Goal: Information Seeking & Learning: Learn about a topic

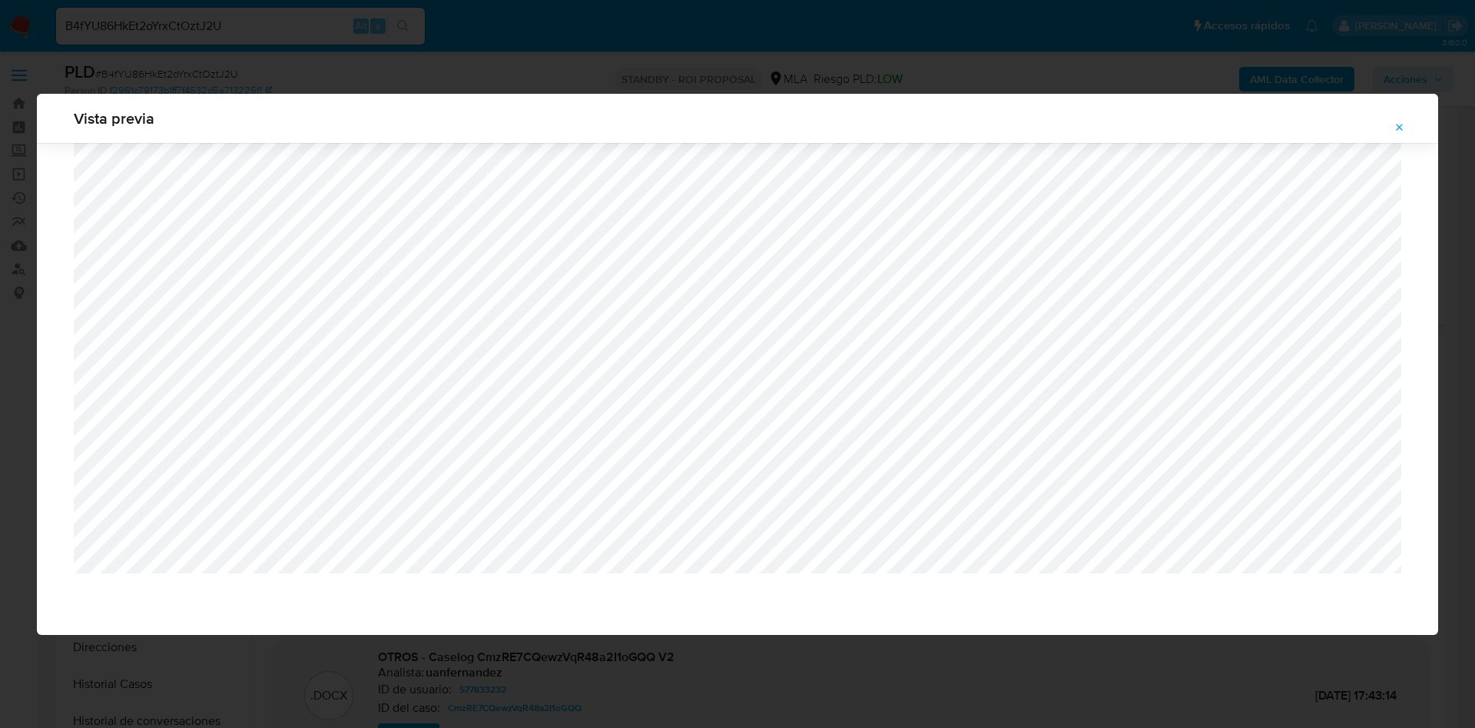
select select "10"
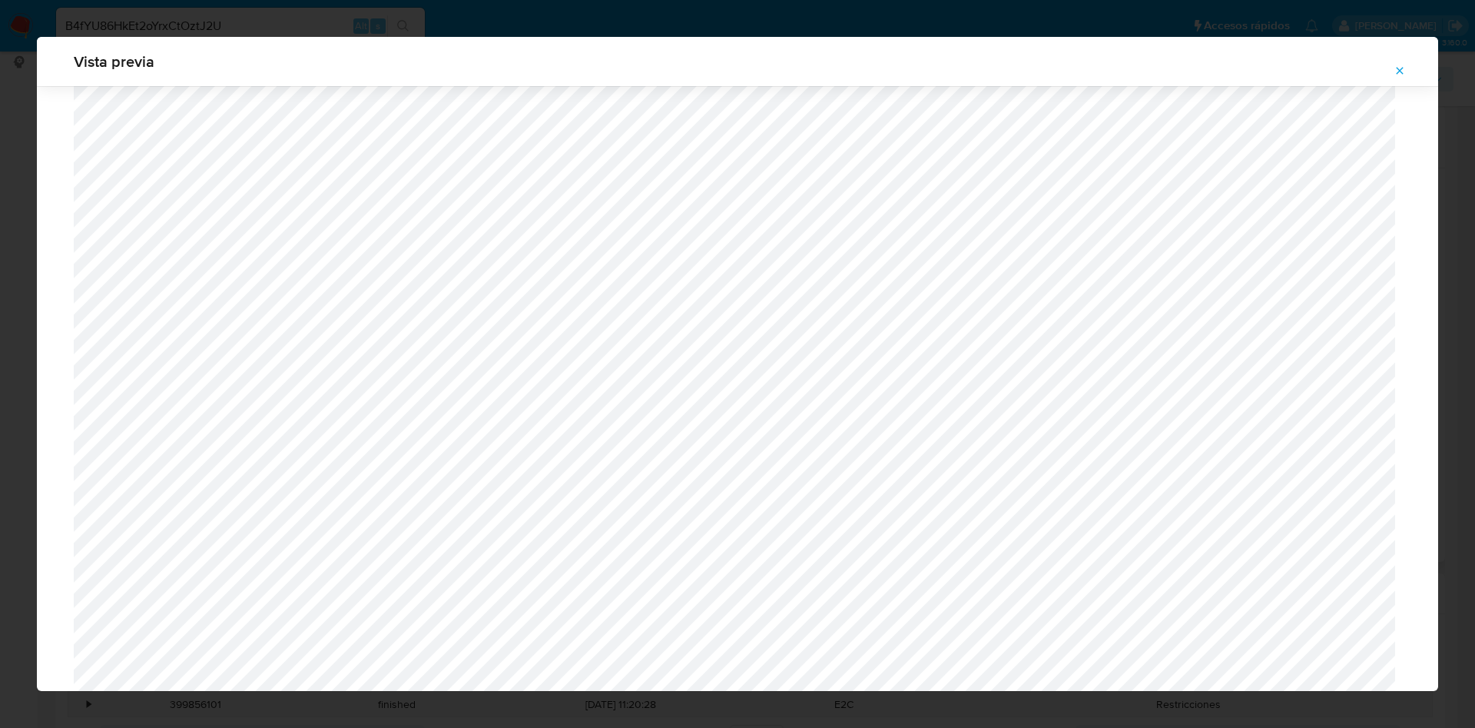
scroll to position [1253, 0]
click at [1401, 78] on span "Attachment preview" at bounding box center [1400, 71] width 12 height 22
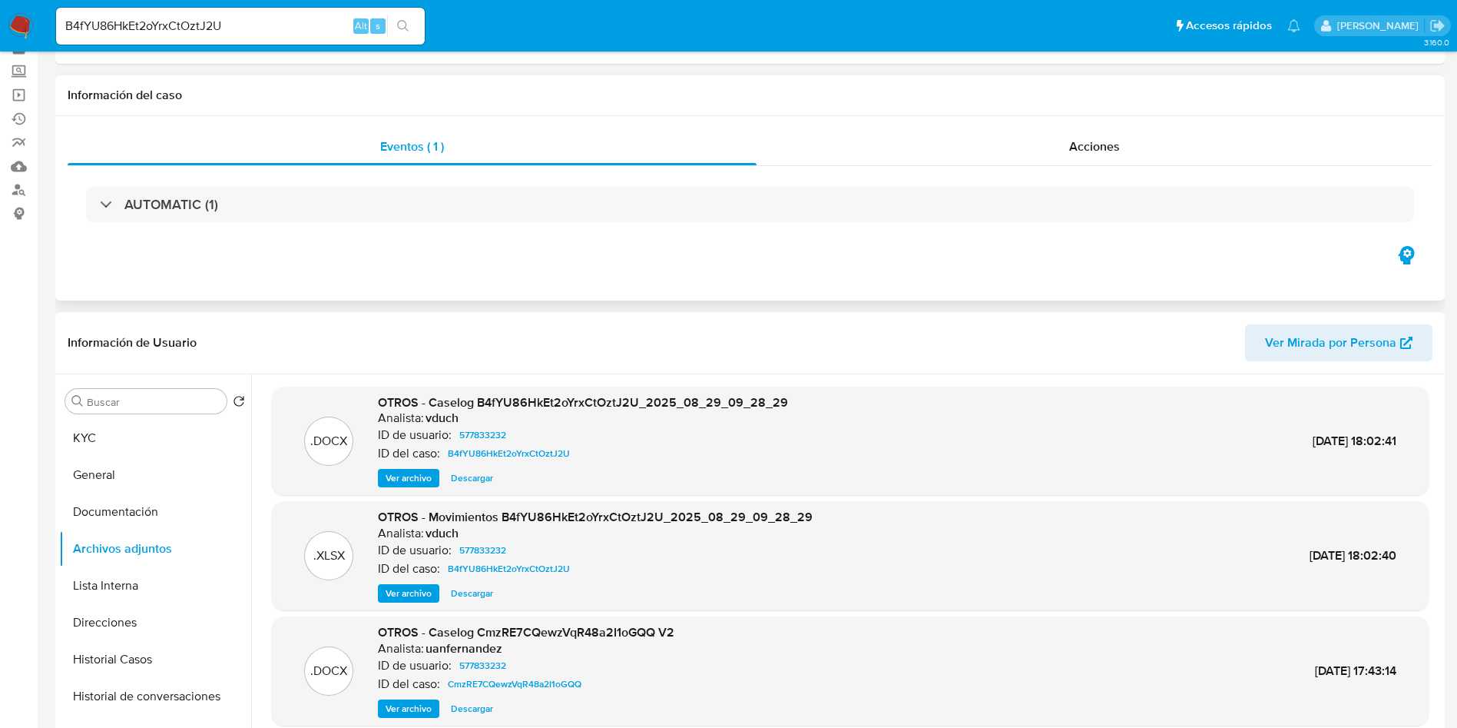
scroll to position [0, 0]
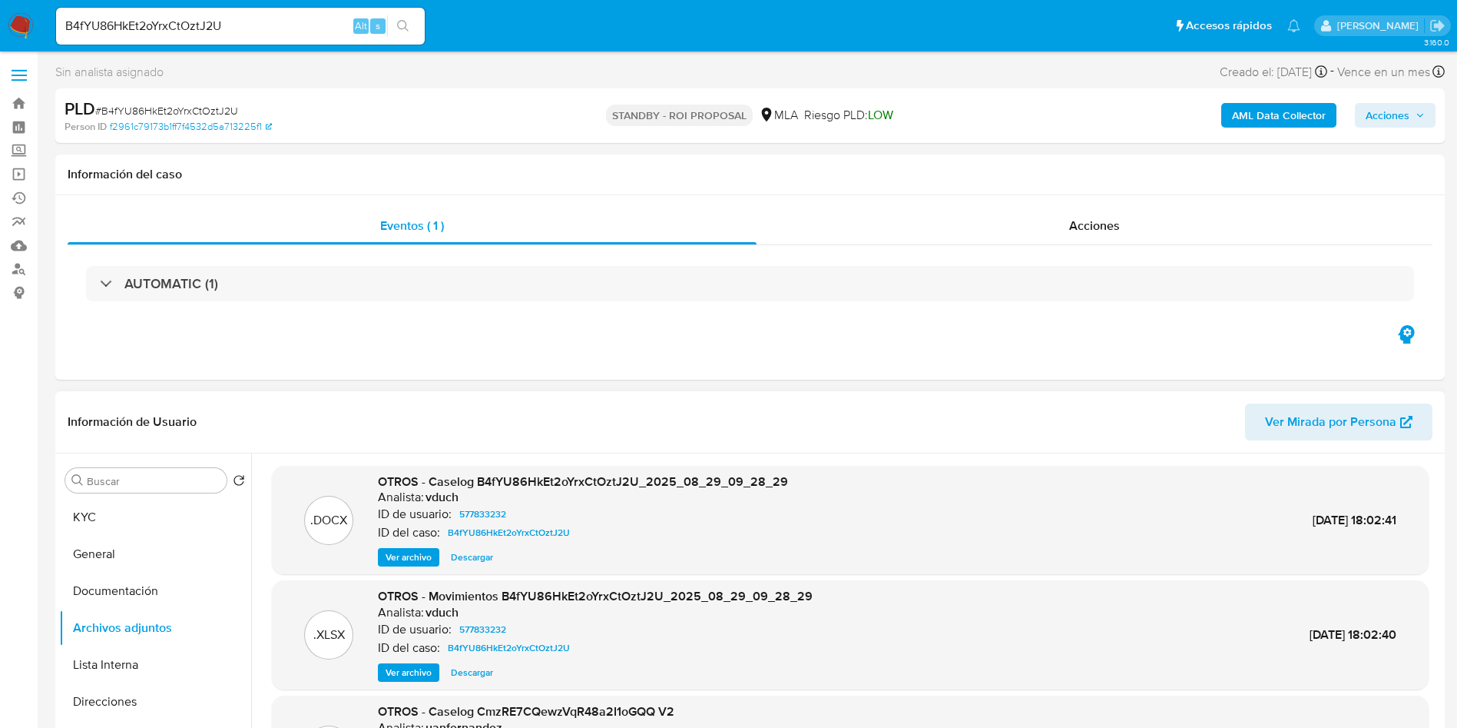
click at [1150, 131] on div "AML Data Collector Acciones" at bounding box center [1209, 116] width 453 height 36
click at [259, 8] on div "B4fYU86HkEt2oYrxCtOztJ2U Alt s" at bounding box center [240, 26] width 369 height 37
click at [257, 8] on div "B4fYU86HkEt2oYrxCtOztJ2U Alt s" at bounding box center [240, 26] width 369 height 37
click at [248, 30] on input "B4fYU86HkEt2oYrxCtOztJ2U" at bounding box center [240, 26] width 369 height 20
paste input "B4fYU86HkEt2oYrxCtOztJ2U"
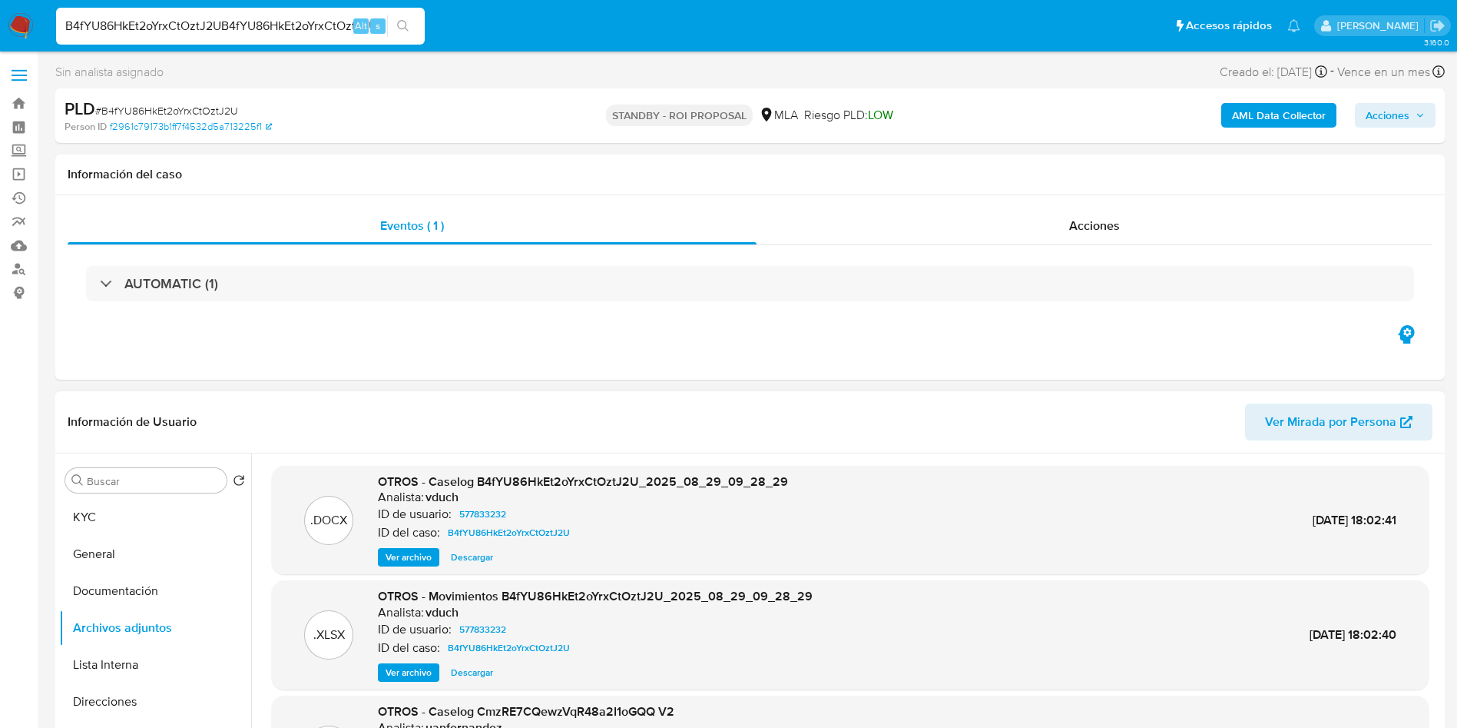
type input "B4fYU86HkEt2oYrxCtOztJ2UB4fYU86HkEt2oYrxCtOztJ2U"
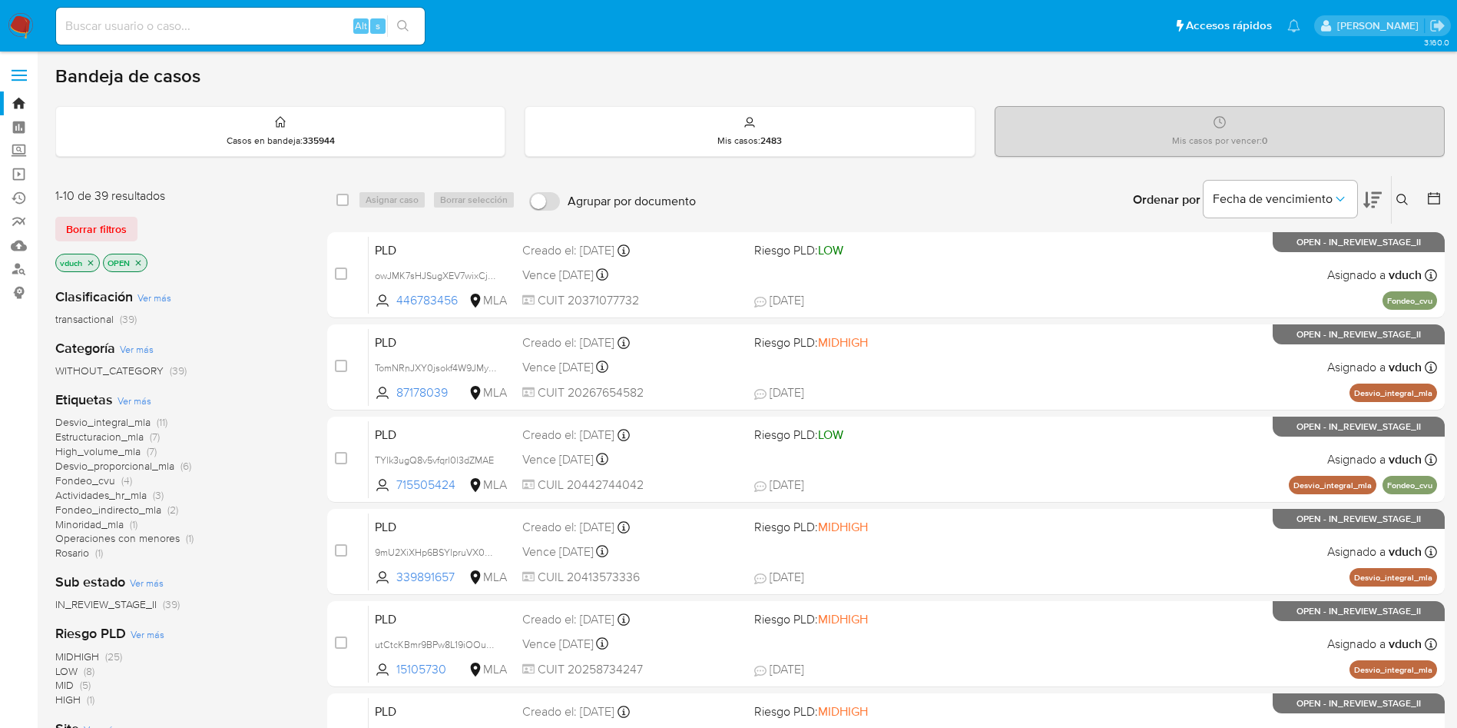
click at [778, 3] on nav "Pausado Ver notificaciones Alt s Accesos rápidos Presiona las siguientes teclas…" at bounding box center [728, 25] width 1457 height 51
click at [287, 19] on input at bounding box center [240, 26] width 369 height 20
paste input "B4fYU86HkEt2oYrxCtOztJ2U"
type input "B4fYU86HkEt2oYrxCtOztJ2U"
click at [401, 23] on icon "search-icon" at bounding box center [403, 26] width 12 height 12
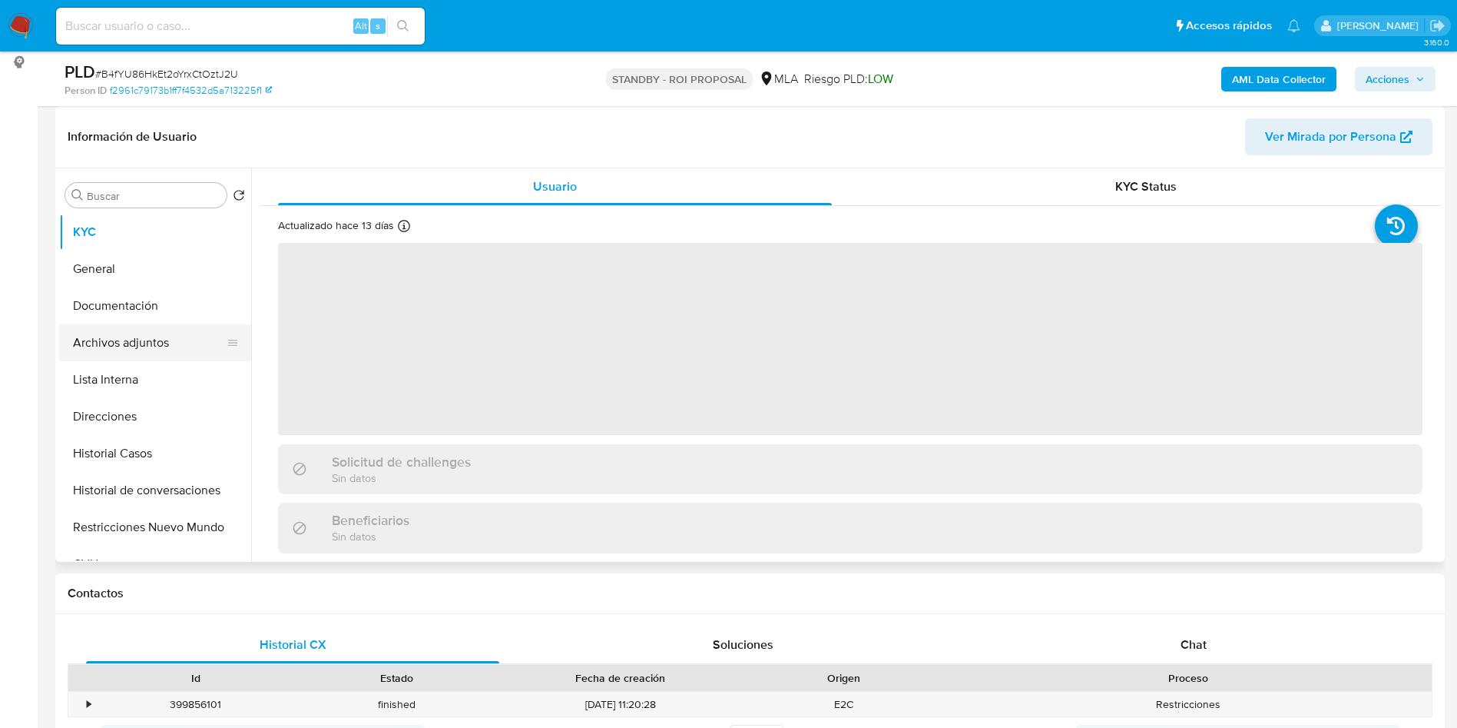
select select "10"
click at [197, 348] on button "Archivos adjuntos" at bounding box center [149, 342] width 180 height 37
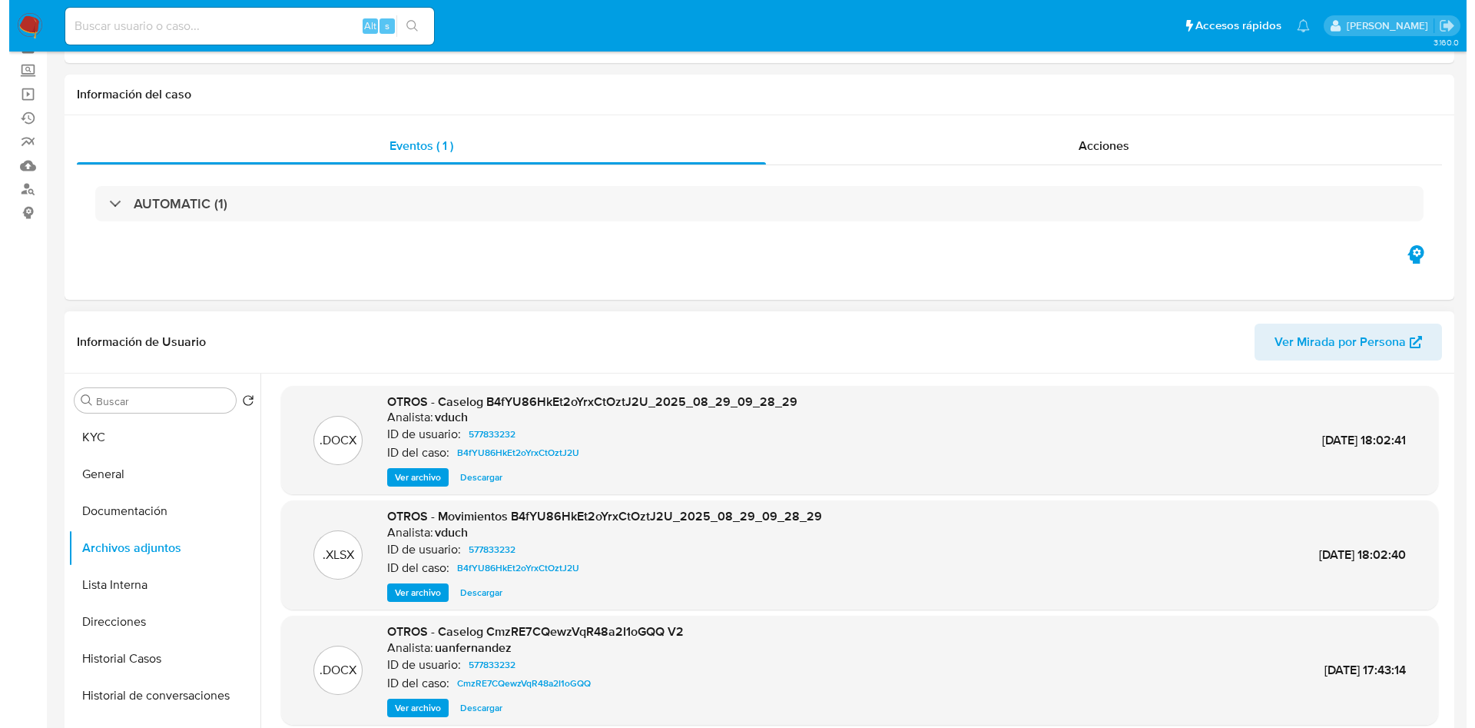
scroll to position [115, 0]
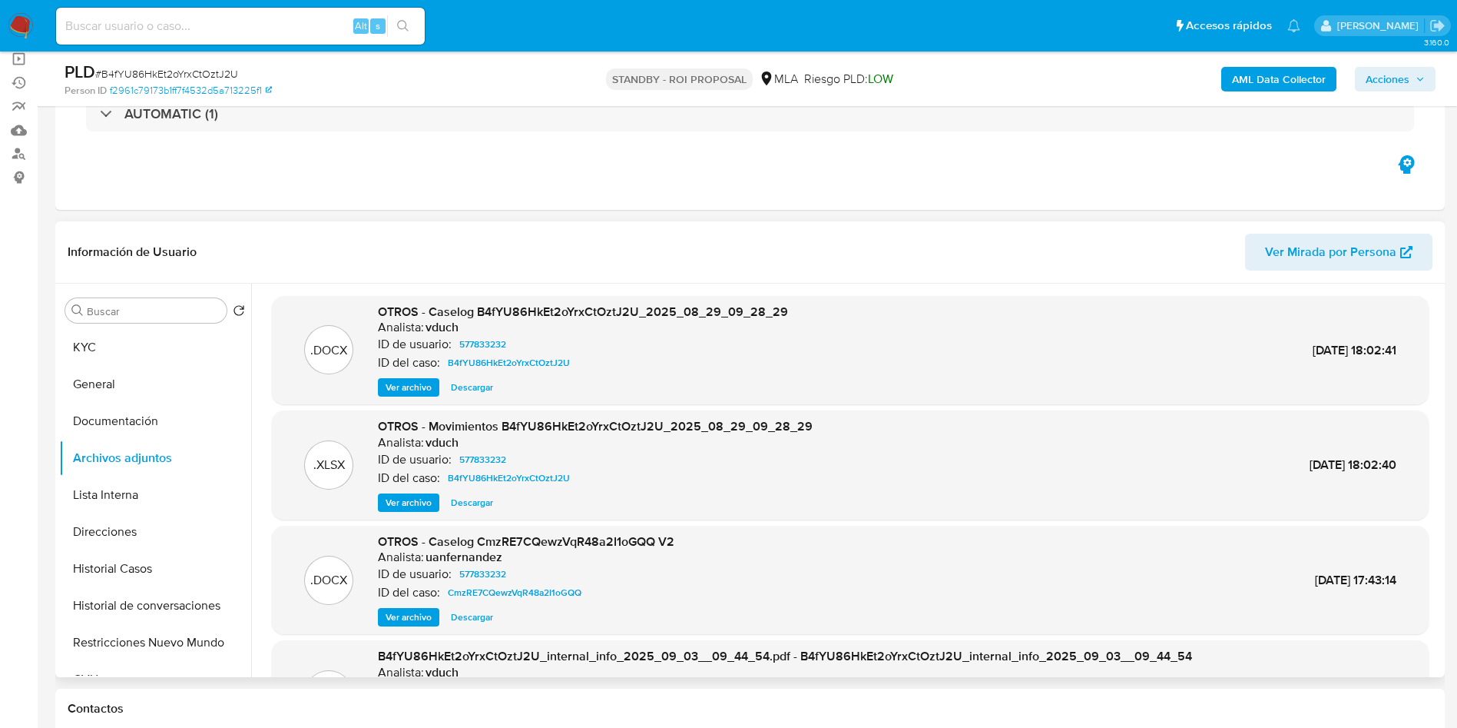
click at [411, 376] on div "OTROS - Caselog B4fYU86HkEt2oYrxCtOztJ2U_2025_08_29_09_28_29 Analista: vduch ID…" at bounding box center [583, 350] width 410 height 94
click at [416, 392] on span "Ver archivo" at bounding box center [409, 387] width 46 height 15
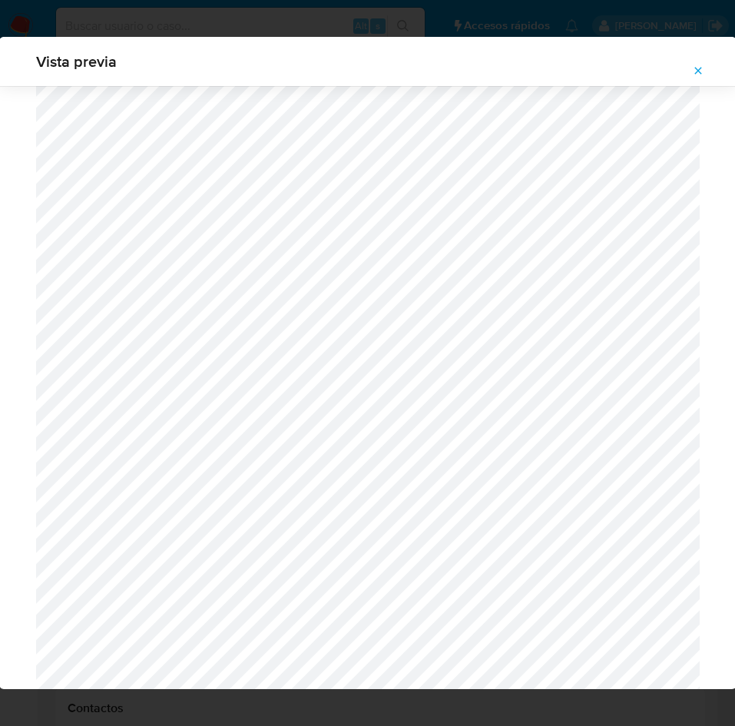
scroll to position [1698, 0]
click at [688, 68] on button "Attachment preview" at bounding box center [698, 70] width 34 height 25
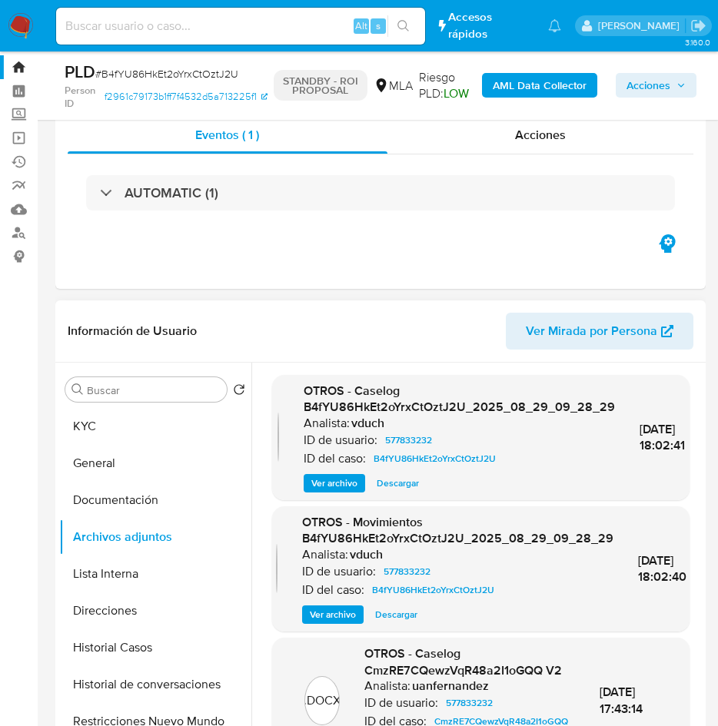
scroll to position [0, 0]
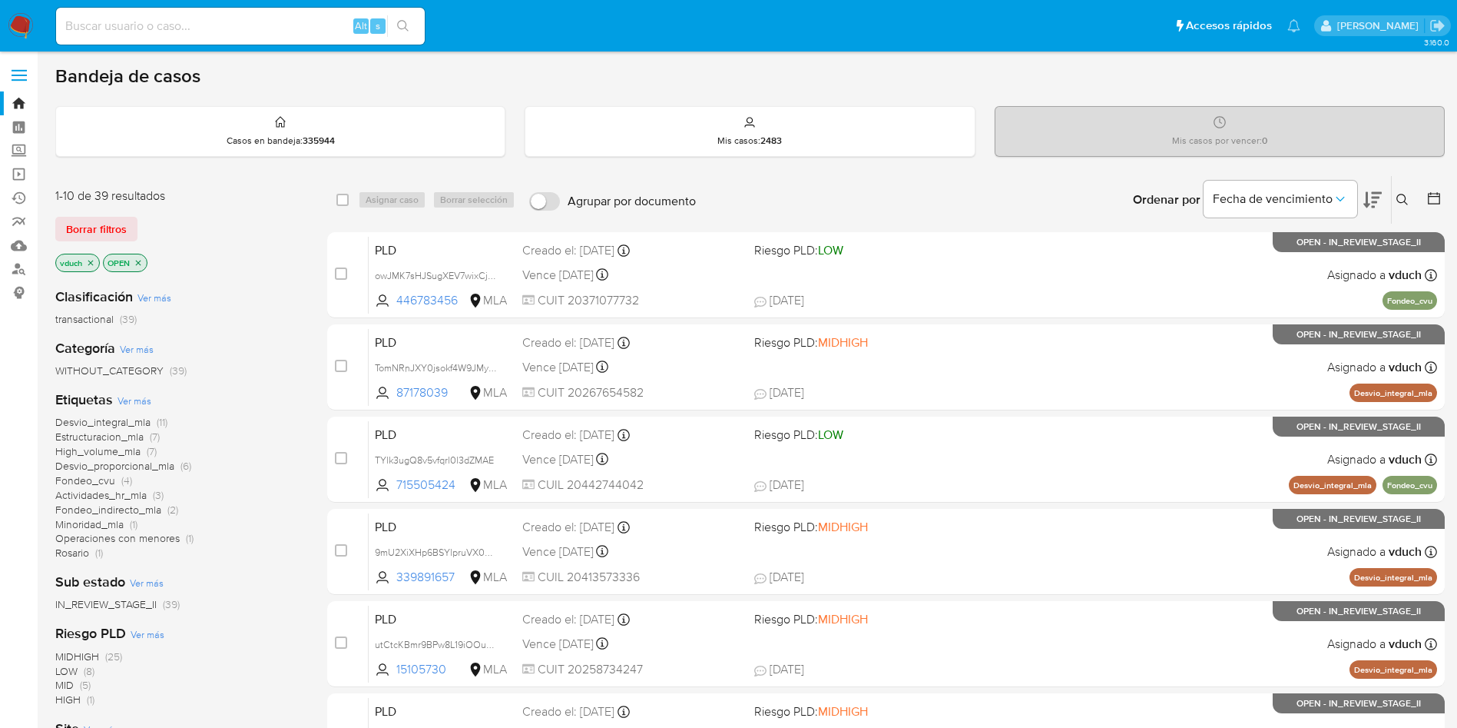
click at [273, 29] on input at bounding box center [240, 26] width 369 height 20
paste input "mM2QivNKEy07MOnsmMtfI12i"
type input "mM2QivNKEy07MOnsmMtfI12i"
click at [415, 25] on button "search-icon" at bounding box center [402, 26] width 31 height 22
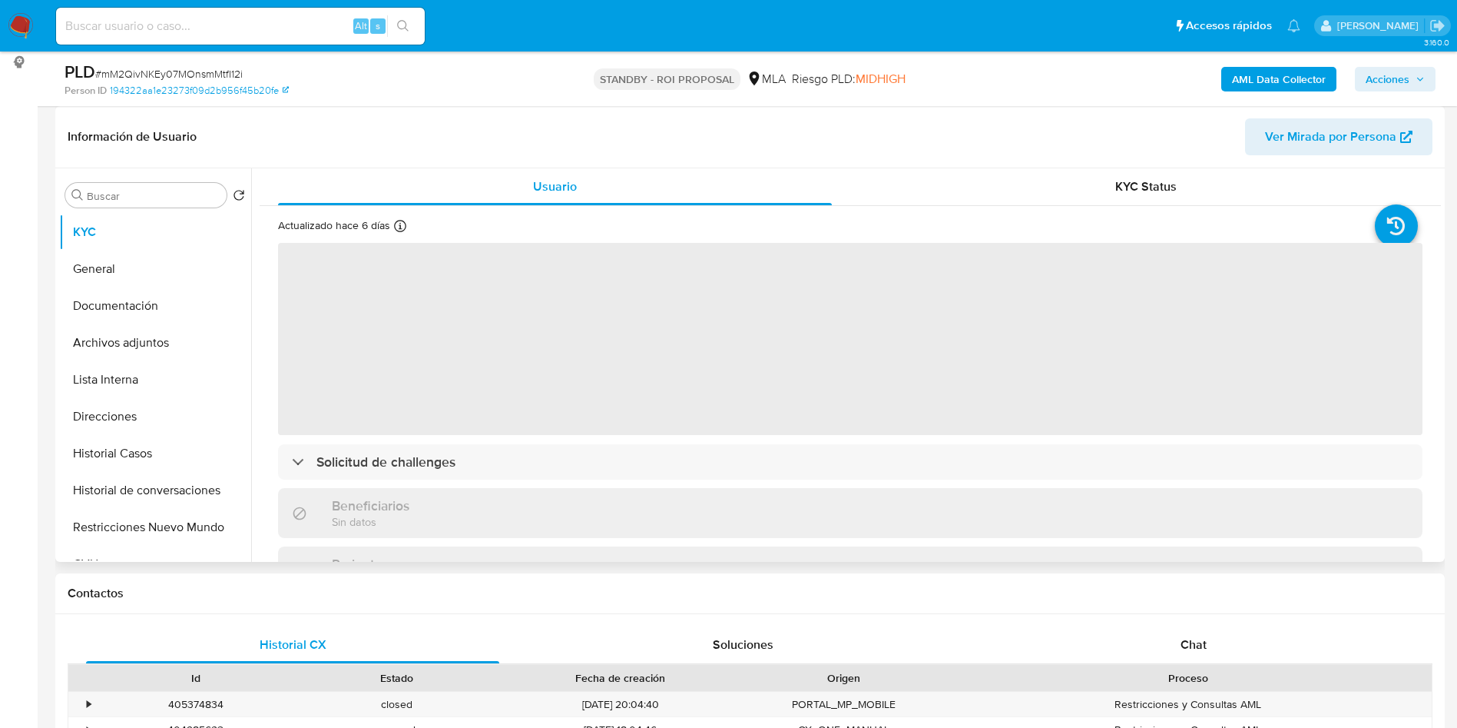
select select "10"
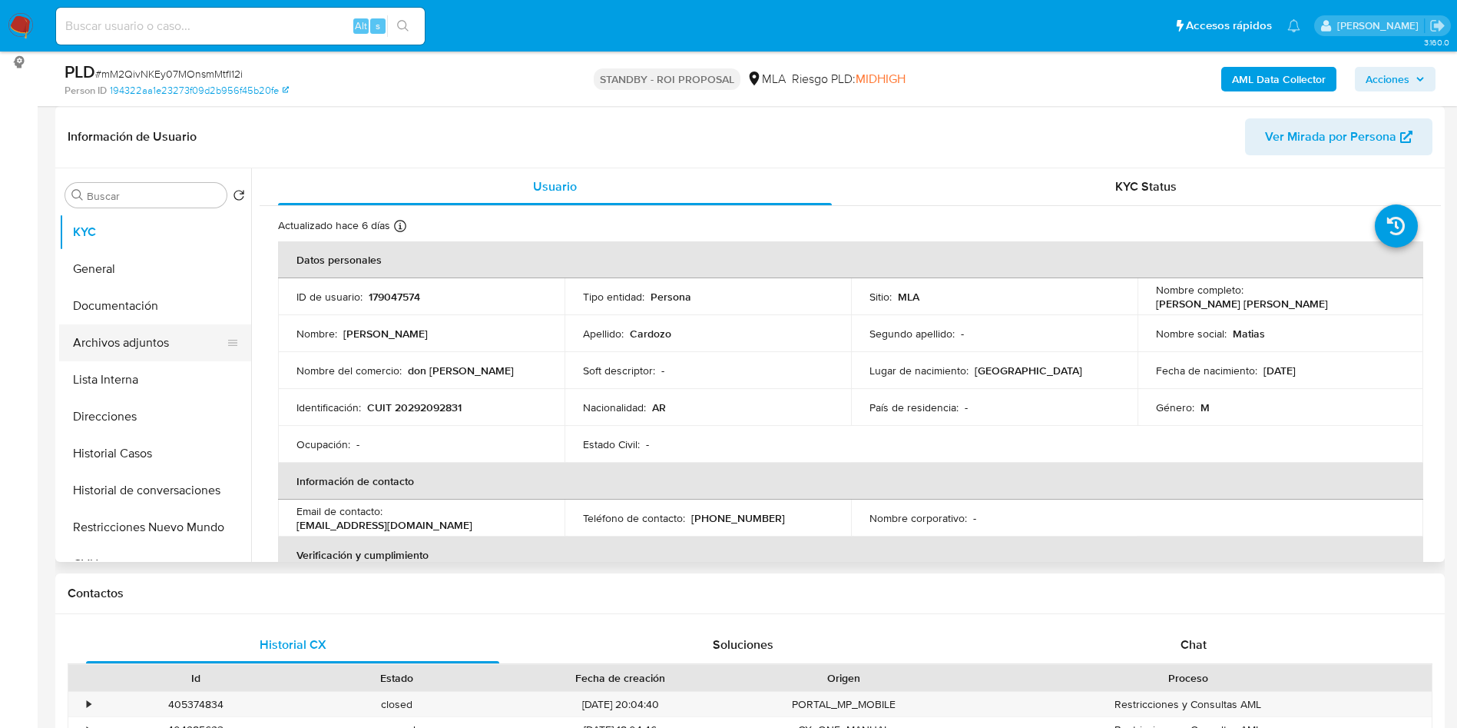
click at [141, 341] on button "Archivos adjuntos" at bounding box center [149, 342] width 180 height 37
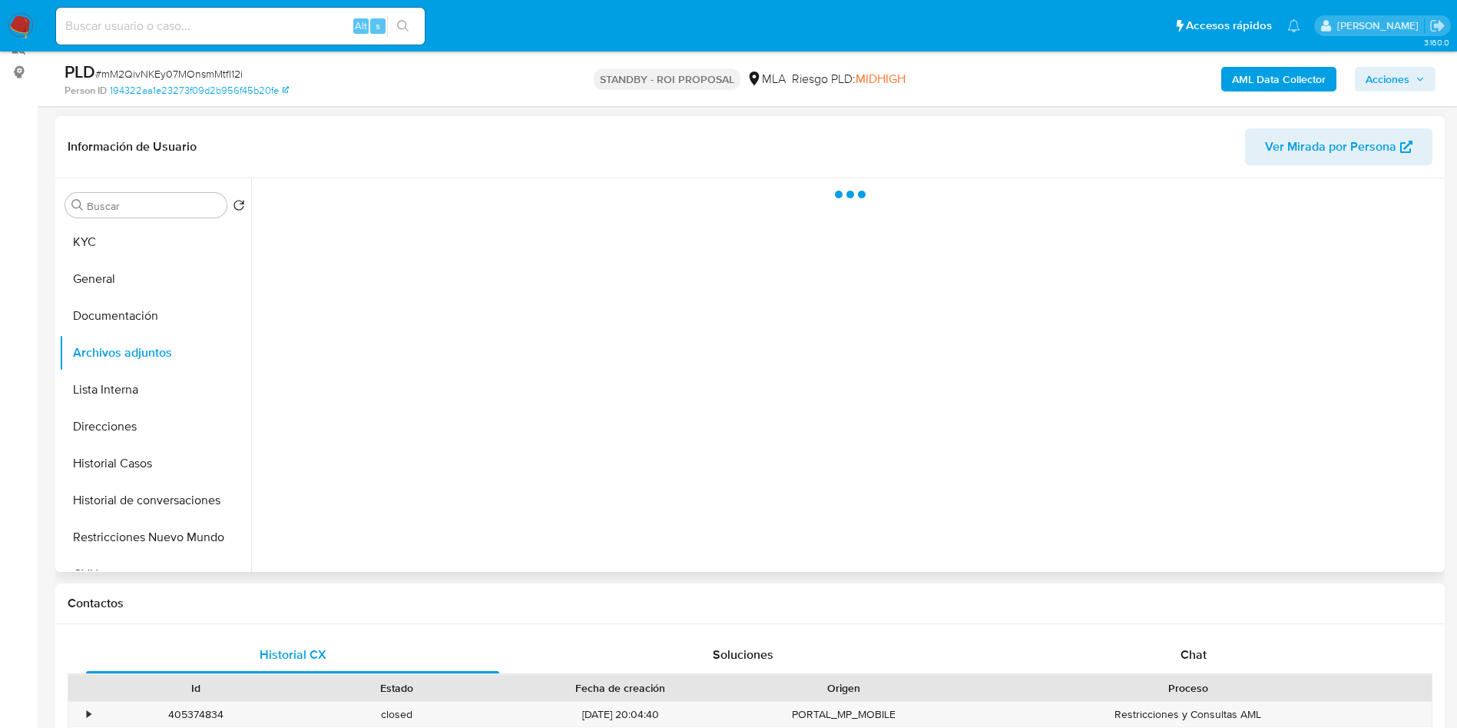
scroll to position [230, 0]
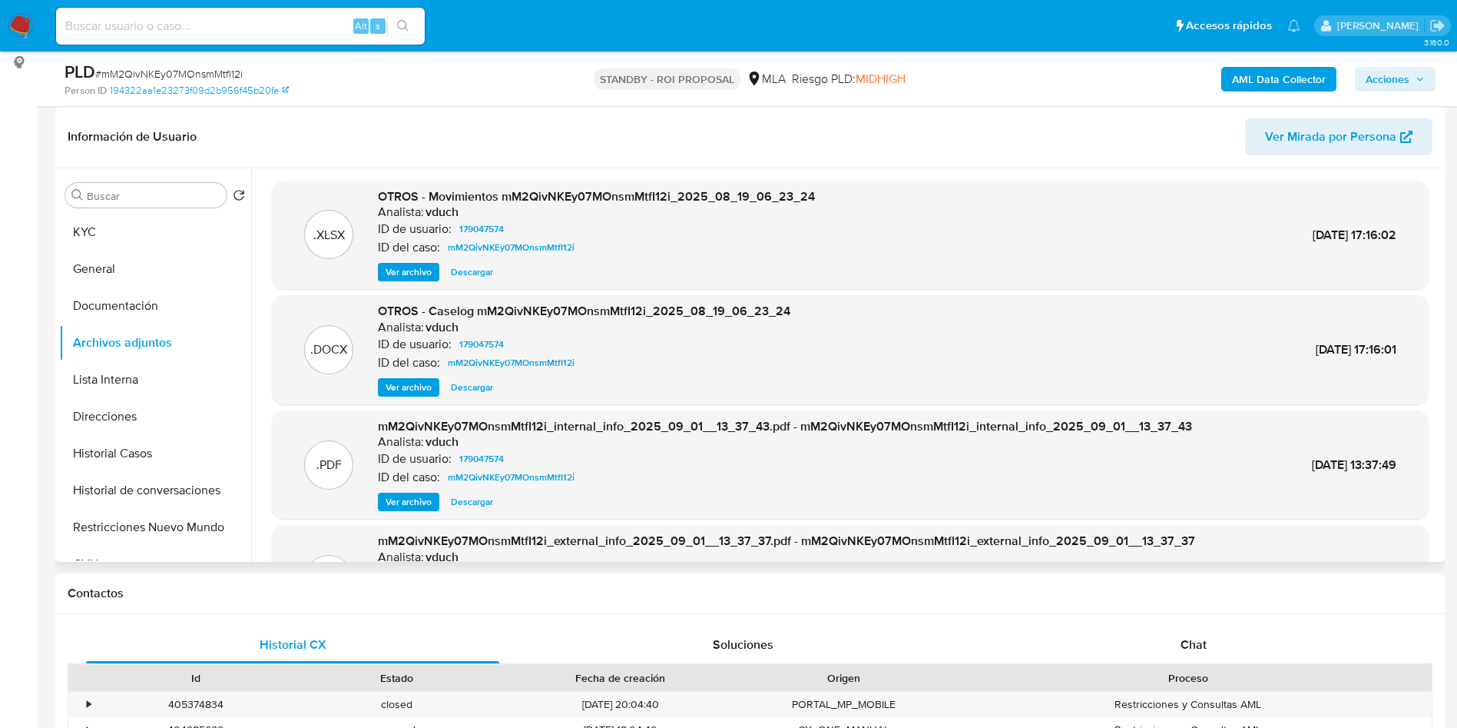
click at [416, 388] on span "Ver archivo" at bounding box center [409, 387] width 46 height 15
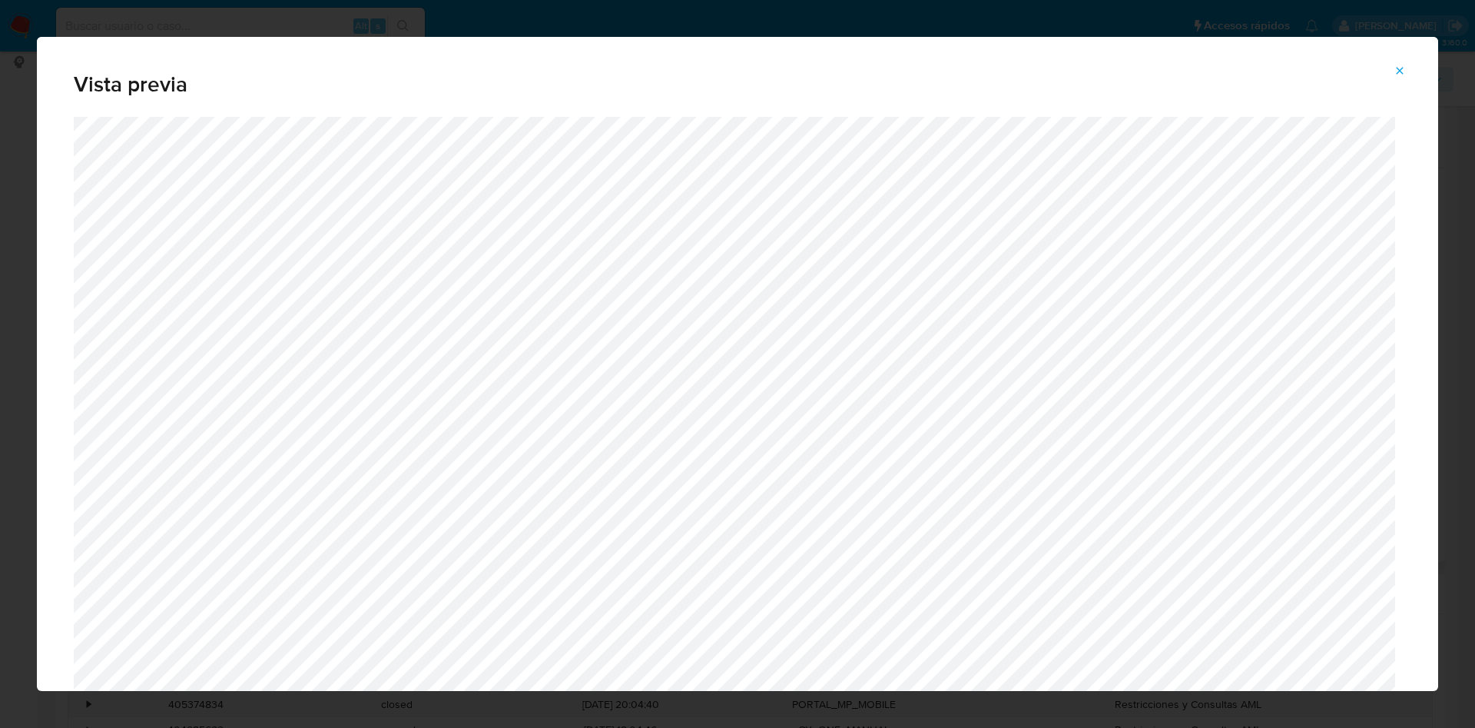
click at [734, 73] on icon "Attachment preview" at bounding box center [1400, 71] width 12 height 12
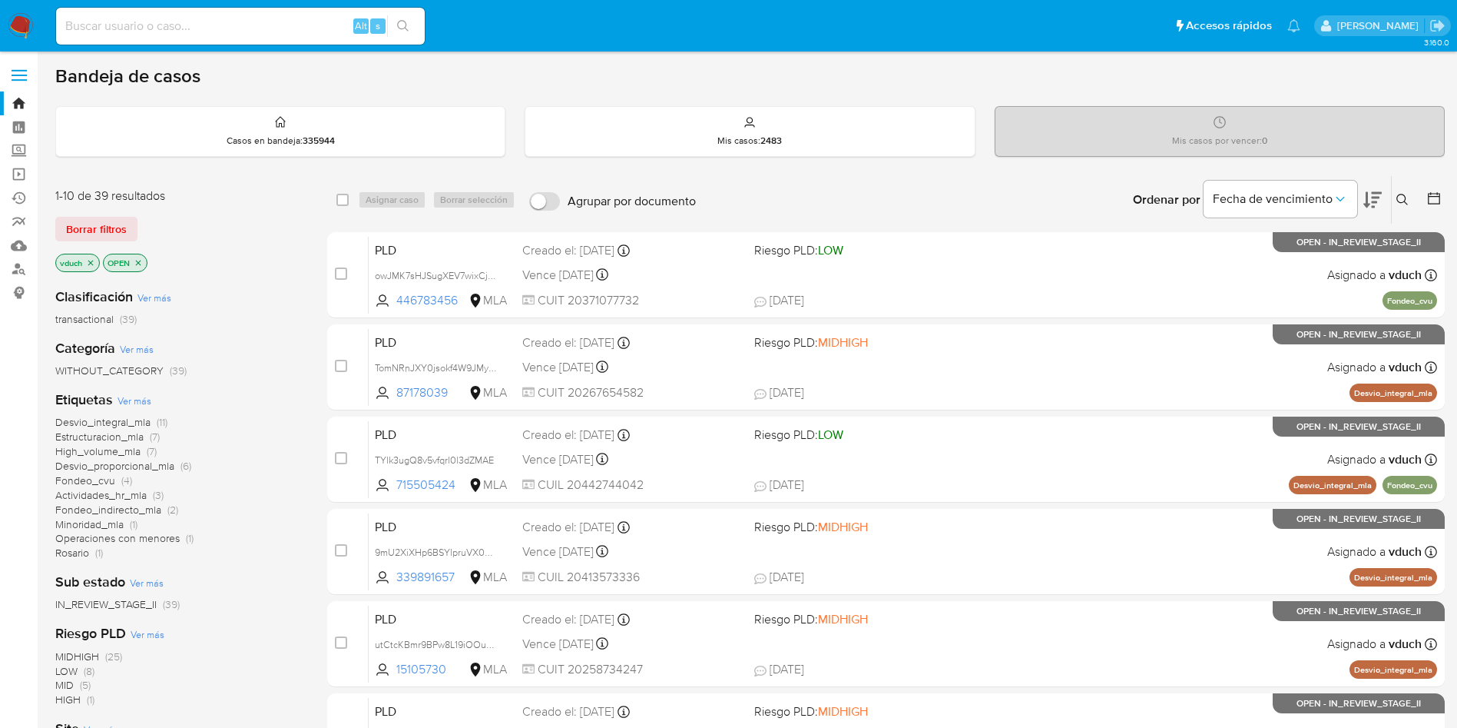
click at [151, 26] on input at bounding box center [240, 26] width 369 height 20
paste input "7tRNcD56yI2VudklXIT5d2gU"
click at [424, 22] on input "7tRNcD56yI2VudklXIT5d2gU" at bounding box center [240, 26] width 369 height 20
type input "7tRNcD56yI2VudklXIT5d2gU"
click at [412, 26] on button "search-icon" at bounding box center [402, 26] width 31 height 22
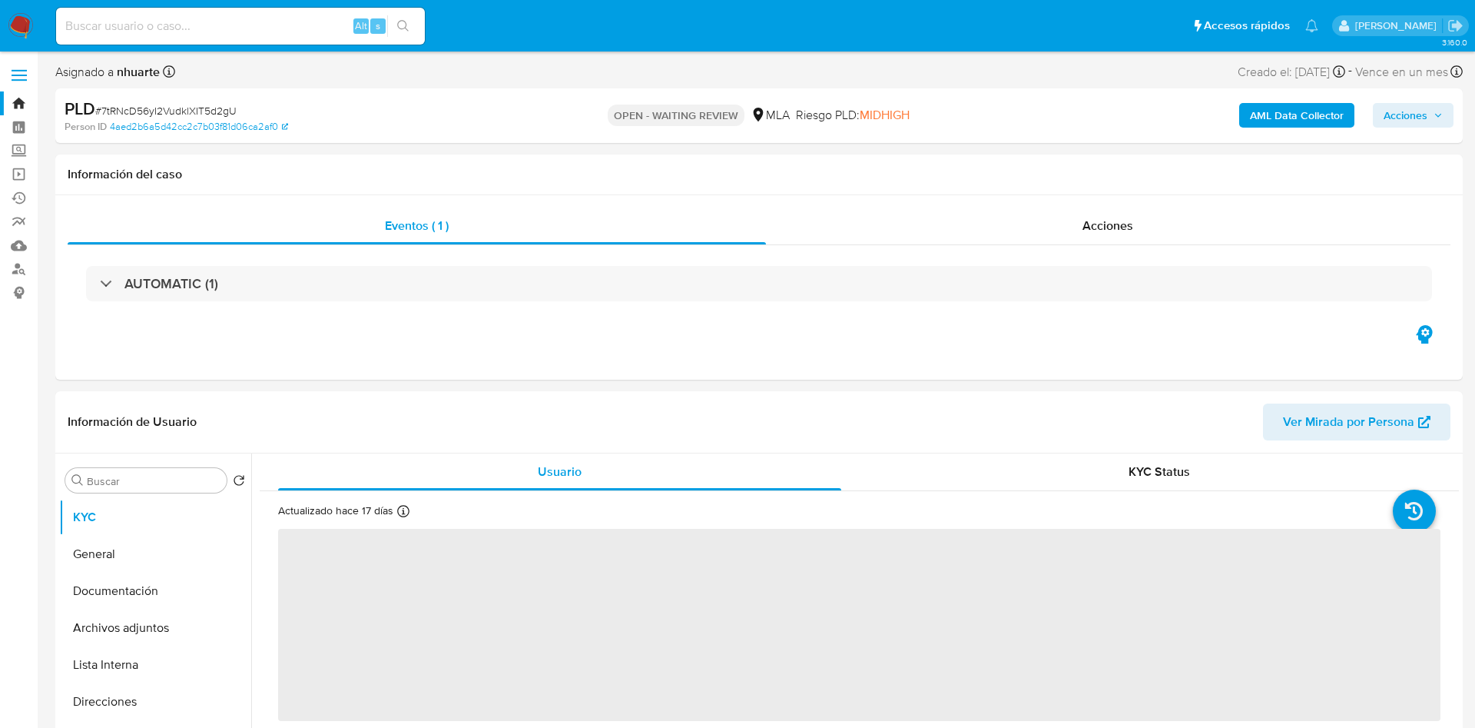
select select "10"
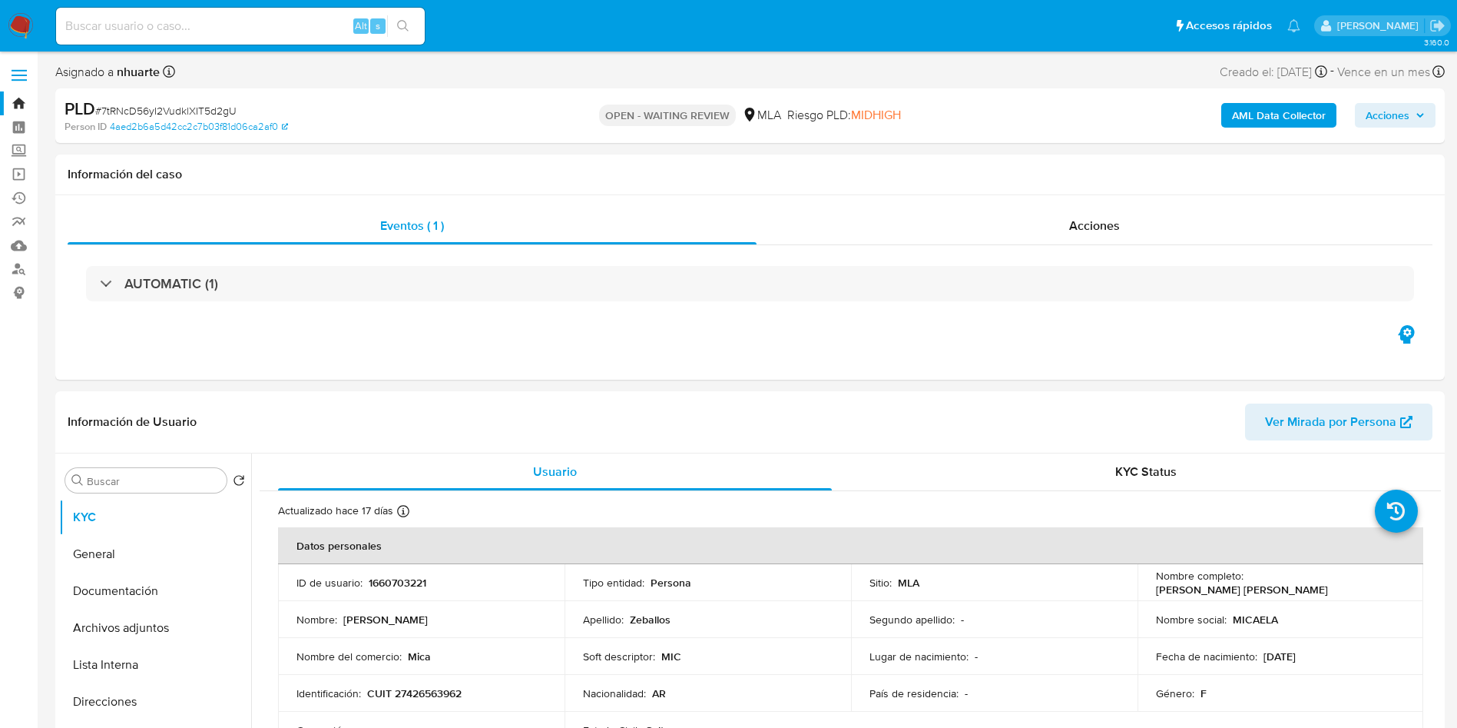
click at [258, 31] on input at bounding box center [240, 26] width 369 height 20
paste input "7tRNcD56yI2VudklXIT5d2gU"
type input "7tRNcD56yI2VudklXIT5d2gU"
click at [403, 22] on icon "search-icon" at bounding box center [403, 26] width 12 height 12
click at [319, 25] on input "7tRNcD56yI2VudklXIT5d2gU" at bounding box center [240, 26] width 369 height 20
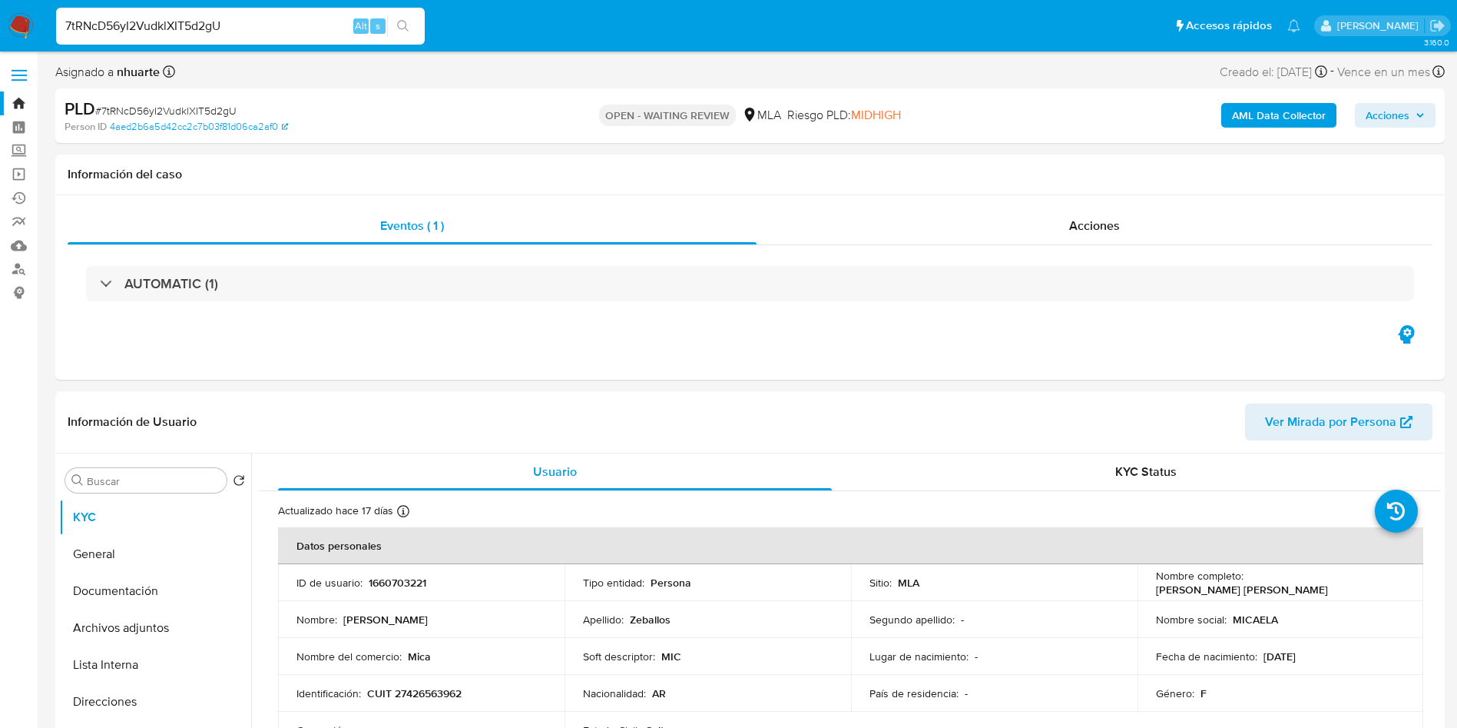
click at [320, 25] on input "7tRNcD56yI2VudklXIT5d2gU" at bounding box center [240, 26] width 369 height 20
click at [401, 25] on icon "search-icon" at bounding box center [403, 26] width 12 height 12
click at [311, 32] on input "7tRNcD56yI2VudklXIT5d2gU" at bounding box center [240, 26] width 369 height 20
click at [816, 631] on td "Apellido : Zeballos" at bounding box center [708, 619] width 287 height 37
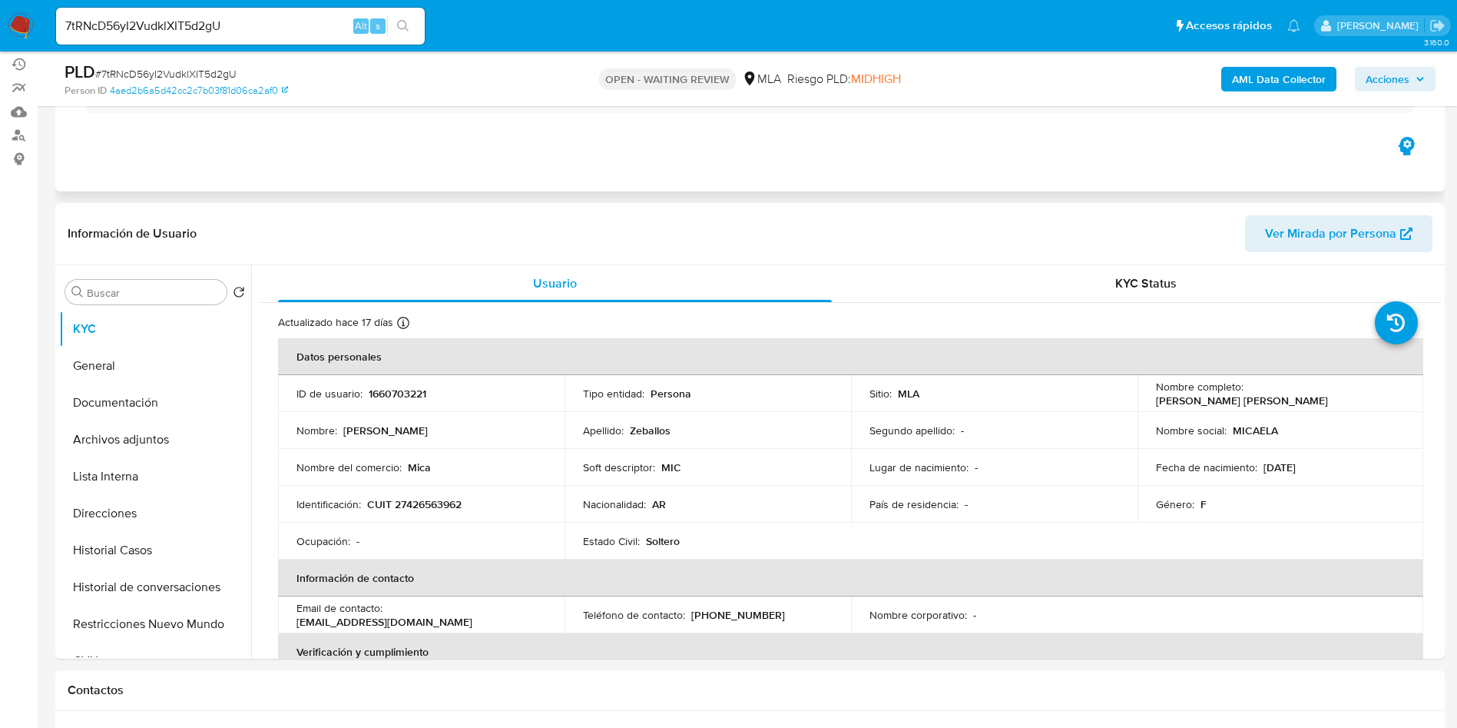
scroll to position [230, 0]
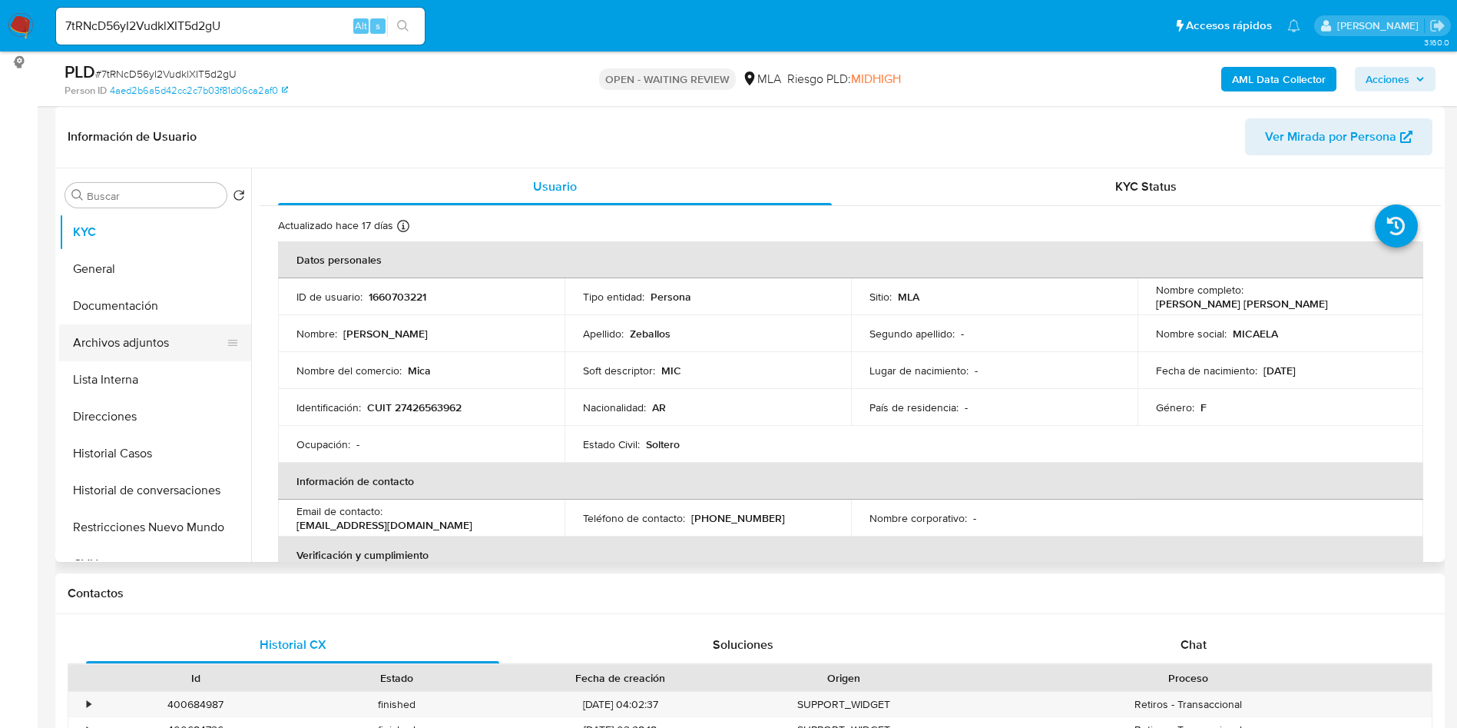
click at [187, 336] on button "Archivos adjuntos" at bounding box center [149, 342] width 180 height 37
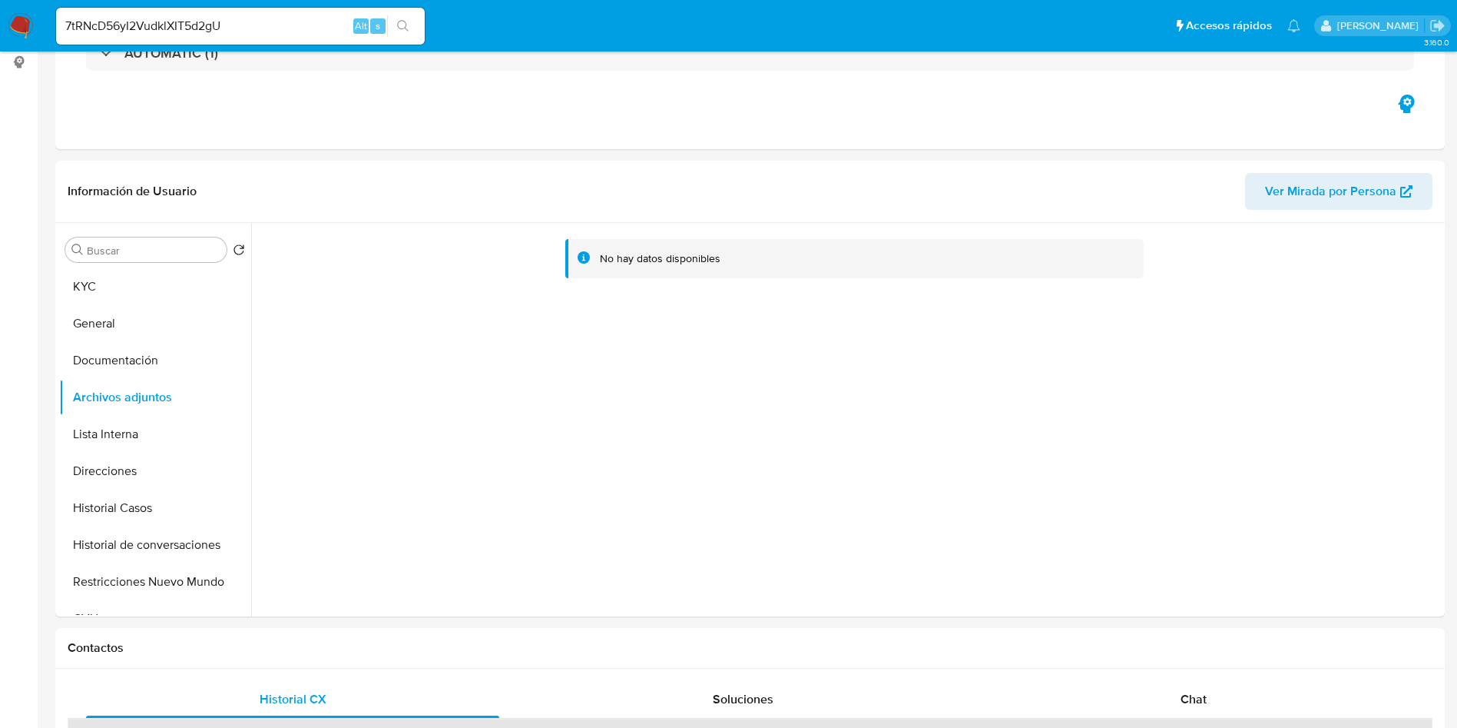
scroll to position [0, 0]
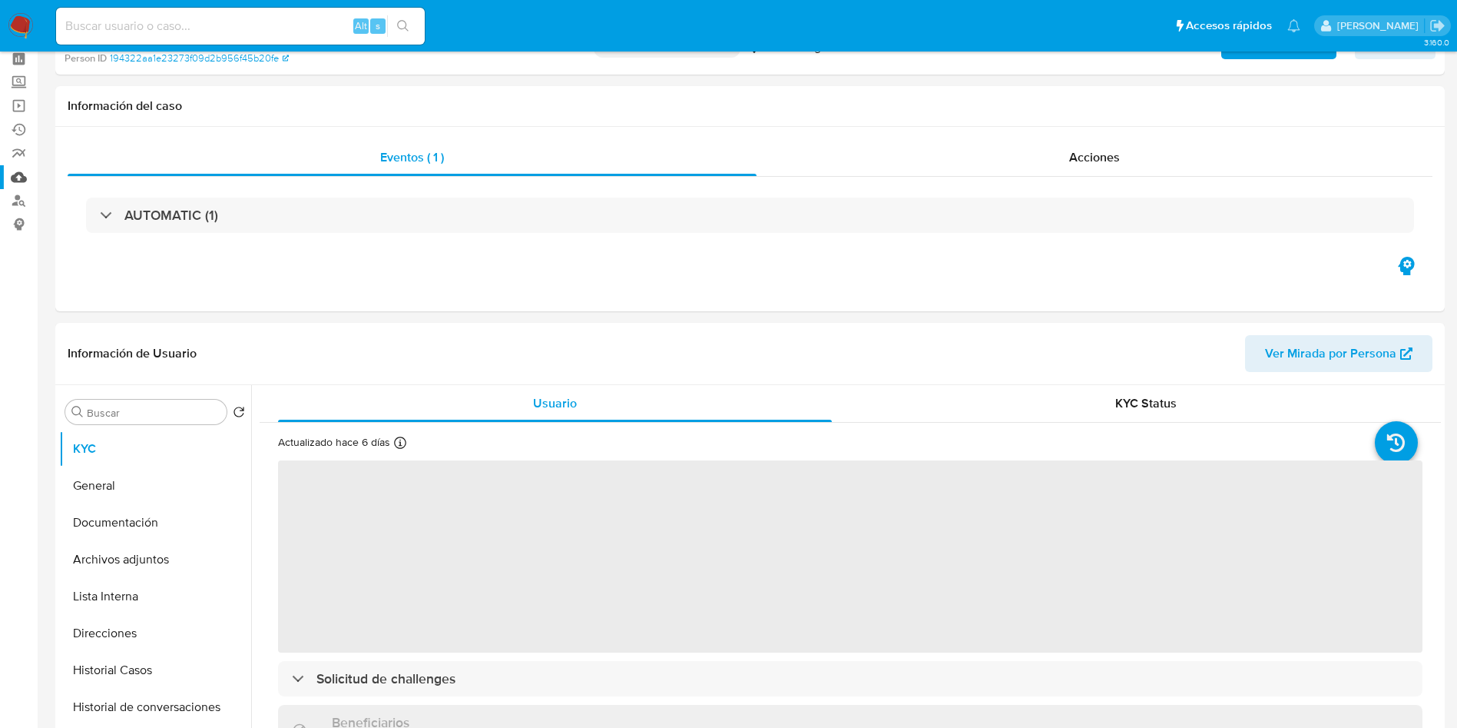
scroll to position [115, 0]
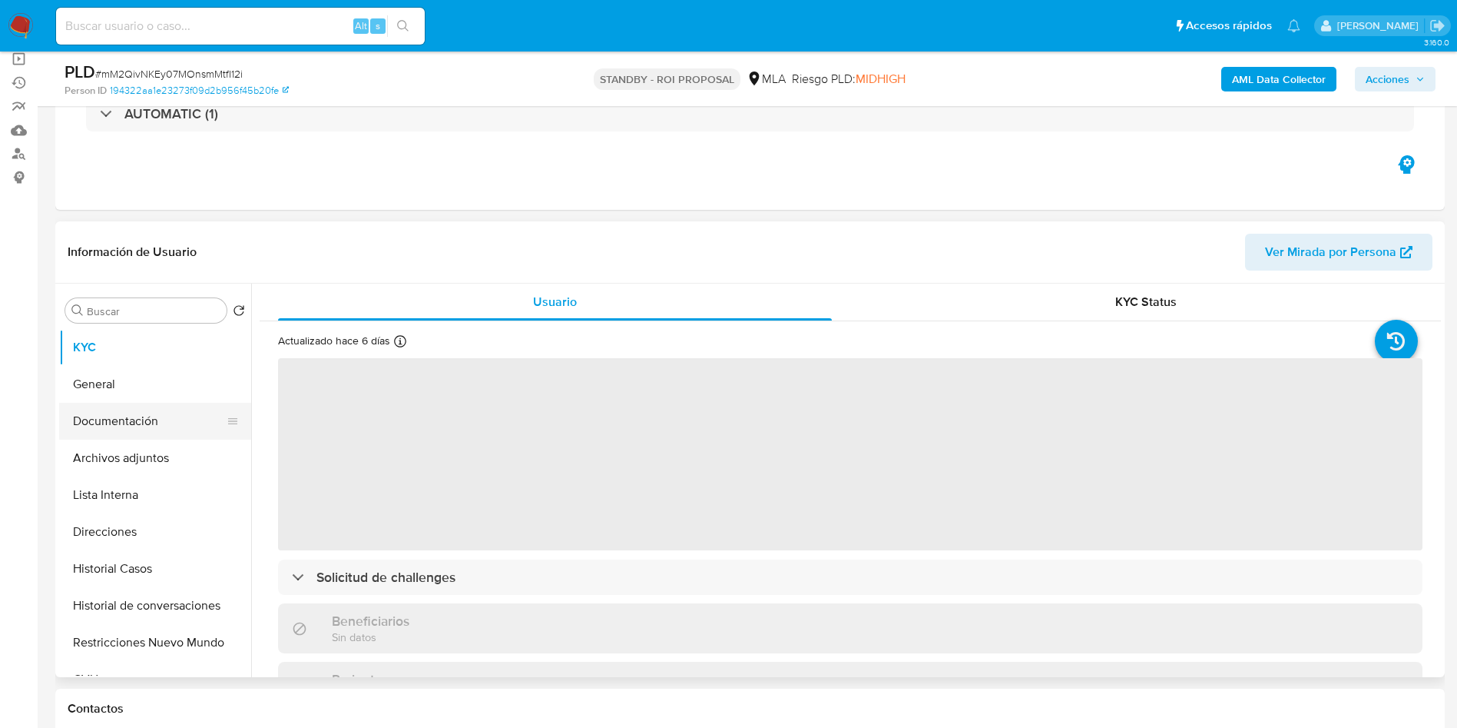
select select "10"
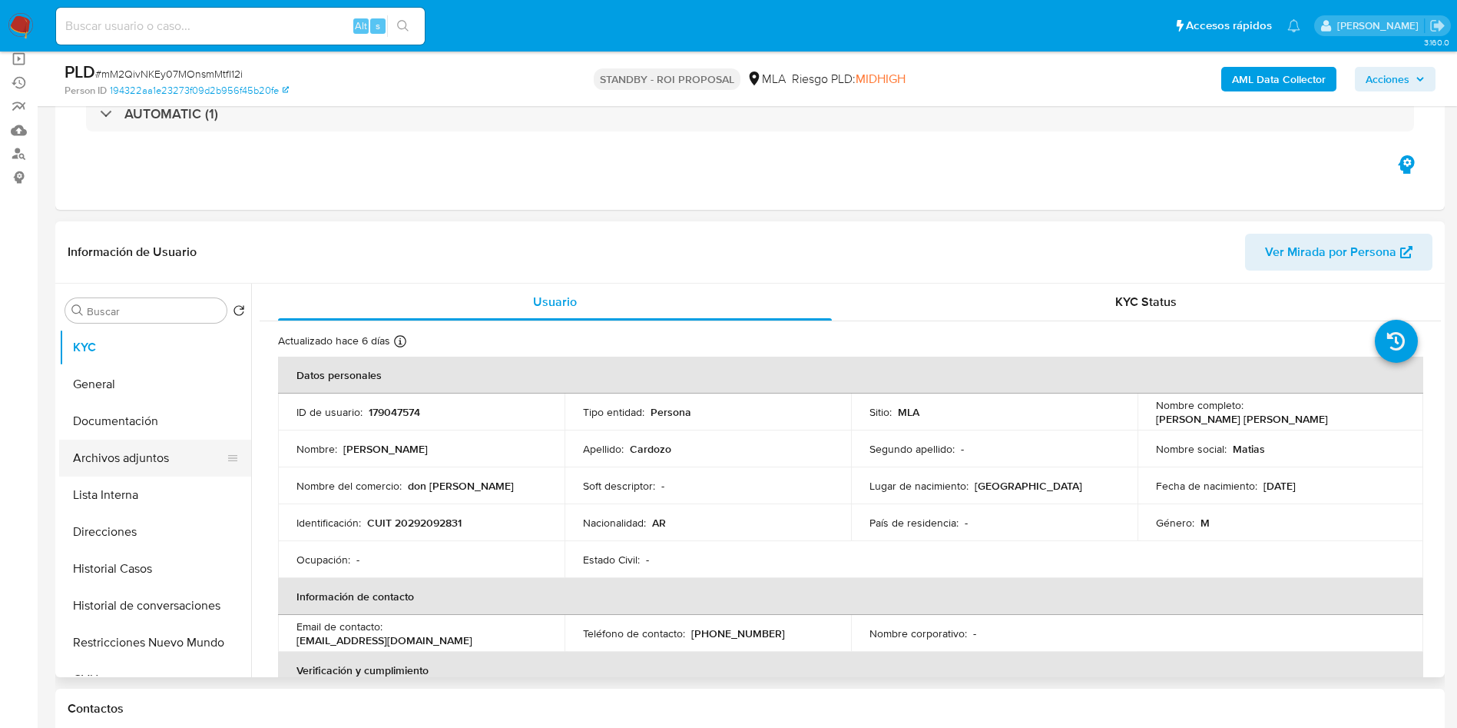
click at [146, 464] on button "Archivos adjuntos" at bounding box center [149, 457] width 180 height 37
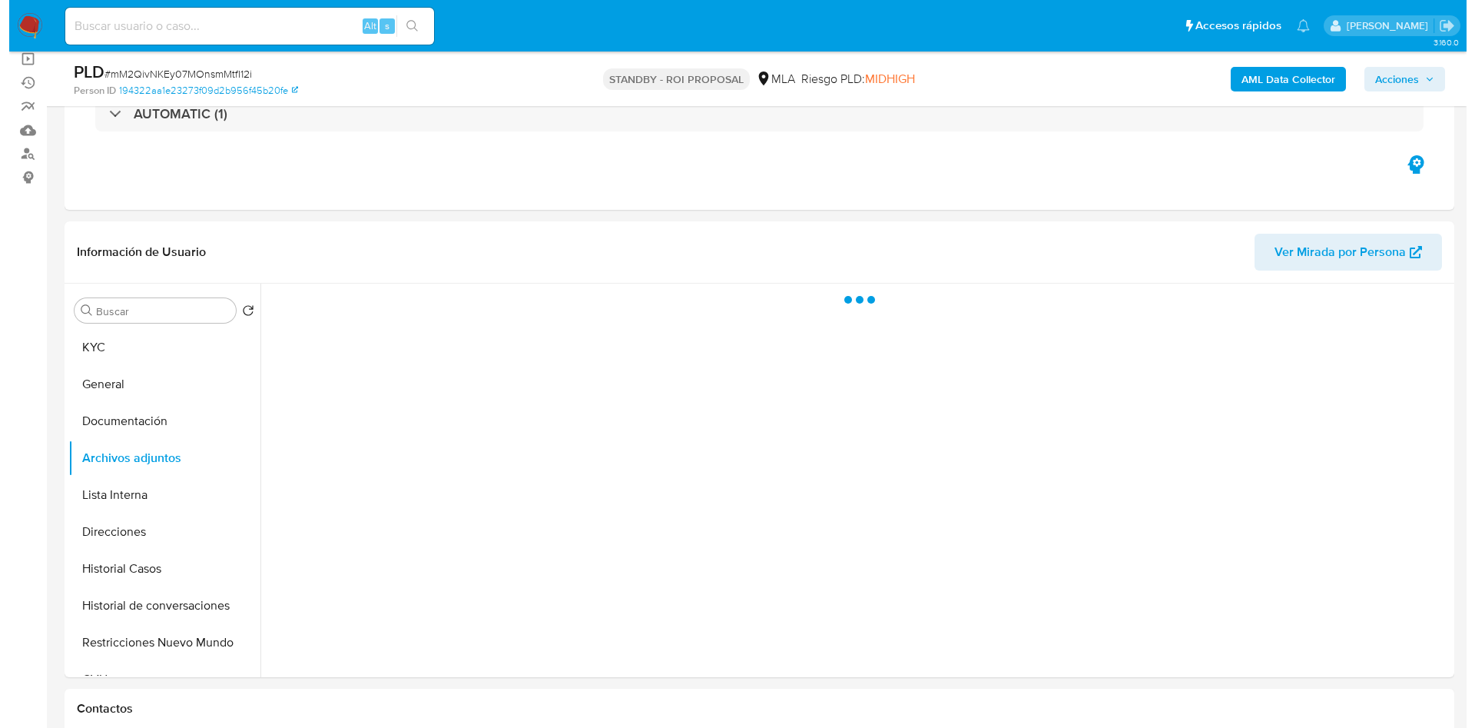
scroll to position [230, 0]
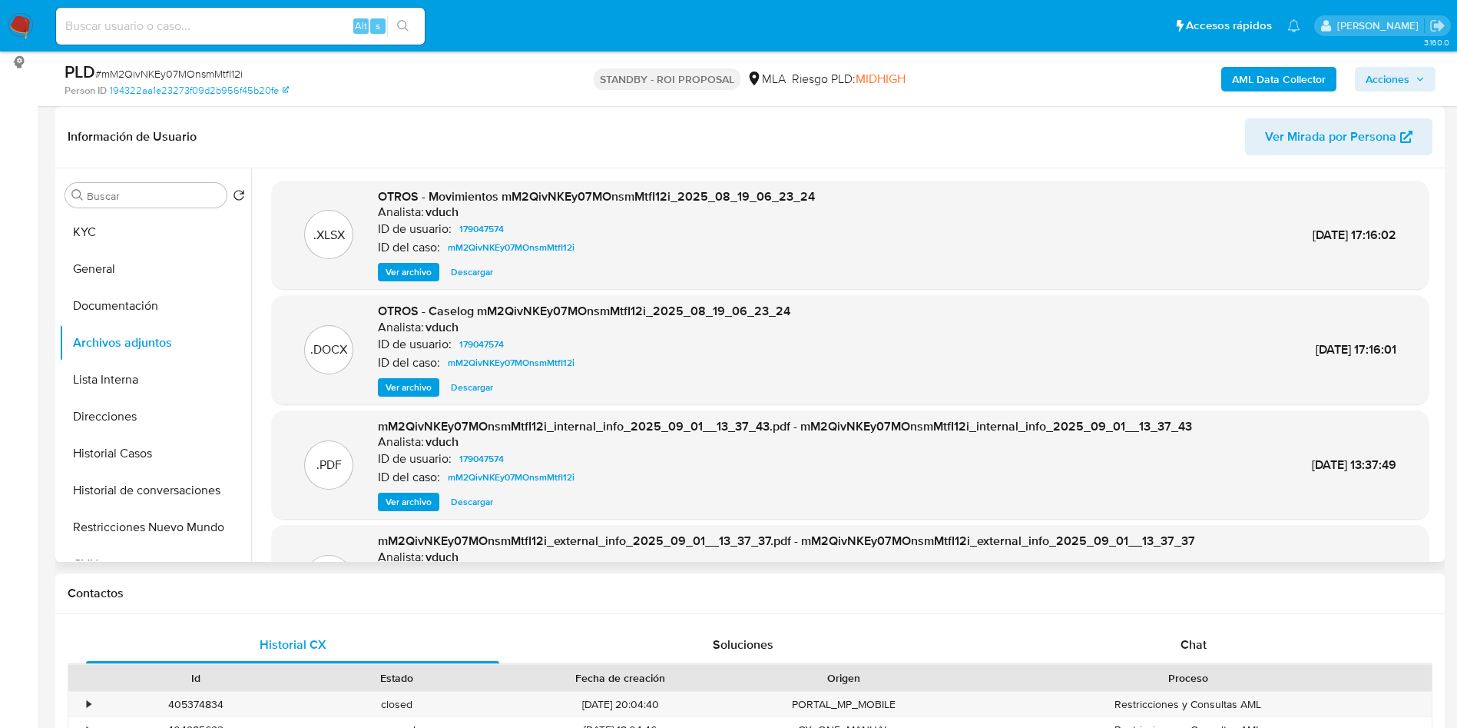
click at [404, 395] on span "Ver archivo" at bounding box center [409, 387] width 46 height 15
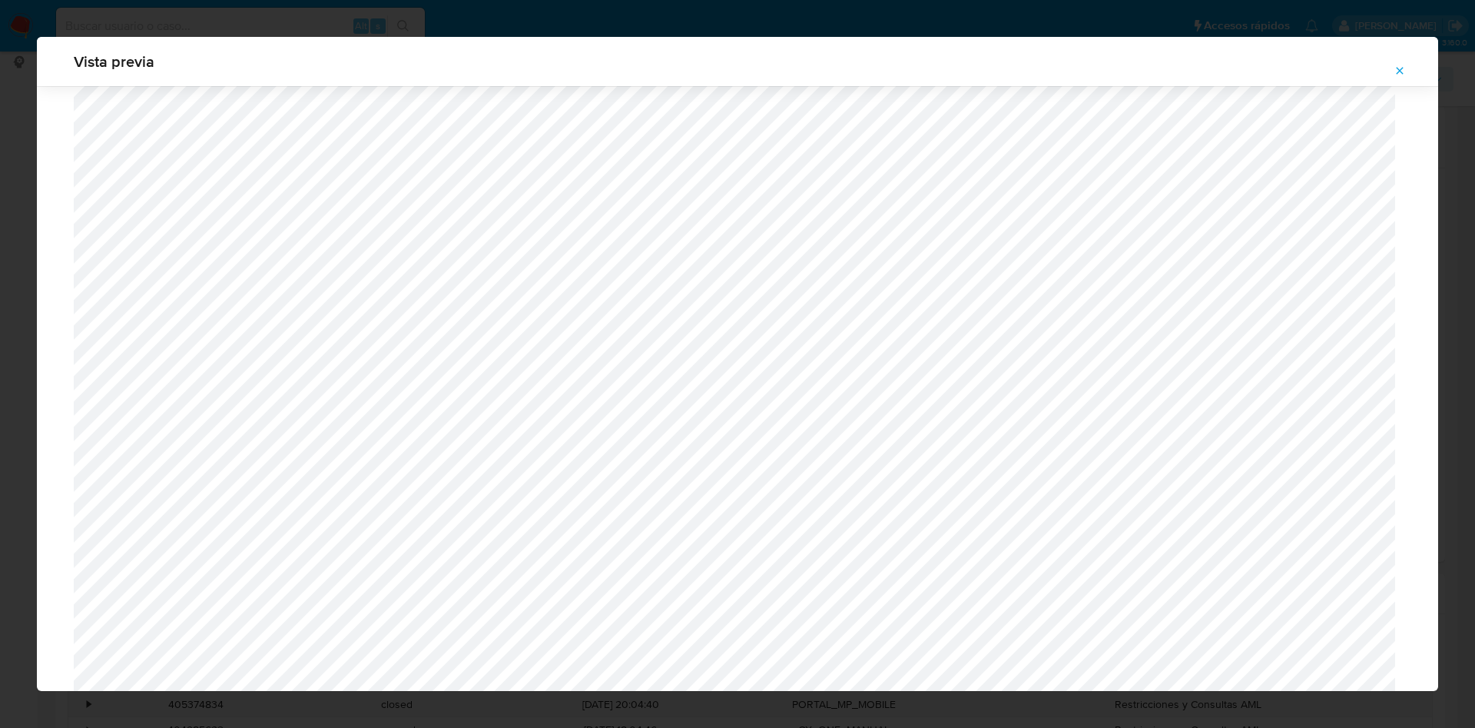
scroll to position [1352, 0]
click at [1399, 75] on icon "Attachment preview" at bounding box center [1400, 71] width 12 height 12
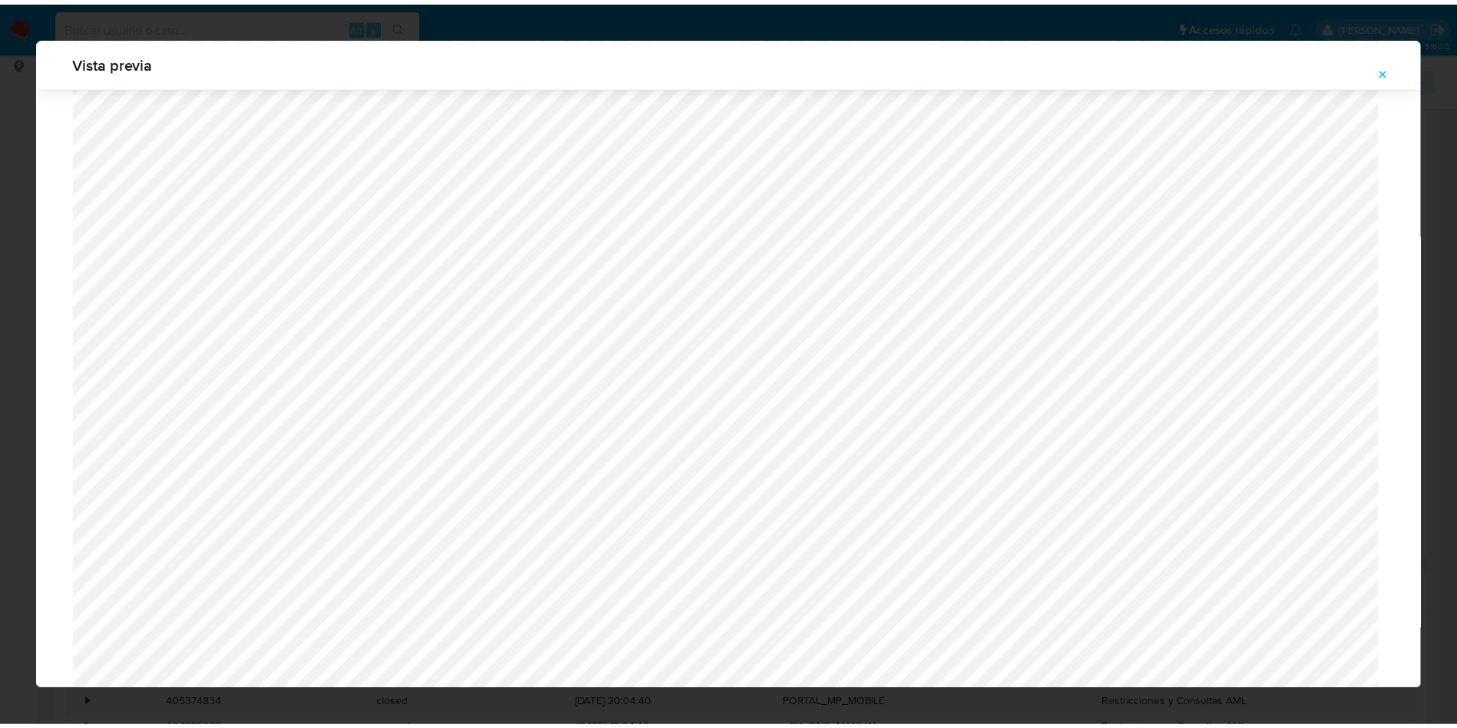
scroll to position [0, 0]
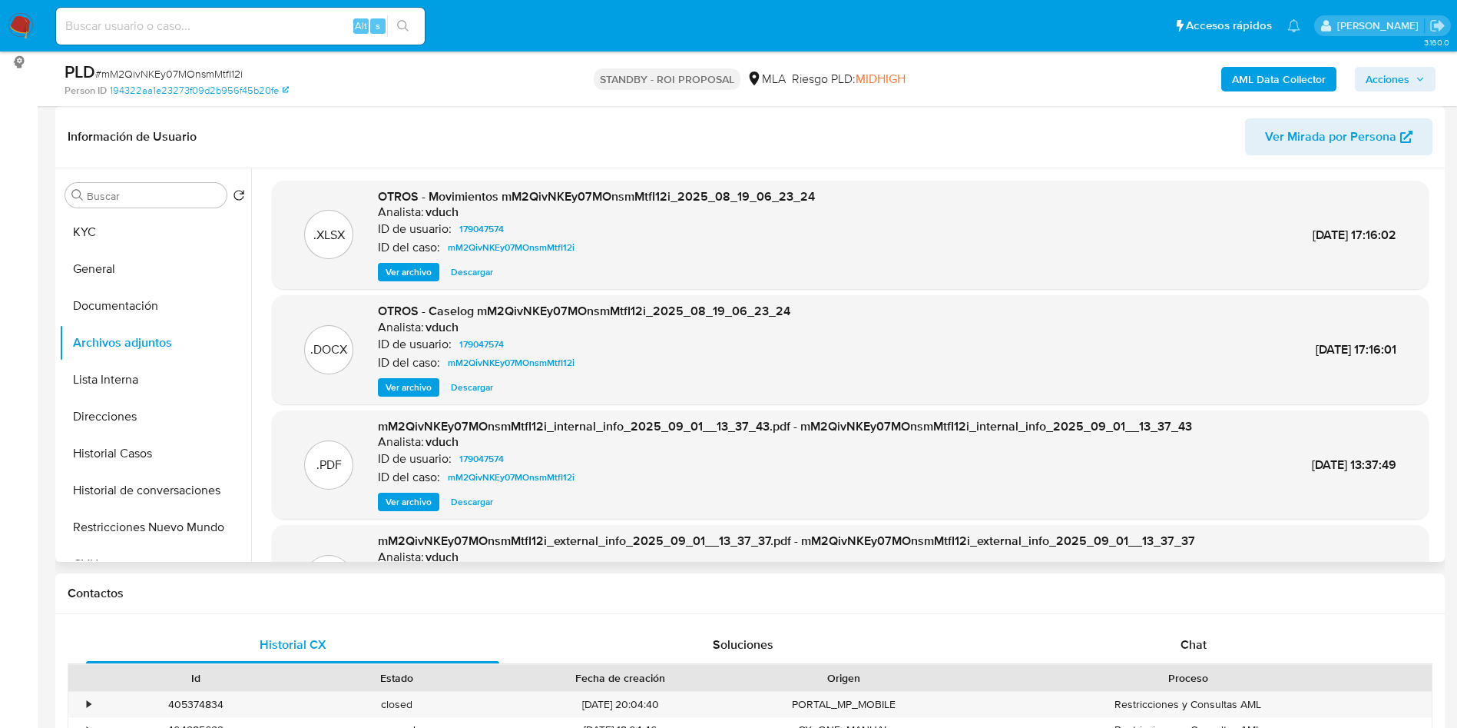
click at [424, 391] on span "Ver archivo" at bounding box center [409, 387] width 46 height 15
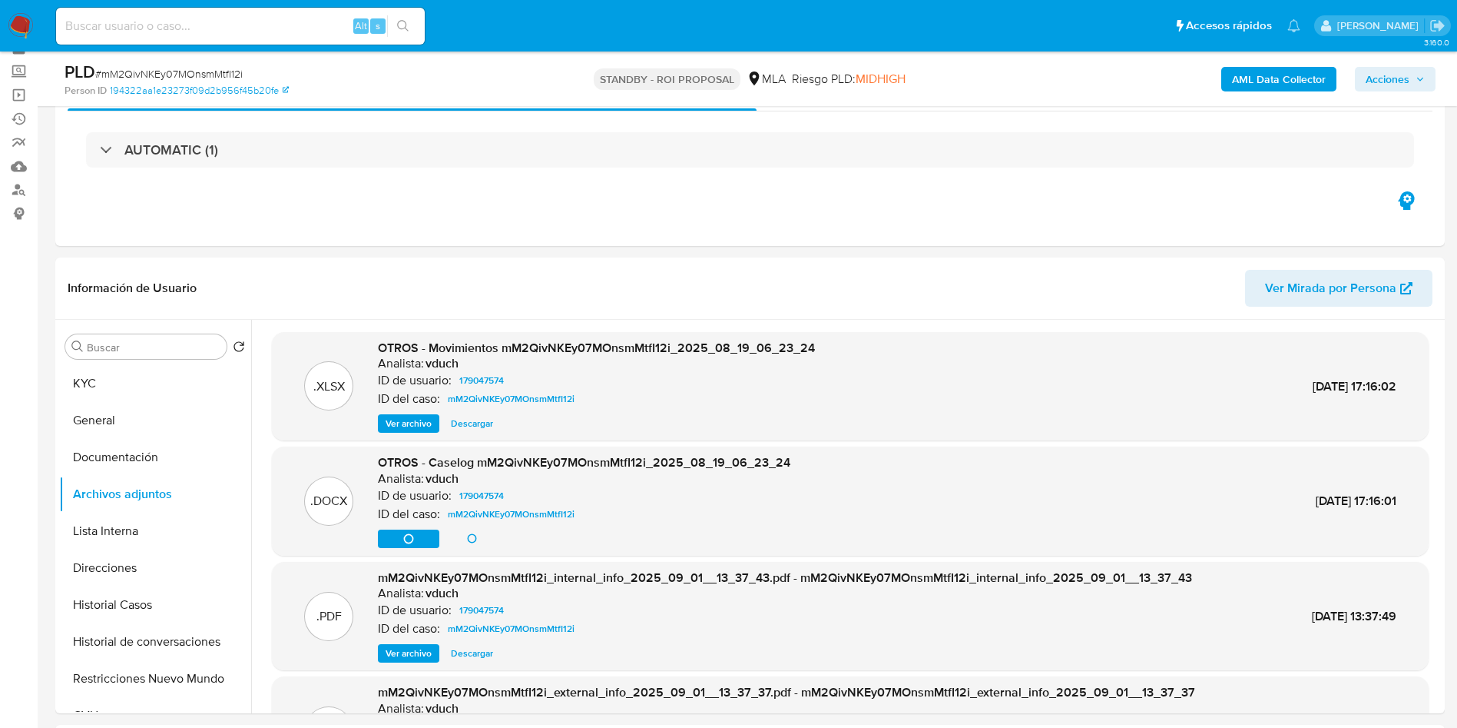
scroll to position [115, 0]
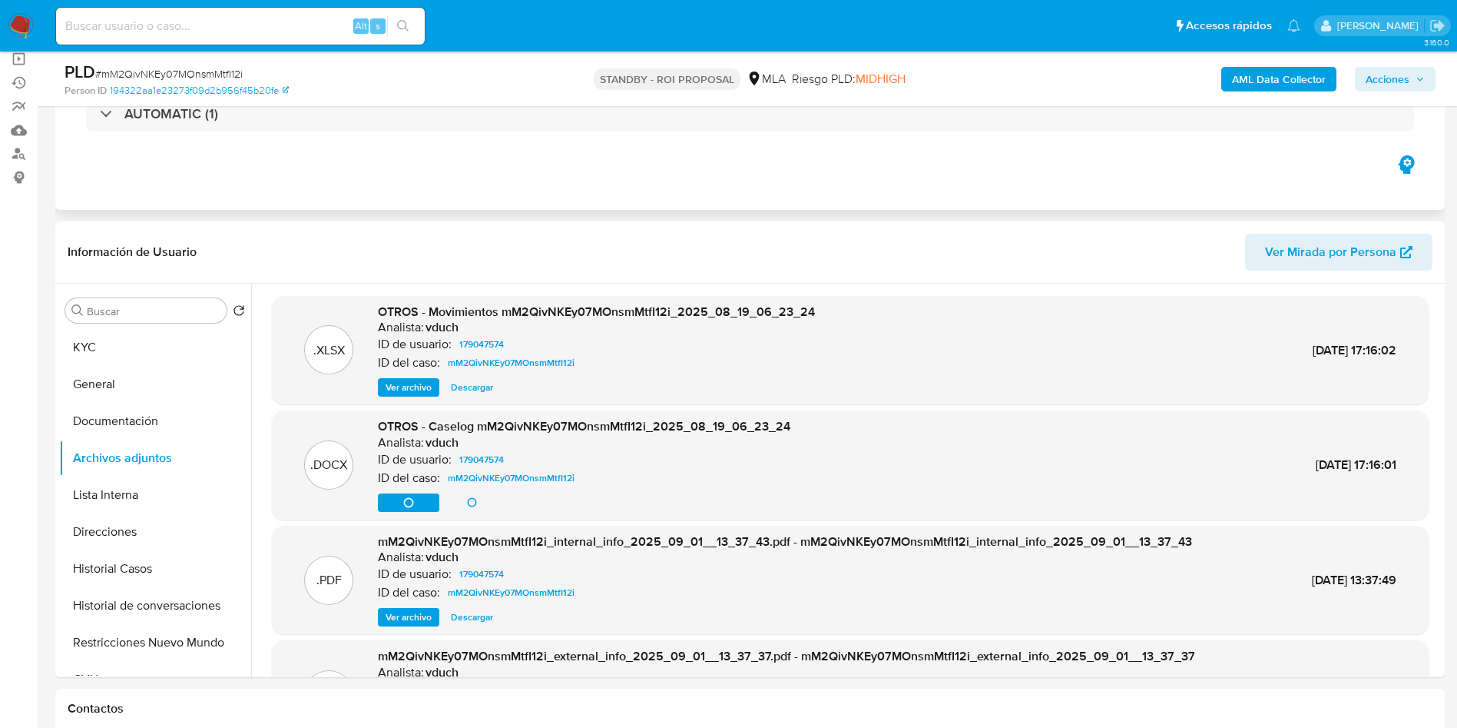
click at [108, 163] on div "Eventos ( 1 ) Acciones AUTOMATIC (1)" at bounding box center [750, 117] width 1390 height 184
click at [211, 25] on input at bounding box center [240, 26] width 369 height 20
paste input "7tRNcD56yI2VudklXIT5d2gU"
type input "7tRNcD56yI2VudklXIT5d2gU"
click at [408, 26] on icon "search-icon" at bounding box center [403, 26] width 12 height 12
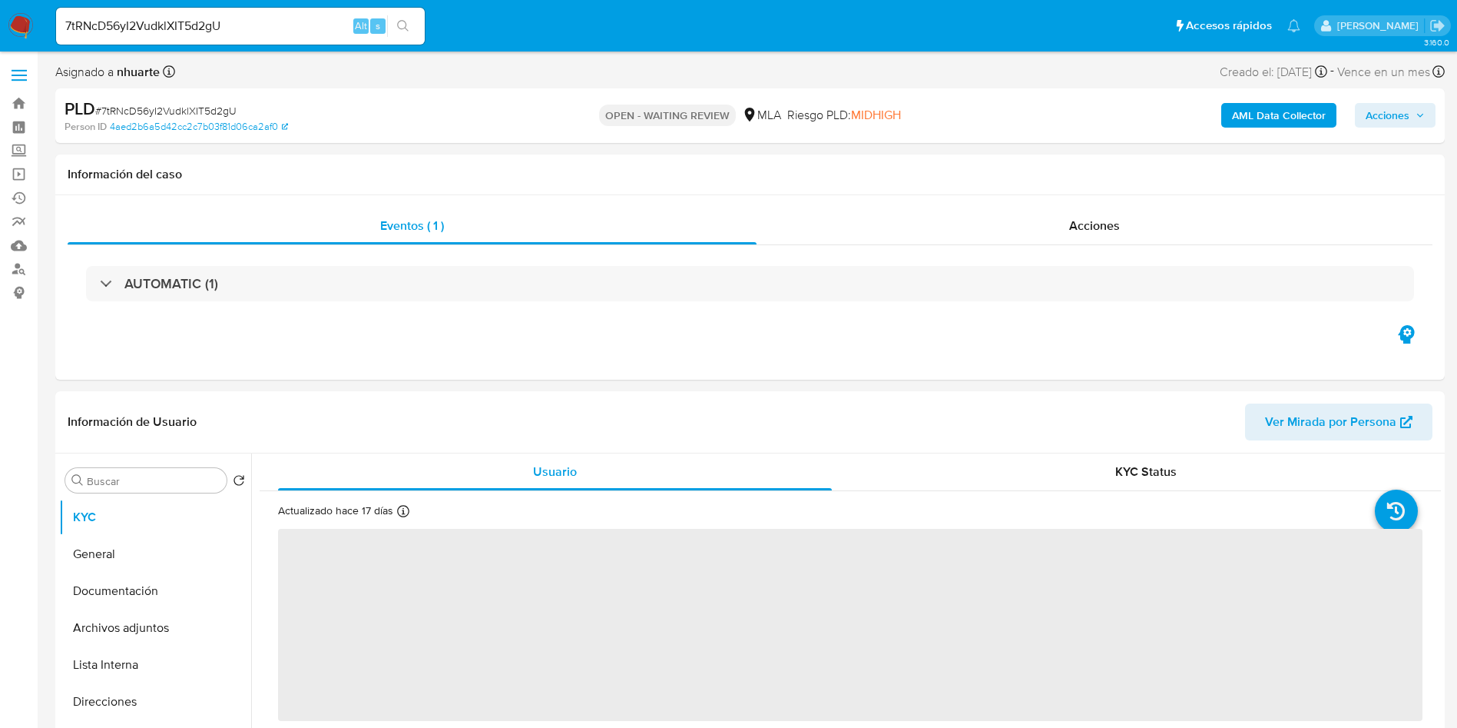
select select "10"
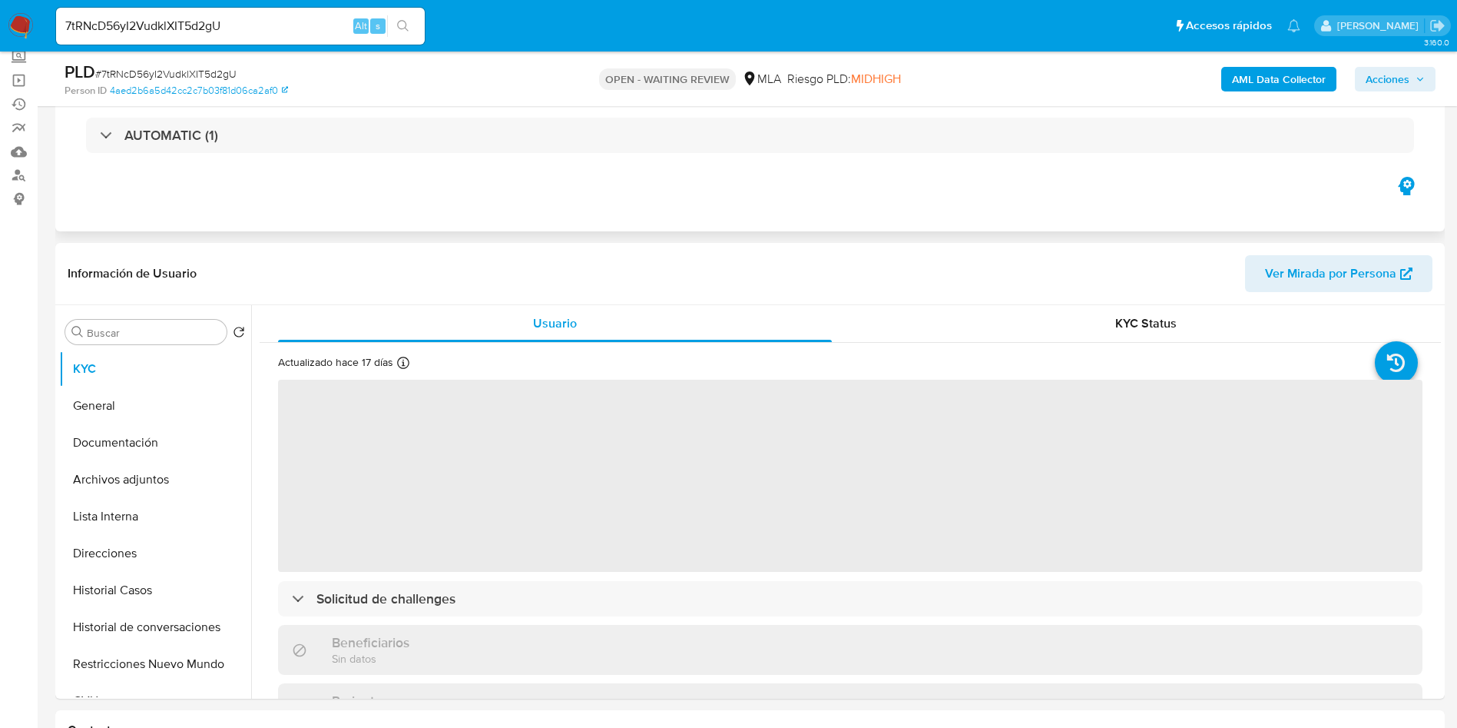
scroll to position [115, 0]
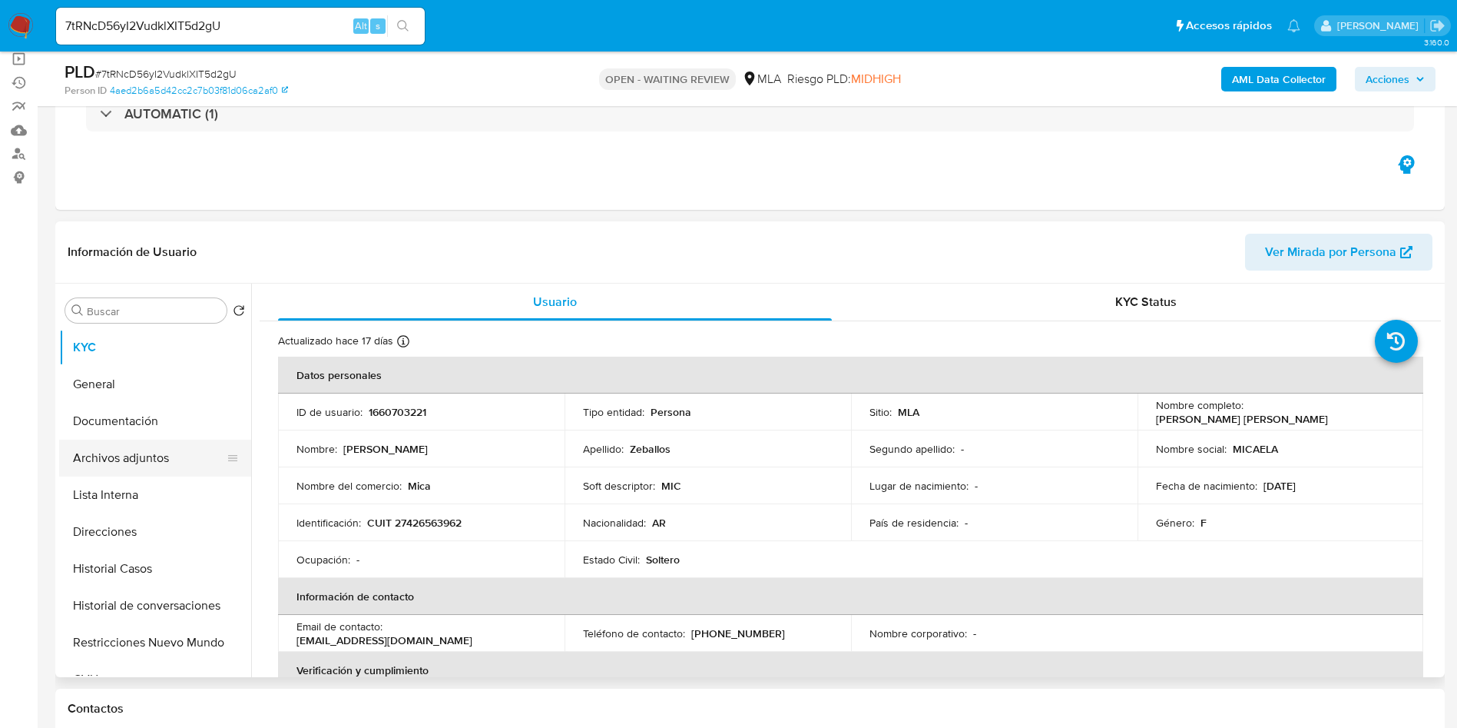
click at [142, 451] on button "Archivos adjuntos" at bounding box center [149, 457] width 180 height 37
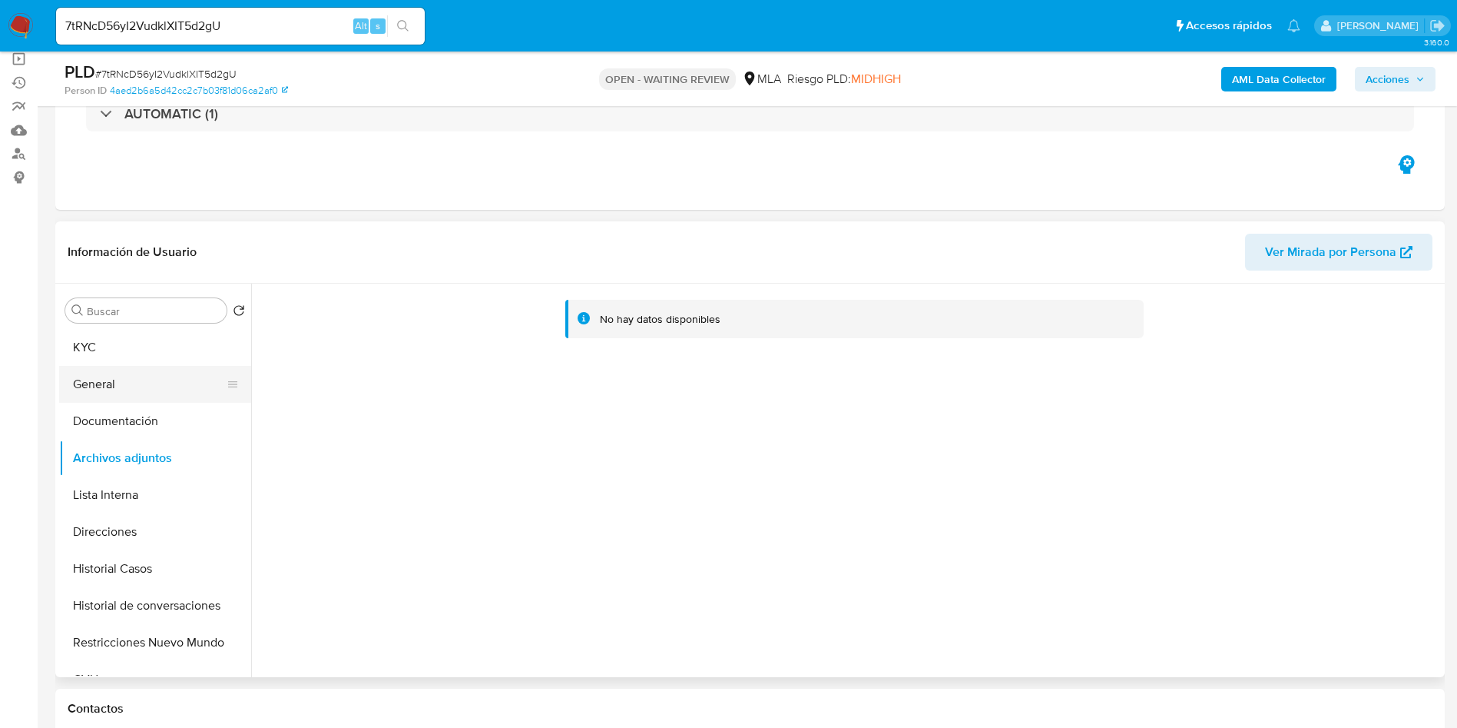
drag, startPoint x: 141, startPoint y: 380, endPoint x: 152, endPoint y: 387, distance: 12.8
click at [141, 380] on button "General" at bounding box center [149, 384] width 180 height 37
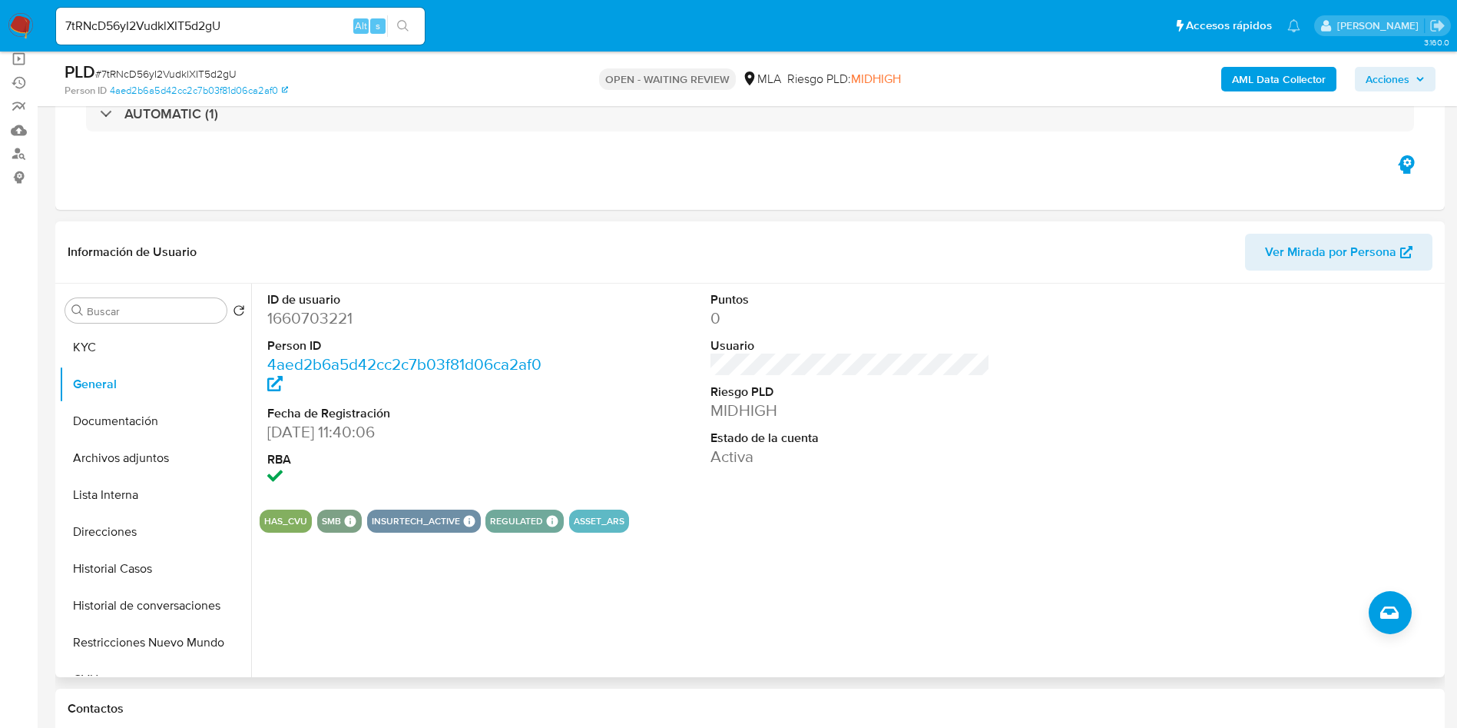
click at [446, 324] on dd "1660703221" at bounding box center [407, 318] width 280 height 22
click at [296, 317] on dd "1660703221" at bounding box center [407, 318] width 280 height 22
copy dd "1660703221"
click at [194, 460] on button "Archivos adjuntos" at bounding box center [149, 457] width 180 height 37
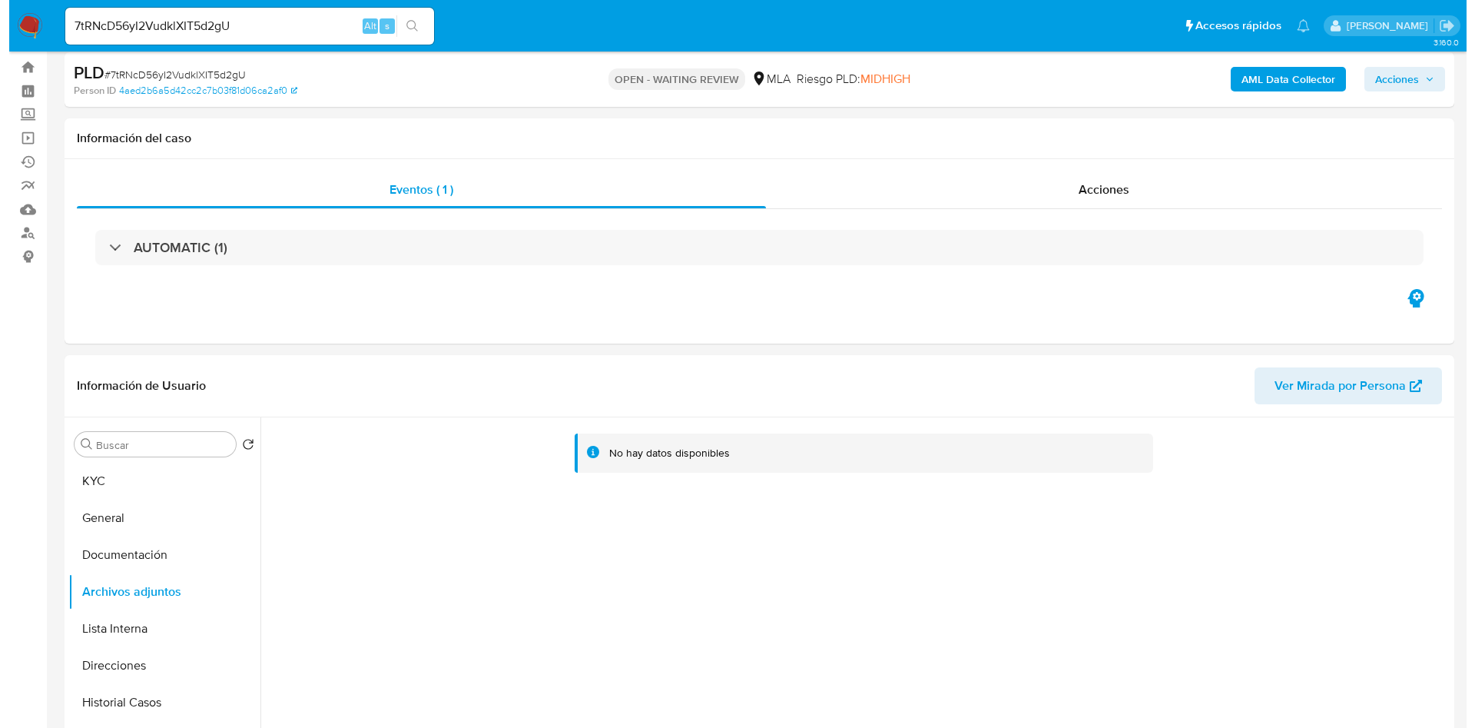
scroll to position [0, 0]
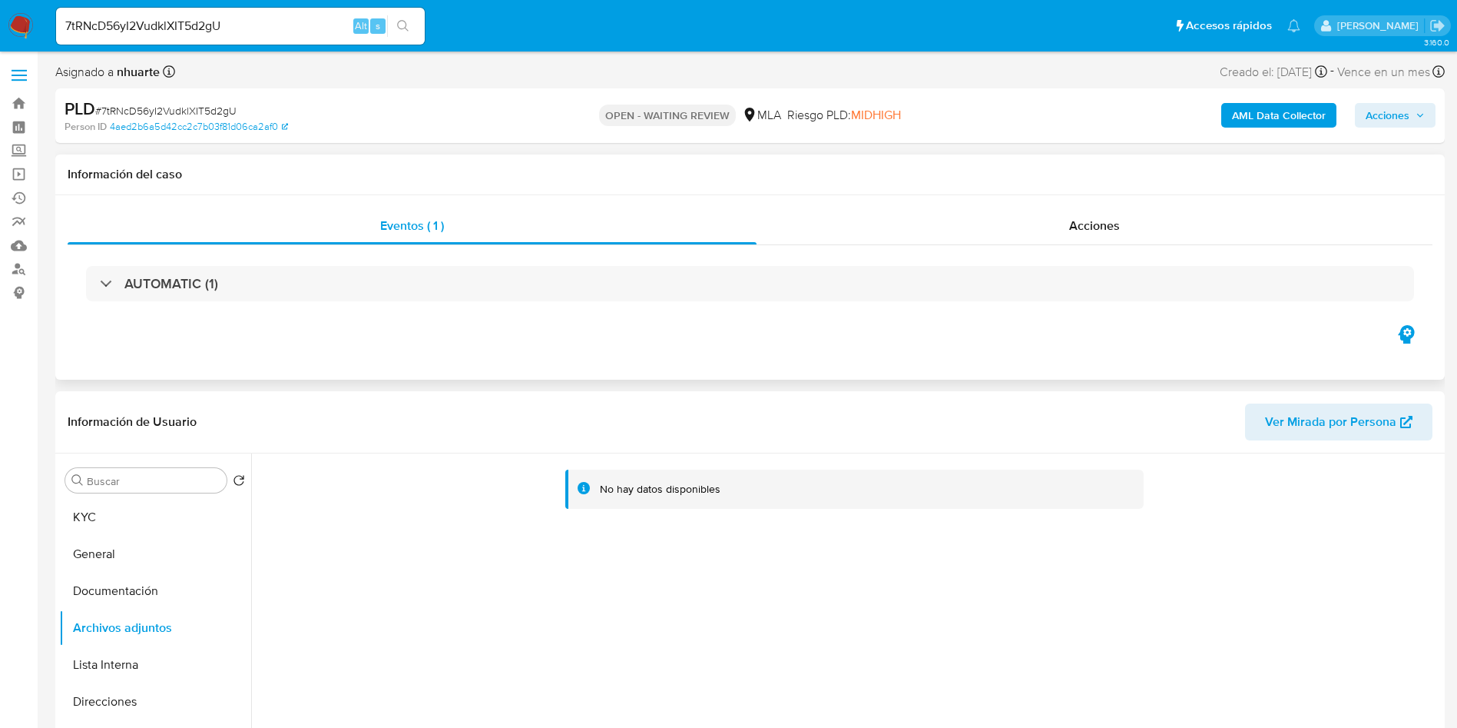
click at [1115, 202] on div "Eventos ( 1 ) Acciones AUTOMATIC (1)" at bounding box center [750, 287] width 1390 height 184
click at [1101, 215] on div "Acciones" at bounding box center [1095, 225] width 676 height 37
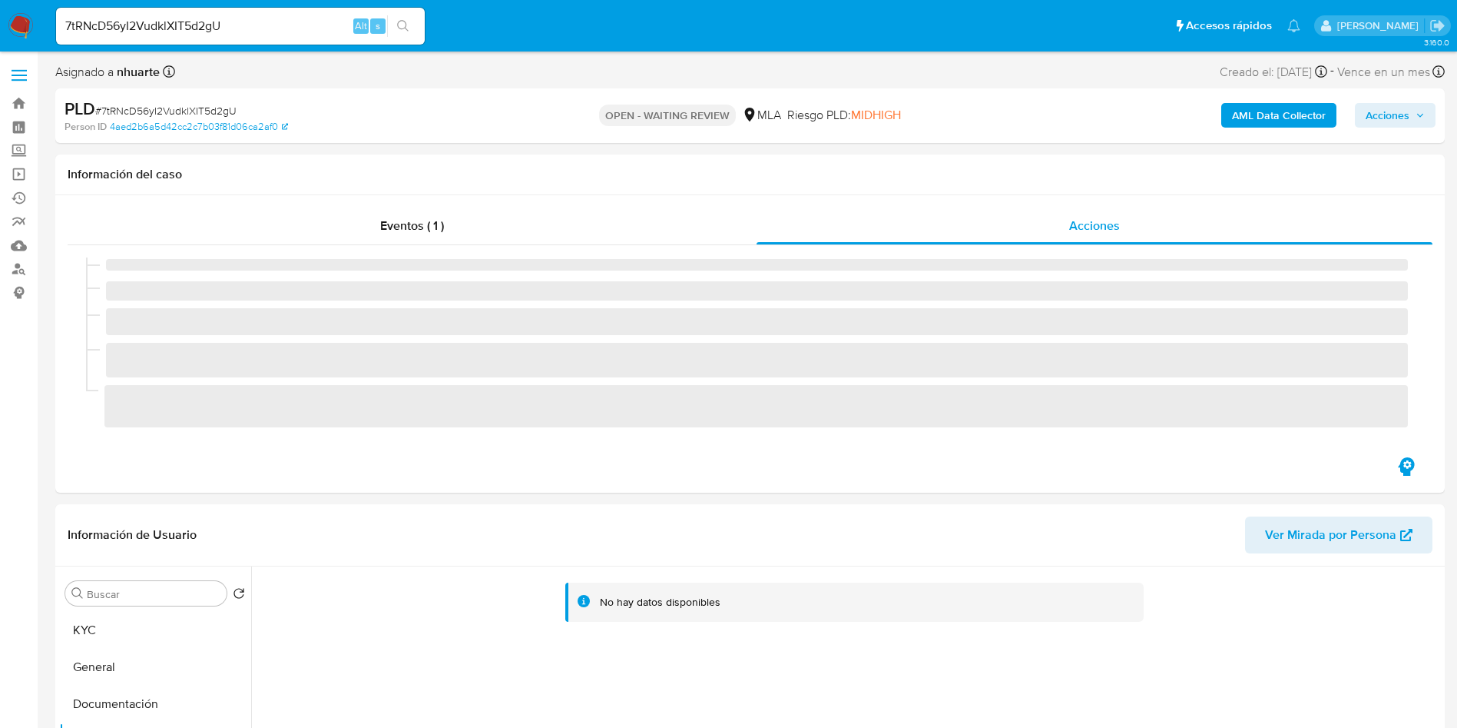
click at [1265, 121] on b "AML Data Collector" at bounding box center [1279, 115] width 94 height 25
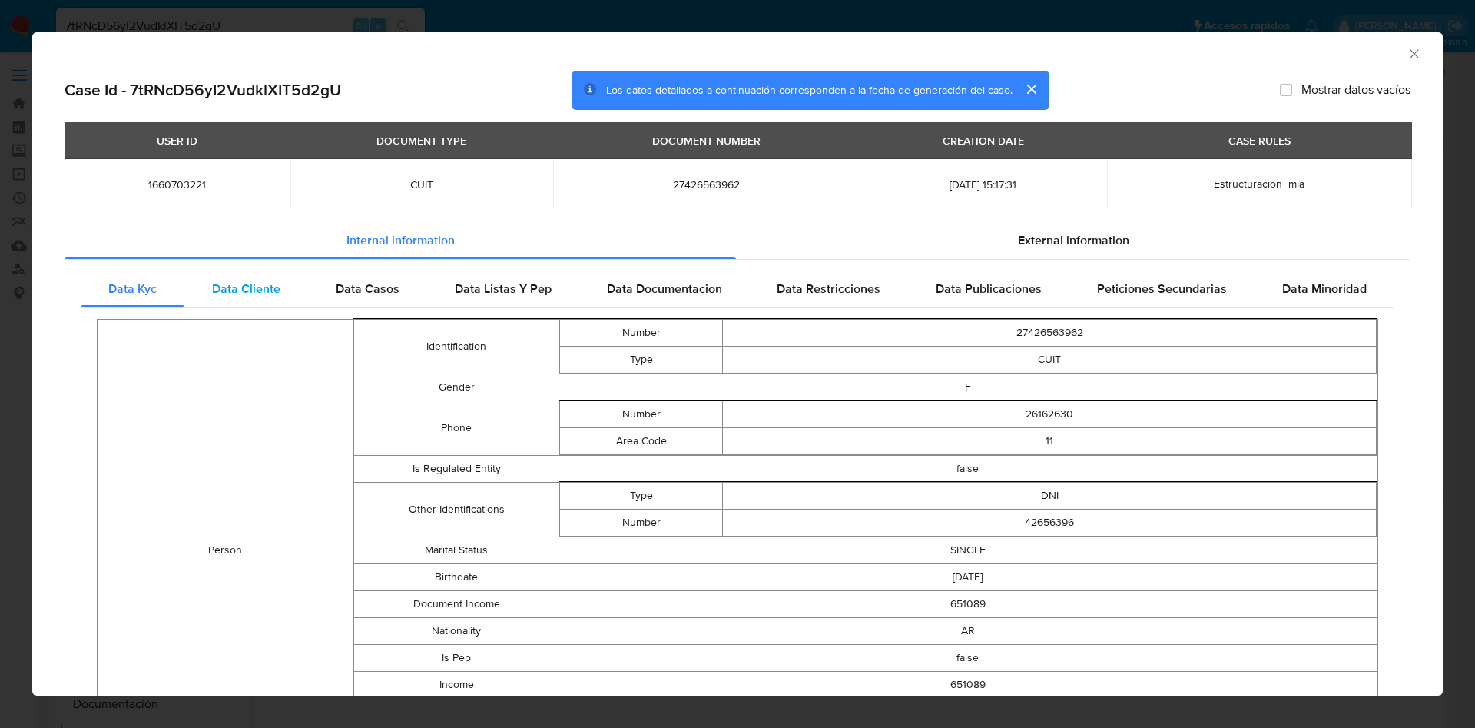
click at [252, 297] on div "Data Cliente" at bounding box center [246, 288] width 124 height 37
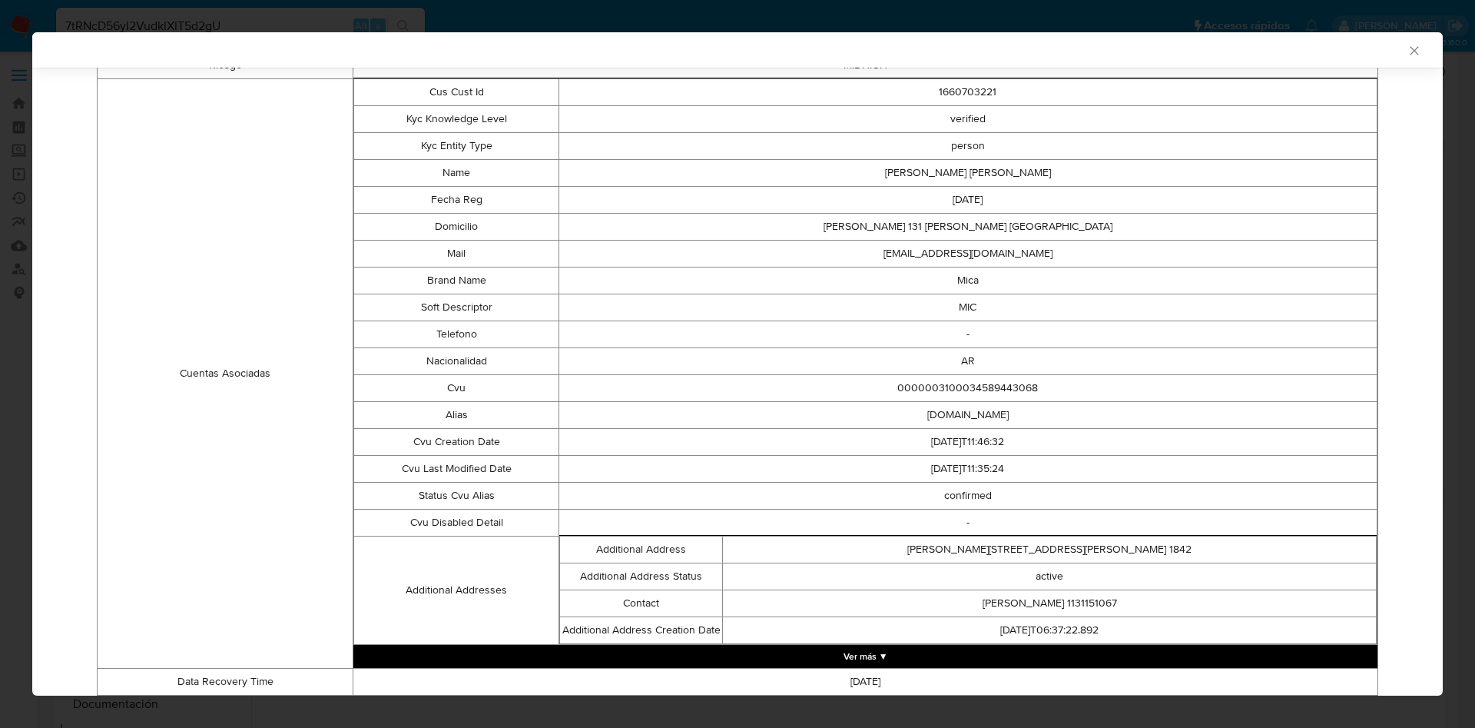
scroll to position [344, 0]
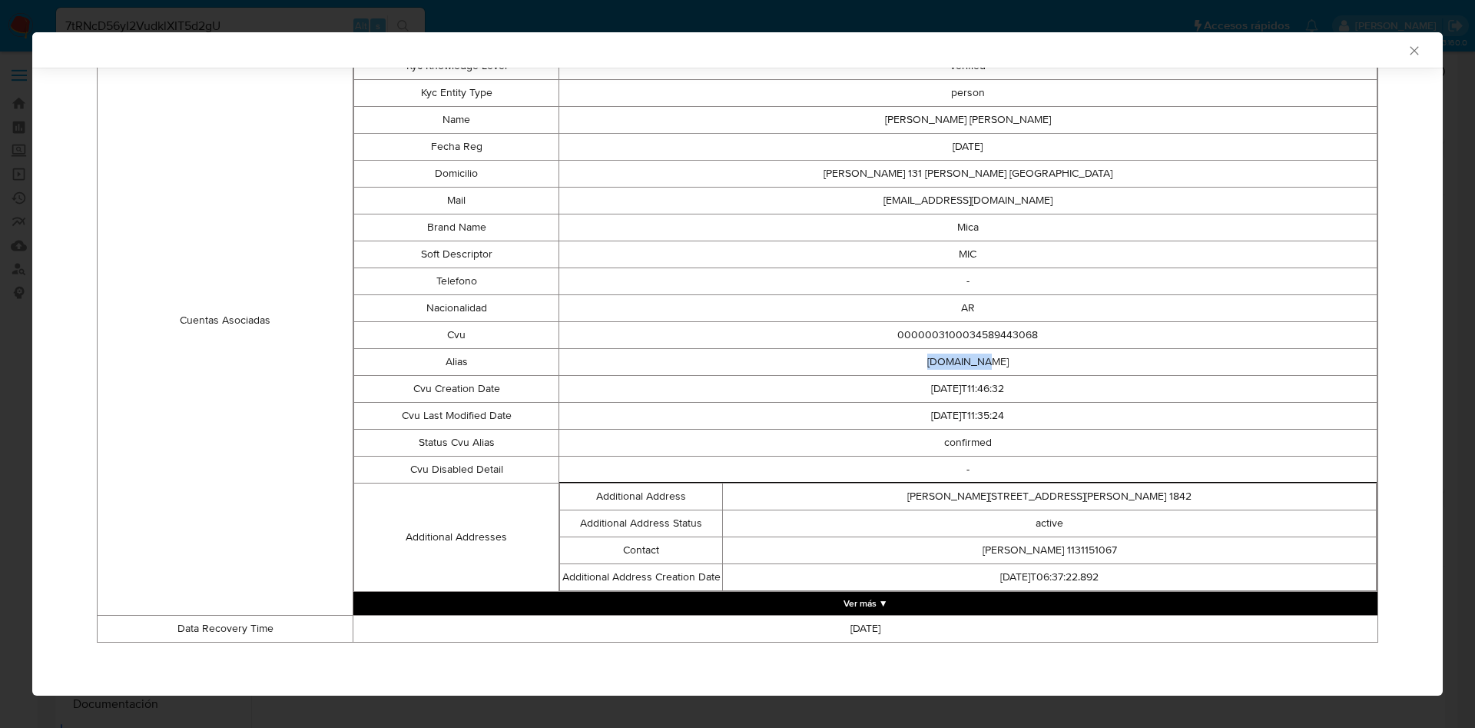
drag, startPoint x: 890, startPoint y: 360, endPoint x: 1024, endPoint y: 365, distance: 133.8
click at [1024, 364] on td "[DOMAIN_NAME]" at bounding box center [968, 361] width 818 height 27
copy td "[DOMAIN_NAME]"
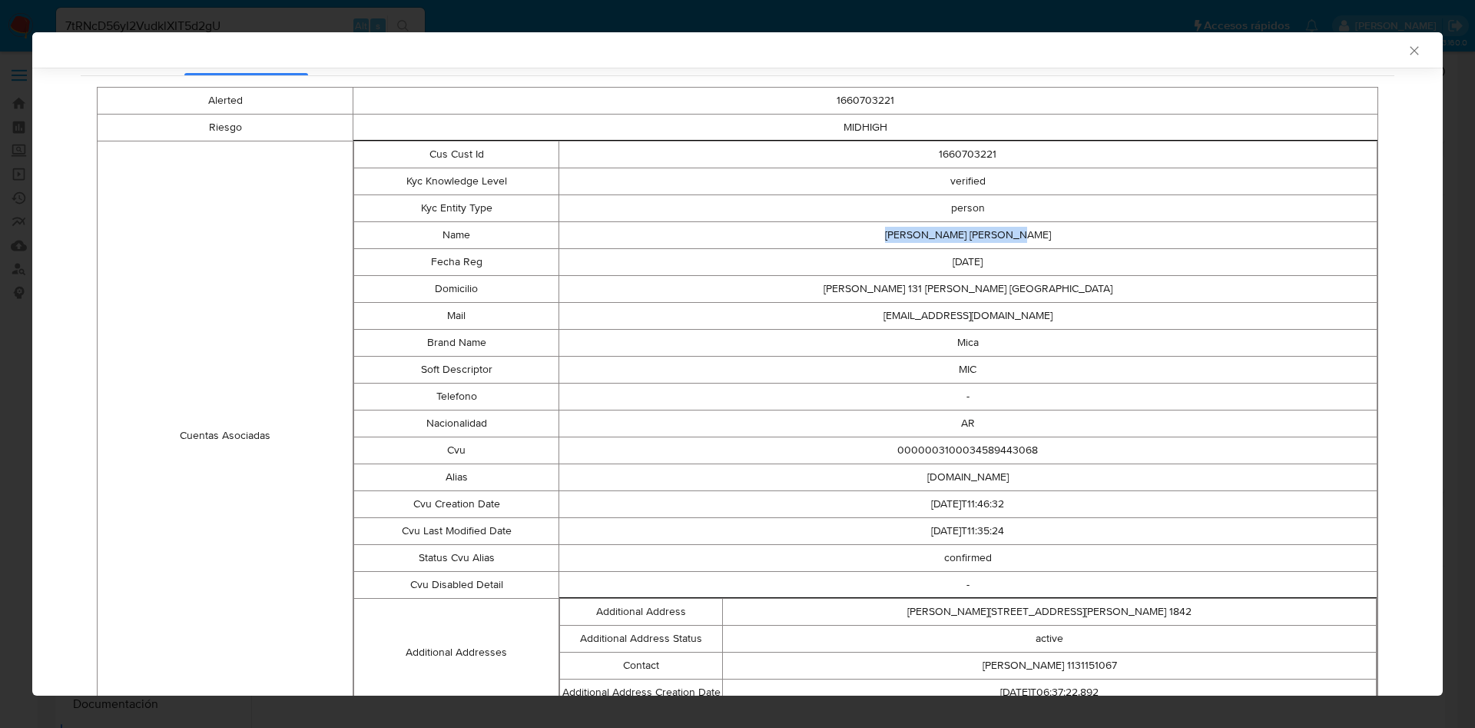
drag, startPoint x: 900, startPoint y: 238, endPoint x: 1025, endPoint y: 231, distance: 124.6
click at [1025, 231] on td "Micaela Ayelen Zeballos" at bounding box center [968, 234] width 818 height 27
copy td "Micaela Ayelen Zeballos"
click at [587, 246] on td "Micaela Ayelen Zeballos" at bounding box center [968, 234] width 818 height 27
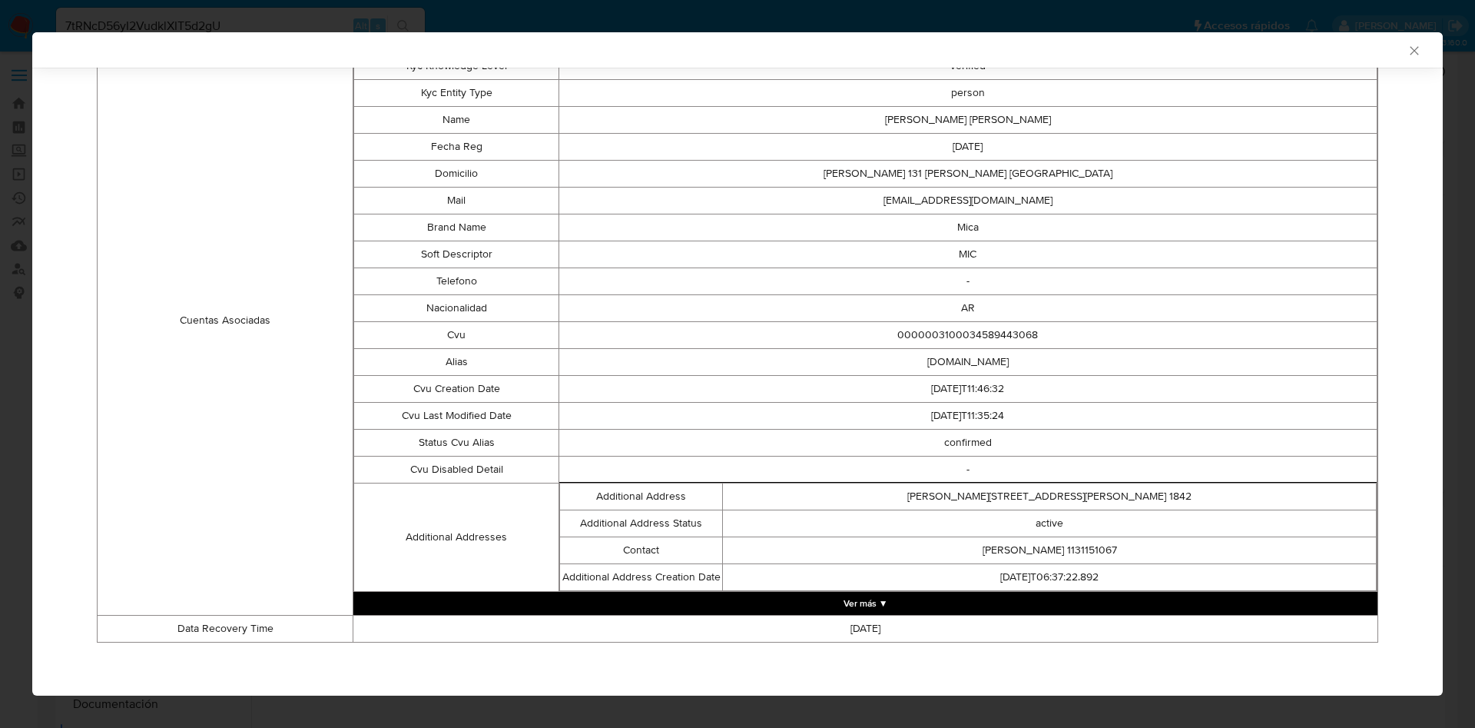
click at [856, 605] on button "Ver más ▼" at bounding box center [865, 603] width 1024 height 23
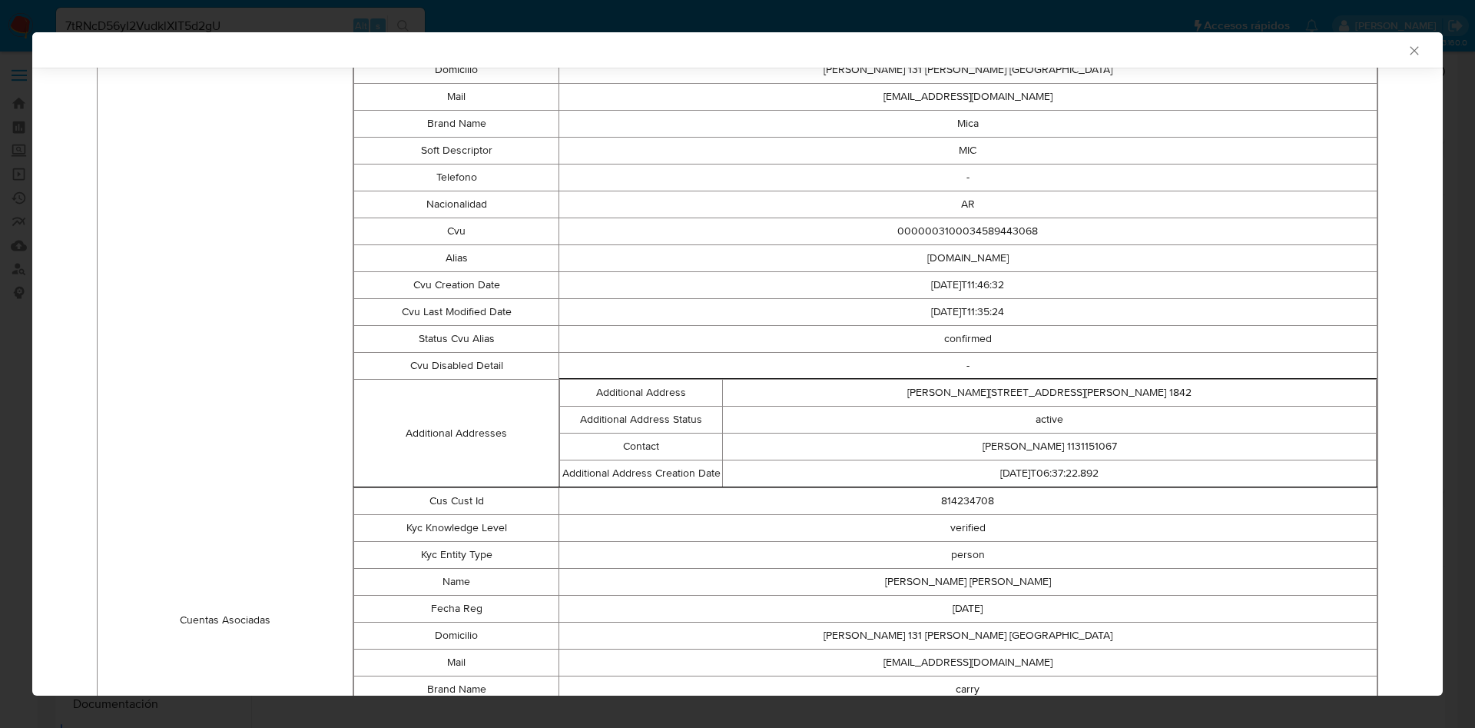
scroll to position [0, 0]
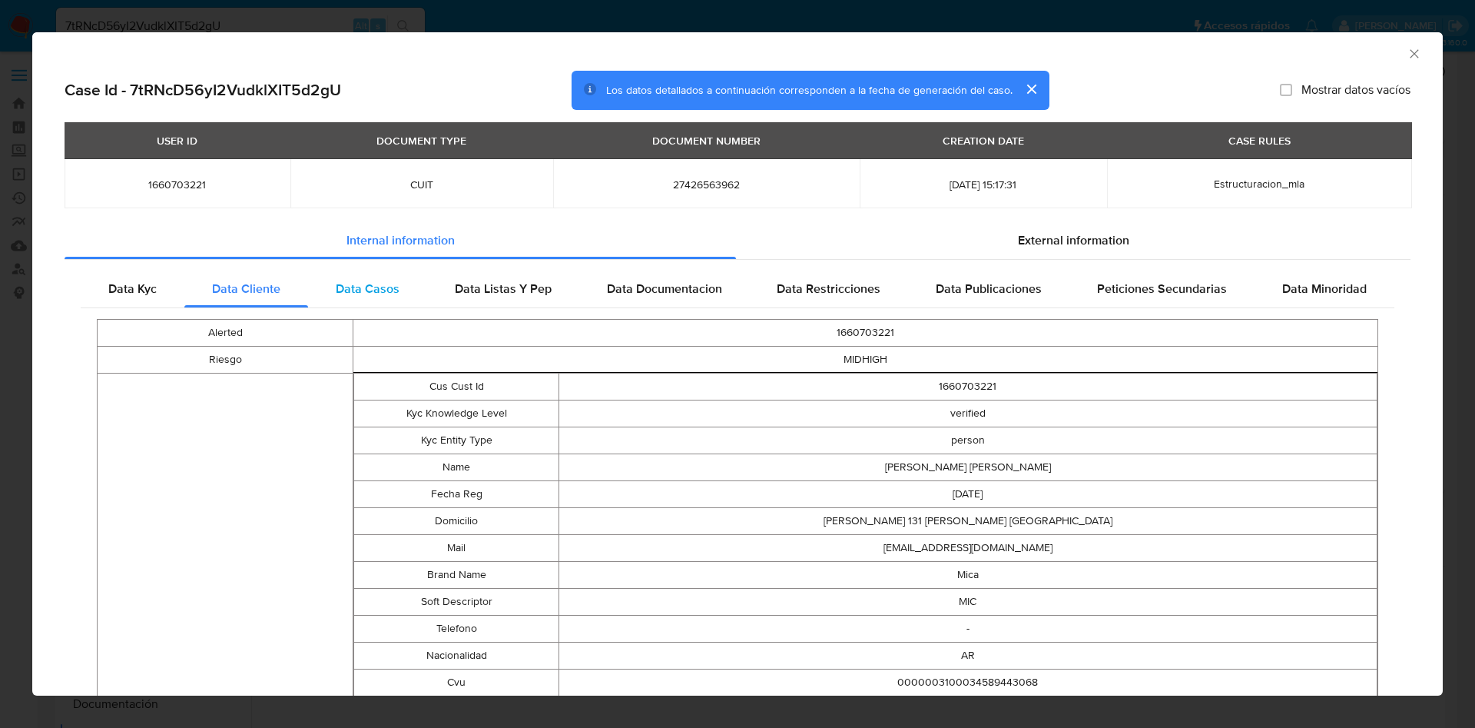
click at [346, 287] on span "Data Casos" at bounding box center [368, 289] width 64 height 18
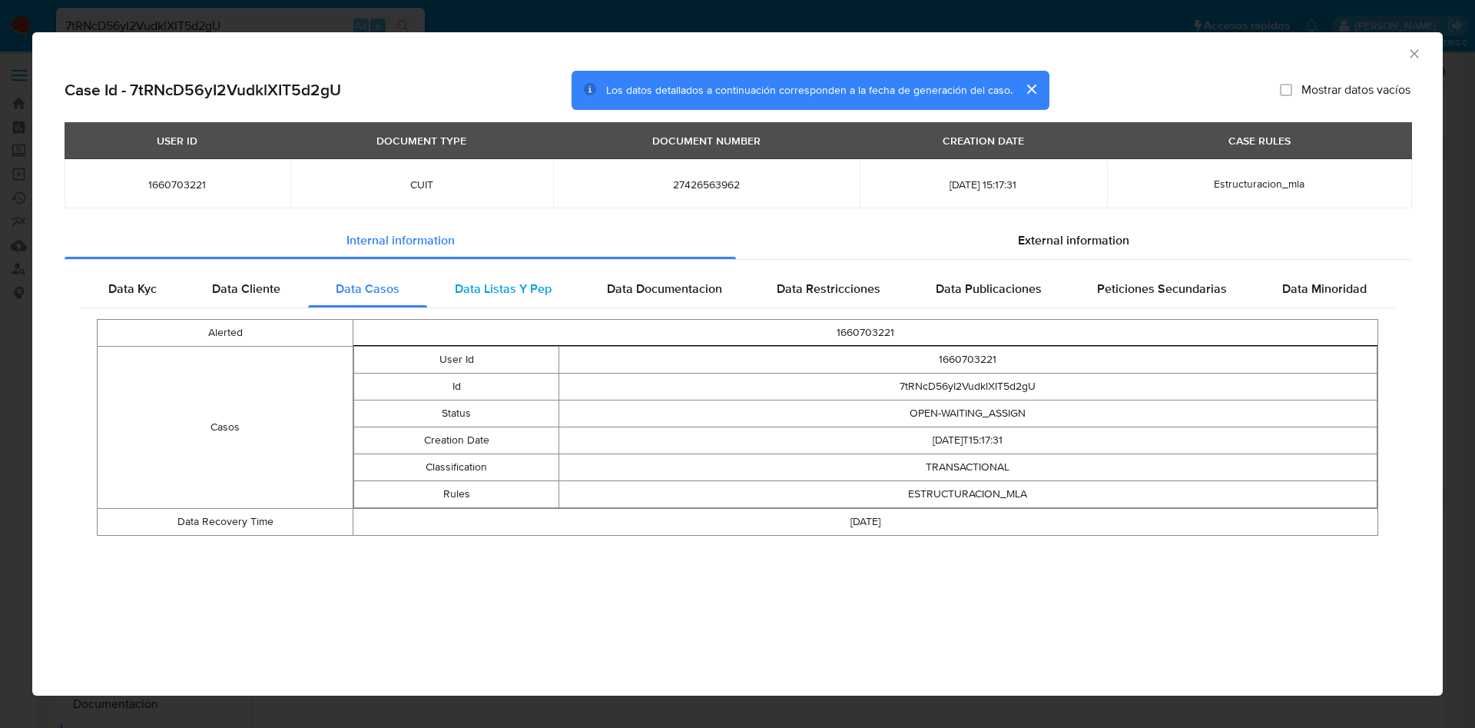
click at [503, 284] on span "Data Listas Y Pep" at bounding box center [503, 289] width 97 height 18
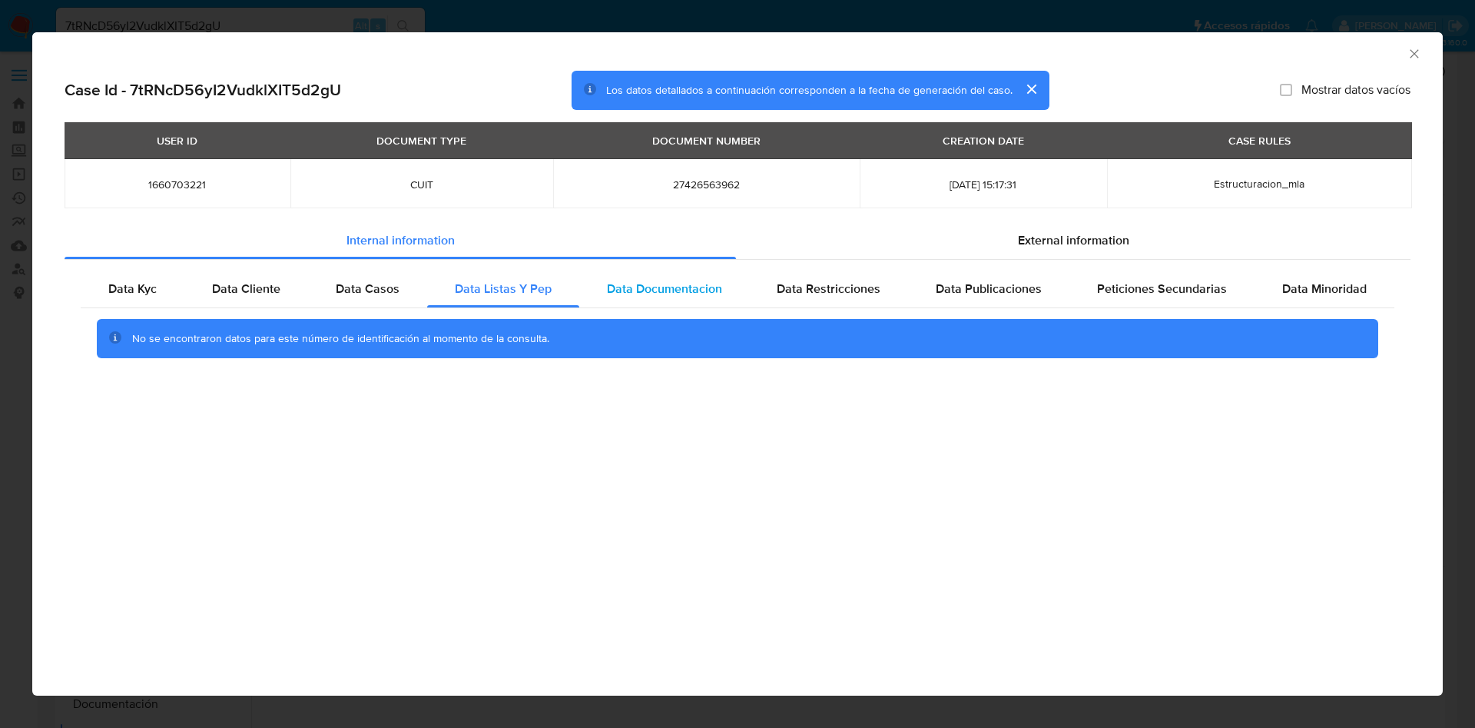
click at [719, 292] on span "Data Documentacion" at bounding box center [664, 289] width 115 height 18
click at [841, 286] on span "Data Restricciones" at bounding box center [829, 289] width 104 height 18
click at [1005, 299] on div "Data Publicaciones" at bounding box center [988, 288] width 161 height 37
click at [1083, 222] on div "External information" at bounding box center [1073, 240] width 675 height 37
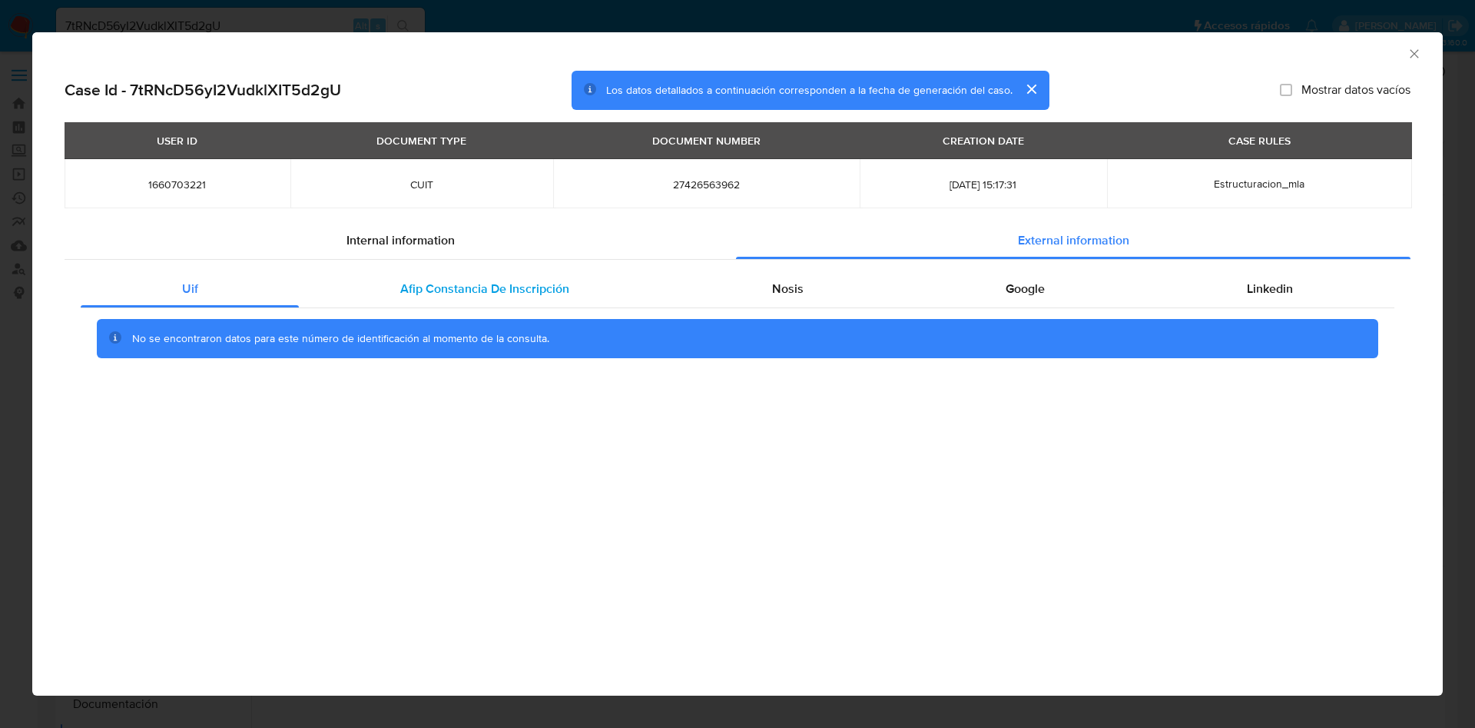
drag, startPoint x: 486, startPoint y: 291, endPoint x: 512, endPoint y: 288, distance: 26.3
click at [486, 290] on span "Afip Constancia De Inscripción" at bounding box center [484, 289] width 169 height 18
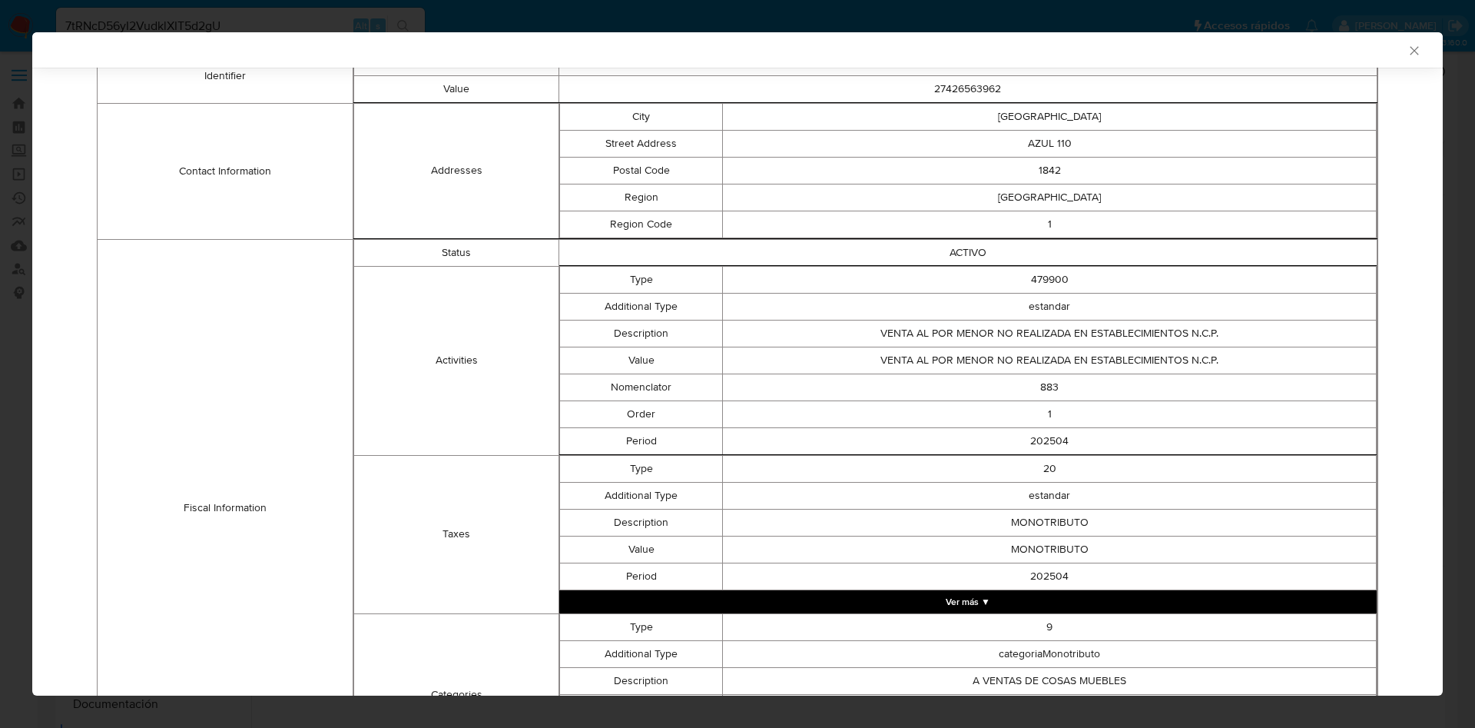
scroll to position [456, 0]
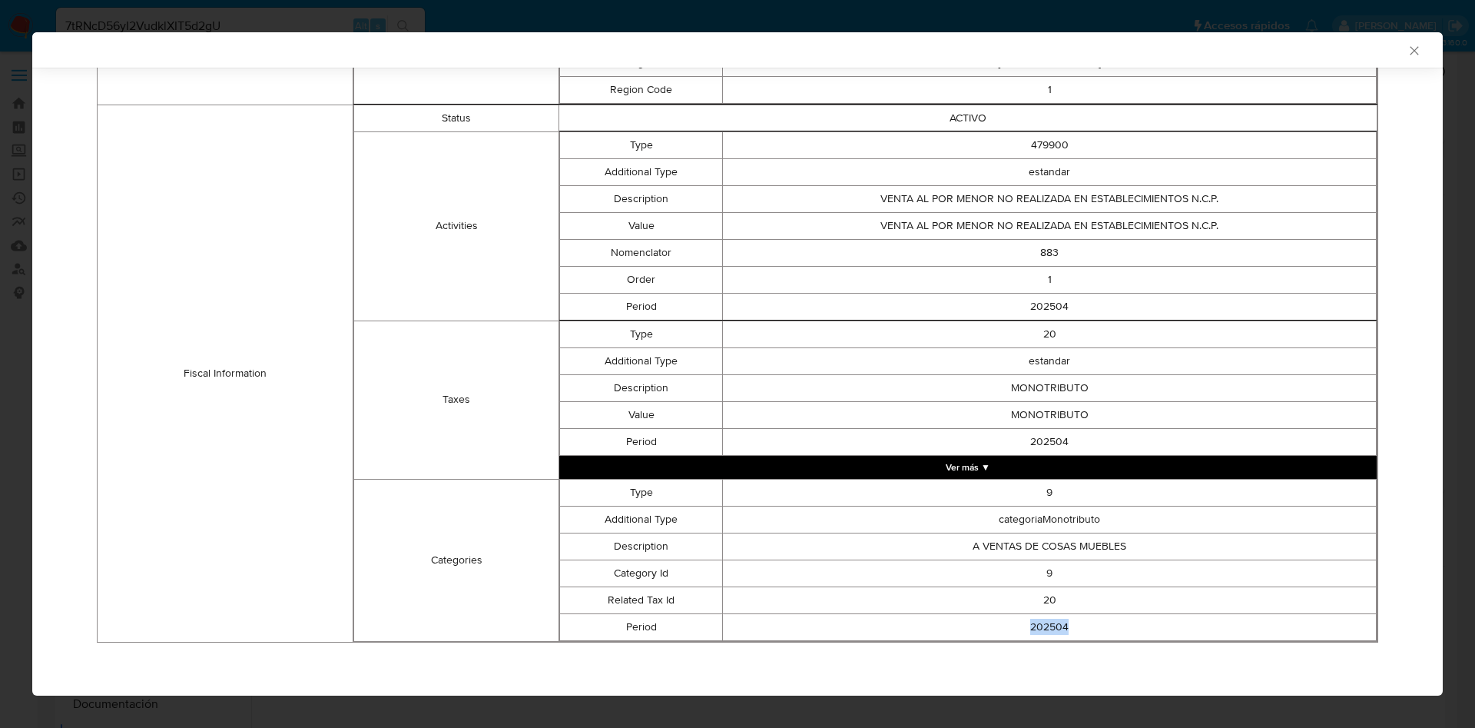
drag, startPoint x: 1067, startPoint y: 631, endPoint x: 1007, endPoint y: 630, distance: 59.9
click at [1008, 630] on td "202504" at bounding box center [1050, 626] width 654 height 27
click at [1055, 629] on td "202504" at bounding box center [1050, 626] width 654 height 27
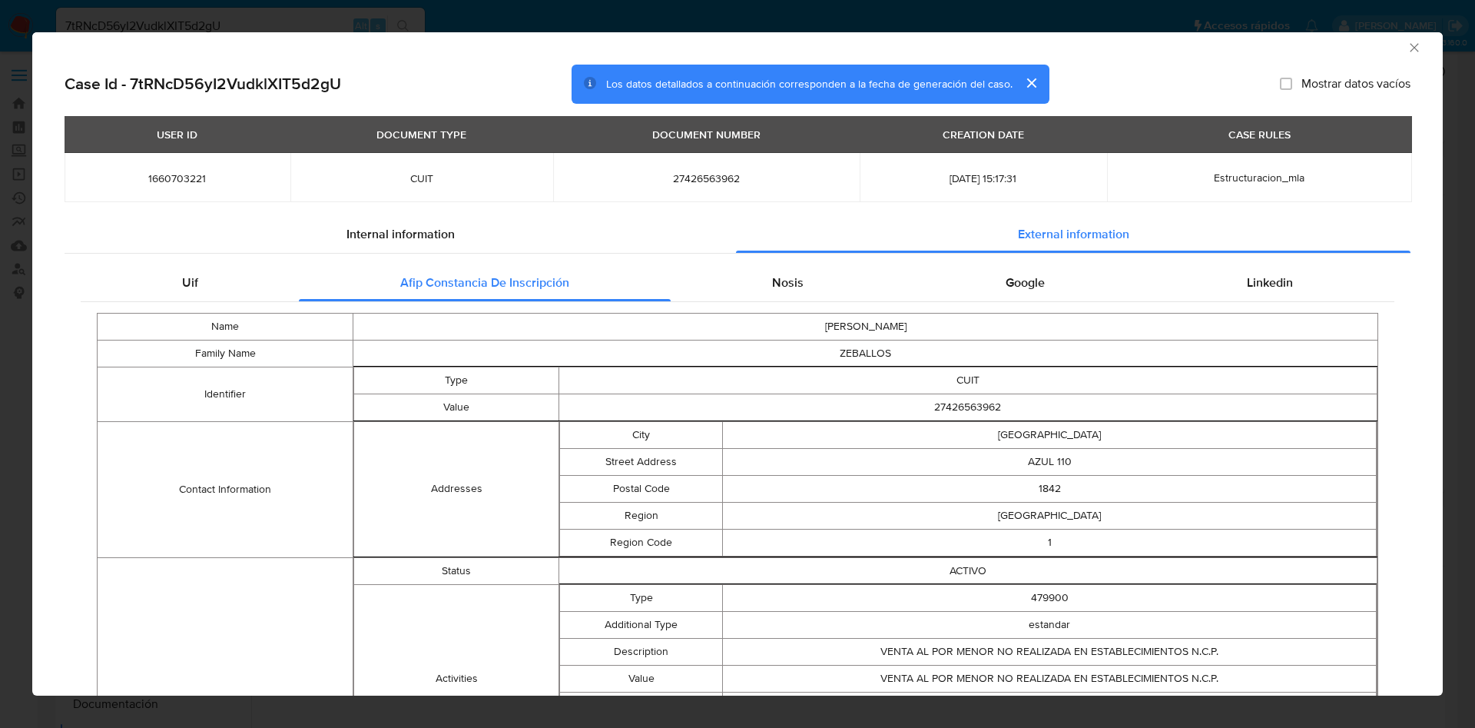
scroll to position [0, 0]
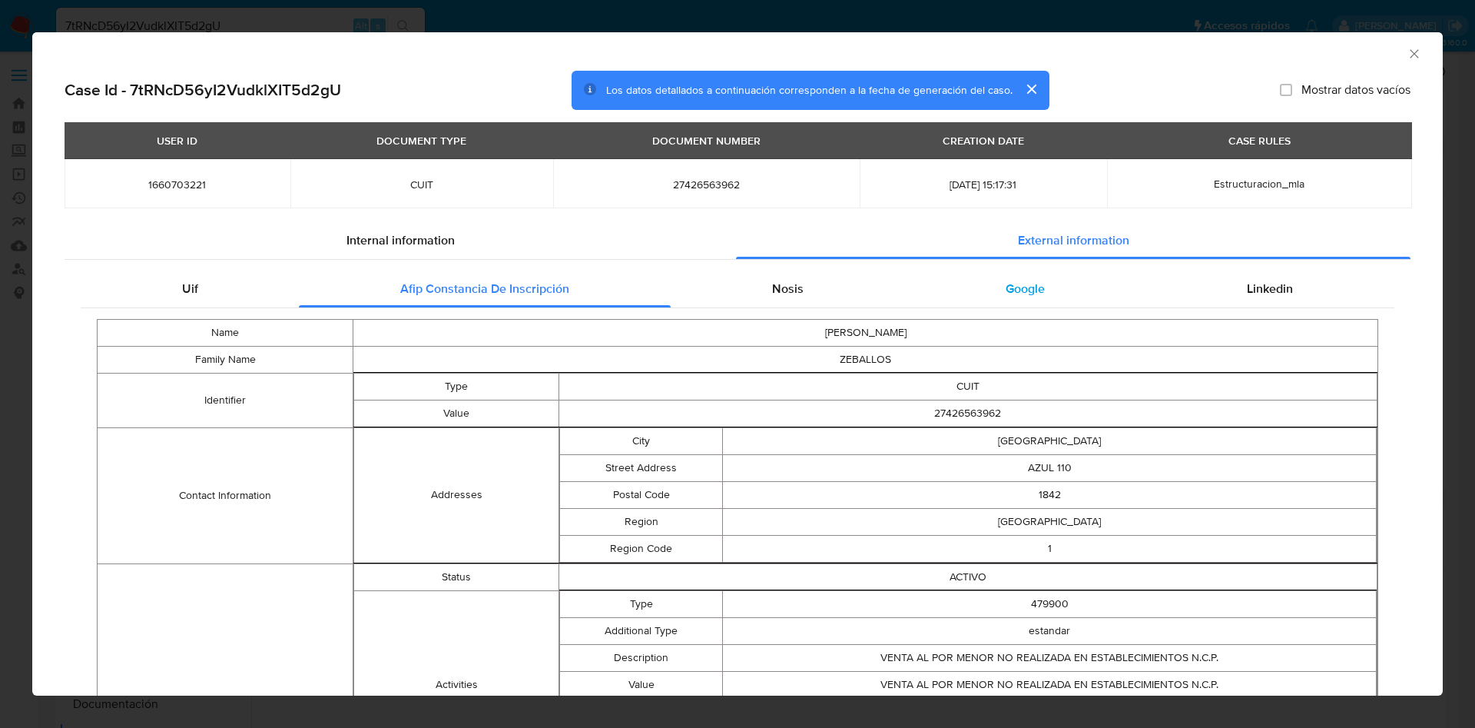
click at [1049, 283] on div "Google" at bounding box center [1024, 288] width 241 height 37
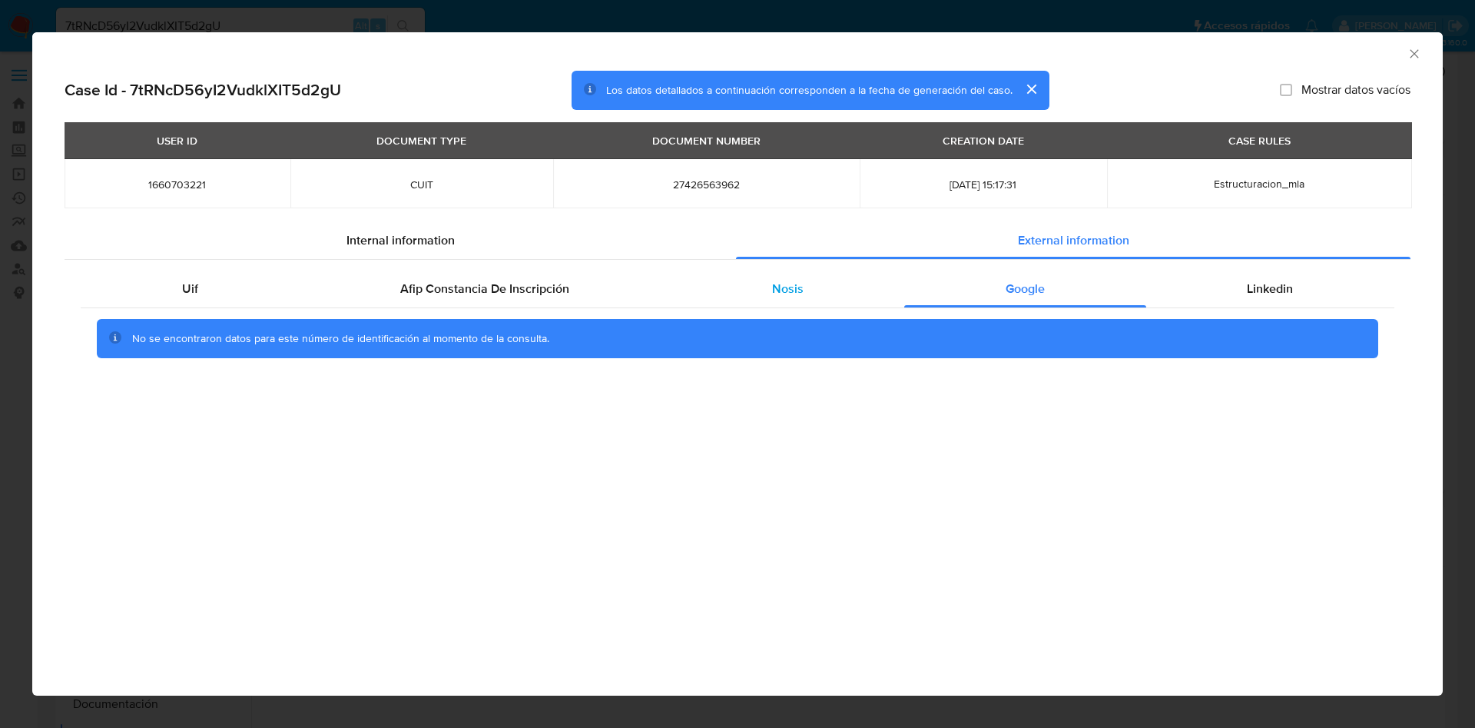
click at [725, 288] on div "Nosis" at bounding box center [788, 288] width 234 height 37
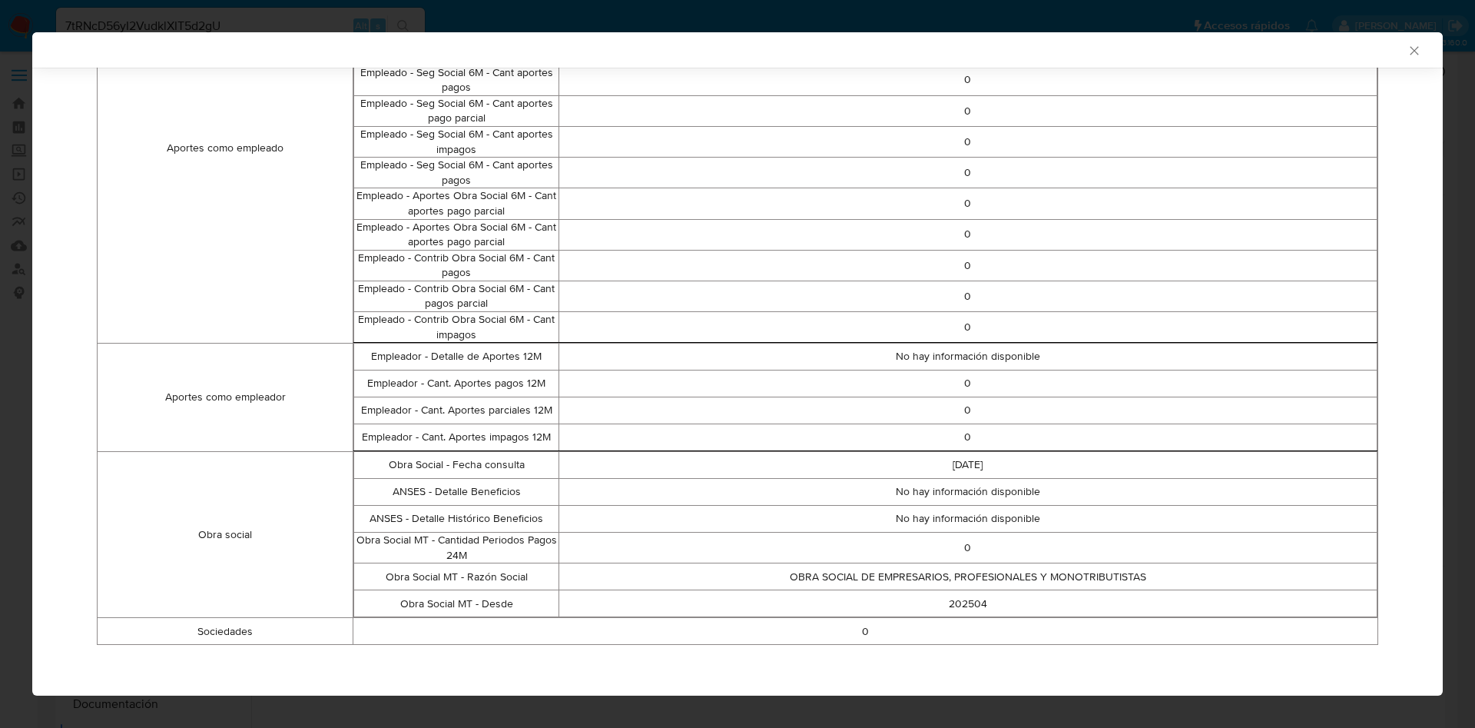
scroll to position [852, 0]
drag, startPoint x: 948, startPoint y: 618, endPoint x: 411, endPoint y: 624, distance: 537.0
click at [411, 623] on td "0" at bounding box center [865, 628] width 1025 height 27
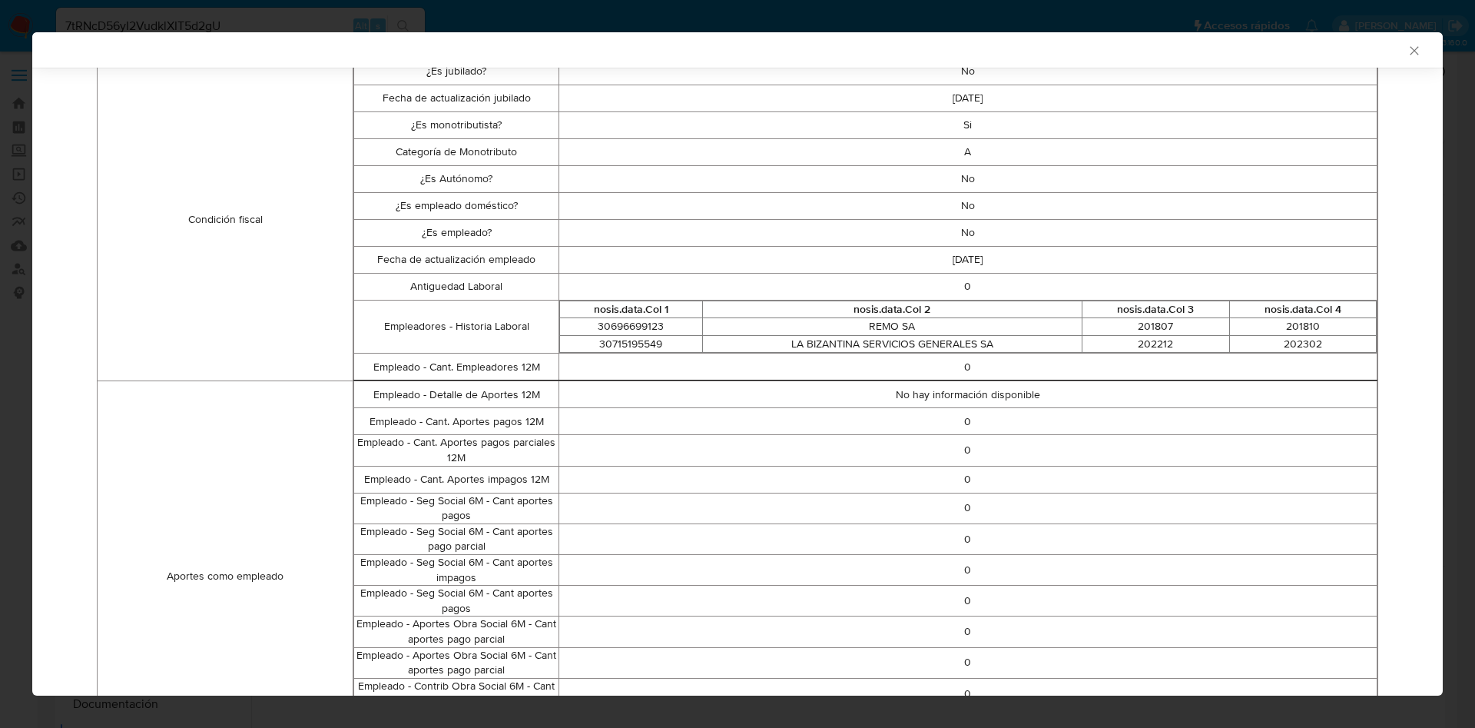
scroll to position [391, 0]
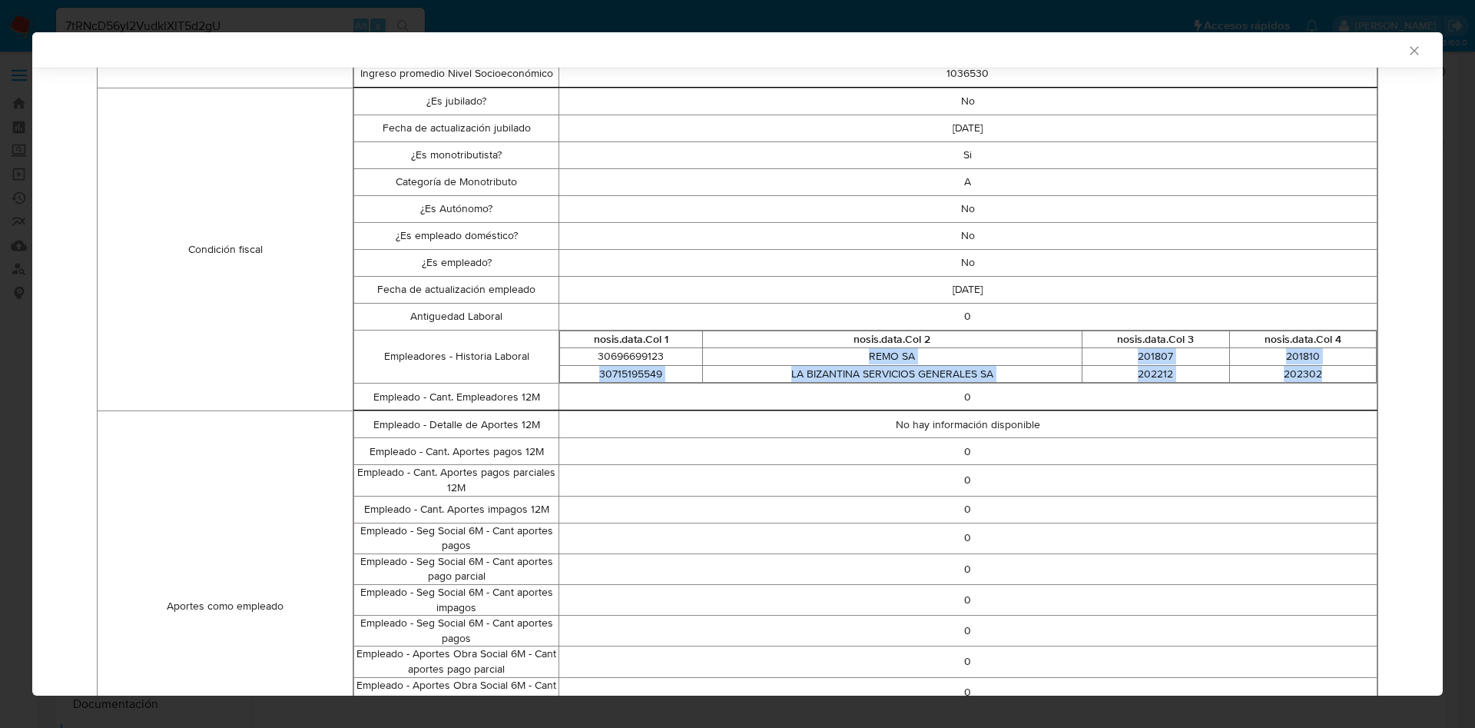
drag, startPoint x: 1314, startPoint y: 374, endPoint x: 714, endPoint y: 351, distance: 601.2
click at [714, 351] on tbody "30696699123 REMO SA 201807 201810 30715195549 LA BIZANTINA SERVICIOS GENERALES …" at bounding box center [967, 365] width 817 height 35
click at [862, 393] on td "0" at bounding box center [968, 396] width 818 height 27
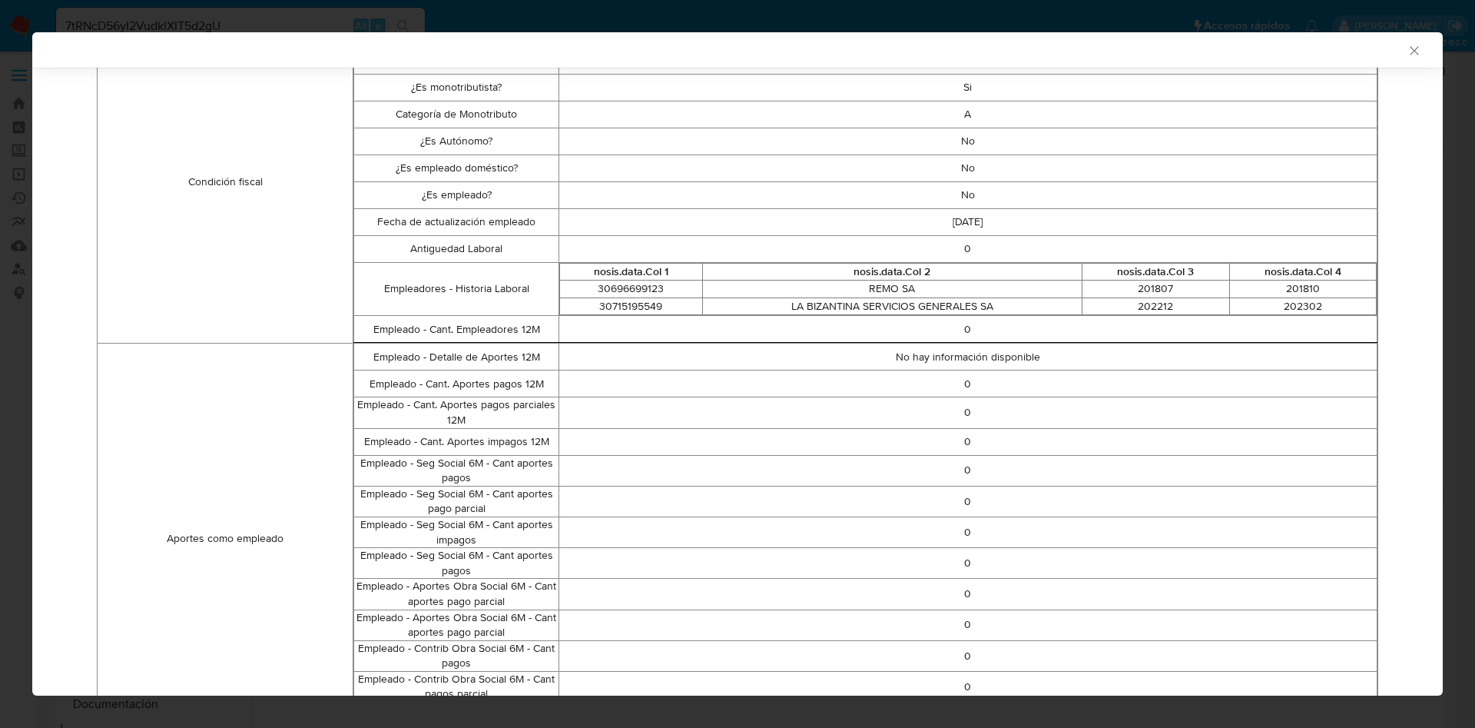
scroll to position [852, 0]
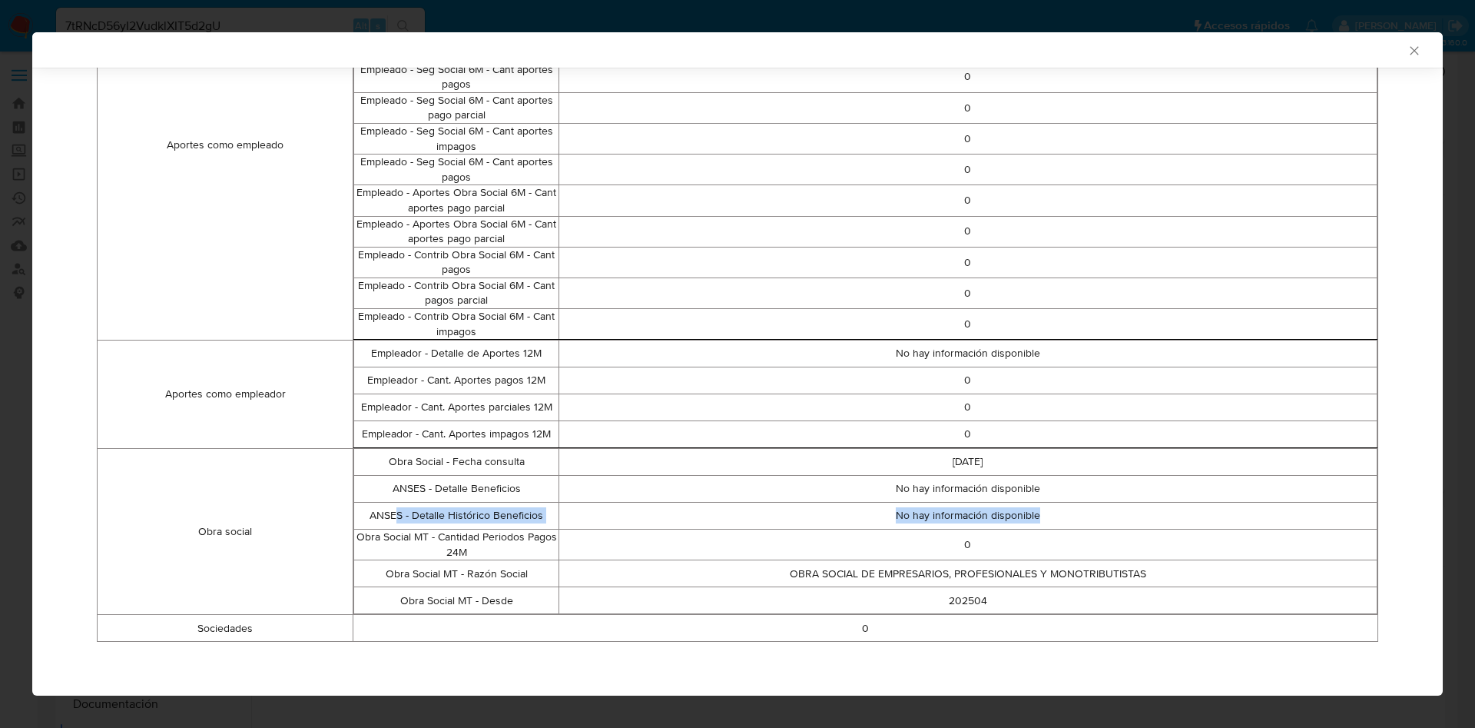
drag, startPoint x: 392, startPoint y: 515, endPoint x: 1028, endPoint y: 511, distance: 636.1
click at [1028, 511] on tr "ANSES - Detalle Histórico Beneficios No hay información disponible" at bounding box center [865, 515] width 1023 height 27
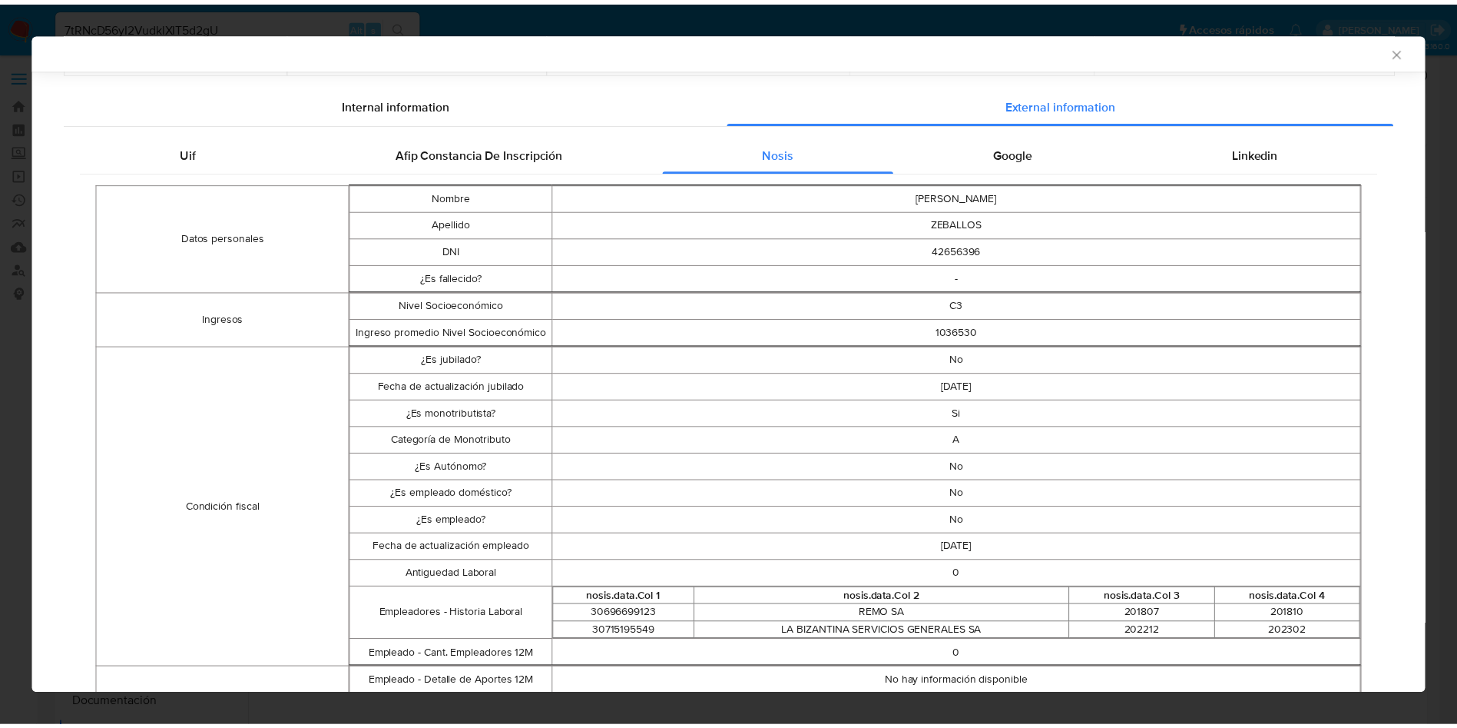
scroll to position [0, 0]
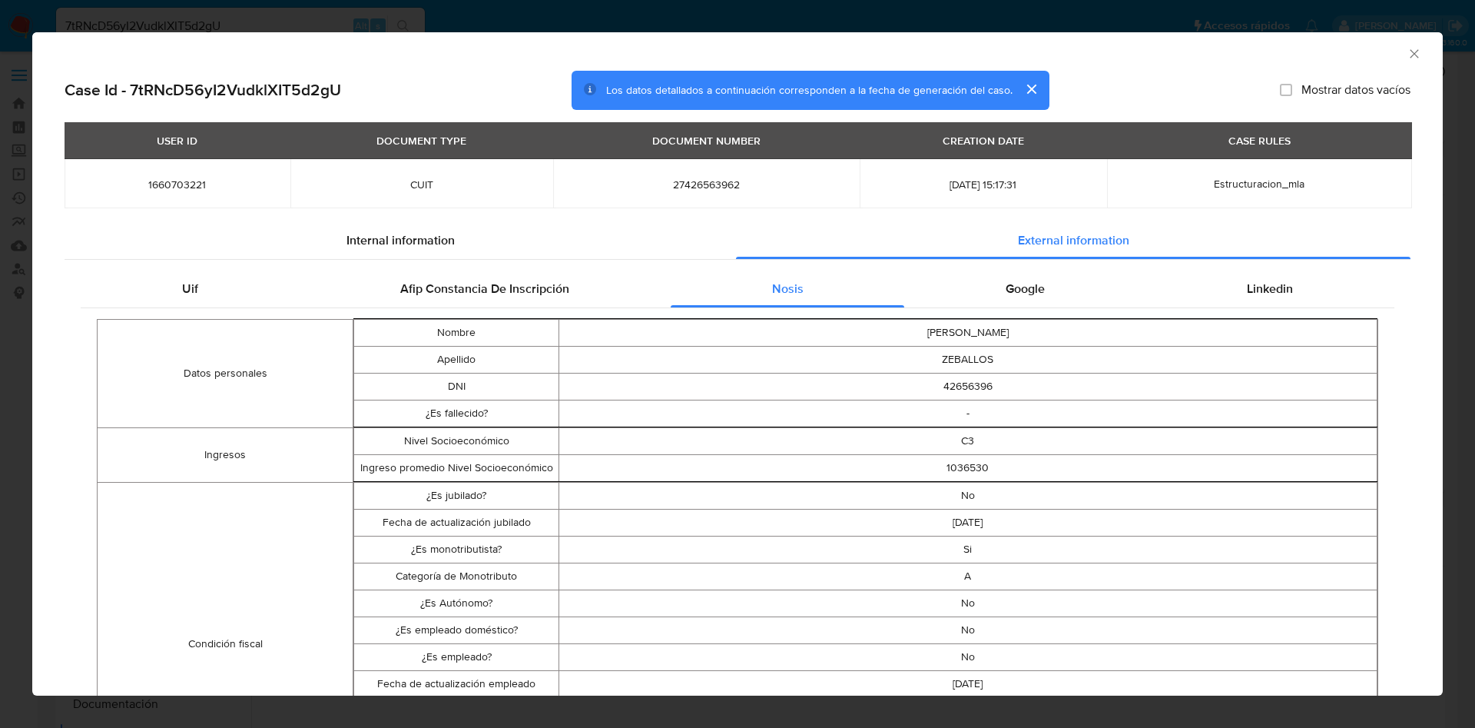
click at [1407, 51] on icon "Cerrar ventana" at bounding box center [1414, 53] width 15 height 15
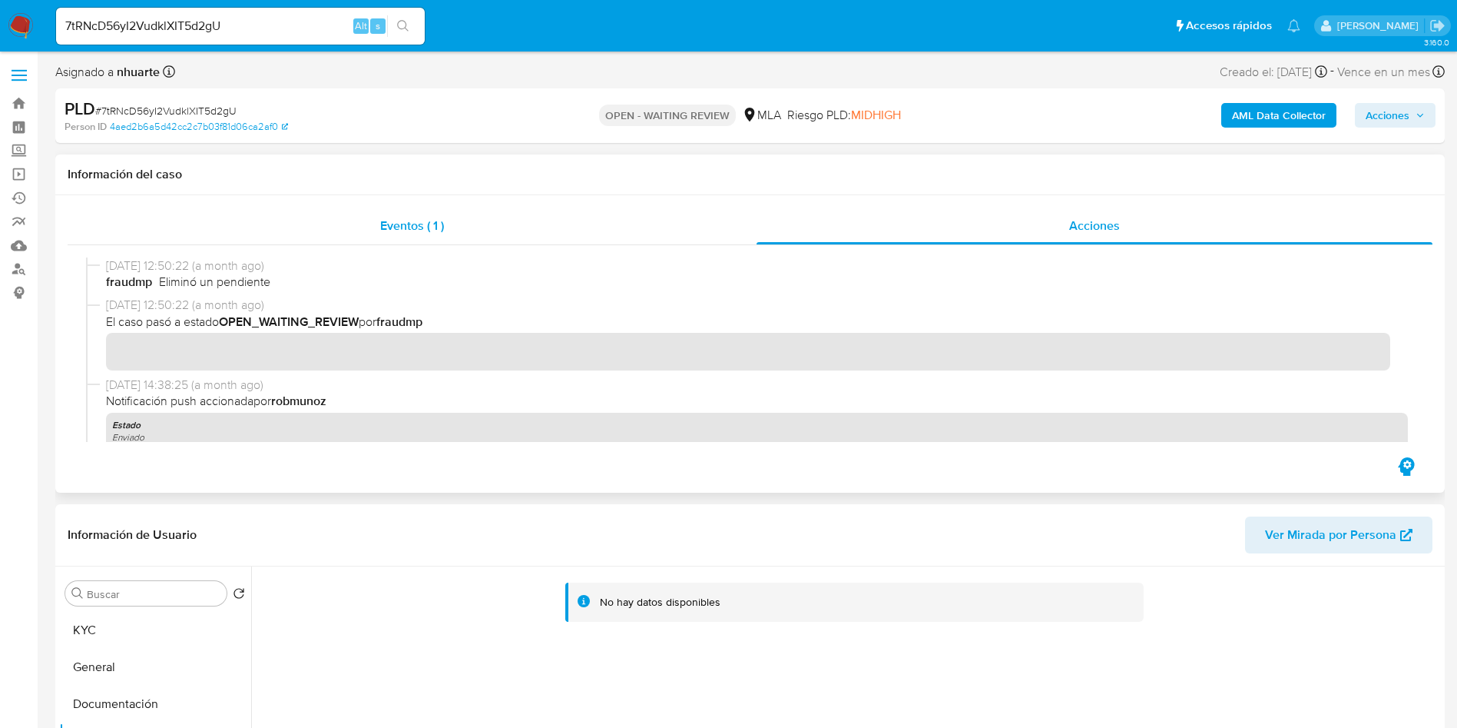
click at [420, 217] on span "Eventos ( 1 )" at bounding box center [412, 226] width 64 height 18
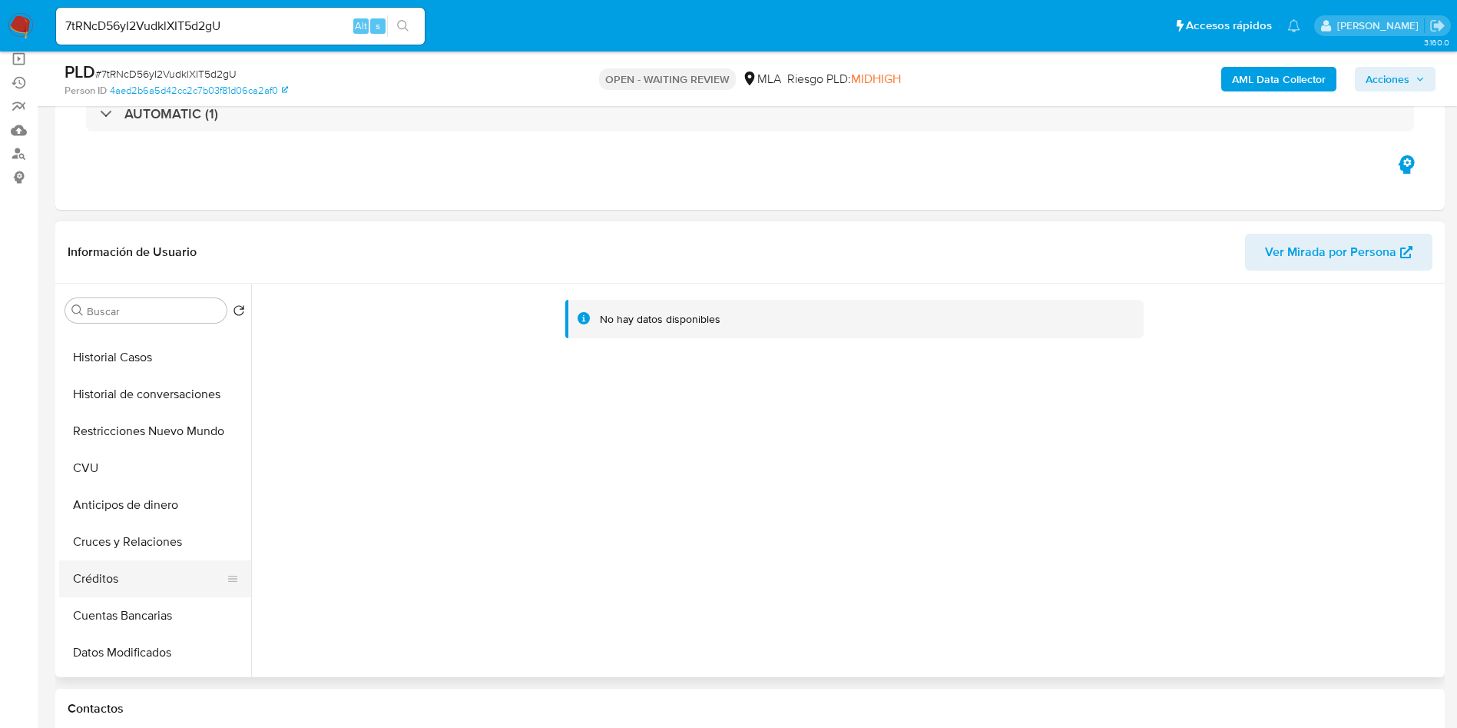
scroll to position [230, 0]
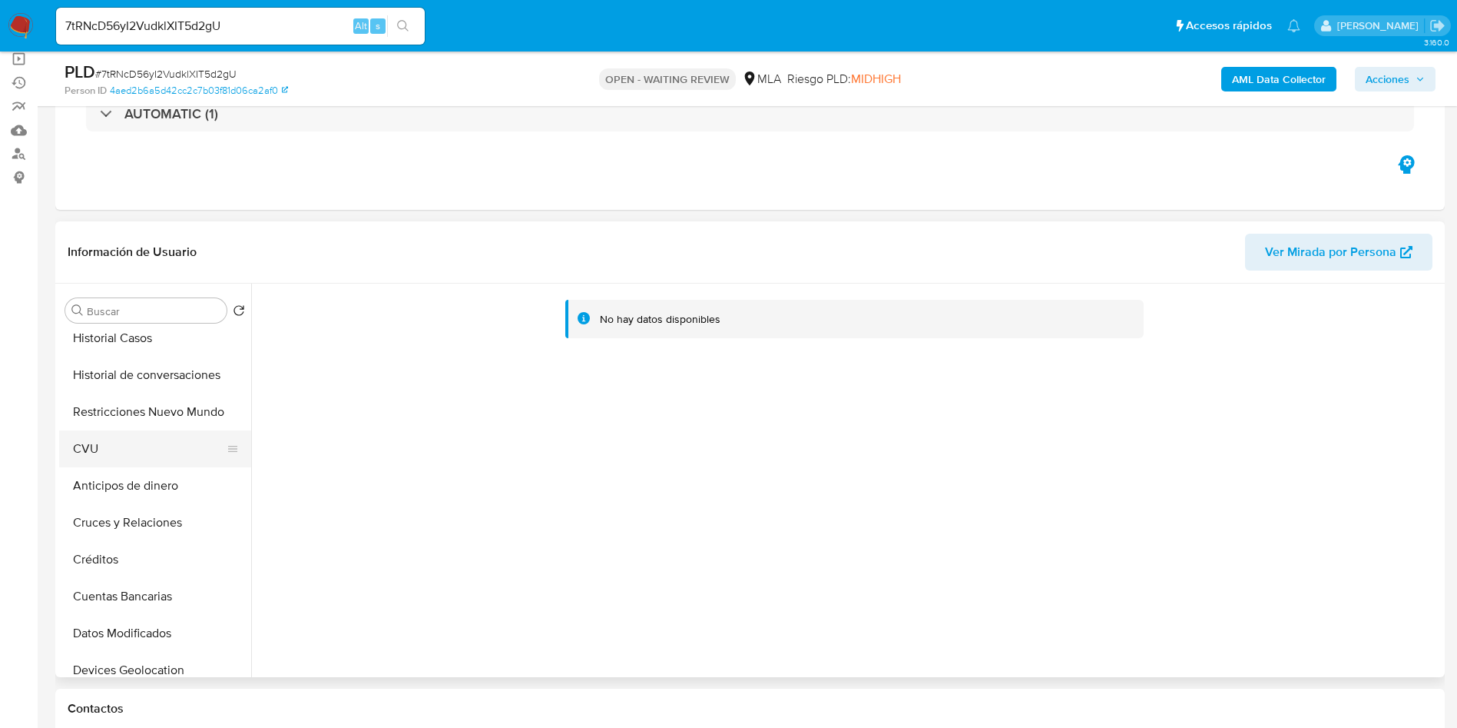
click at [124, 446] on button "CVU" at bounding box center [149, 448] width 180 height 37
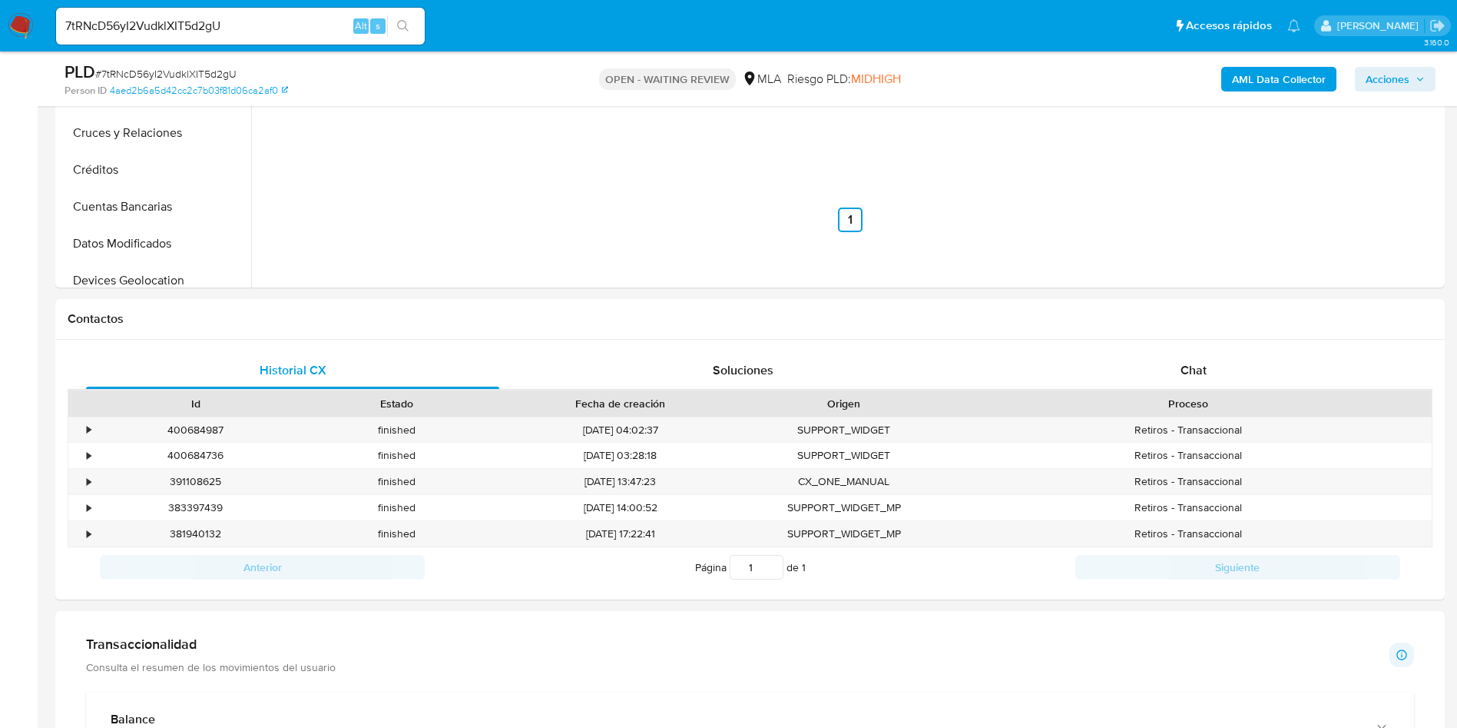
scroll to position [576, 0]
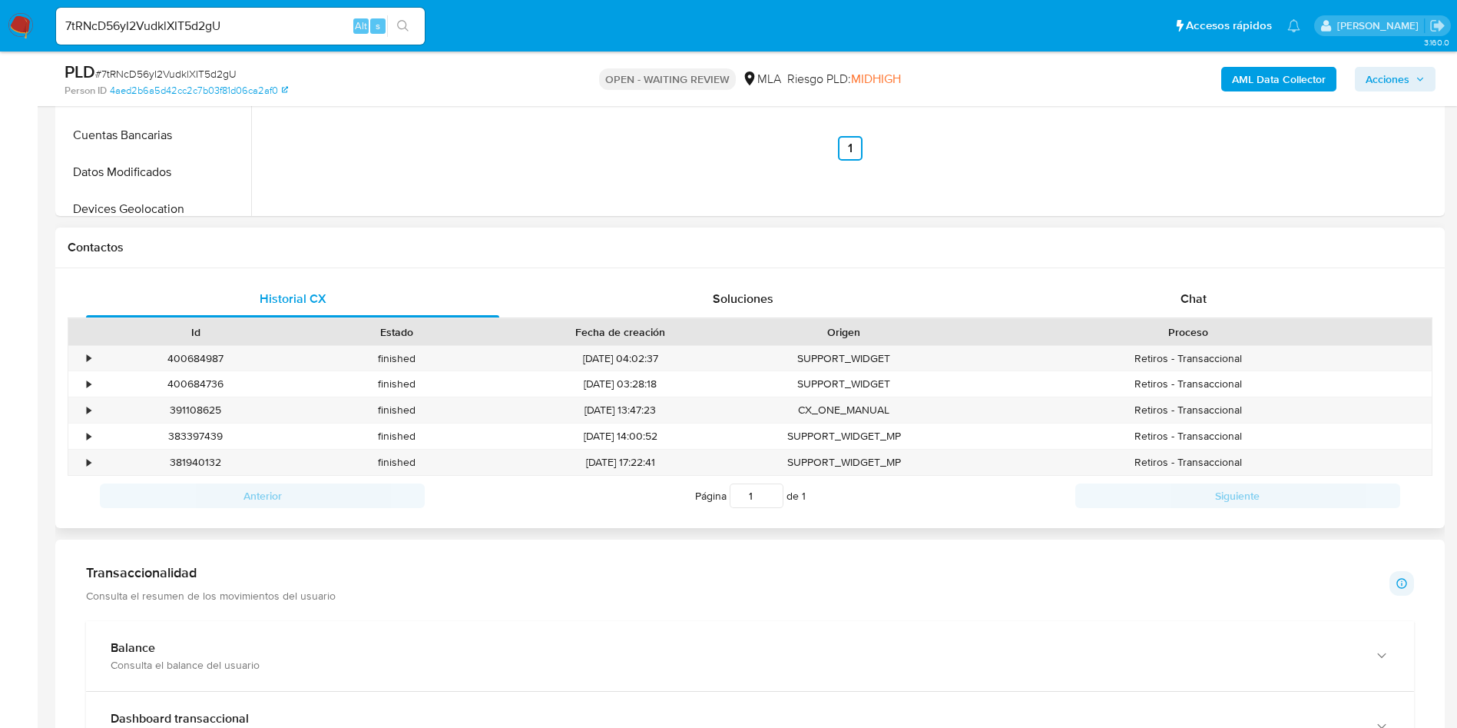
click at [1319, 279] on div "Historial CX Soluciones Chat Id Estado Fecha de creación Origen Proceso • 40068…" at bounding box center [750, 398] width 1390 height 260
drag, startPoint x: 1307, startPoint y: 305, endPoint x: 1262, endPoint y: 308, distance: 44.7
click at [1307, 304] on div "Chat" at bounding box center [1193, 298] width 413 height 37
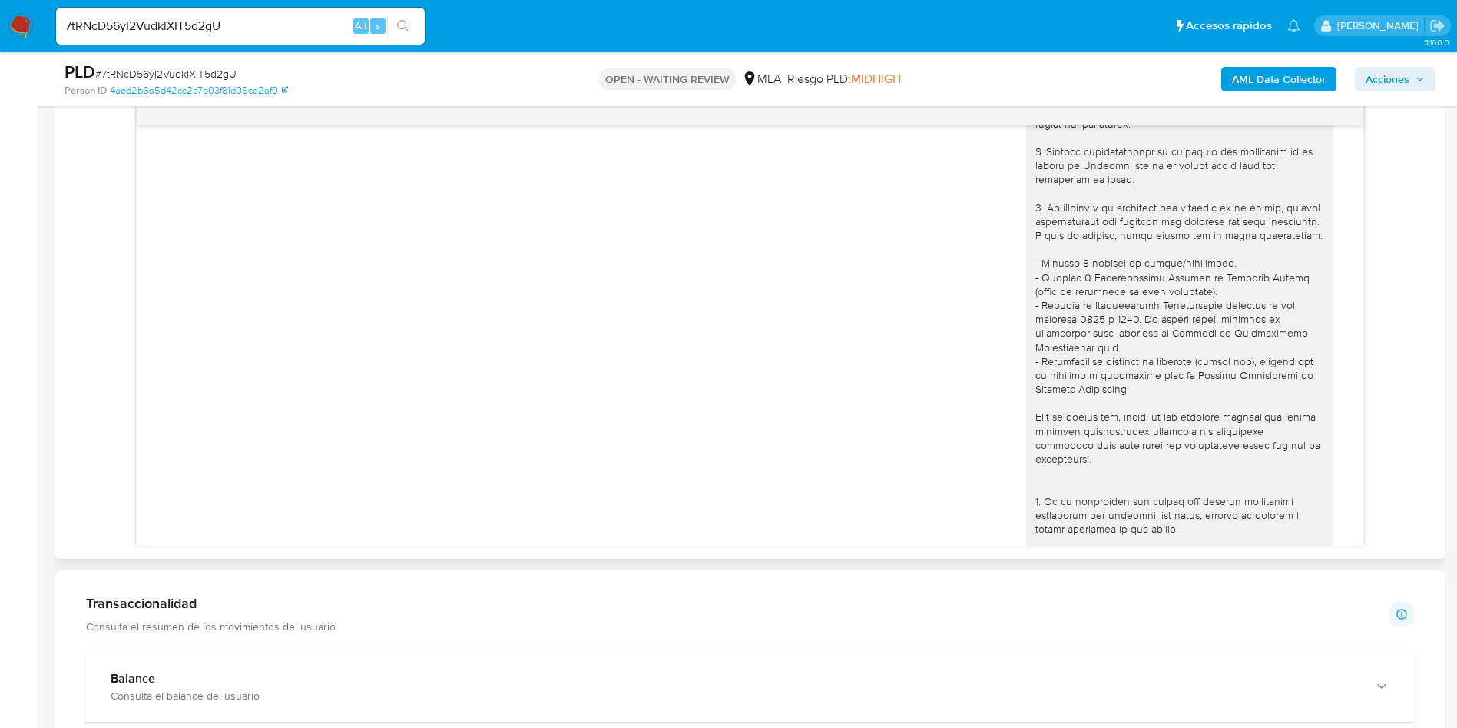
scroll to position [563, 0]
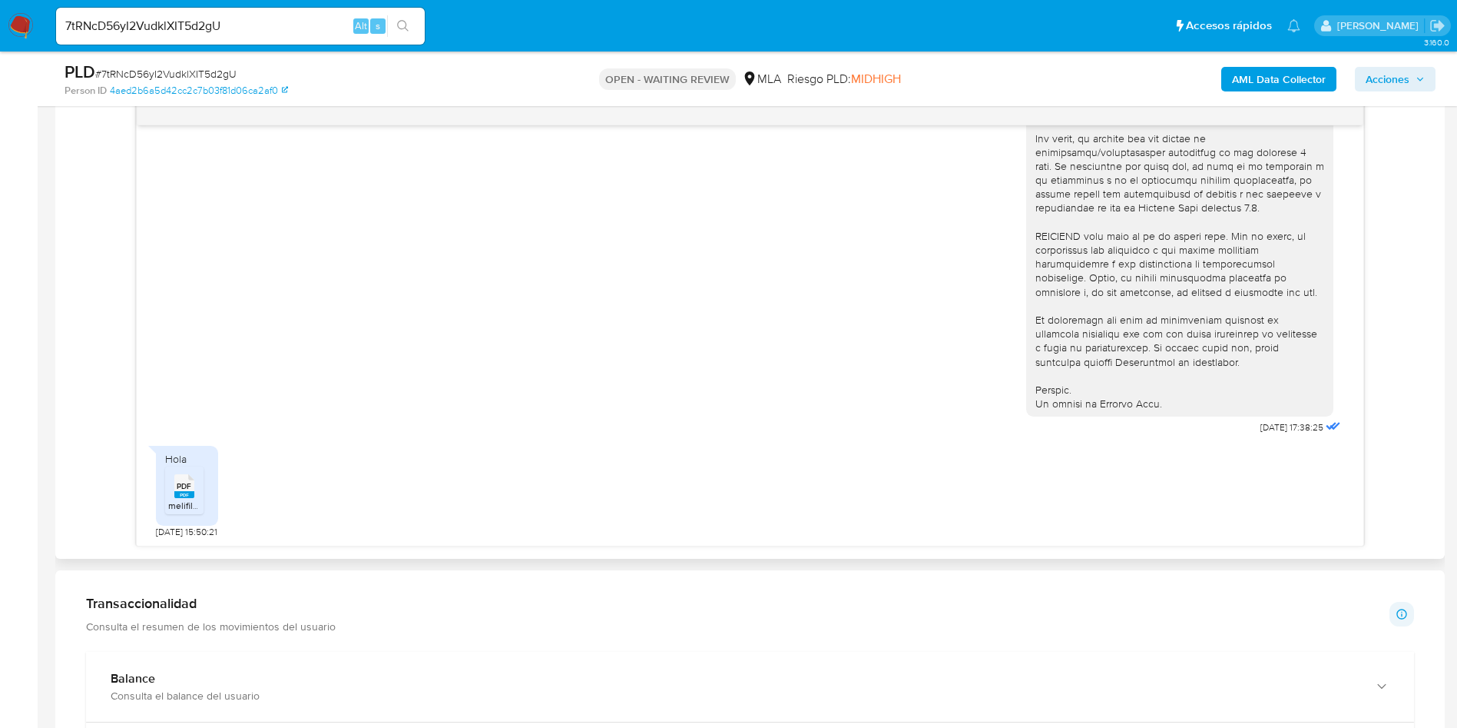
click at [191, 486] on span "PDF" at bounding box center [184, 486] width 15 height 10
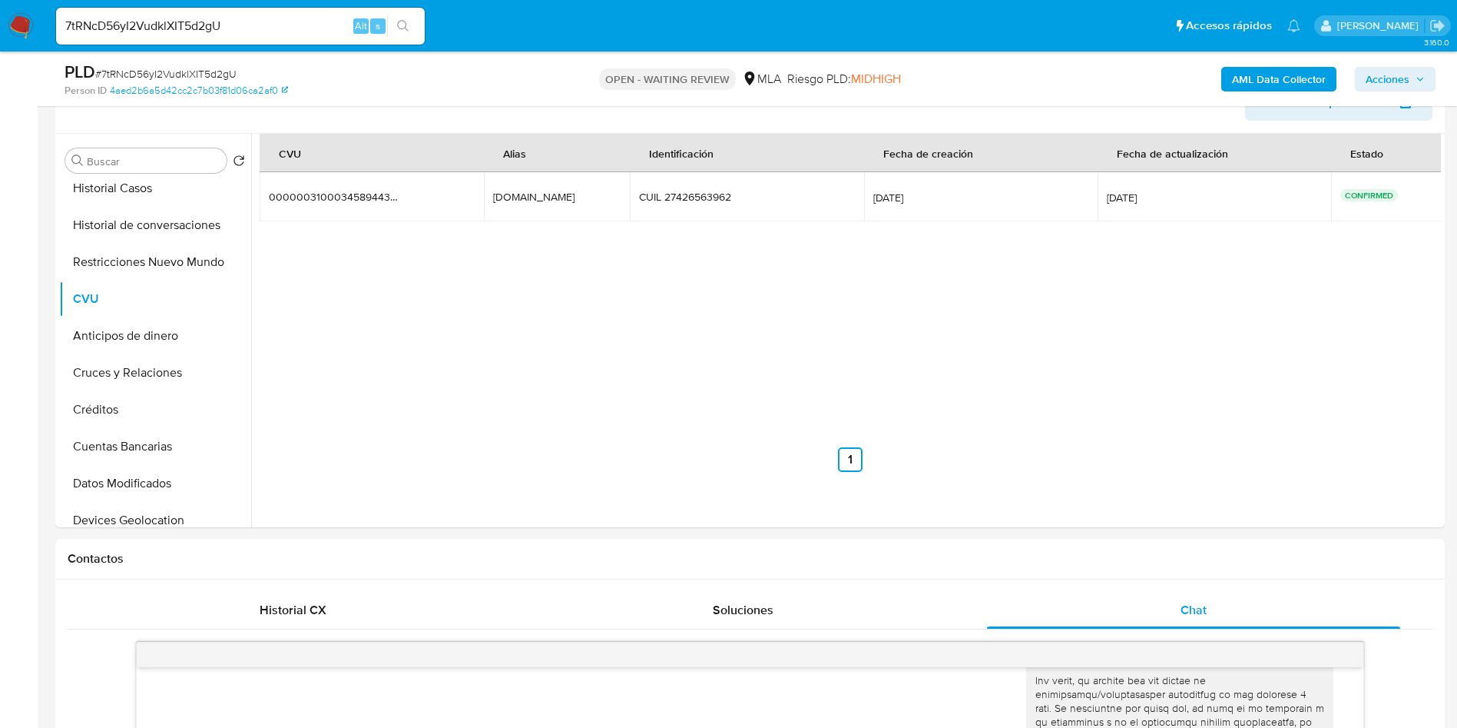
scroll to position [807, 0]
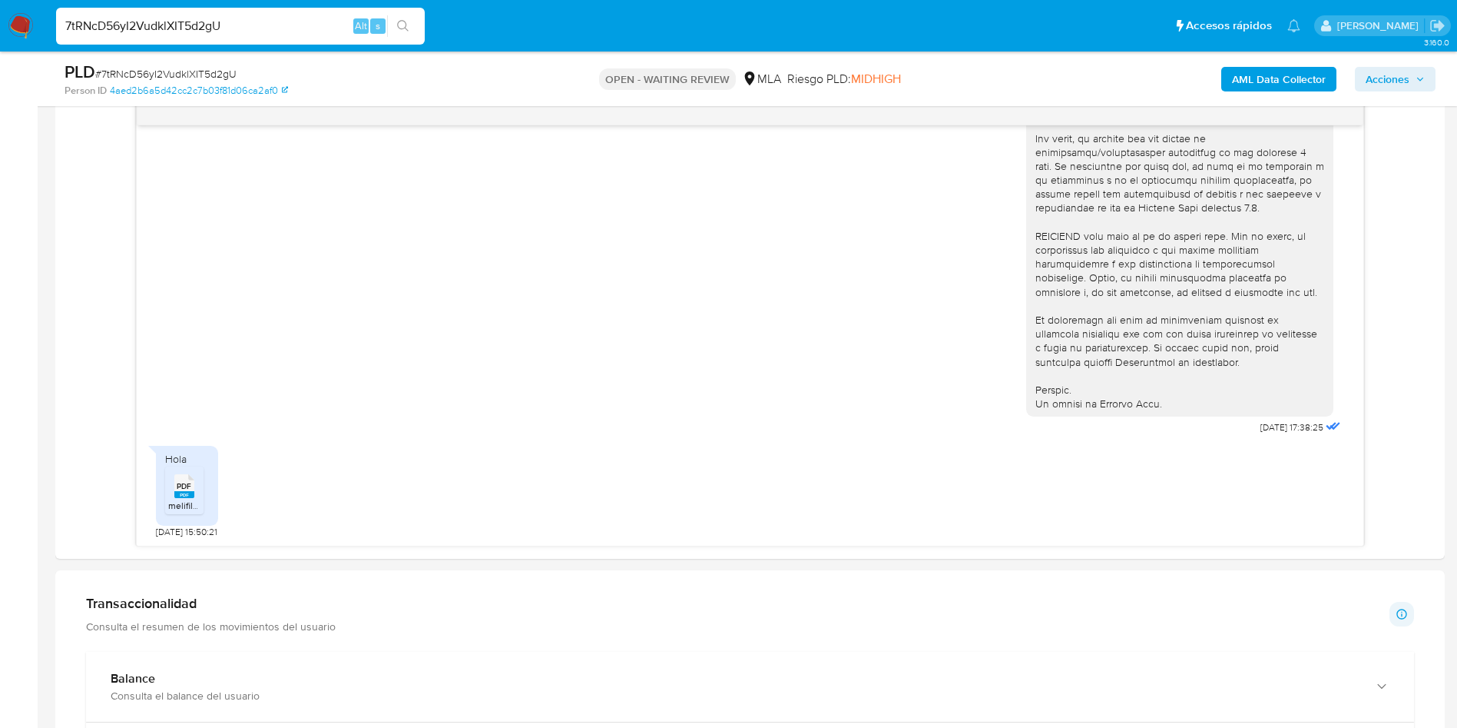
click at [277, 26] on input "7tRNcD56yI2VudklXIT5d2gU" at bounding box center [240, 26] width 369 height 20
paste input "25076193"
type input "725076193"
click at [404, 27] on icon "search-icon" at bounding box center [403, 26] width 12 height 12
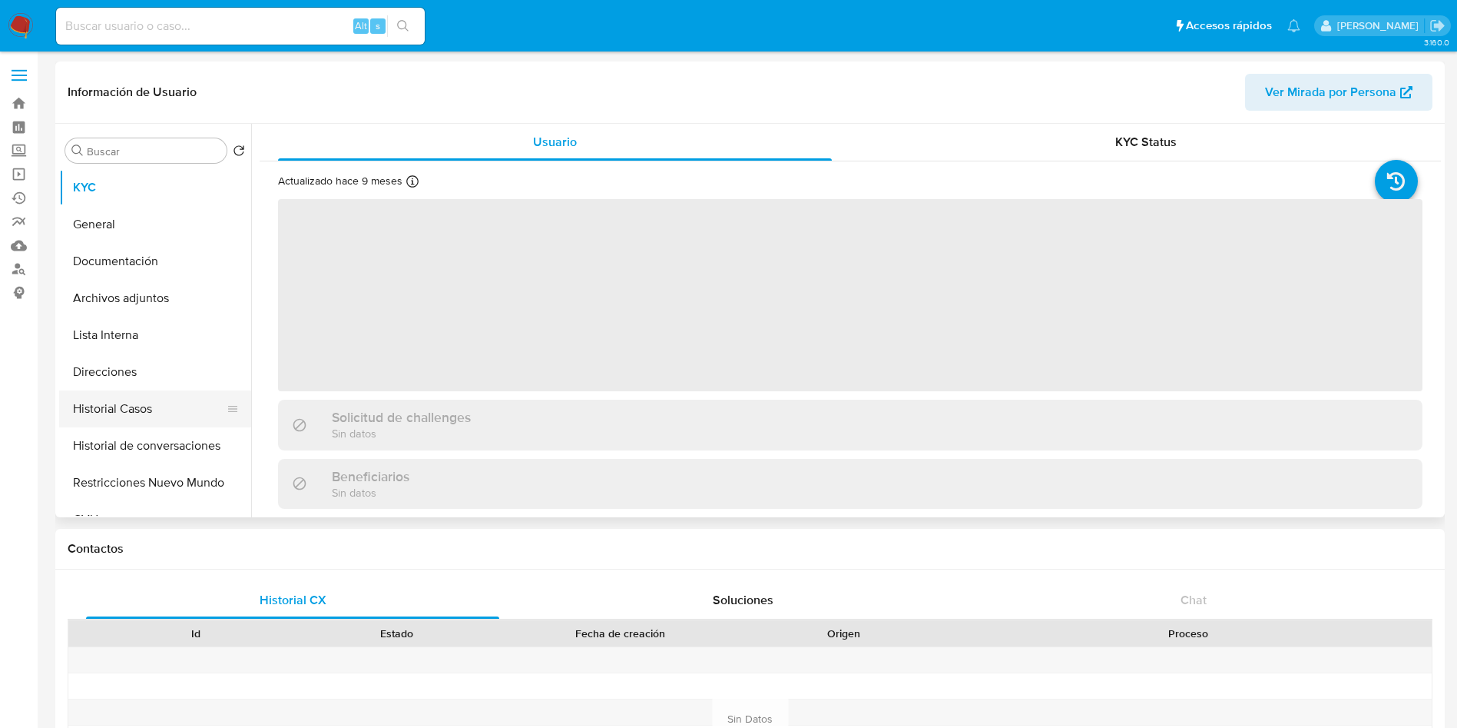
click at [172, 410] on button "Historial Casos" at bounding box center [149, 408] width 180 height 37
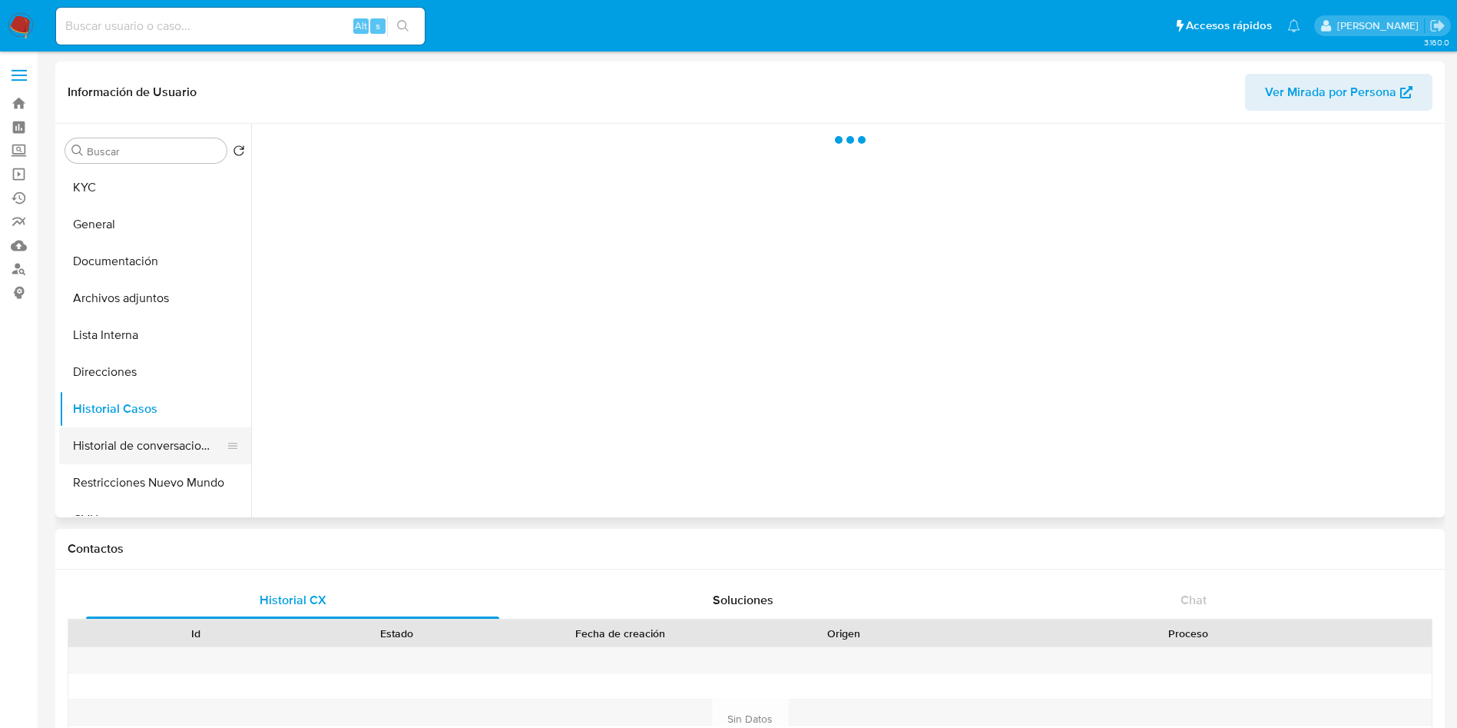
select select "10"
click at [151, 446] on button "Historial de conversaciones" at bounding box center [149, 445] width 180 height 37
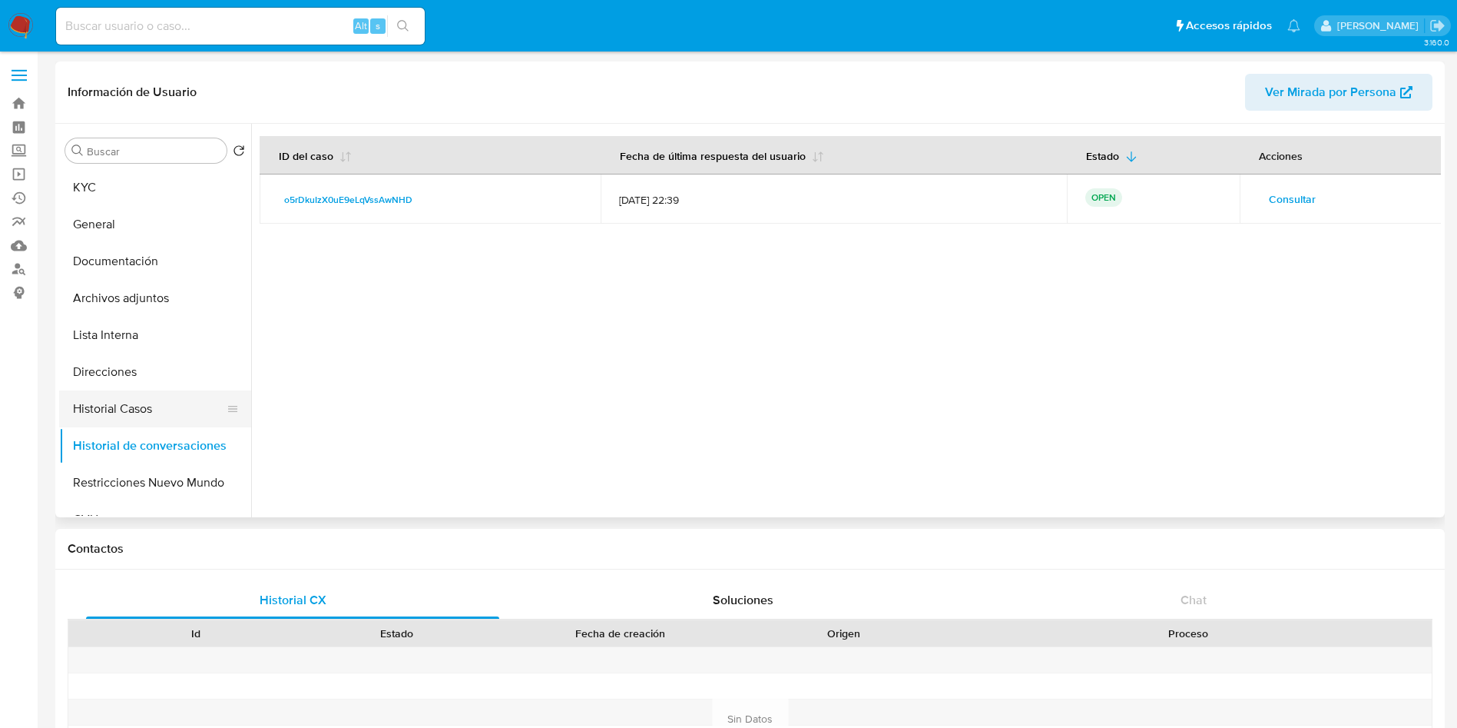
click at [157, 401] on button "Historial Casos" at bounding box center [149, 408] width 180 height 37
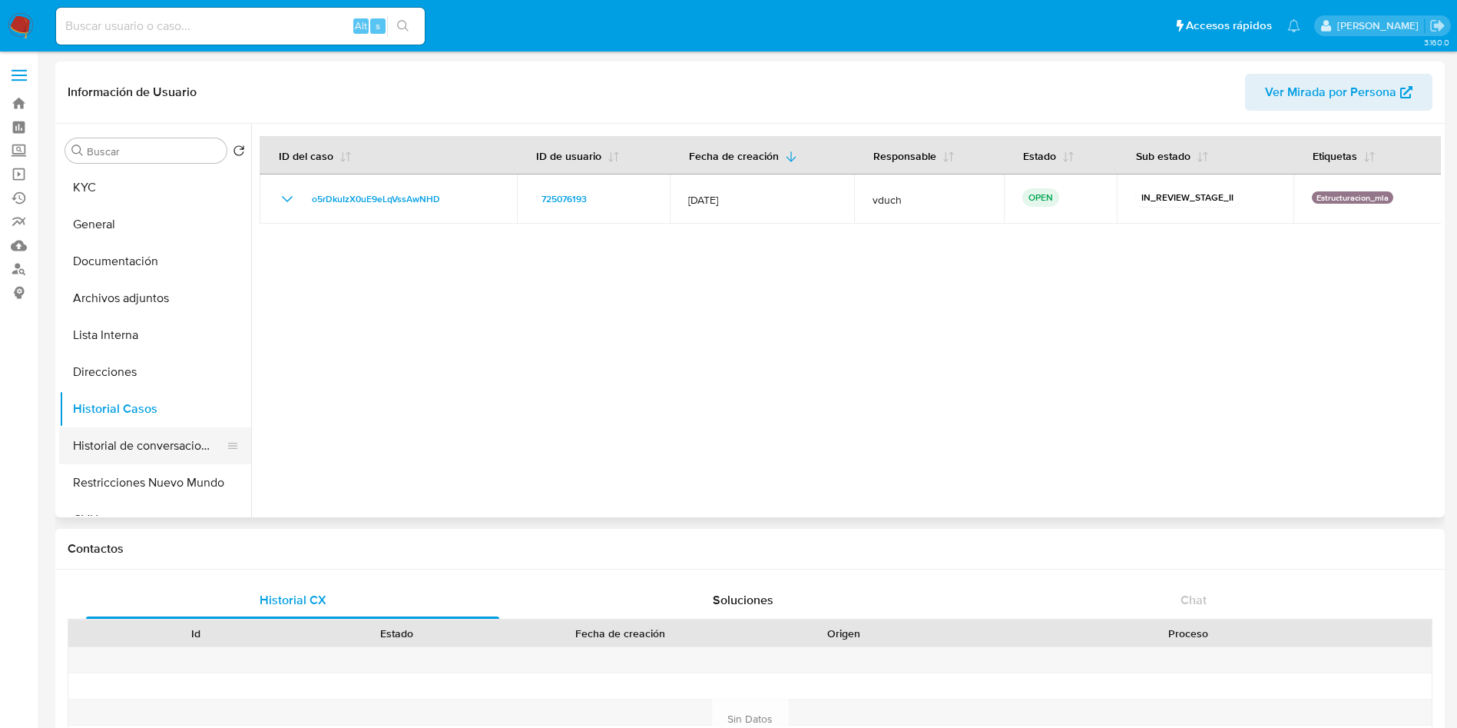
click at [195, 447] on button "Historial de conversaciones" at bounding box center [149, 445] width 180 height 37
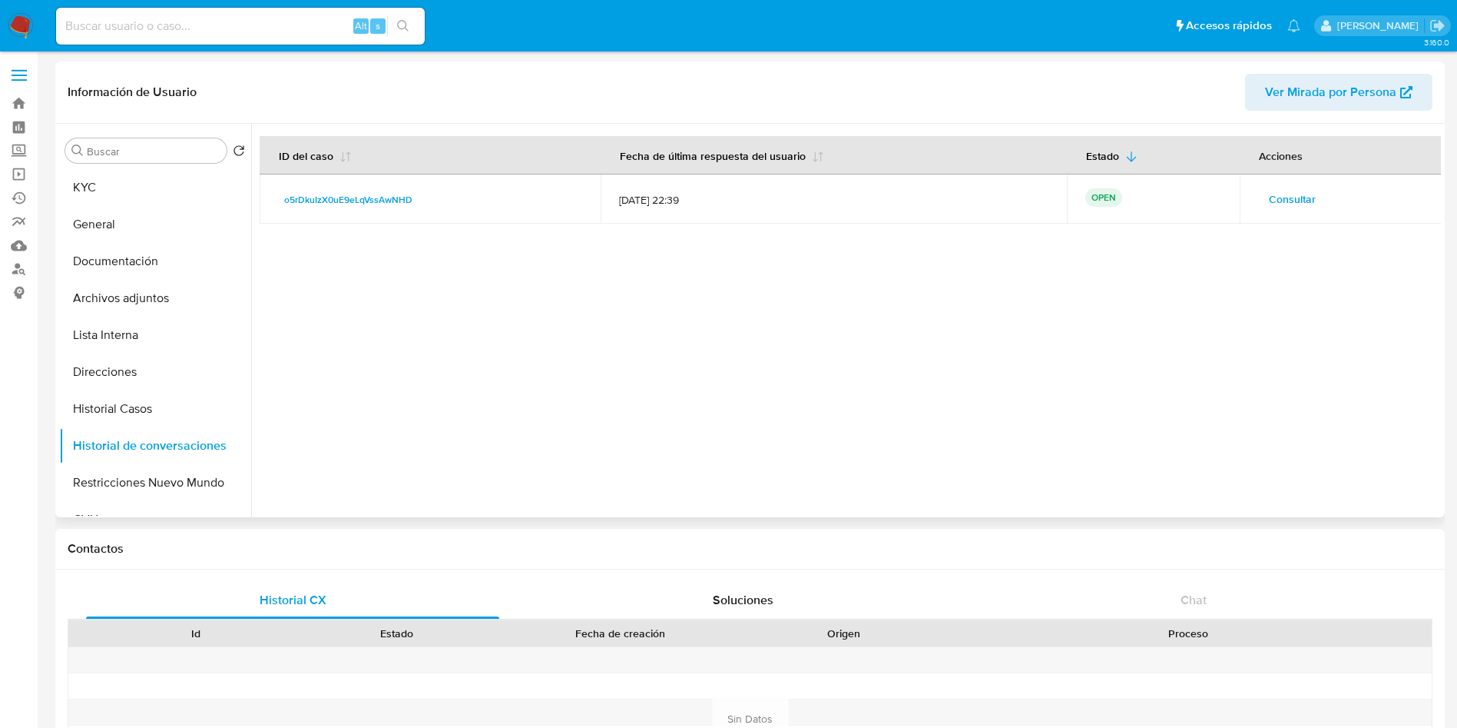
click at [1290, 209] on span "Consultar" at bounding box center [1292, 199] width 47 height 22
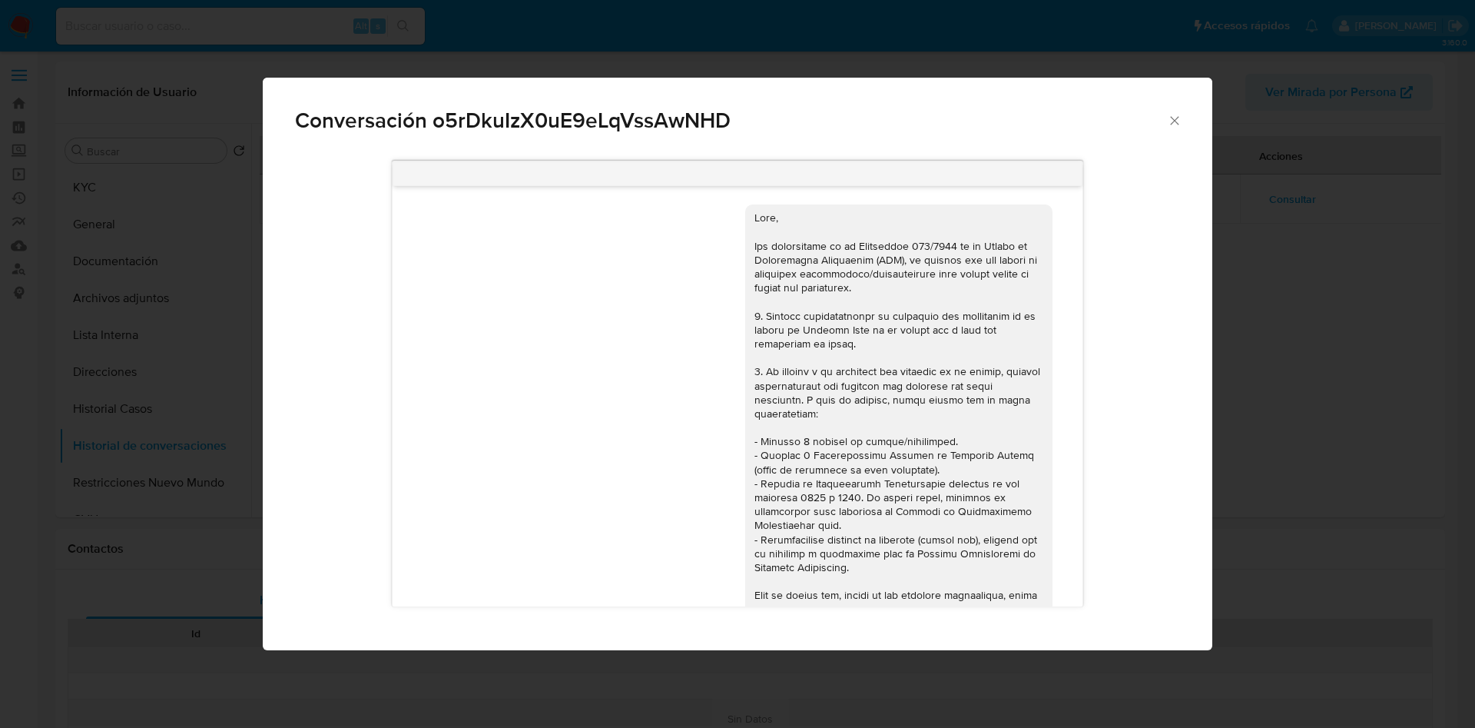
click at [1169, 124] on icon "Cerrar" at bounding box center [1174, 120] width 15 height 15
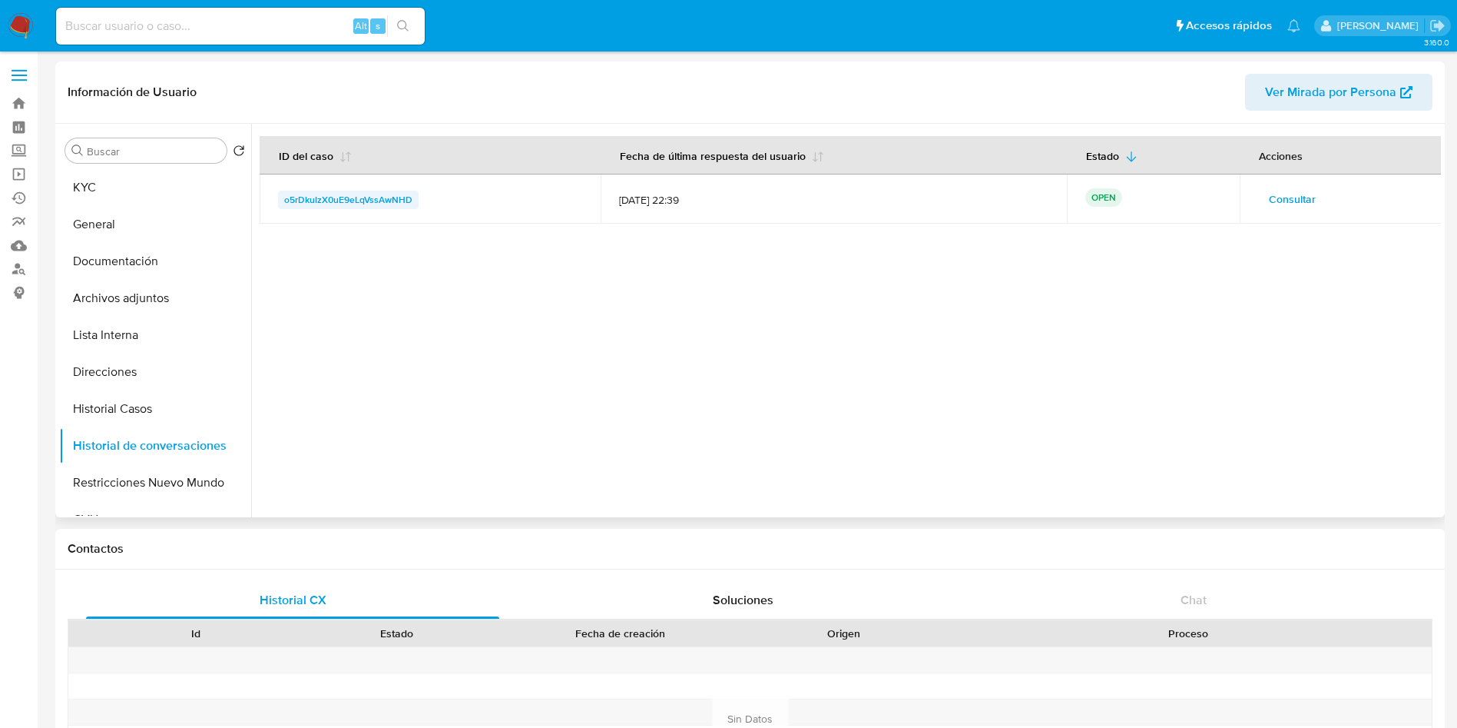
click at [355, 201] on span "o5rDkuIzX0uE9eLqVssAwNHD" at bounding box center [348, 200] width 128 height 18
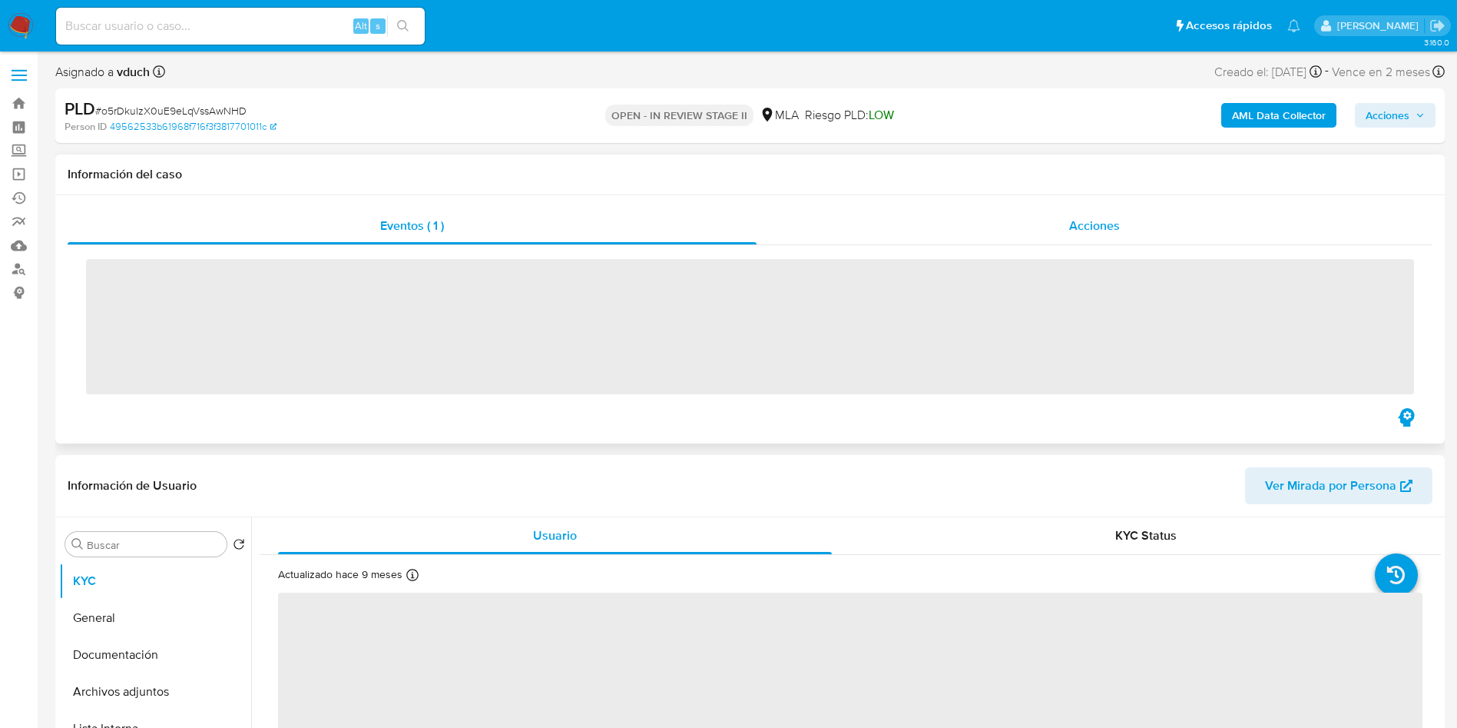
click at [1094, 237] on div "Acciones" at bounding box center [1095, 225] width 676 height 37
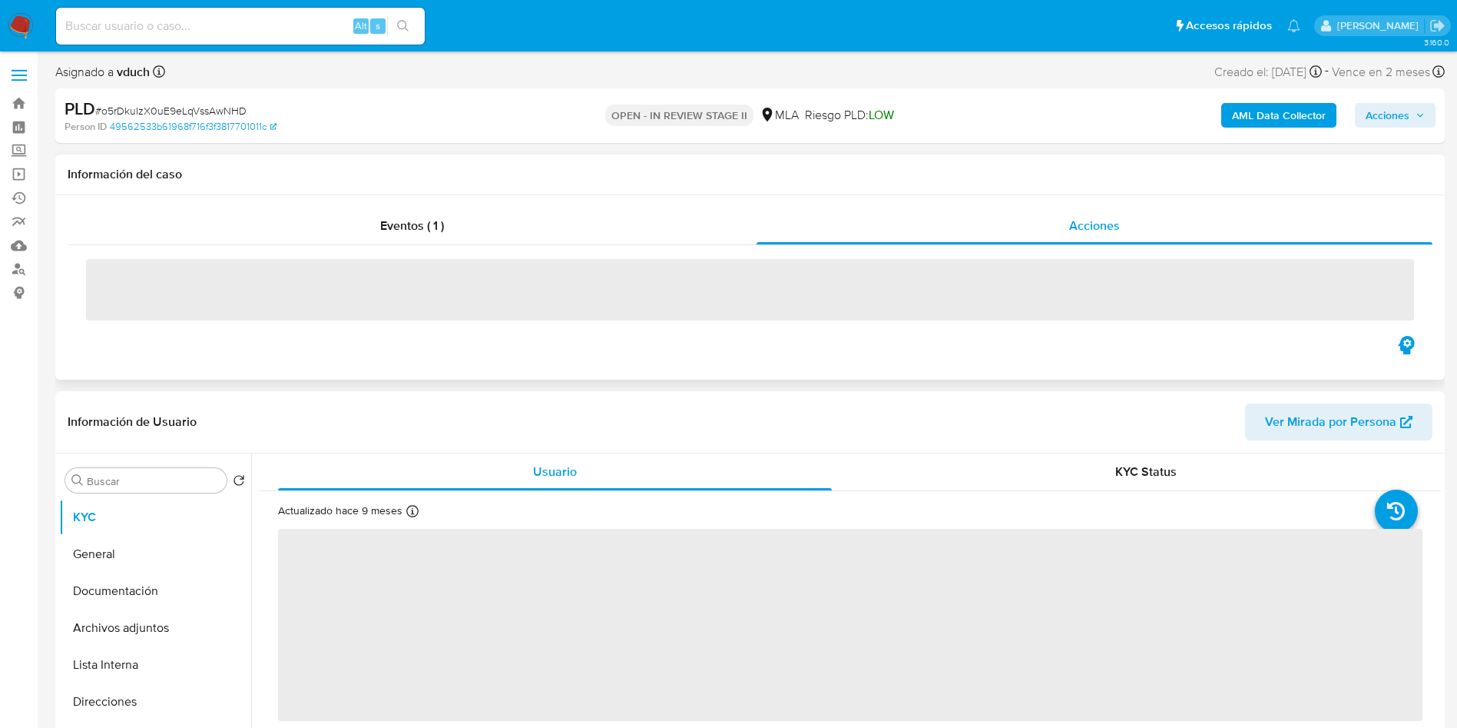
select select "10"
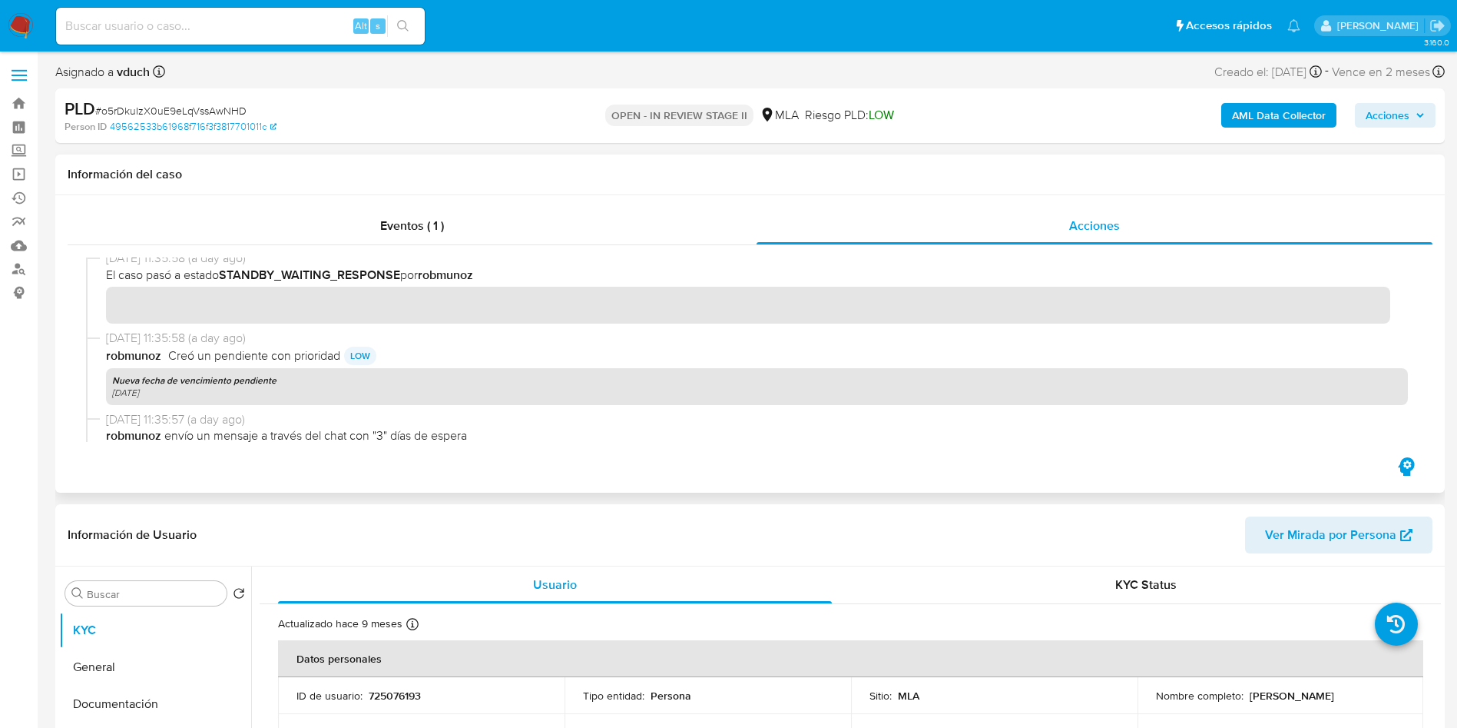
scroll to position [346, 0]
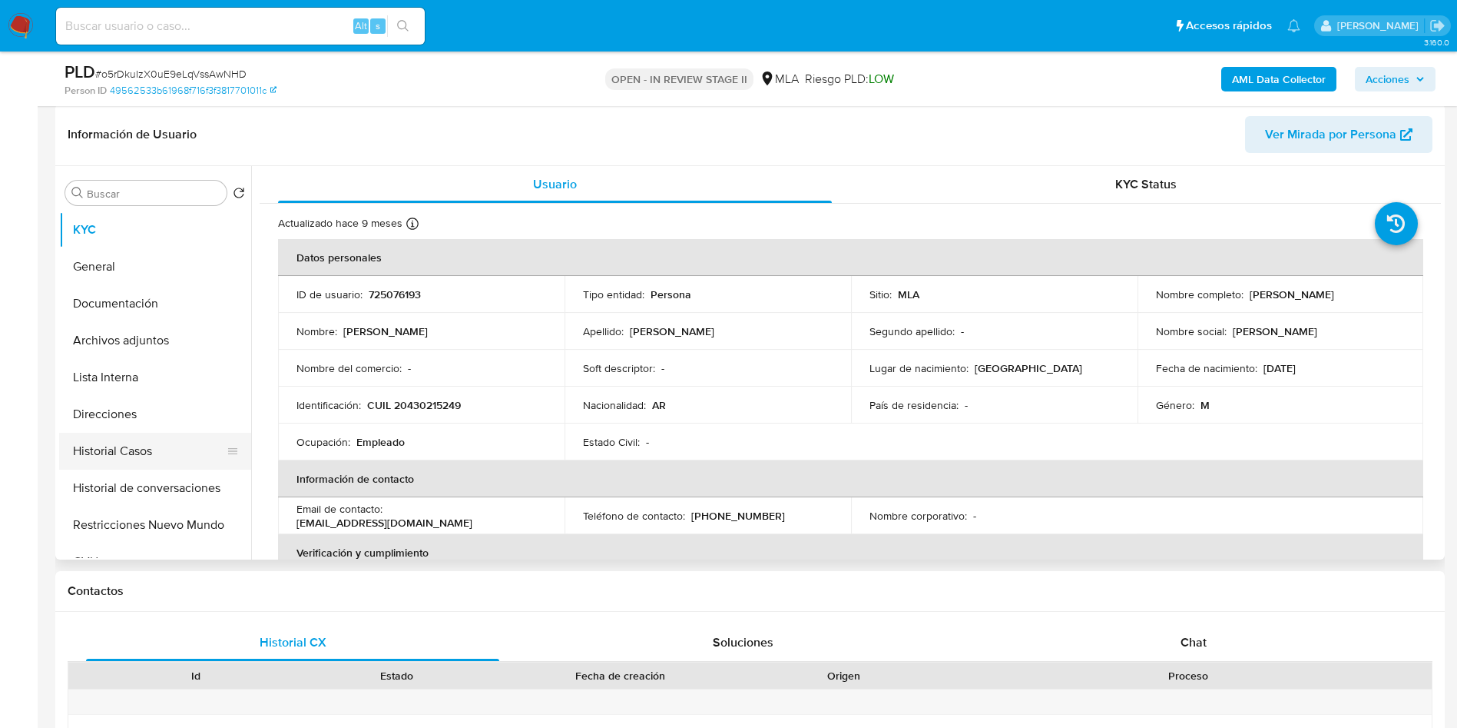
click at [220, 439] on button "Historial Casos" at bounding box center [149, 451] width 180 height 37
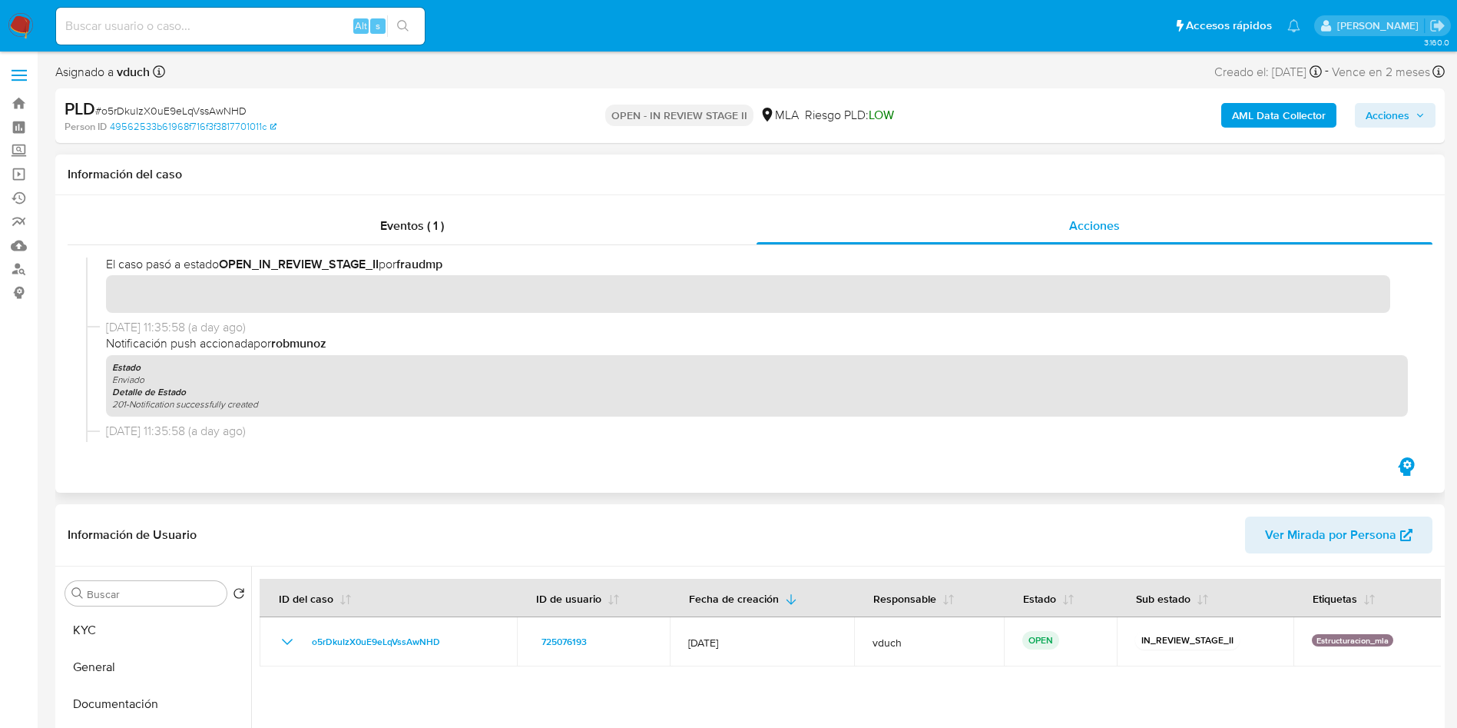
scroll to position [0, 0]
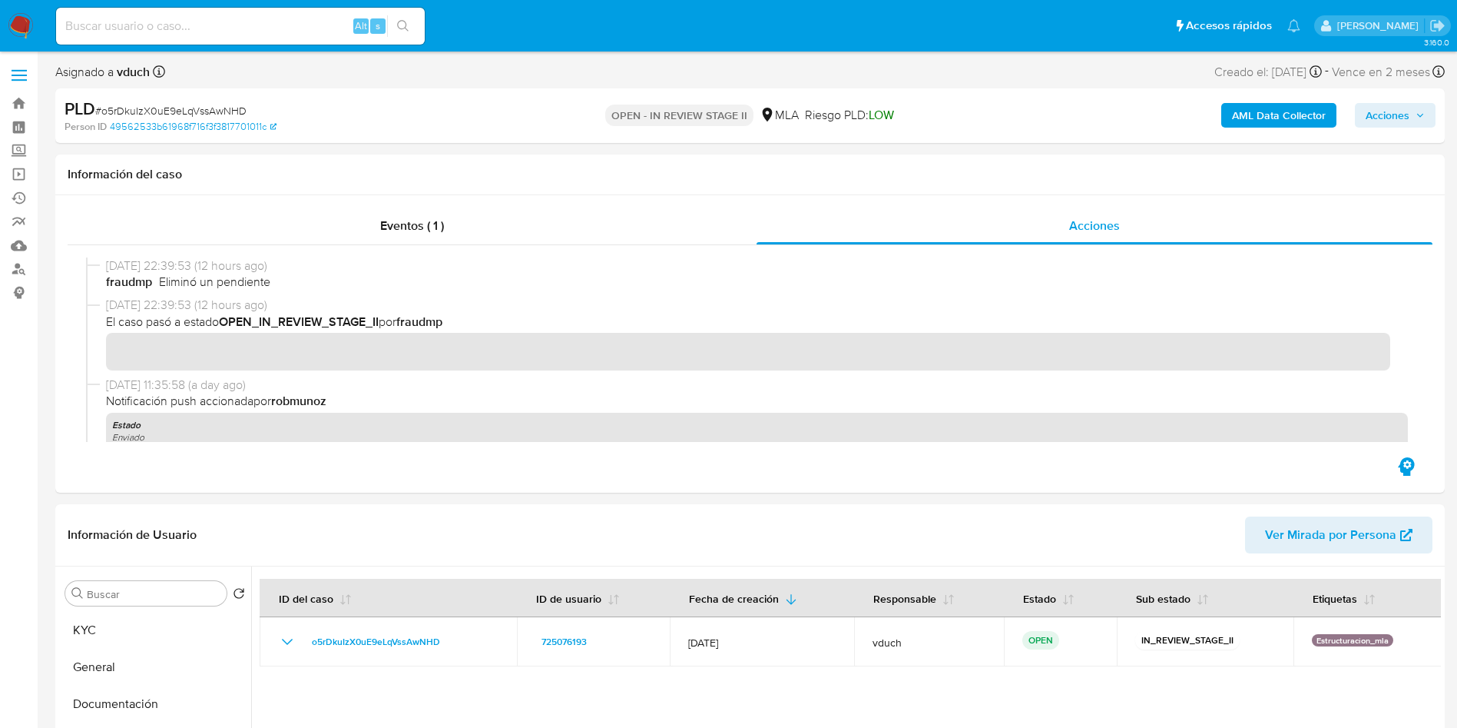
click at [176, 108] on span "# o5rDkuIzX0uE9eLqVssAwNHD" at bounding box center [170, 110] width 151 height 15
copy span "o5rDkuIzX0uE9eLqVssAwNHD"
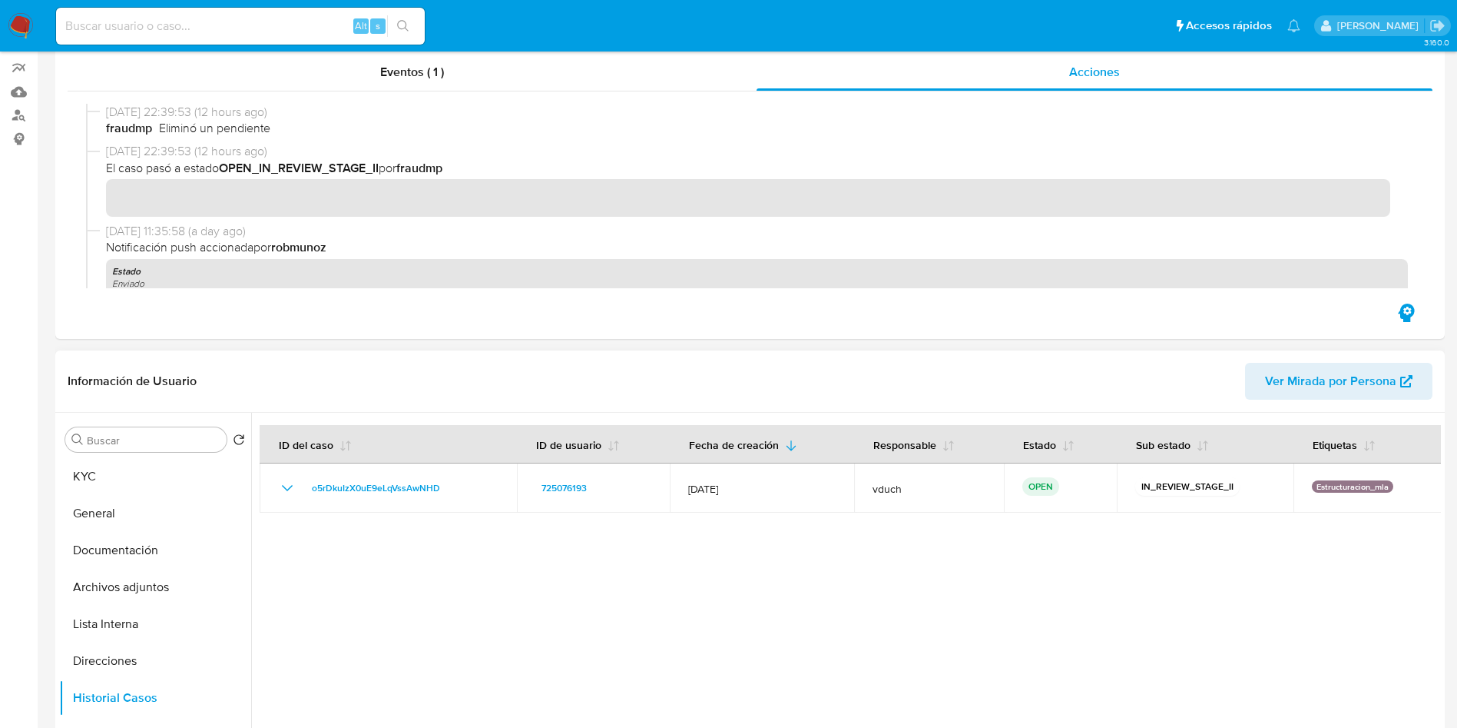
scroll to position [346, 0]
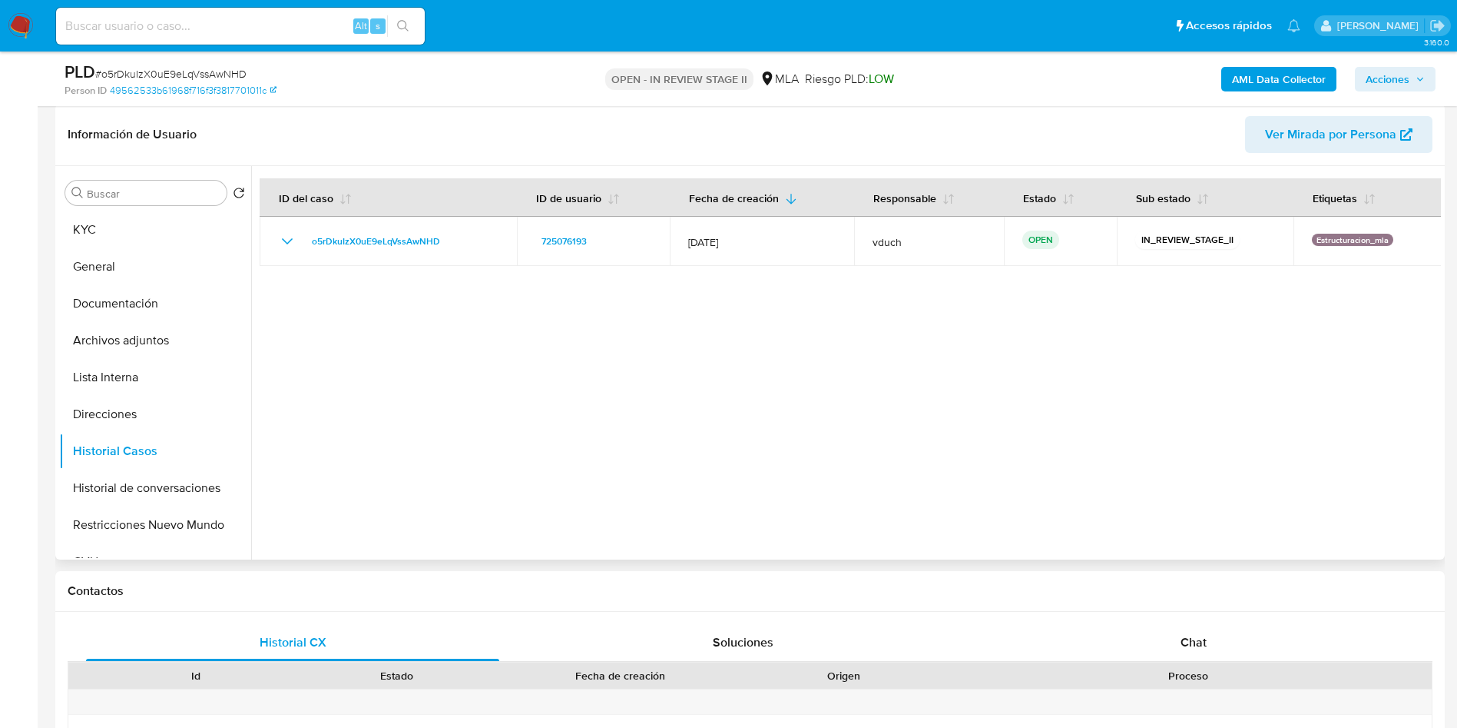
click at [766, 479] on div at bounding box center [846, 362] width 1190 height 393
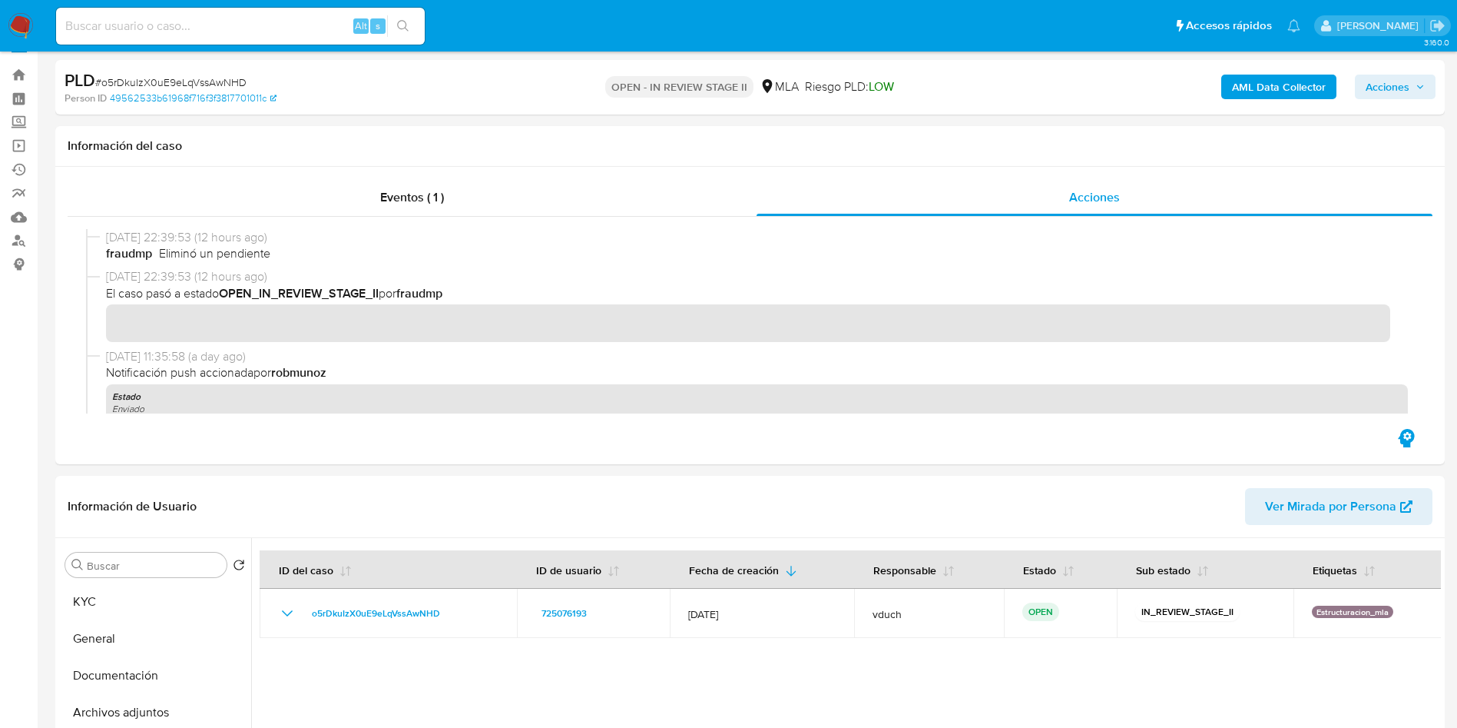
scroll to position [0, 0]
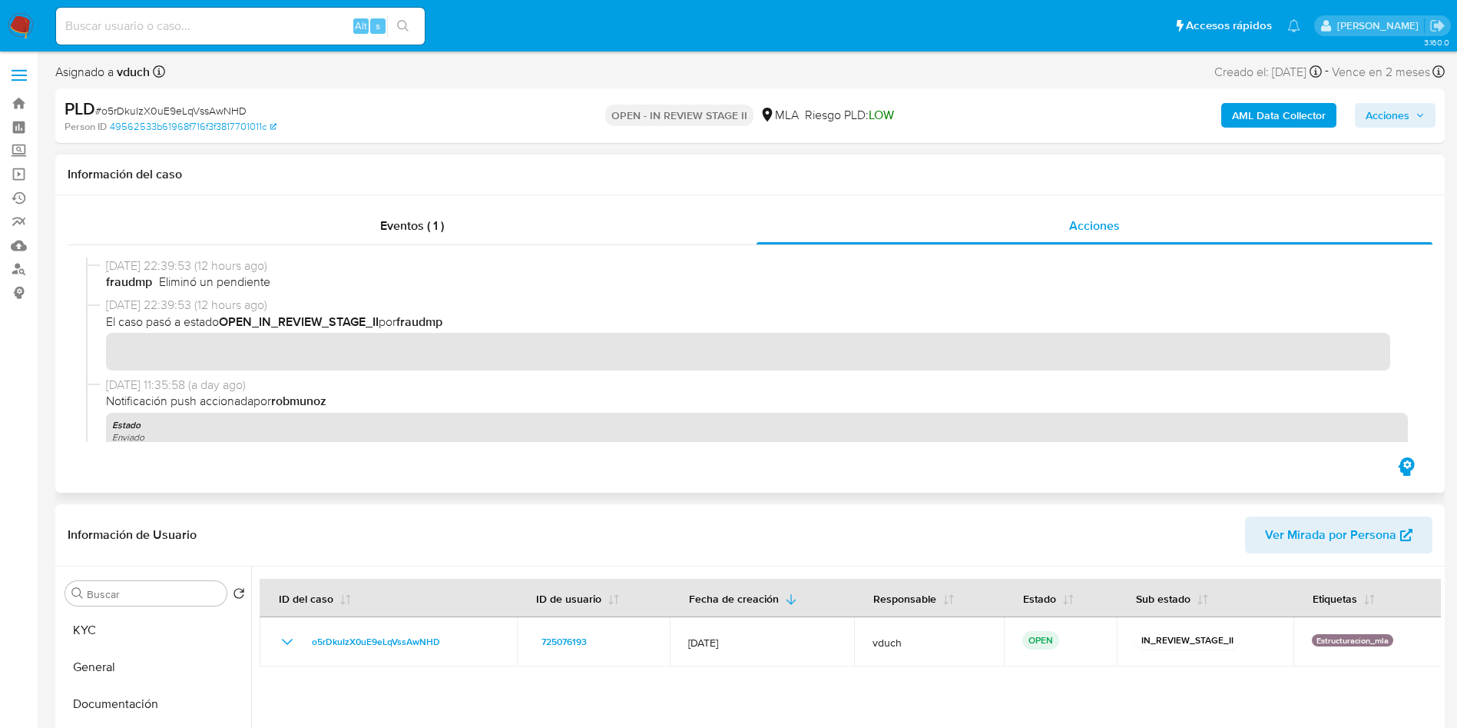
click at [535, 247] on div at bounding box center [750, 349] width 1365 height 209
click at [555, 216] on div "Eventos ( 1 )" at bounding box center [412, 225] width 689 height 37
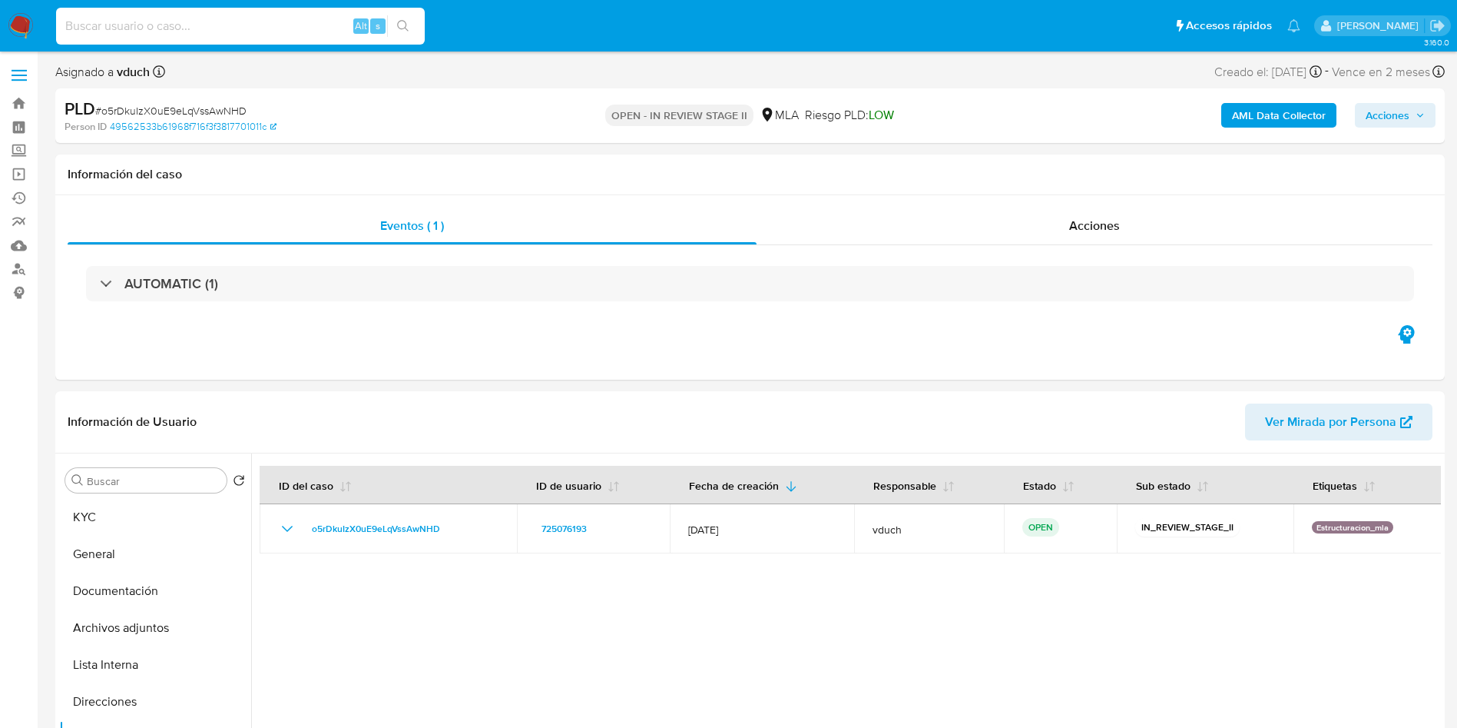
click at [285, 28] on input at bounding box center [240, 26] width 369 height 20
paste input "o5rDkuIzX0uE9eLqVssAwNHD"
click at [409, 20] on icon "search-icon" at bounding box center [403, 26] width 12 height 12
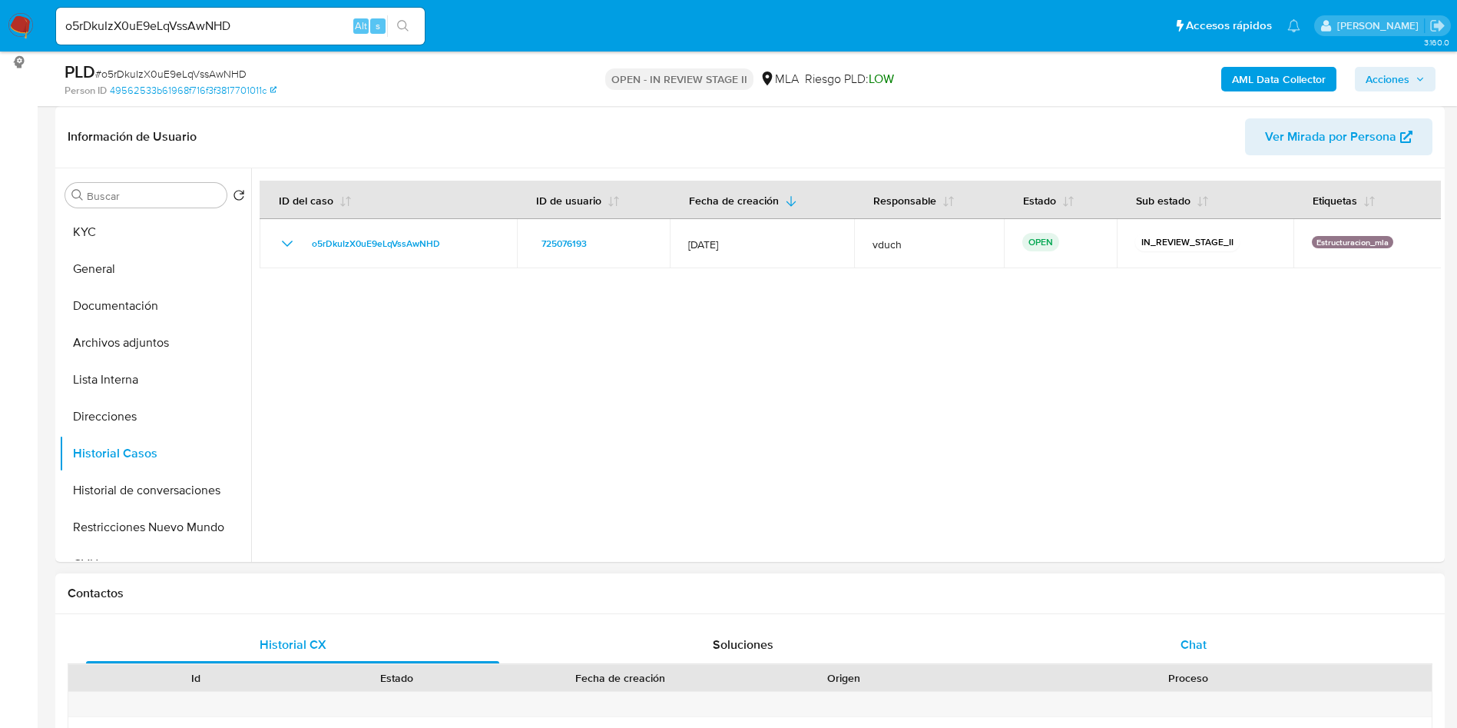
click at [1192, 655] on div "Chat" at bounding box center [1193, 644] width 413 height 37
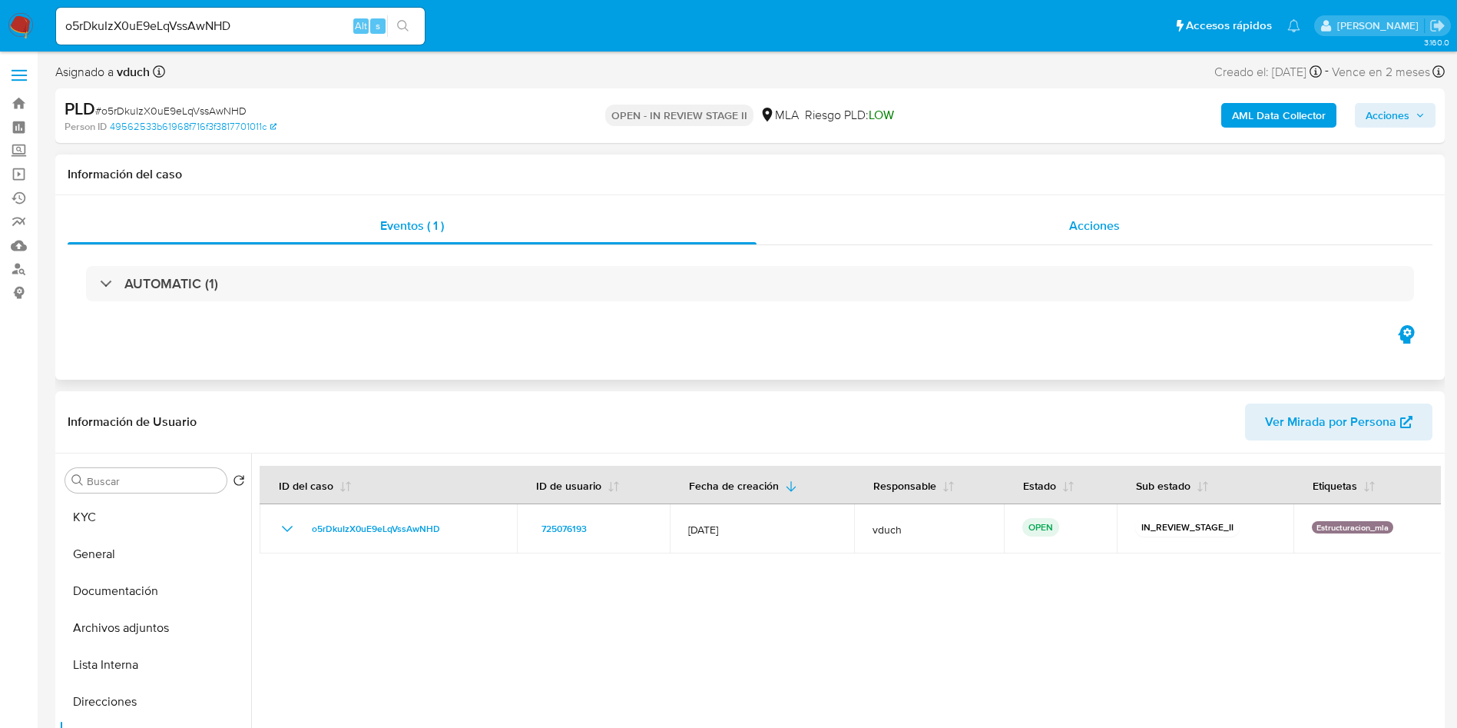
click at [1119, 225] on span "Acciones" at bounding box center [1094, 226] width 51 height 18
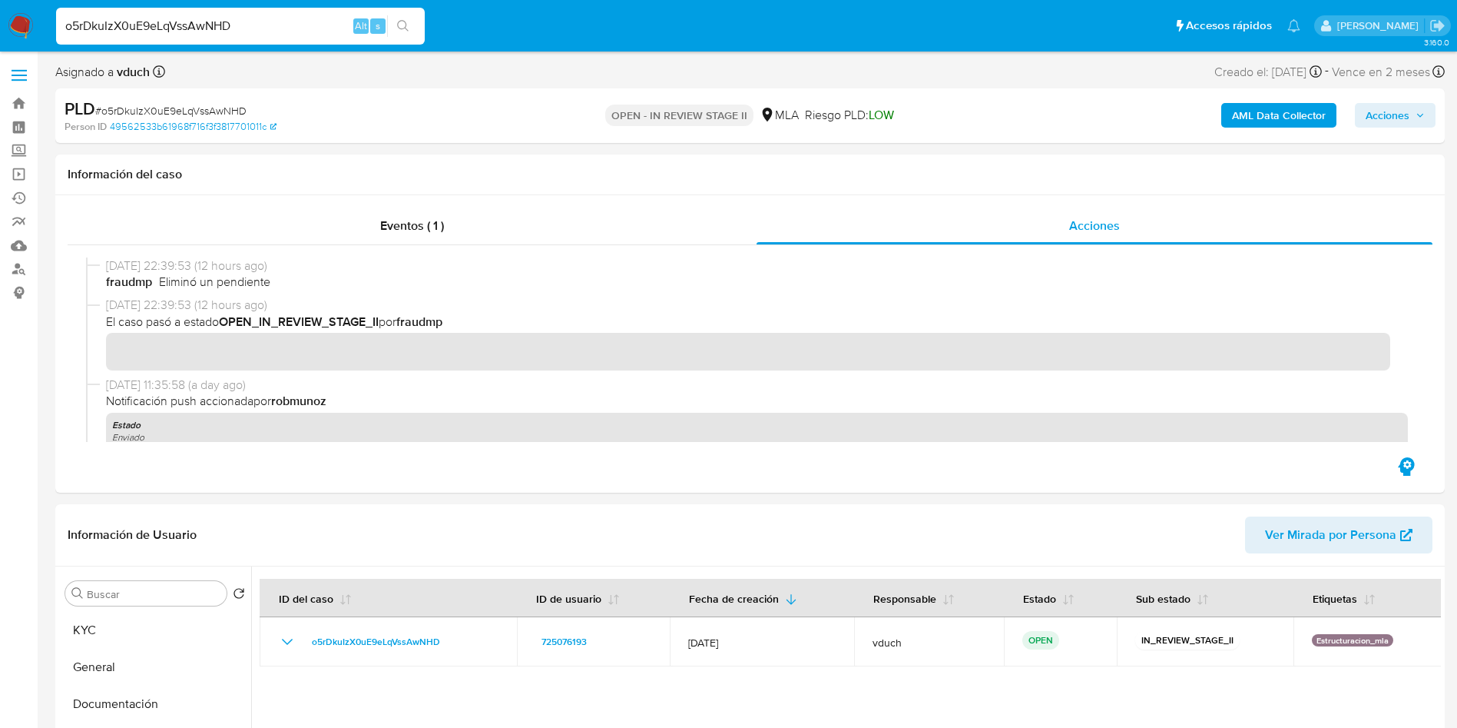
click at [273, 14] on div "o5rDkuIzX0uE9eLqVssAwNHD Alt s" at bounding box center [240, 26] width 369 height 37
click at [273, 15] on div "o5rDkuIzX0uE9eLqVssAwNHD Alt s" at bounding box center [240, 26] width 369 height 37
click at [273, 30] on input "o5rDkuIzX0uE9eLqVssAwNHD" at bounding box center [240, 26] width 369 height 20
drag, startPoint x: 273, startPoint y: 31, endPoint x: 296, endPoint y: 35, distance: 22.8
click at [274, 31] on input "o5rDkuIzX0uE9eLqVssAwNHD" at bounding box center [240, 26] width 369 height 20
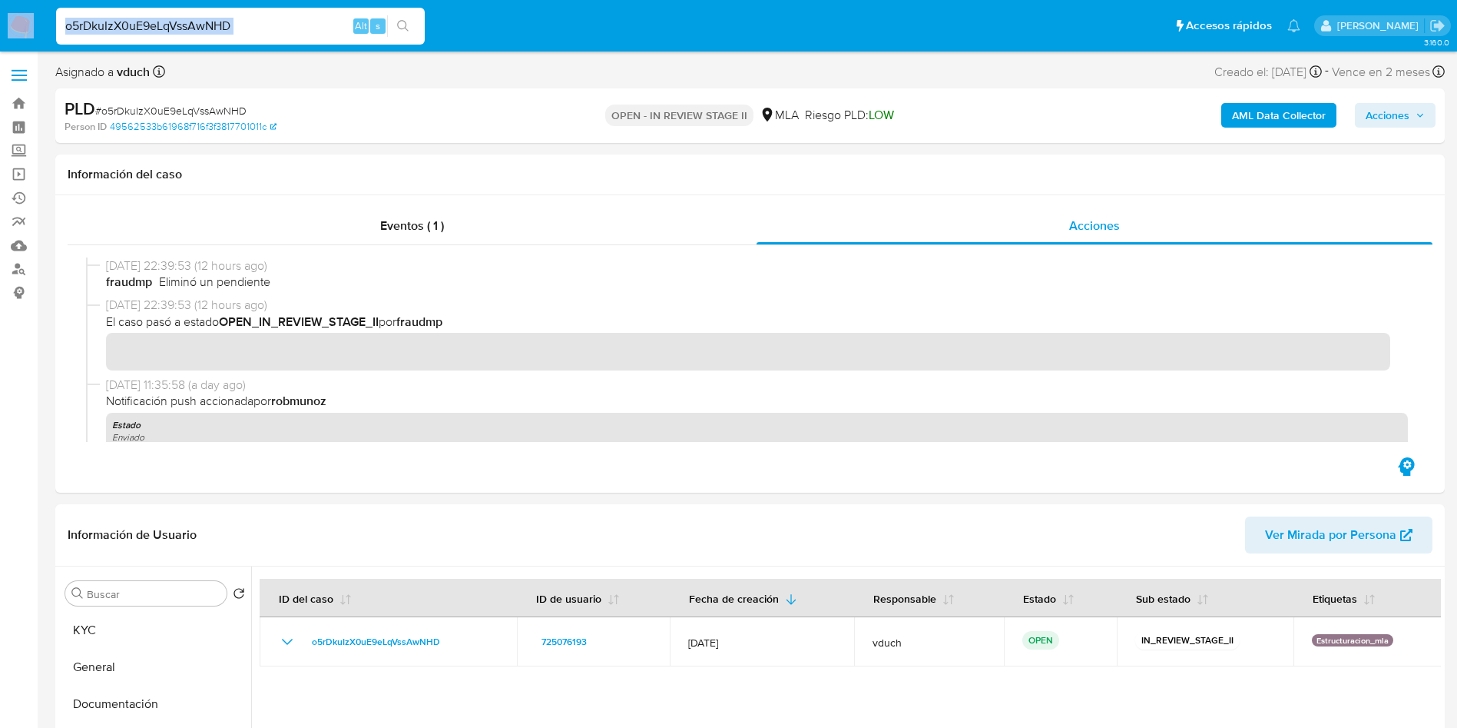
click at [299, 35] on input "o5rDkuIzX0uE9eLqVssAwNHD" at bounding box center [240, 26] width 369 height 20
click at [268, 28] on input "o5rDkuIzX0uE9eLqVssAwNHD" at bounding box center [240, 26] width 369 height 20
paste input "HzyosZ2l4JfZiT0XYCjEeqit"
type input "HzyosZ2l4JfZiT0XYCjEeqit"
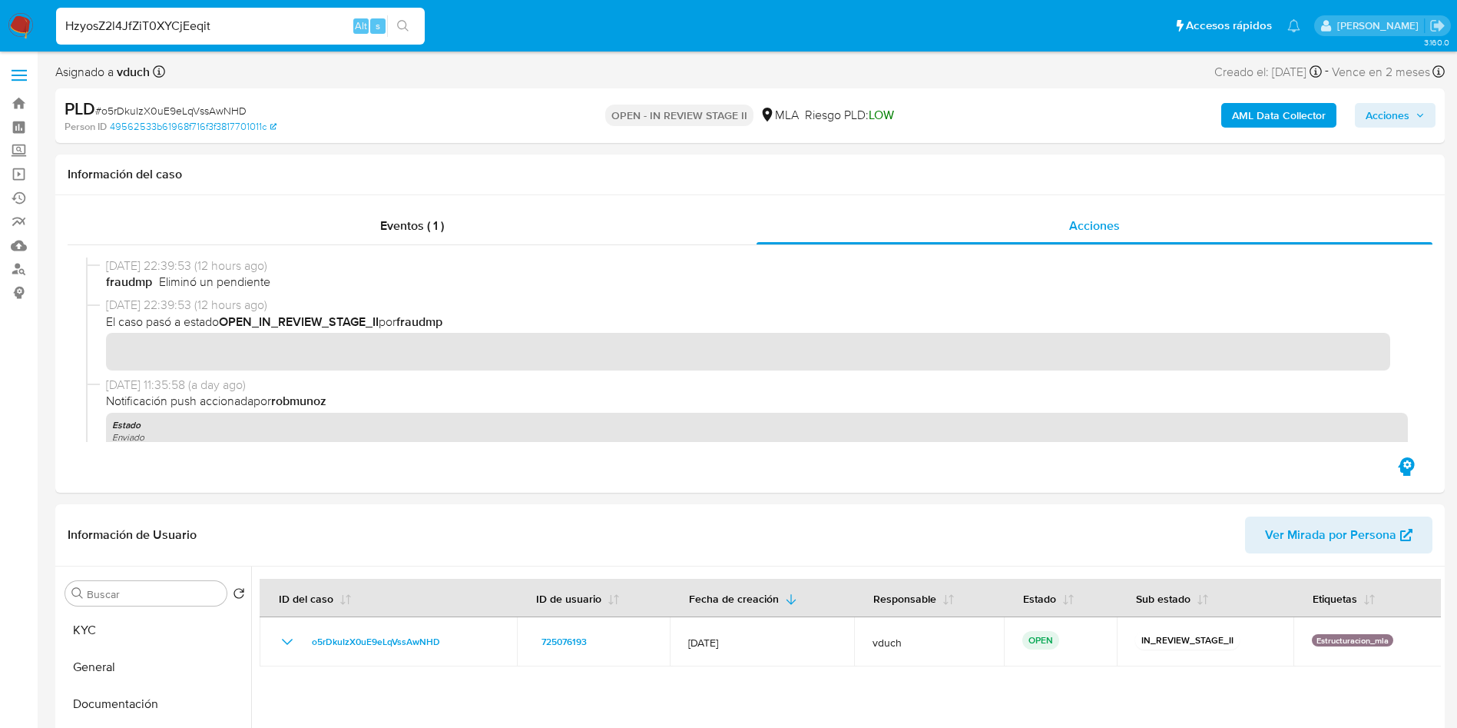
click at [402, 29] on icon "search-icon" at bounding box center [403, 26] width 12 height 12
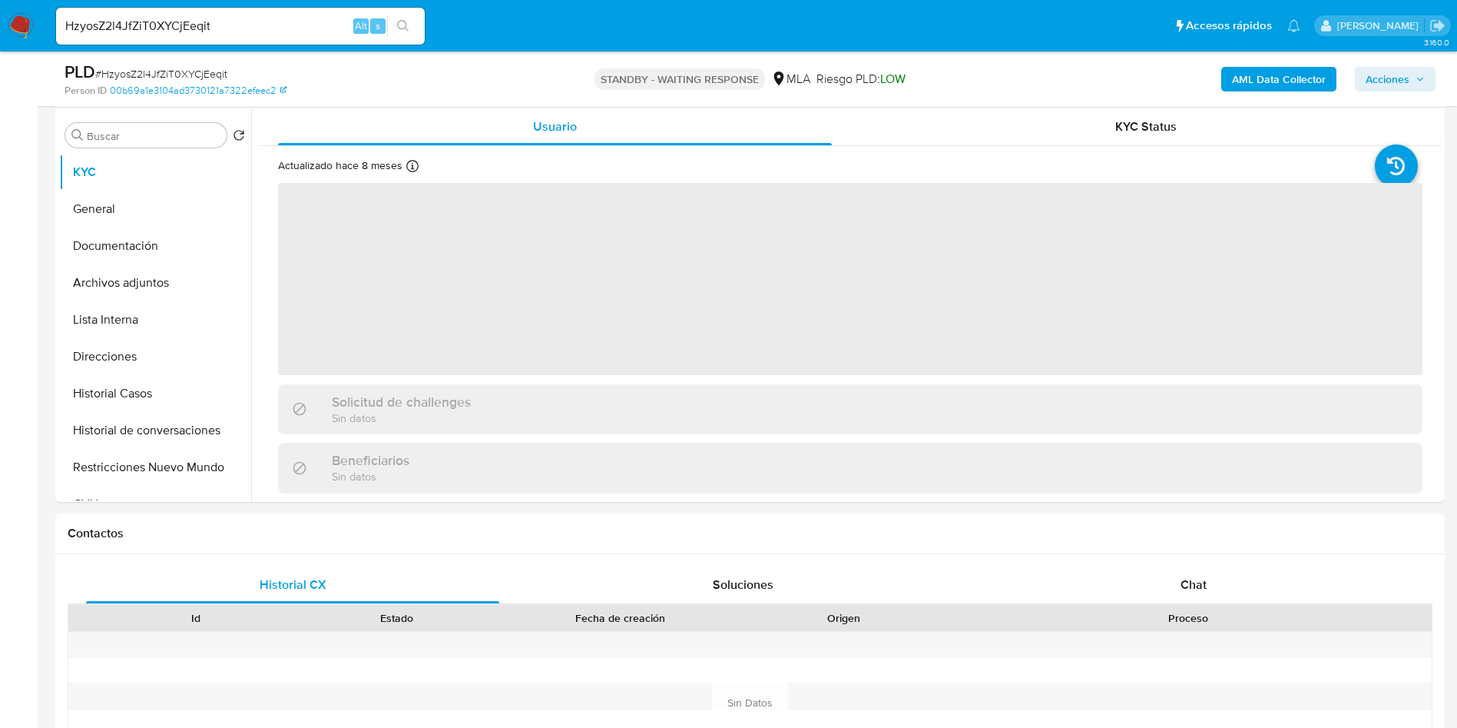
scroll to position [115, 0]
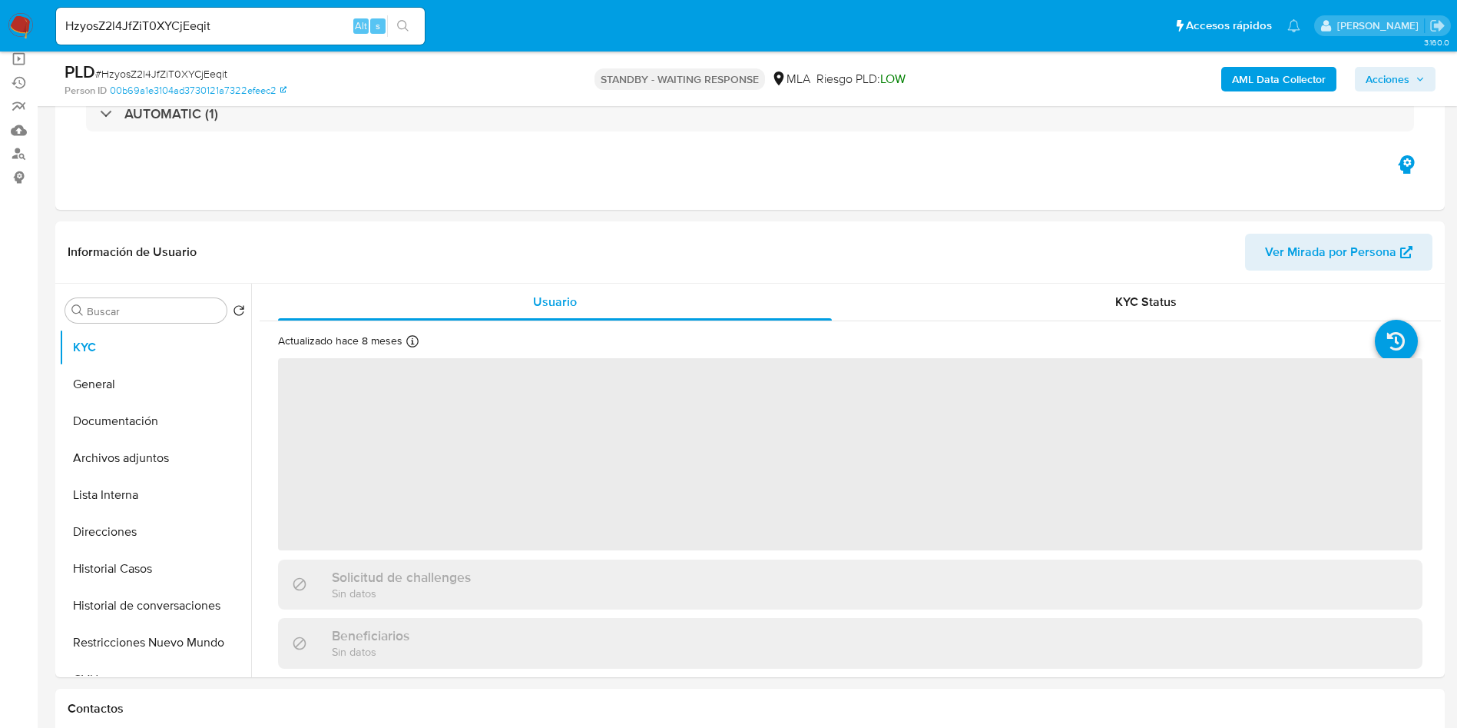
select select "10"
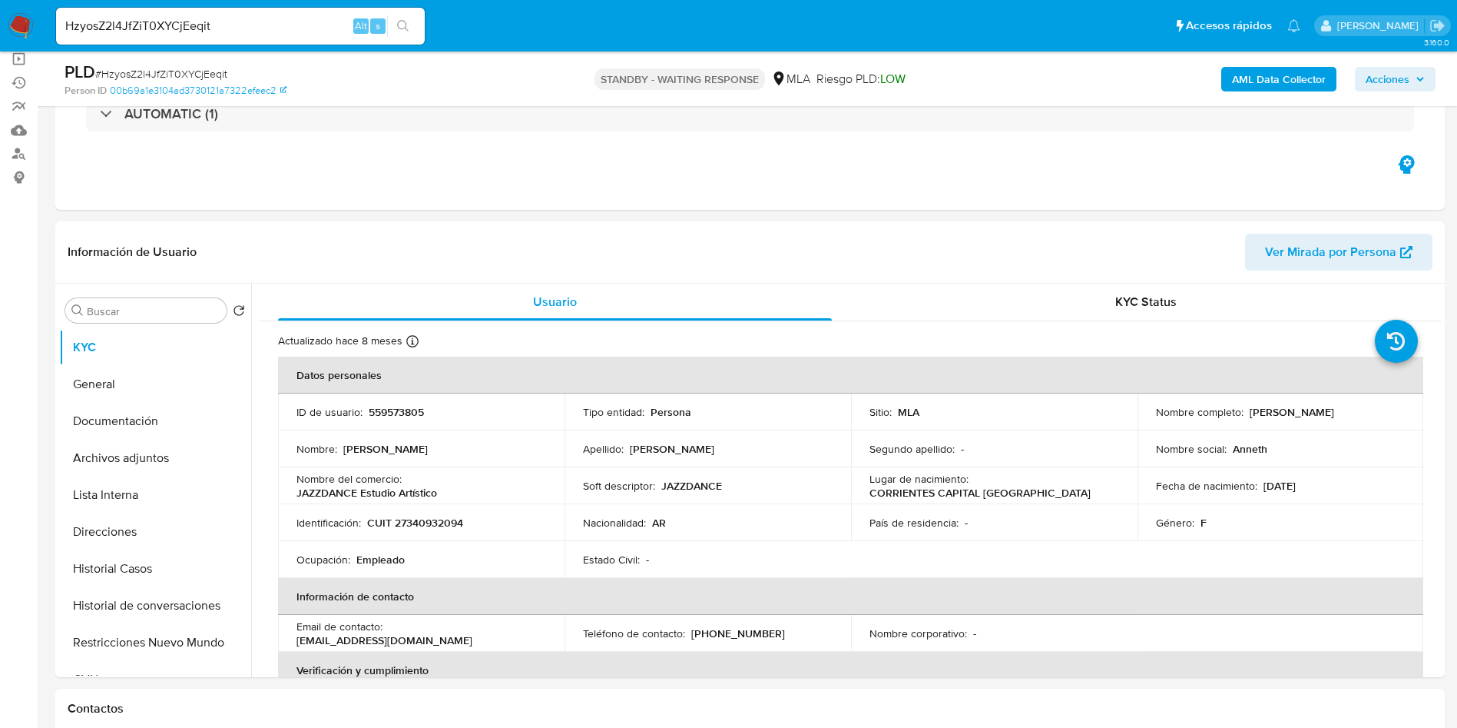
click at [259, 36] on div "HzyosZ2l4JfZiT0XYCjEeqit Alt s" at bounding box center [240, 26] width 369 height 37
click at [260, 35] on div "HzyosZ2l4JfZiT0XYCjEeqit Alt s" at bounding box center [240, 26] width 369 height 37
click at [273, 26] on input "HzyosZ2l4JfZiT0XYCjEeqit" at bounding box center [240, 26] width 369 height 20
paste input "6Uk3l98mCk7iXslTAtyO4hEf"
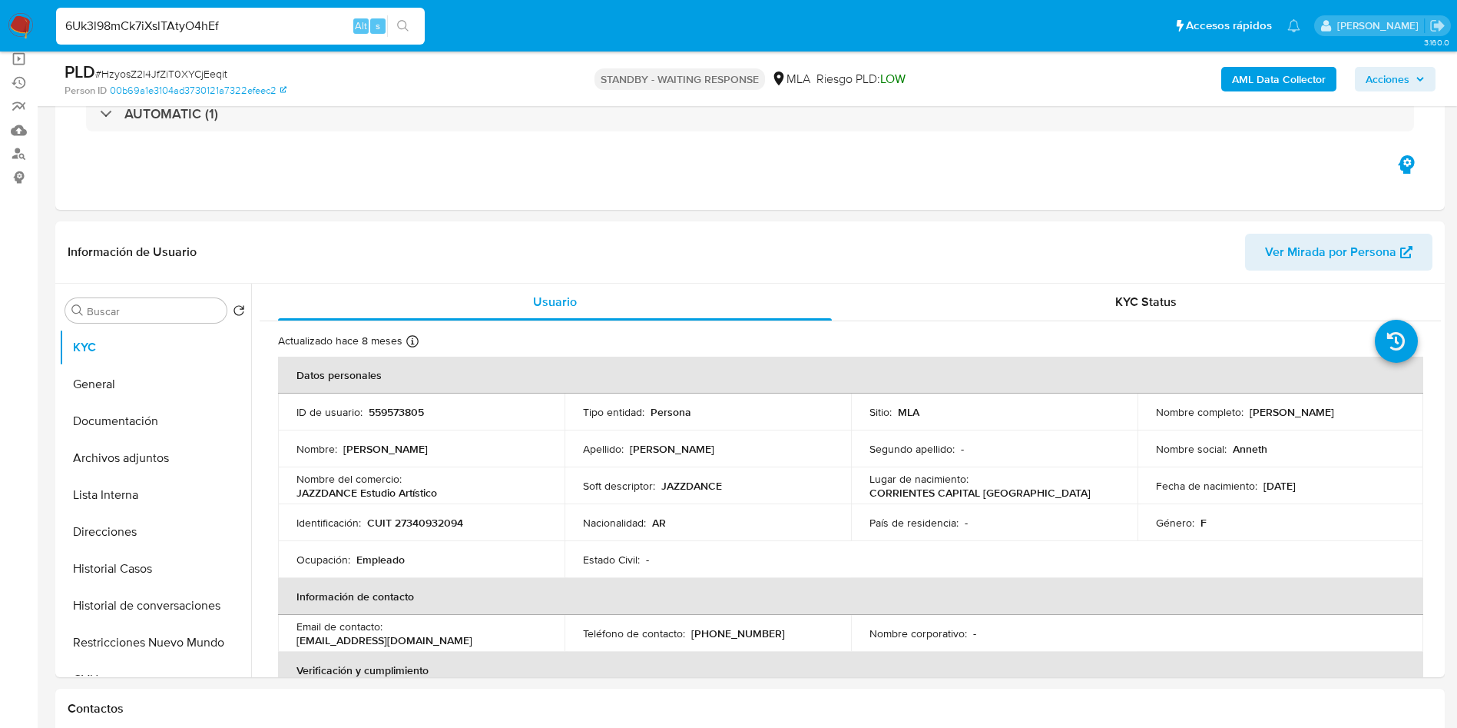
type input "6Uk3l98mCk7iXslTAtyO4hEf"
click at [403, 18] on button "search-icon" at bounding box center [402, 26] width 31 height 22
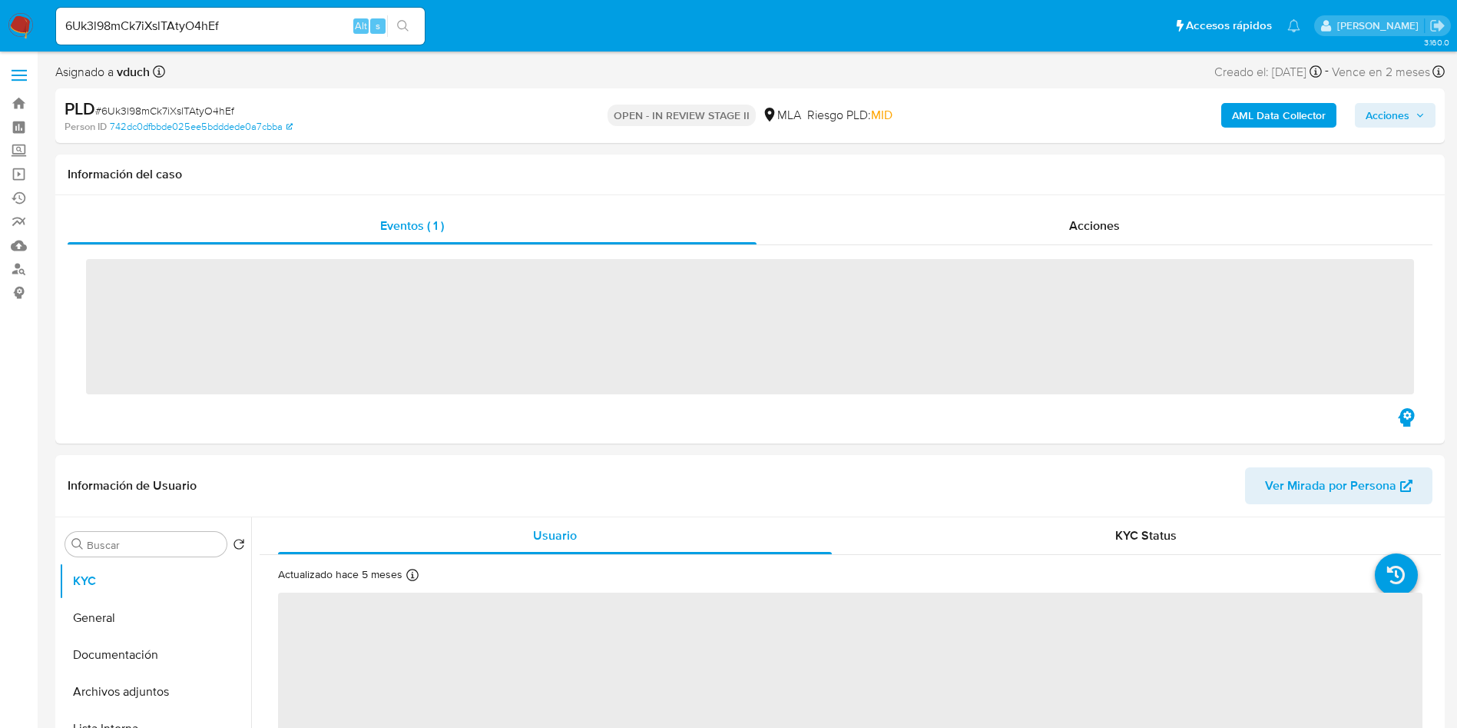
scroll to position [230, 0]
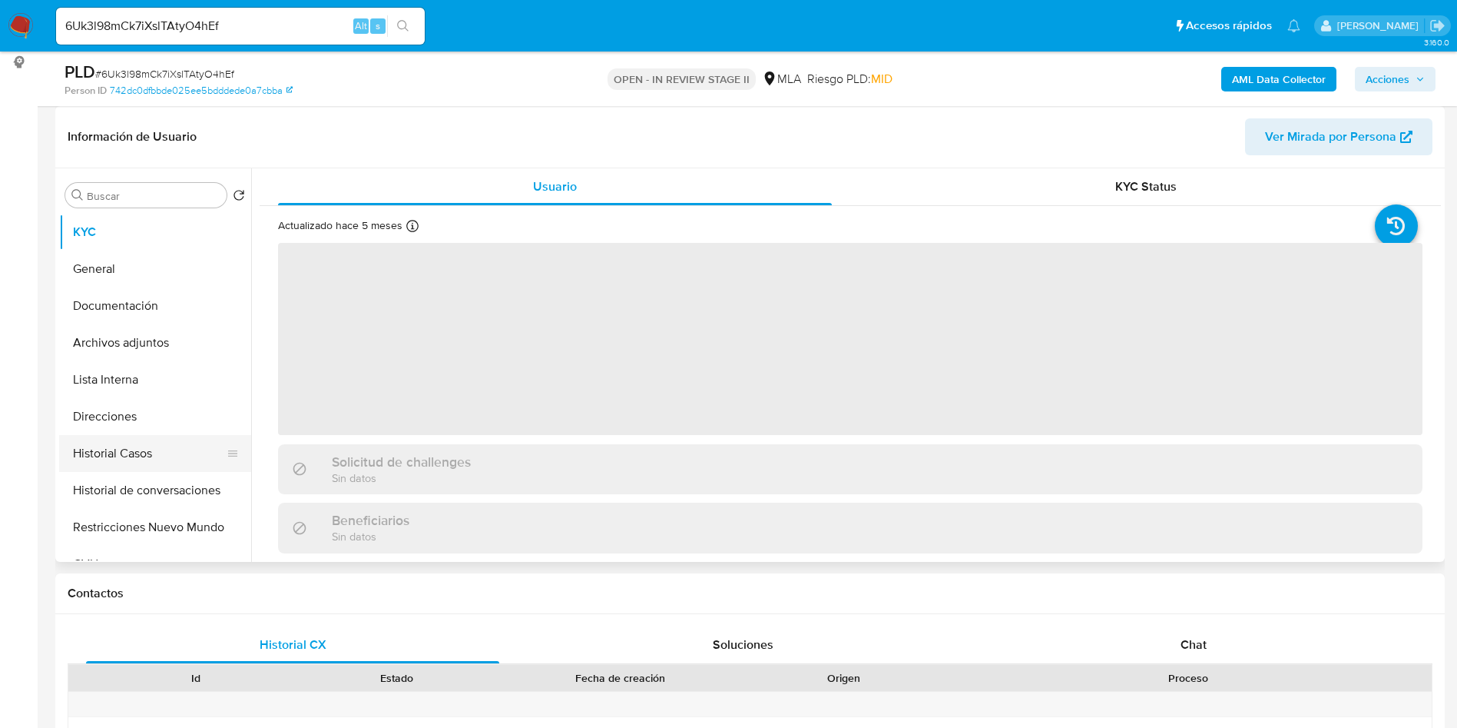
select select "10"
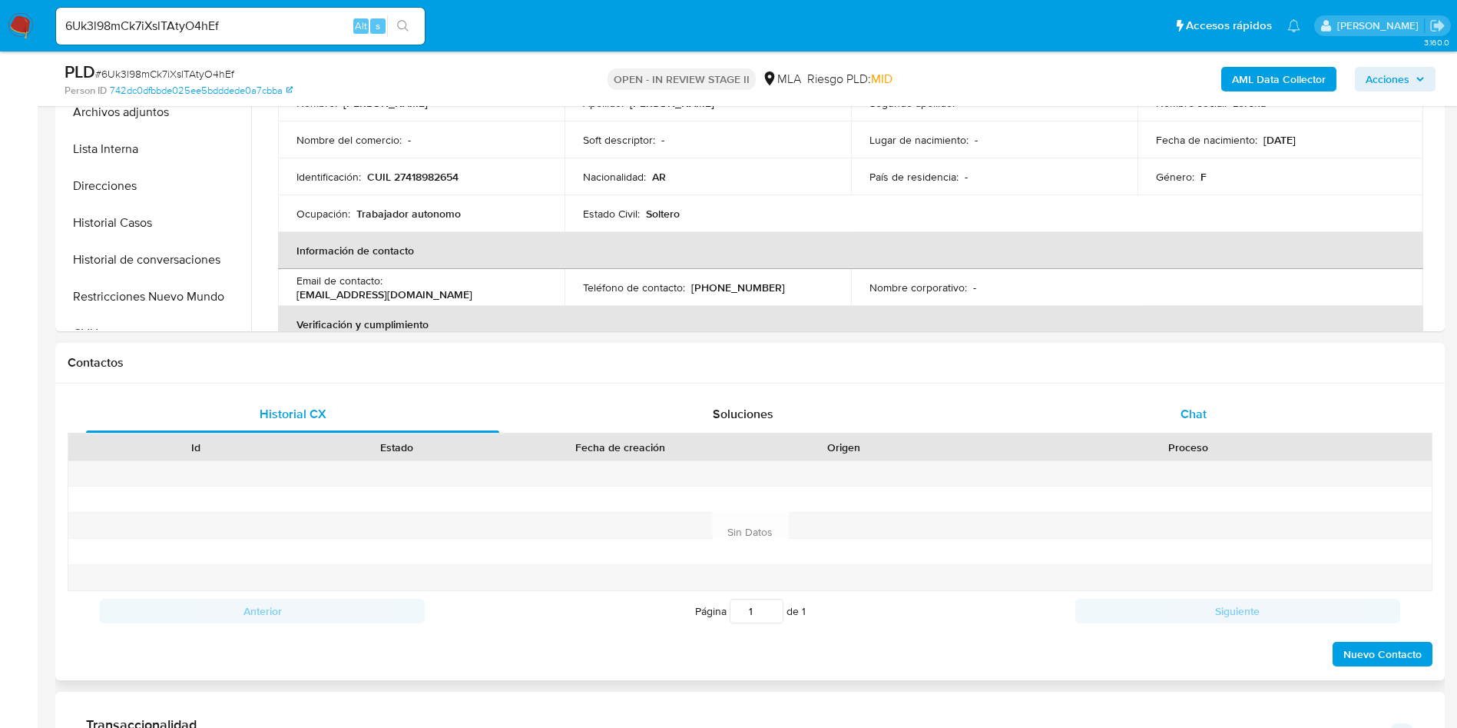
click at [1269, 403] on div "Chat" at bounding box center [1193, 414] width 413 height 37
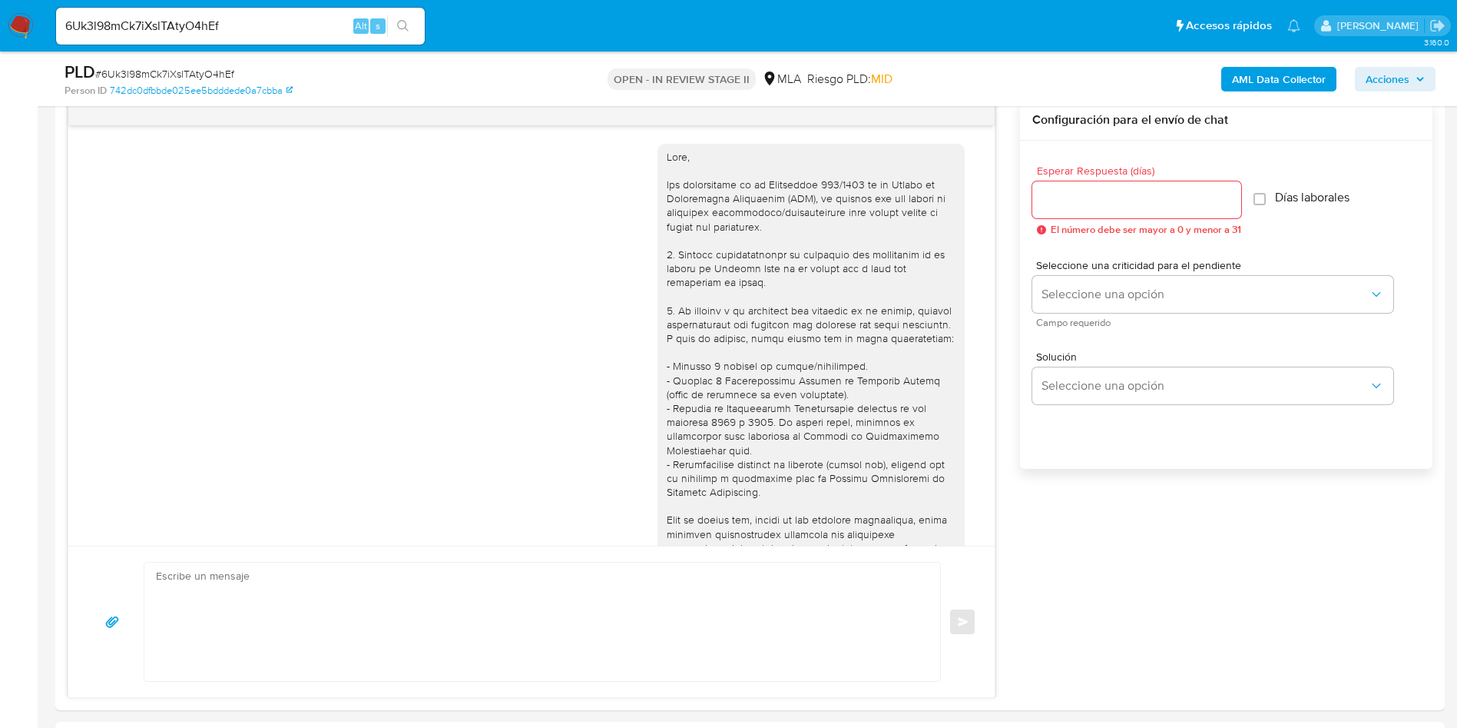
scroll to position [585, 0]
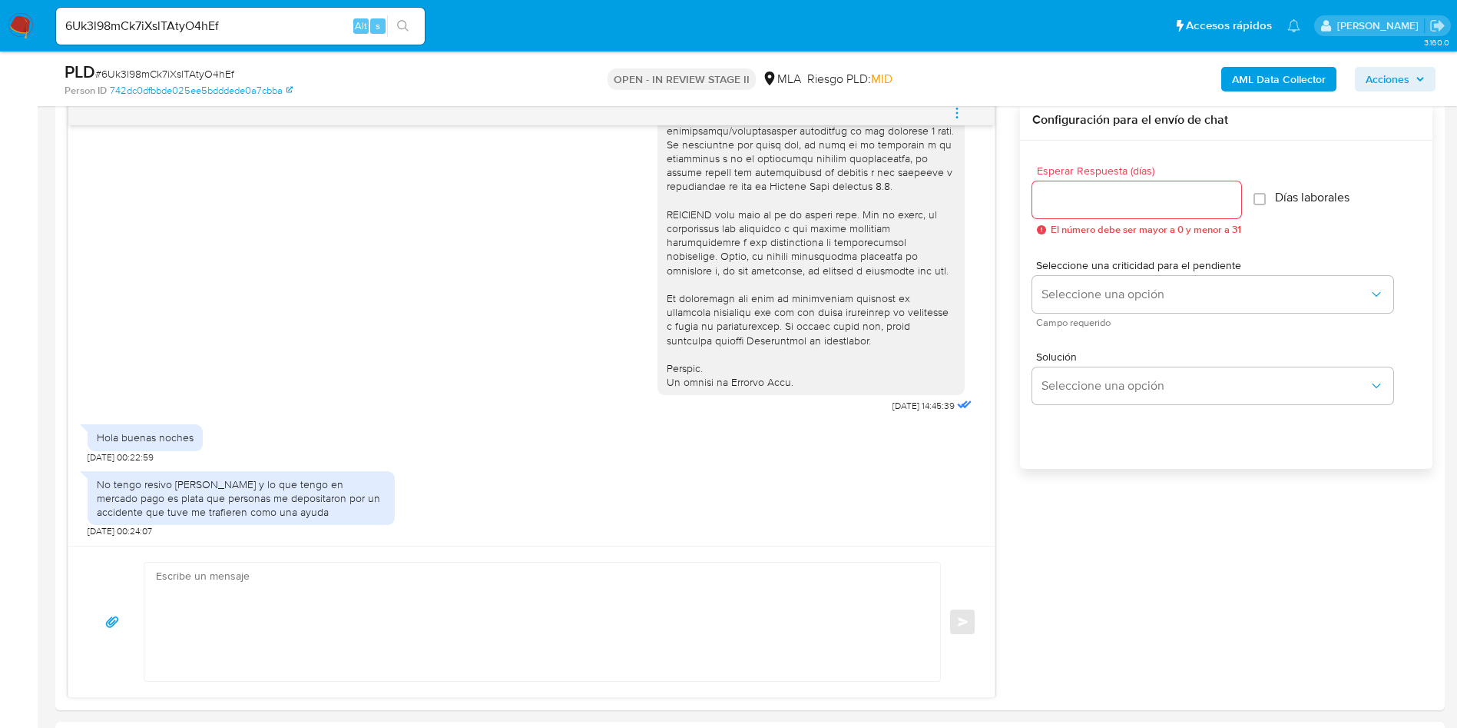
click at [298, 5] on div "6Uk3l98mCk7iXslTAtyO4hEf Alt s" at bounding box center [240, 26] width 369 height 43
click at [299, 16] on input "6Uk3l98mCk7iXslTAtyO4hEf" at bounding box center [240, 26] width 369 height 20
paste input "eXuhCTOcmmPXlaXSn6z9jHii"
type input "eXuhCTOcmmPXlaXSn6z9jHii"
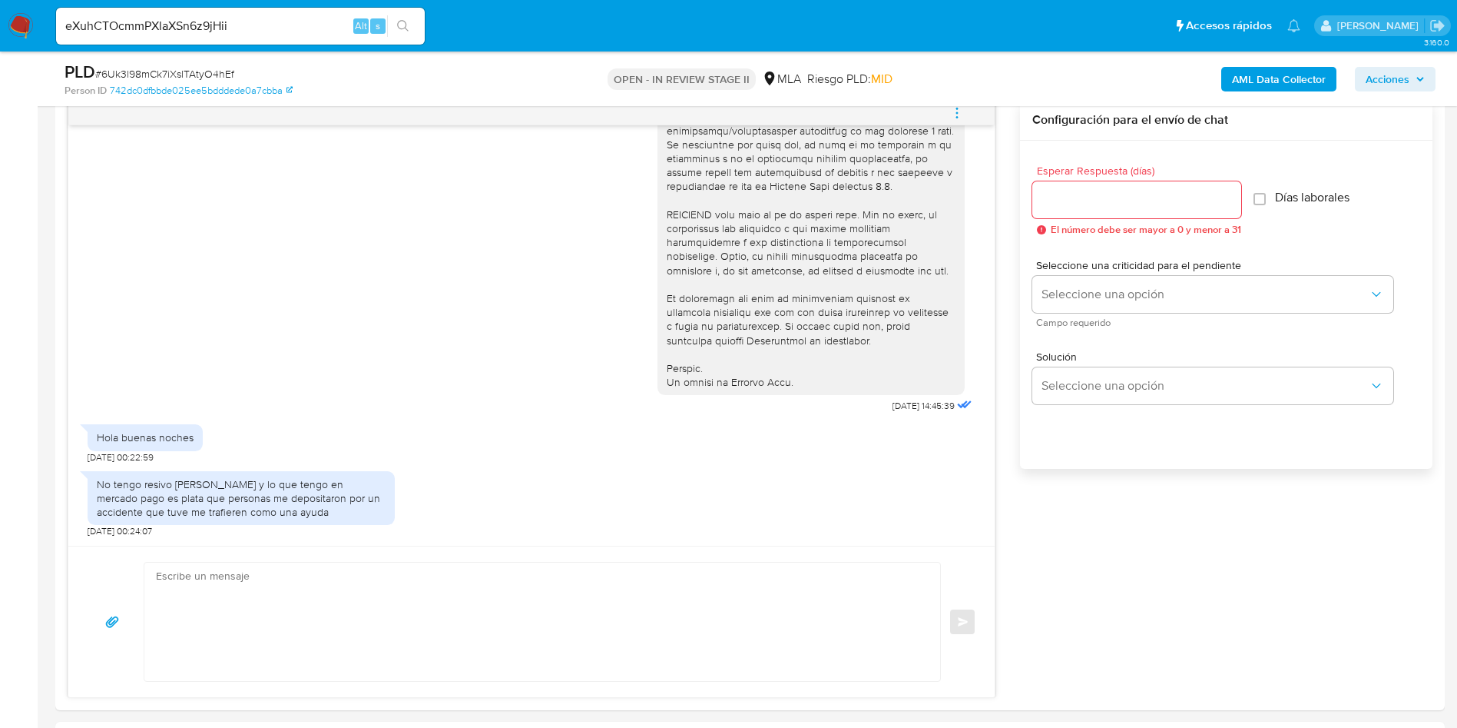
click at [403, 22] on icon "search-icon" at bounding box center [403, 26] width 12 height 12
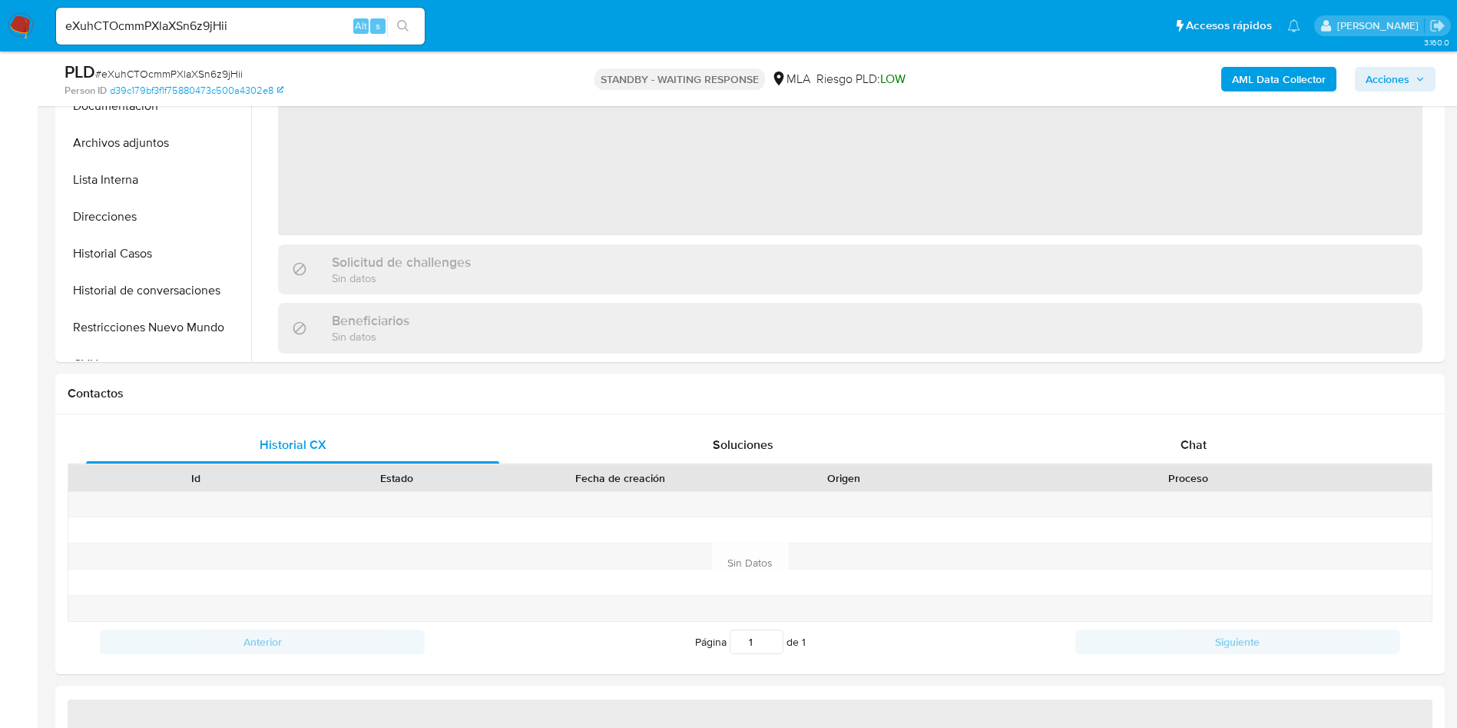
scroll to position [461, 0]
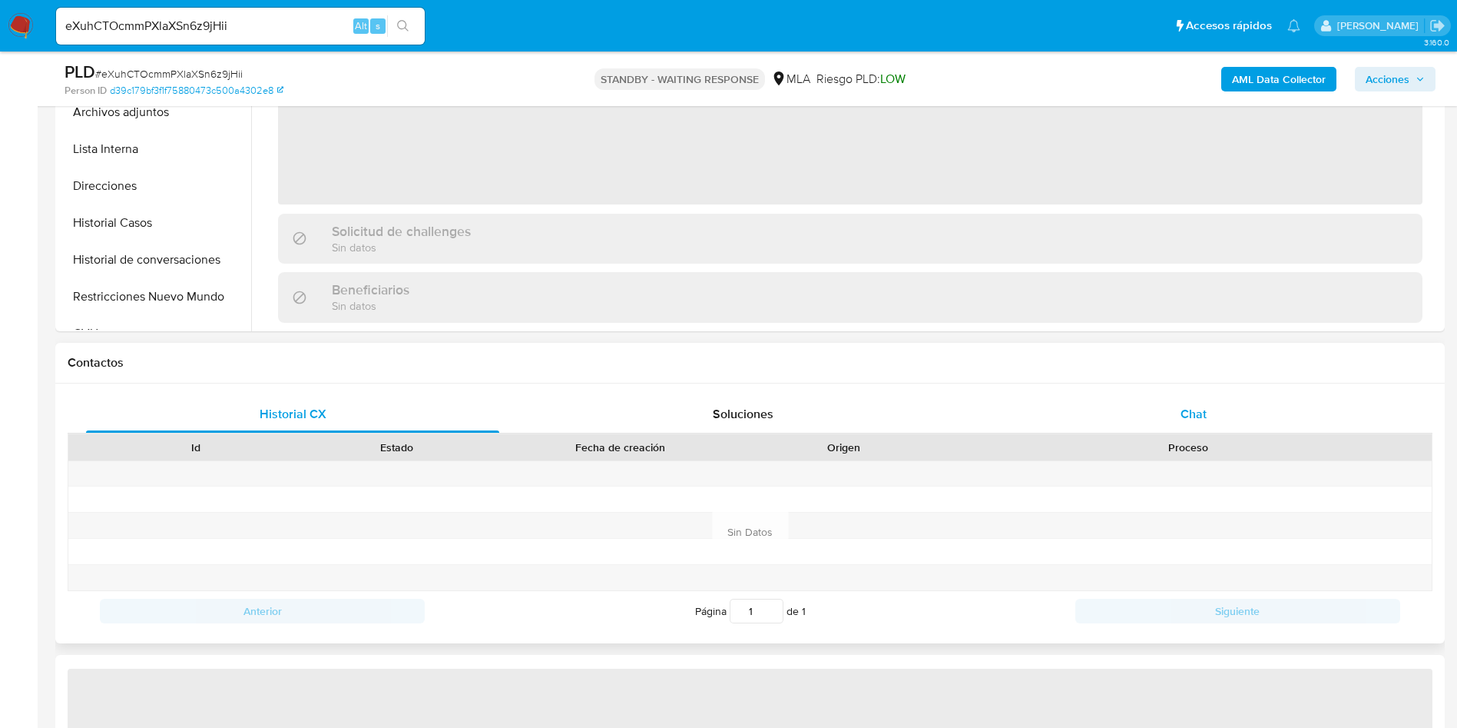
select select "10"
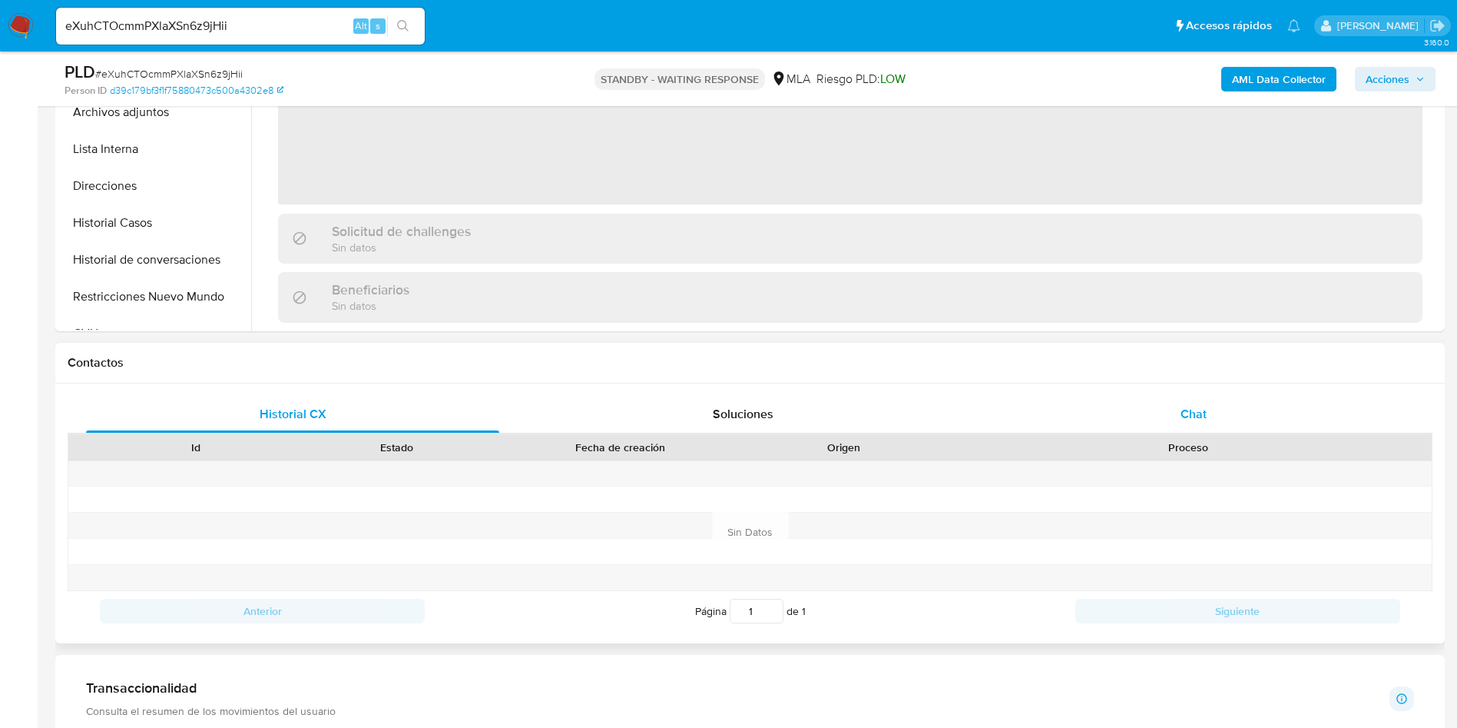
click at [1248, 406] on div "Chat" at bounding box center [1193, 414] width 413 height 37
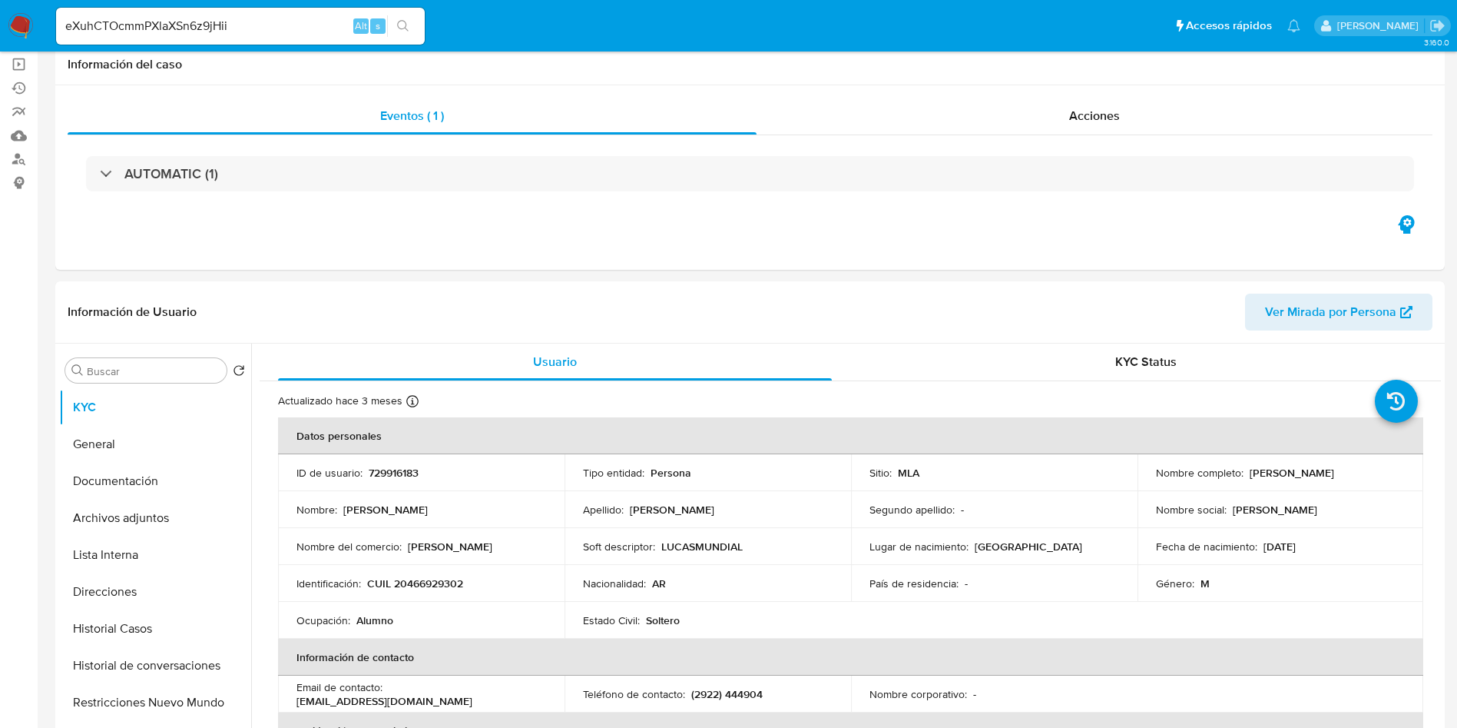
scroll to position [0, 0]
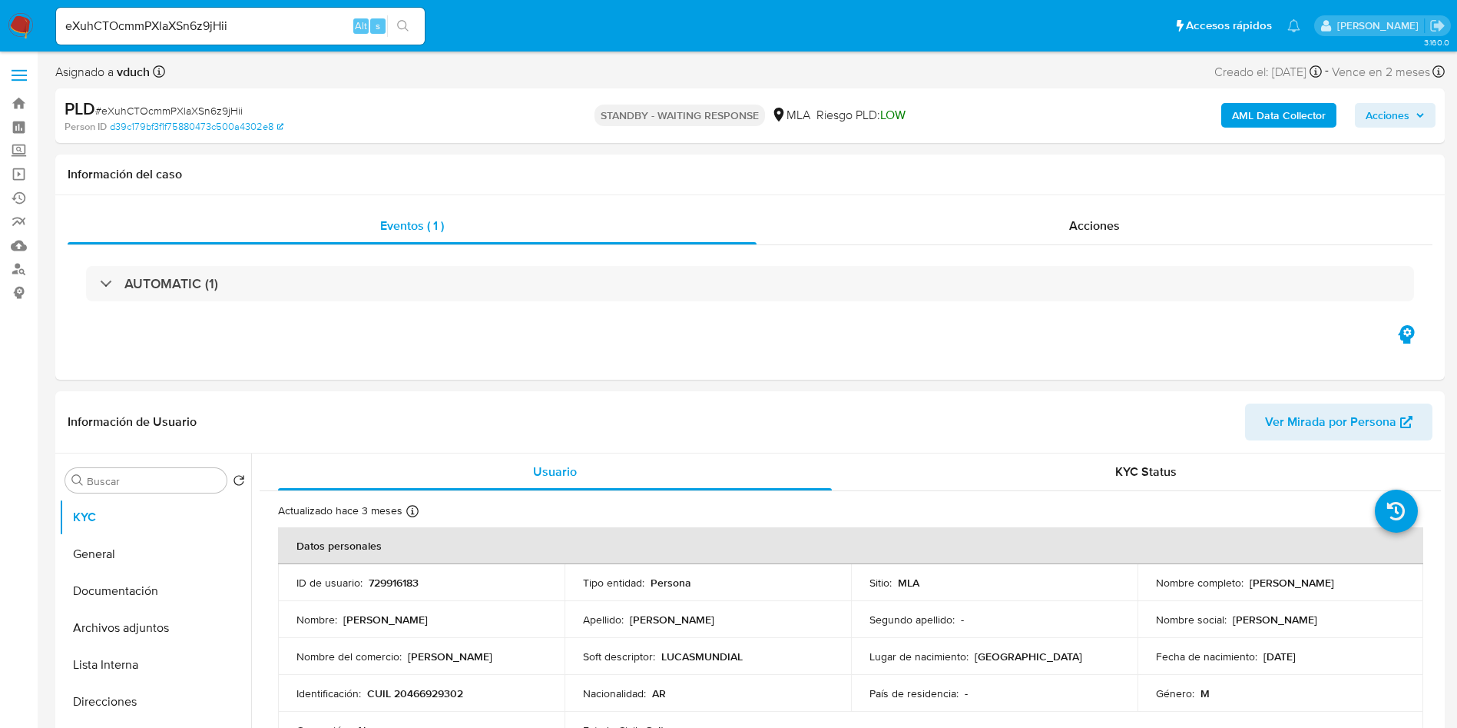
click at [316, 20] on input "eXuhCTOcmmPXlaXSn6z9jHii" at bounding box center [240, 26] width 369 height 20
paste input "o5rDkuIzX0uE9eLqVssAwNHD"
type input "o5rDkuIzX0uE9eLqVssAwNHD"
click at [391, 18] on button "search-icon" at bounding box center [402, 26] width 31 height 22
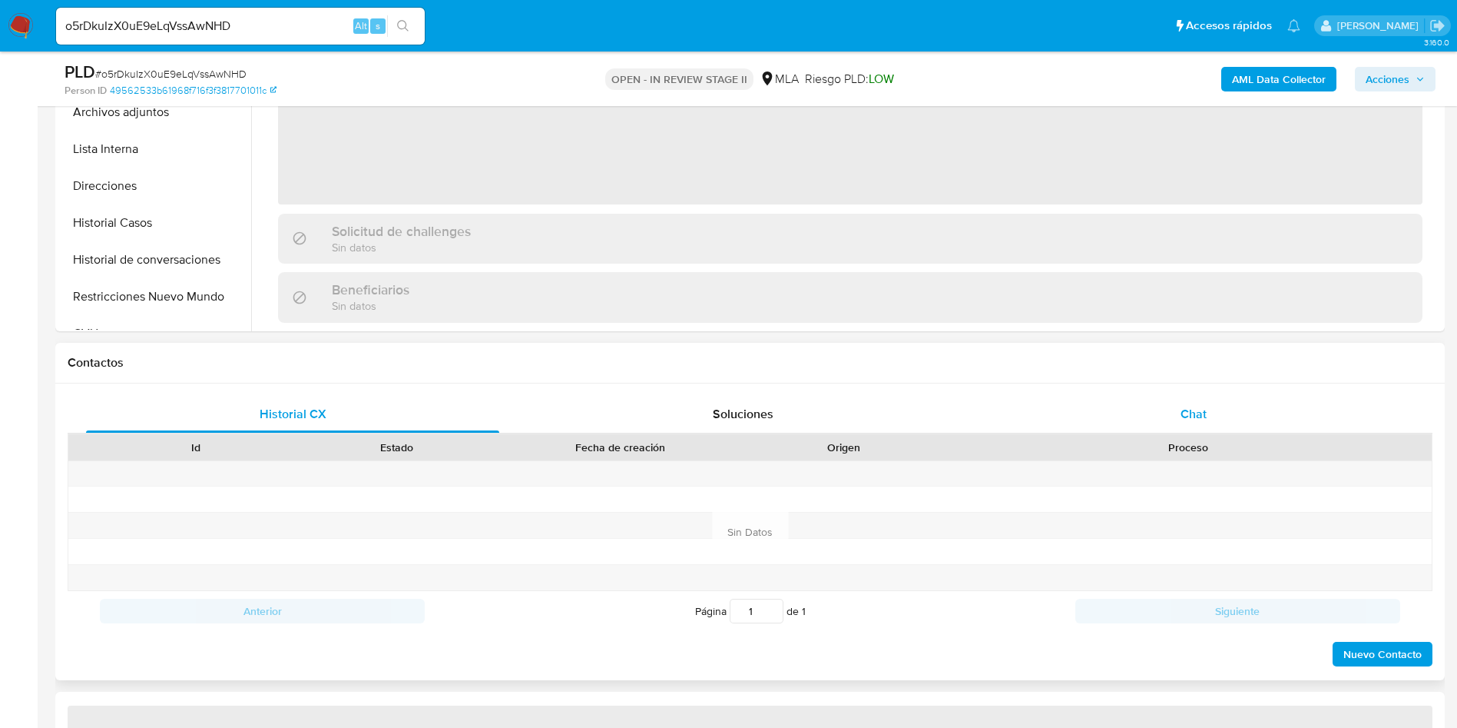
click at [1212, 406] on div "Chat" at bounding box center [1193, 414] width 413 height 37
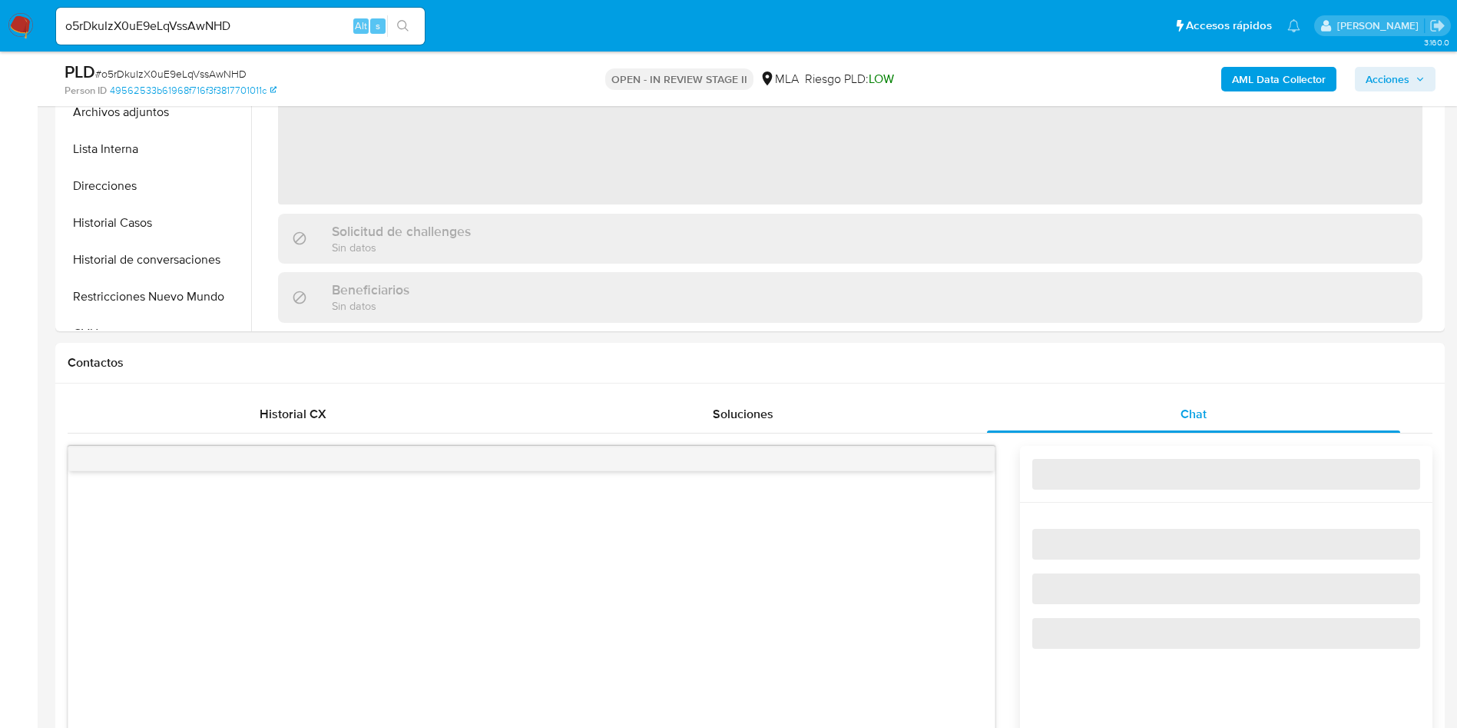
select select "10"
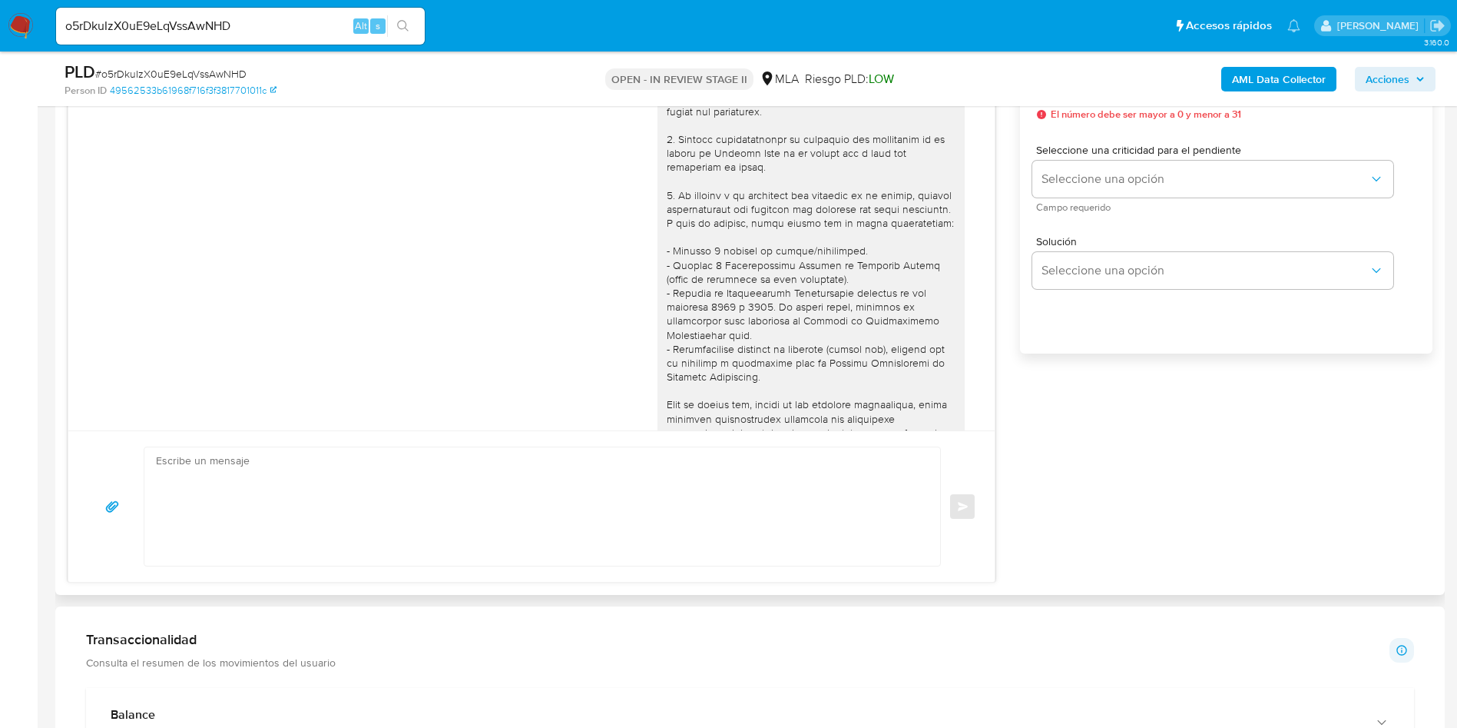
scroll to position [733, 0]
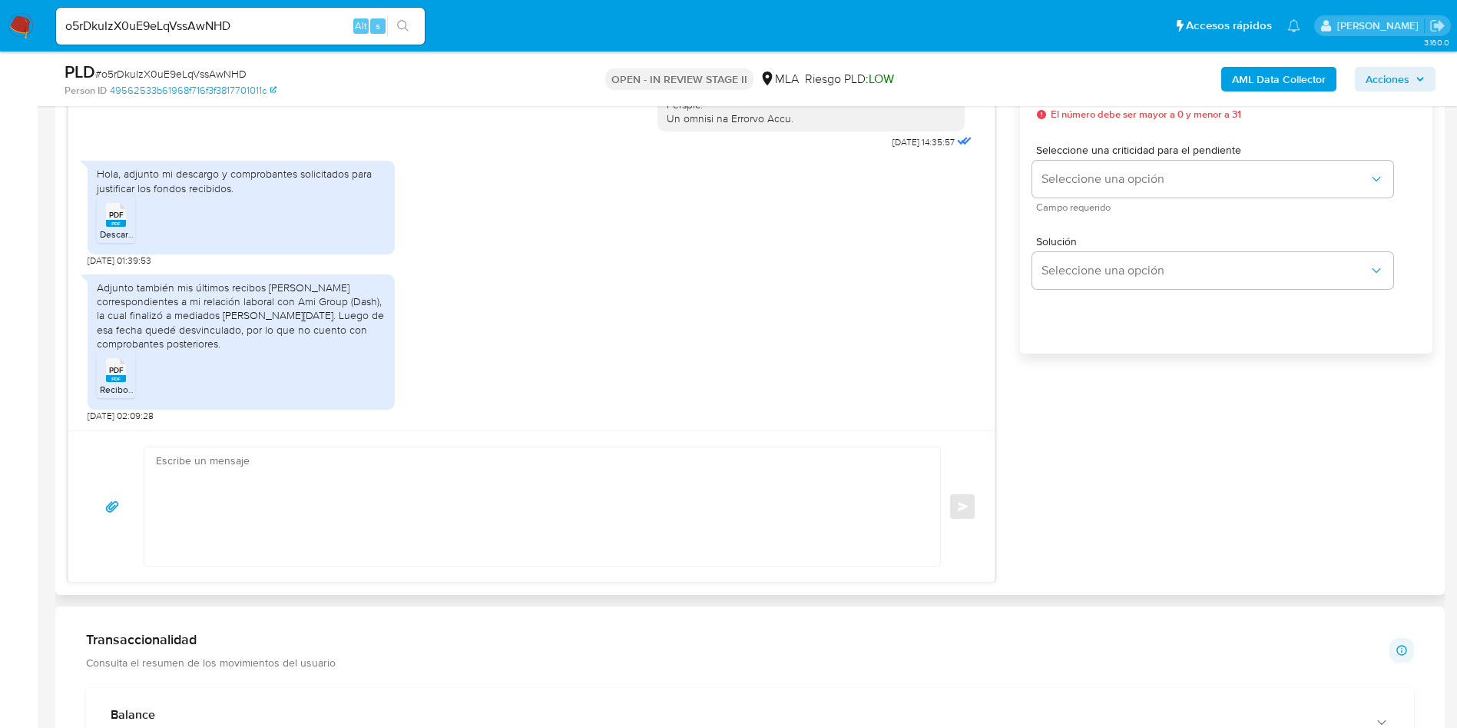
click at [117, 240] on li "PDF PDF Descargo y comprobantes - Juan Sabin.pdf" at bounding box center [116, 219] width 38 height 48
click at [115, 372] on span "PDF" at bounding box center [116, 370] width 15 height 10
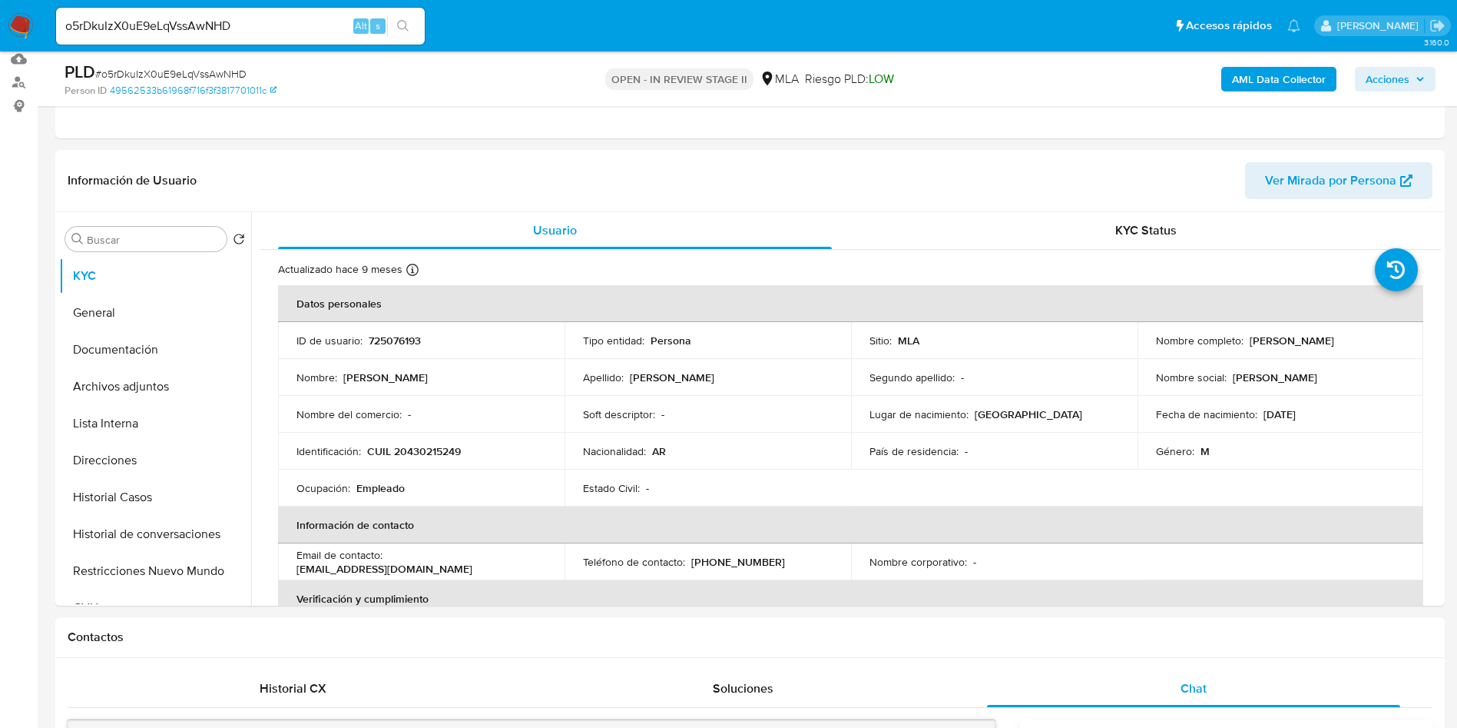
scroll to position [0, 0]
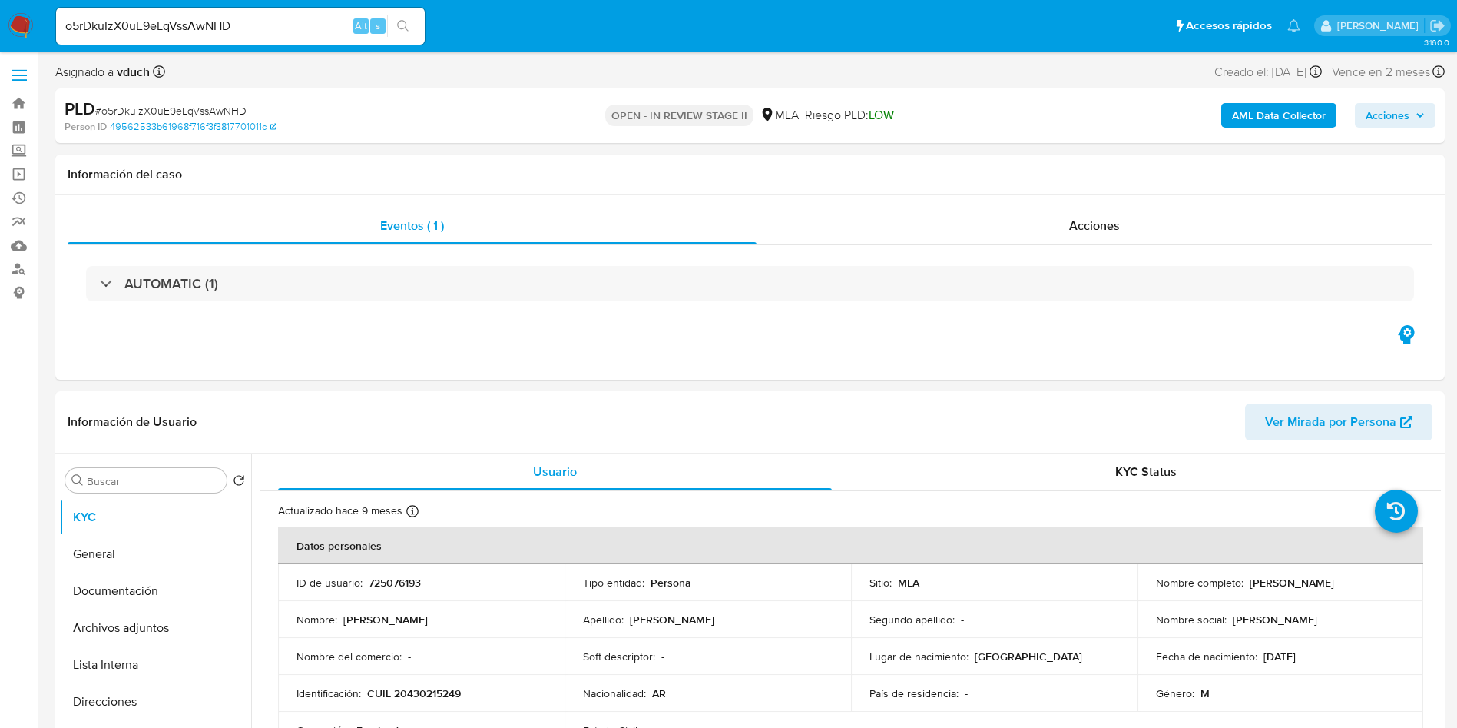
click at [233, 112] on span "# o5rDkuIzX0uE9eLqVssAwNHD" at bounding box center [170, 110] width 151 height 15
click at [233, 111] on span "# o5rDkuIzX0uE9eLqVssAwNHD" at bounding box center [170, 110] width 151 height 15
copy span "o5rDkuIzX0uE9eLqVssAwNHD"
click at [1187, 577] on p "Nombre completo :" at bounding box center [1200, 582] width 88 height 14
click at [1250, 578] on p "Juan Ignacio Medina Sabin" at bounding box center [1292, 582] width 85 height 14
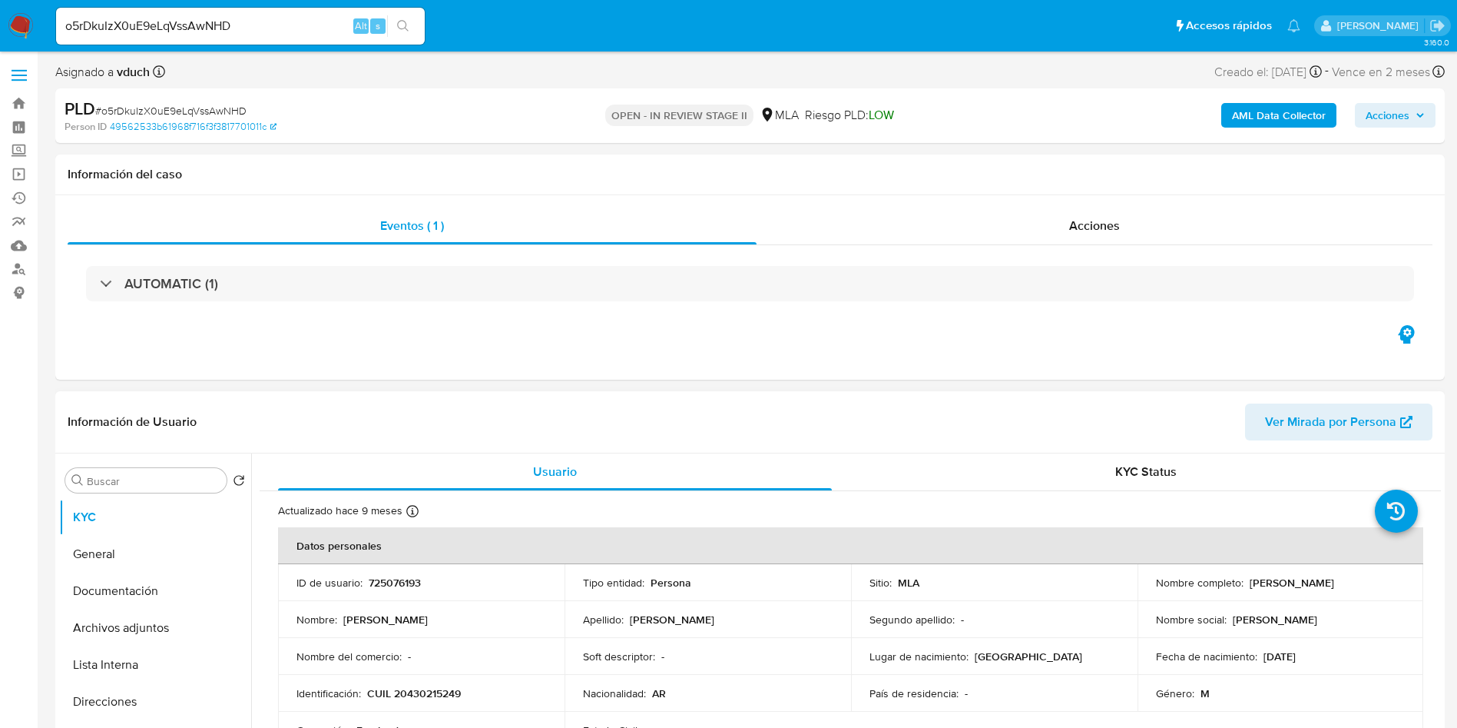
drag, startPoint x: 1245, startPoint y: 583, endPoint x: 1383, endPoint y: 586, distance: 138.3
click at [1383, 586] on div "Nombre completo : Juan Ignacio Medina Sabin" at bounding box center [1281, 582] width 250 height 14
copy p "Juan Ignacio Medina Sabin"
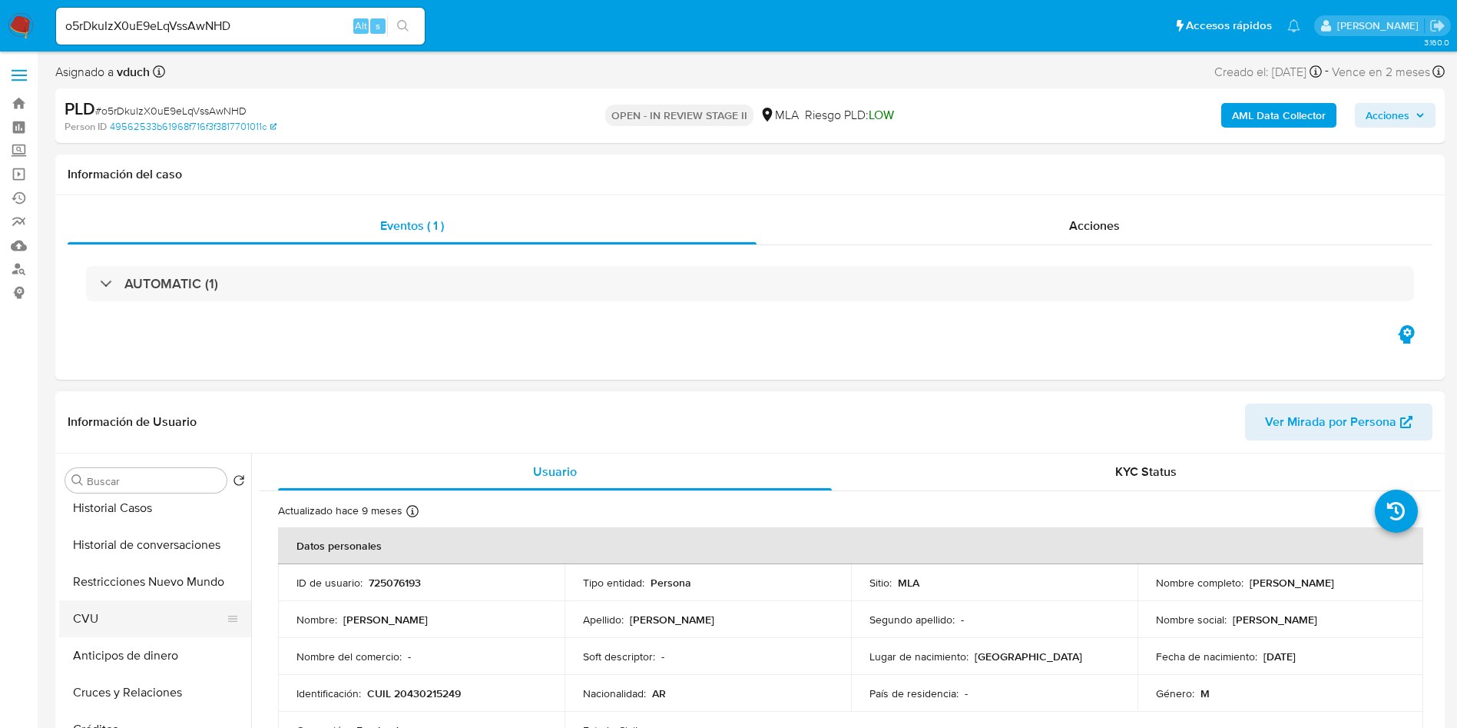
click at [126, 620] on button "CVU" at bounding box center [149, 618] width 180 height 37
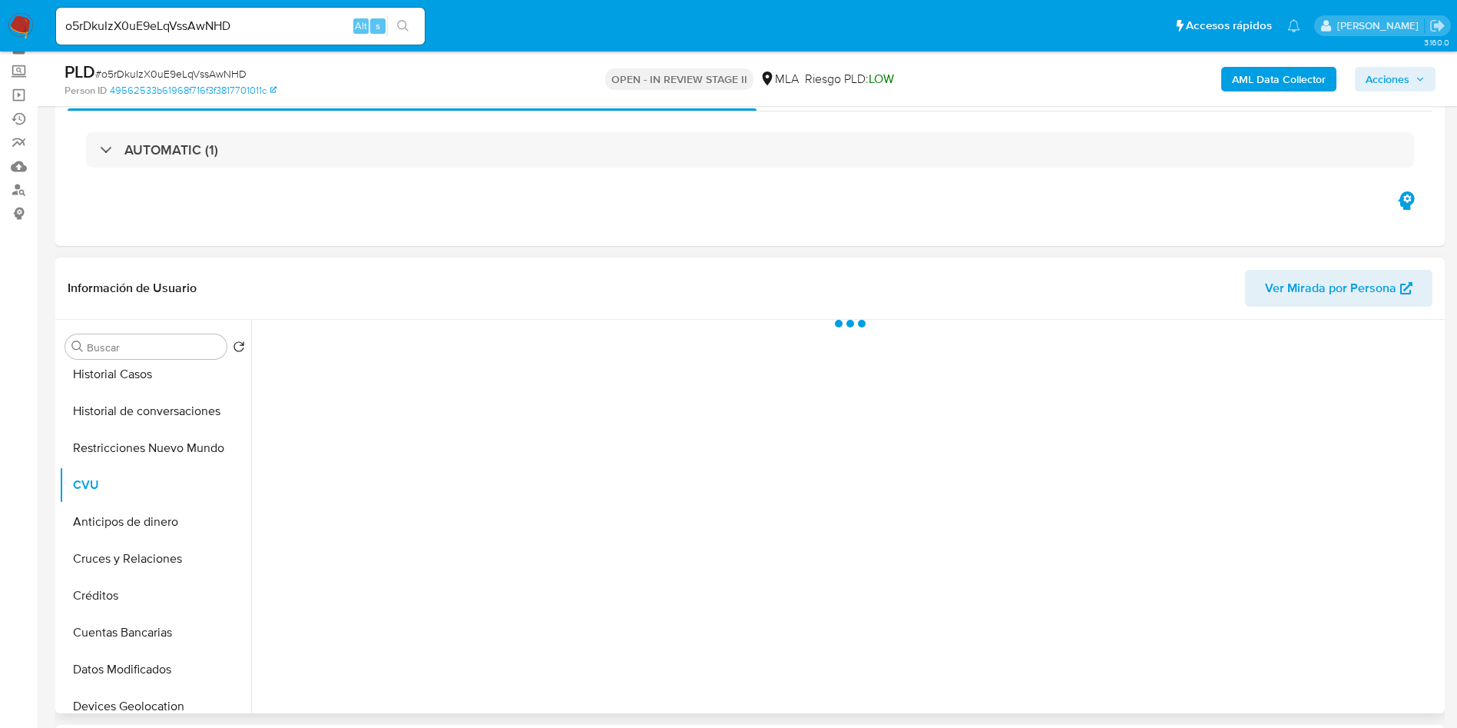
scroll to position [115, 0]
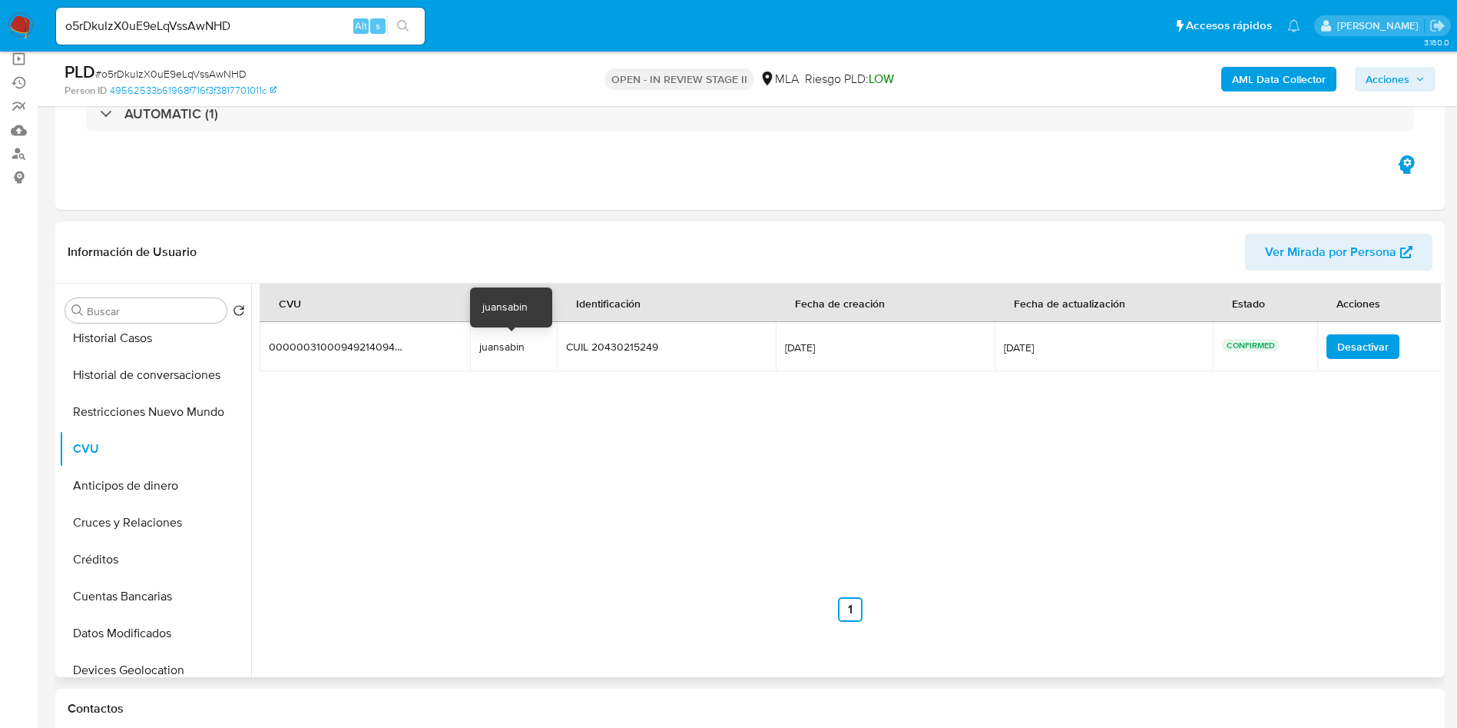
click at [465, 357] on td "0000003100094921409473 0000003100094921409473" at bounding box center [365, 346] width 210 height 49
click at [492, 346] on div "juansabin" at bounding box center [513, 347] width 69 height 14
click at [259, 51] on div "PLD # o5rDkuIzX0uE9eLqVssAwNHD Person ID 49562533b61968f716f3f3817701011c OPEN …" at bounding box center [750, 78] width 1390 height 55
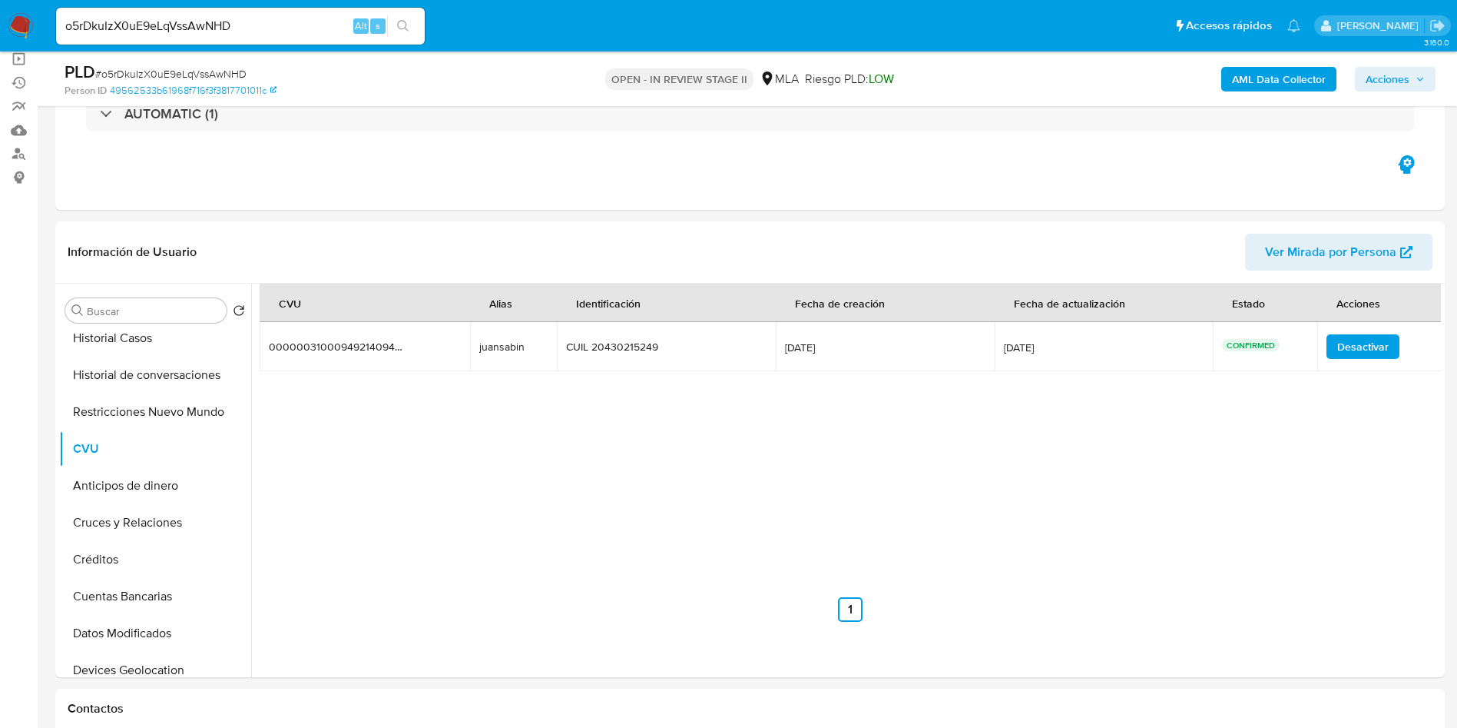
click at [277, 17] on input "o5rDkuIzX0uE9eLqVssAwNHD" at bounding box center [240, 26] width 369 height 20
paste input "698582015"
click at [405, 23] on icon "search-icon" at bounding box center [403, 26] width 12 height 12
click at [241, 28] on input "698582015" at bounding box center [240, 26] width 369 height 20
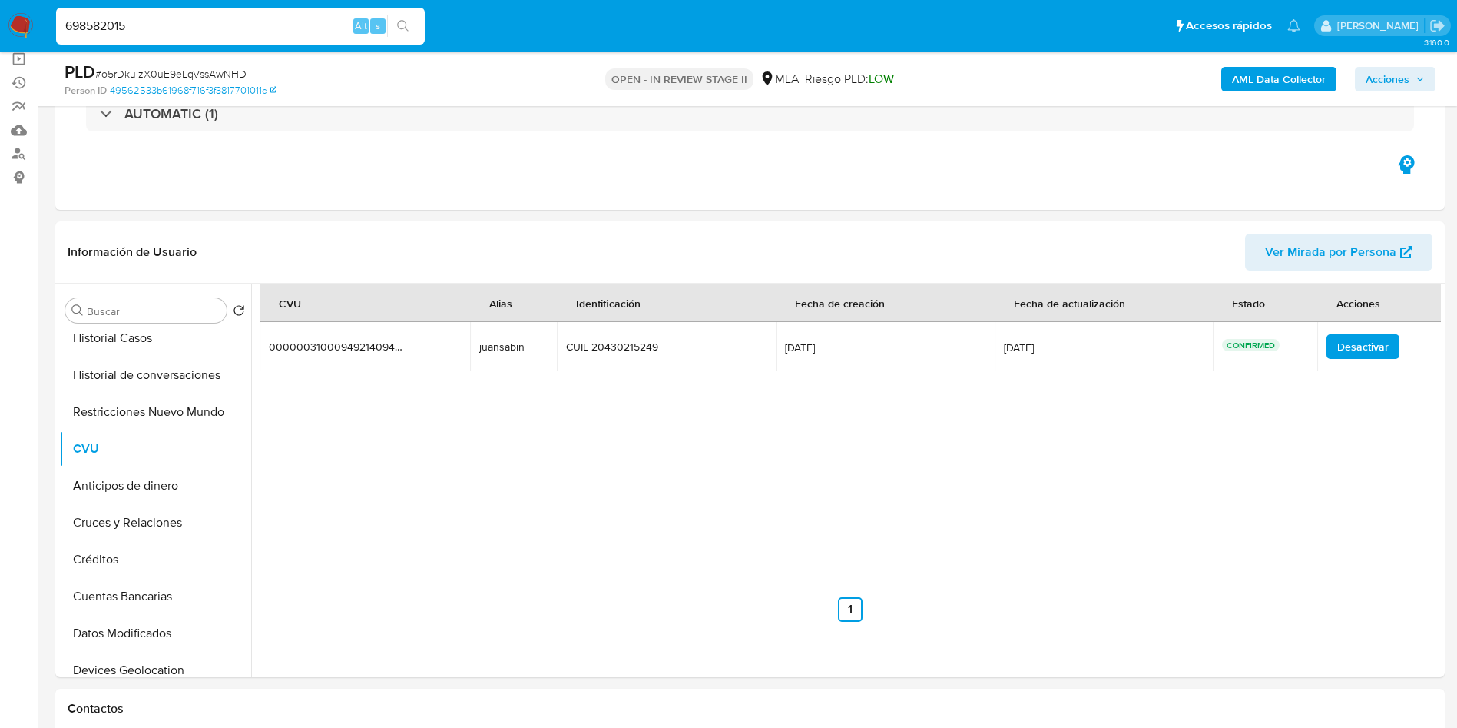
type input "698582015"
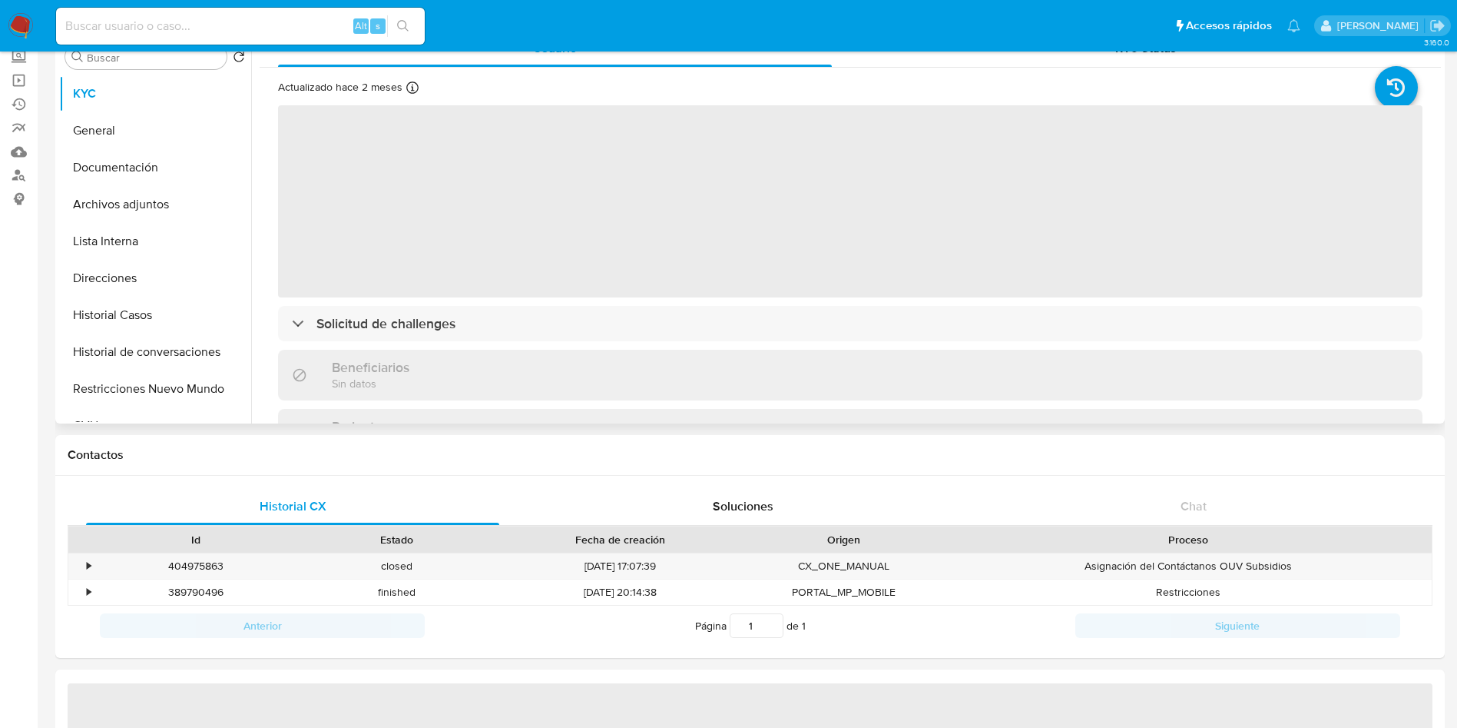
select select "10"
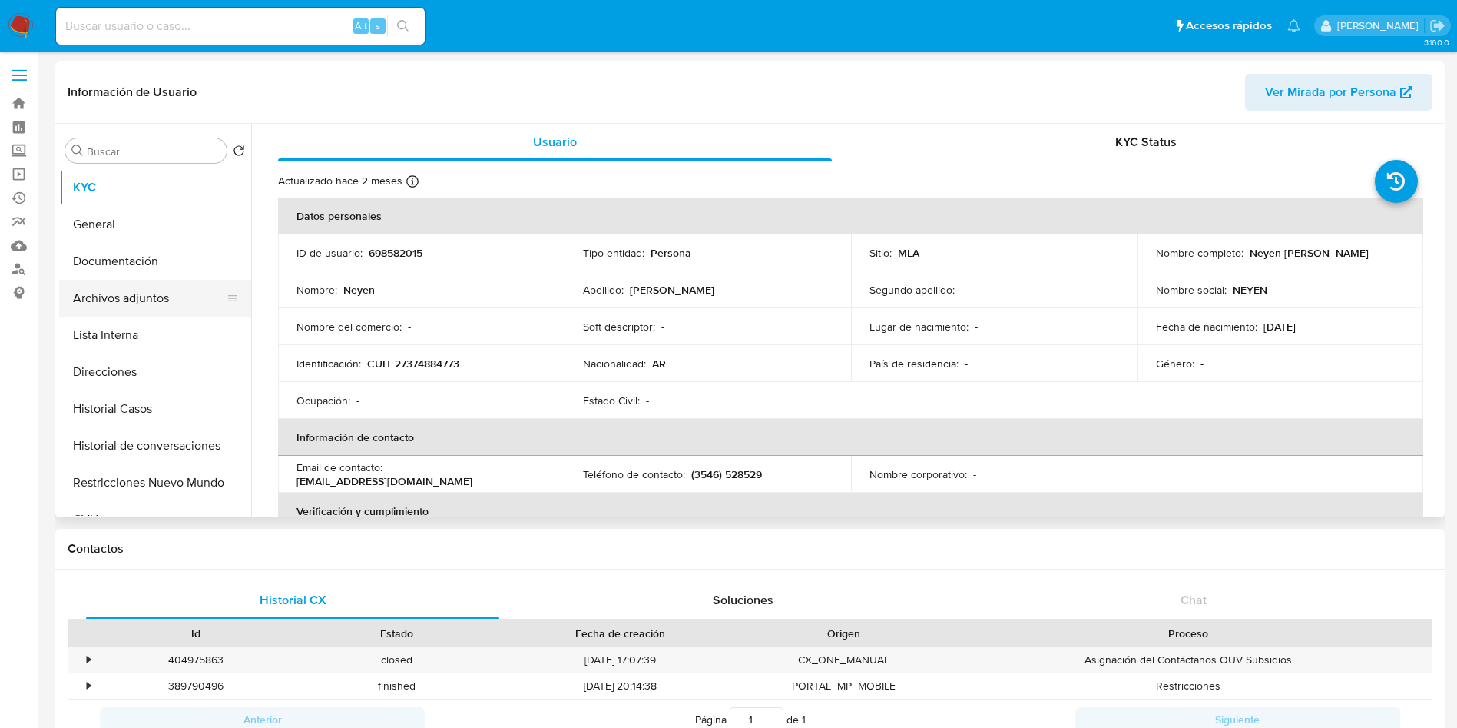
click at [191, 282] on button "Archivos adjuntos" at bounding box center [149, 298] width 180 height 37
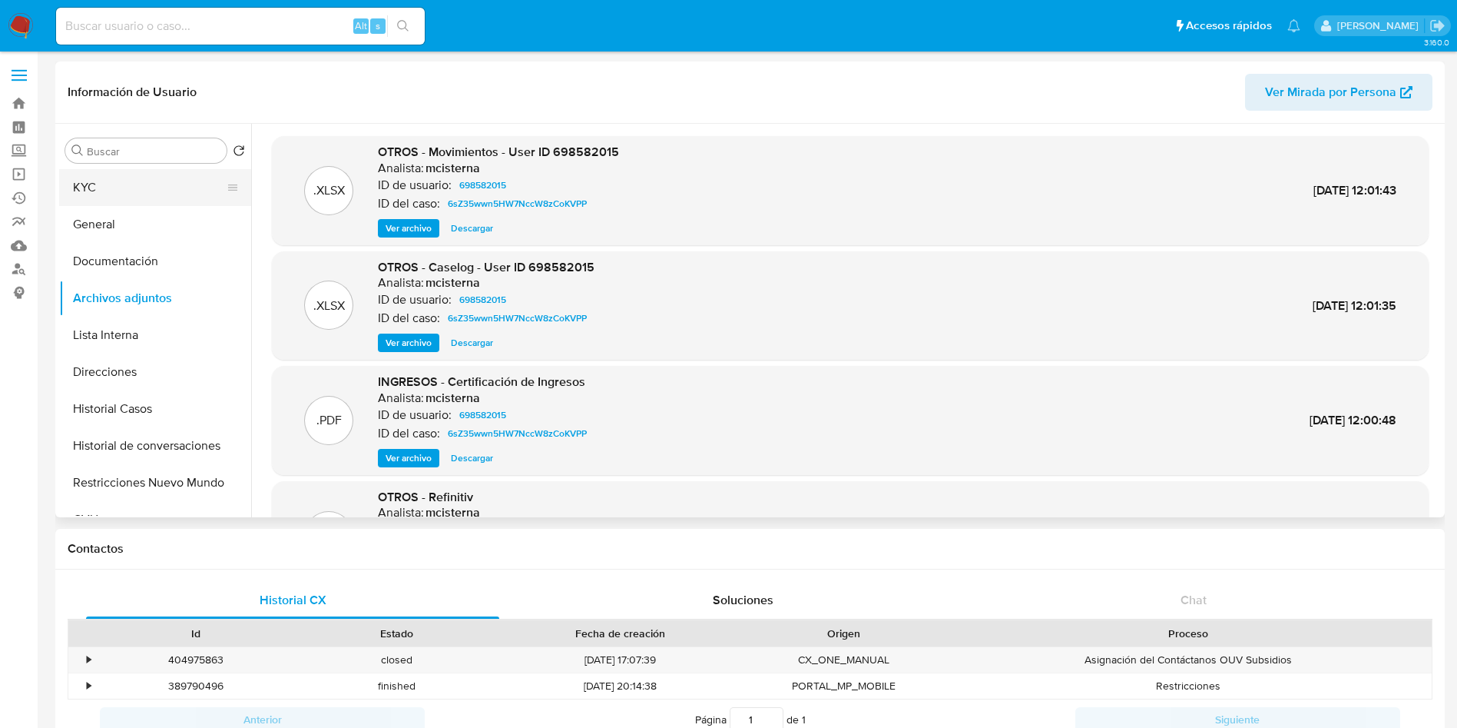
click at [126, 171] on button "KYC" at bounding box center [149, 187] width 180 height 37
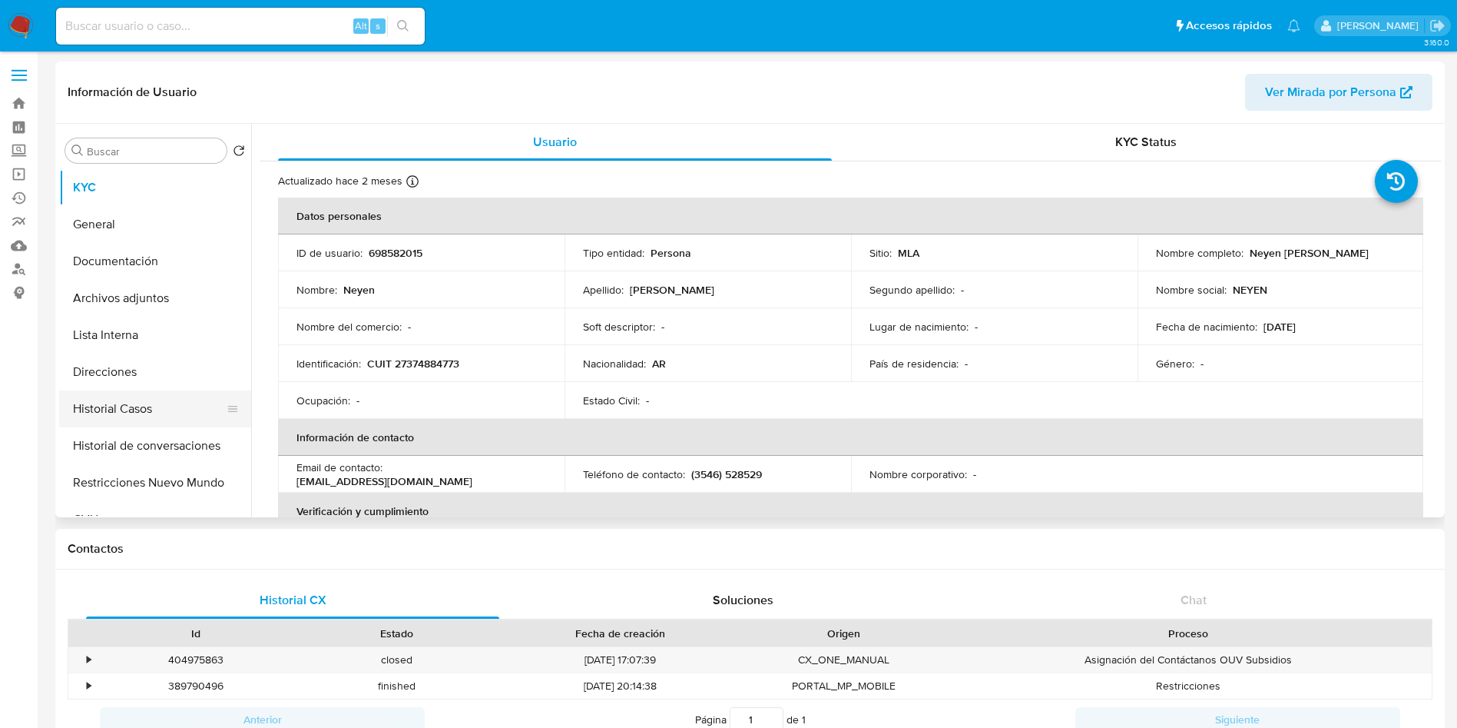
click at [152, 409] on button "Historial Casos" at bounding box center [149, 408] width 180 height 37
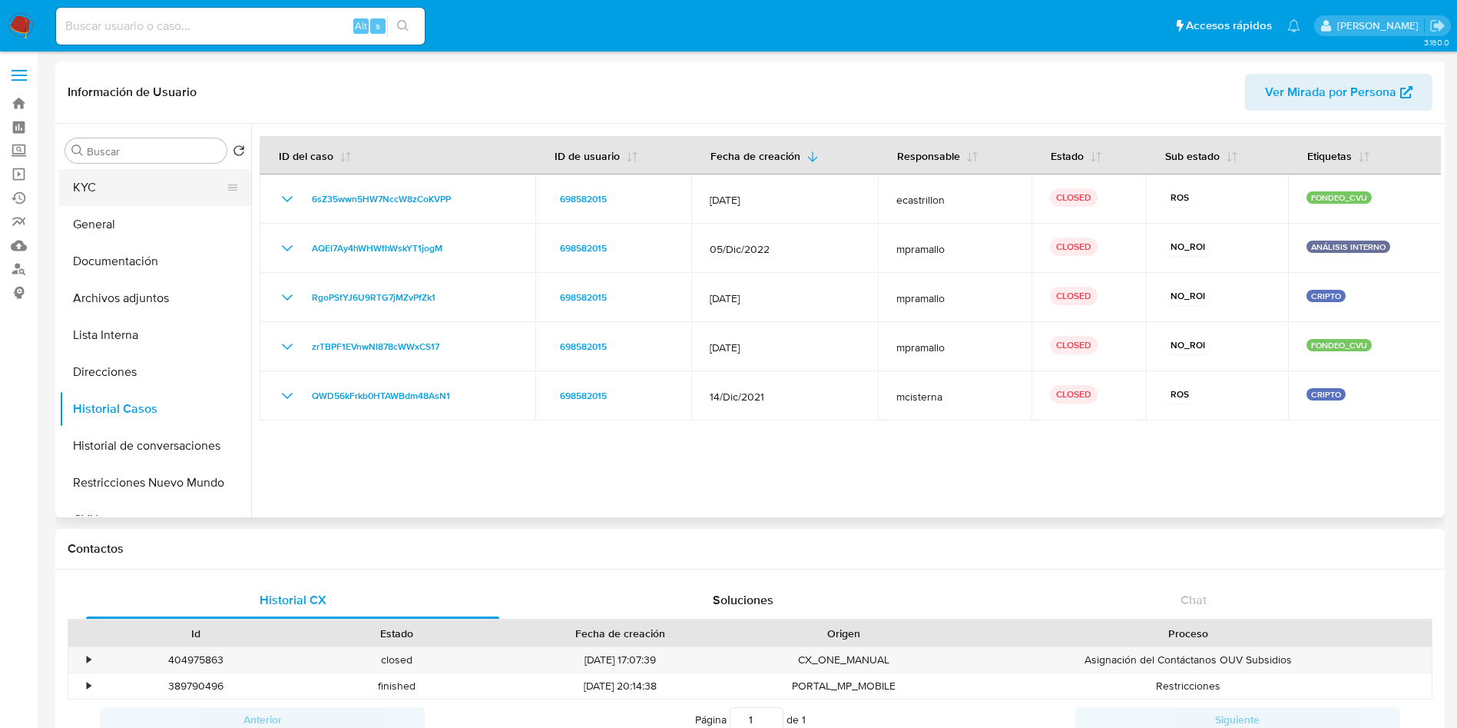
click at [108, 181] on button "KYC" at bounding box center [149, 187] width 180 height 37
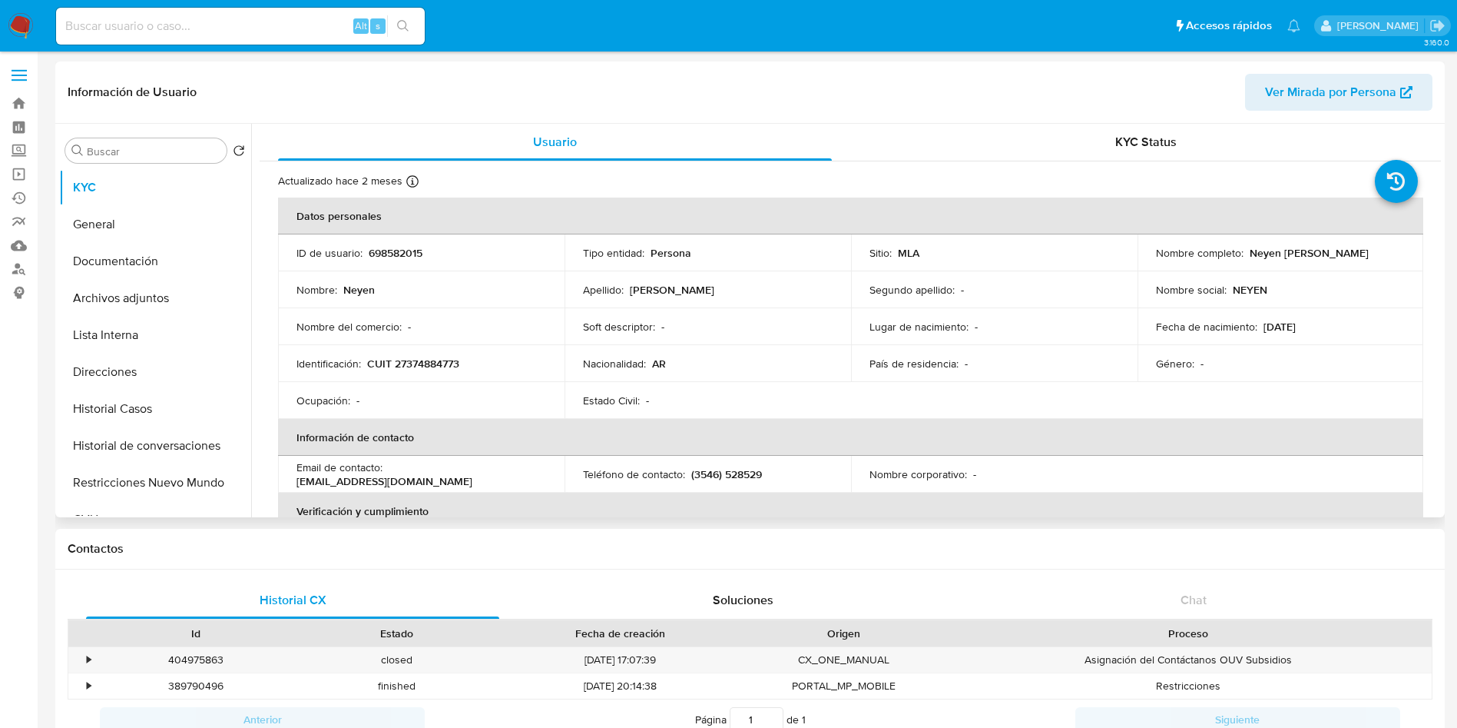
drag, startPoint x: 1245, startPoint y: 253, endPoint x: 1371, endPoint y: 251, distance: 125.2
click at [1371, 251] on div "Nombre completo : Neyen Nicolas Lorenzetti" at bounding box center [1281, 253] width 250 height 14
copy p "Neyen Nicolas Lorenzetti"
click at [300, 18] on input at bounding box center [240, 26] width 369 height 20
paste input "mM2QivNKEy07MOnsmMtfI12i"
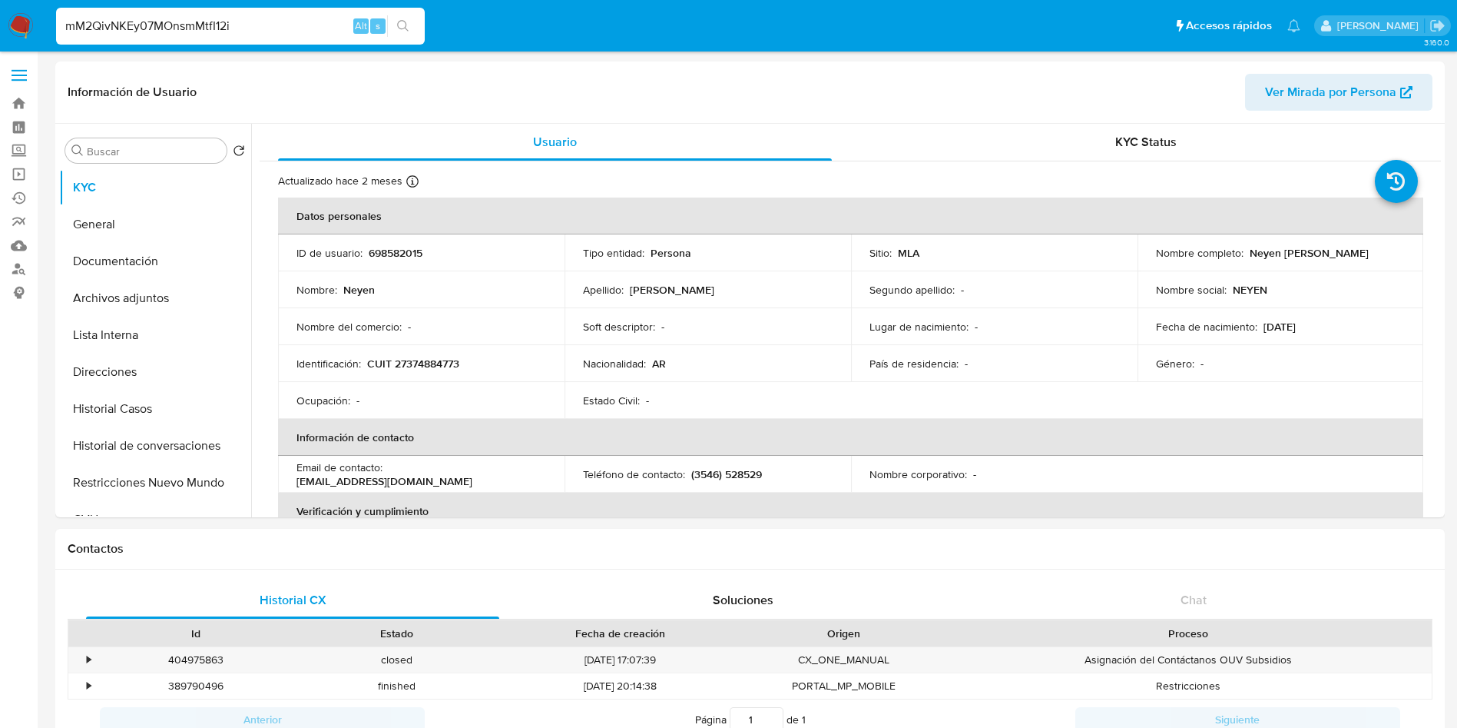
type input "mM2QivNKEy07MOnsmMtfI12i"
click at [398, 28] on icon "search-icon" at bounding box center [403, 26] width 12 height 12
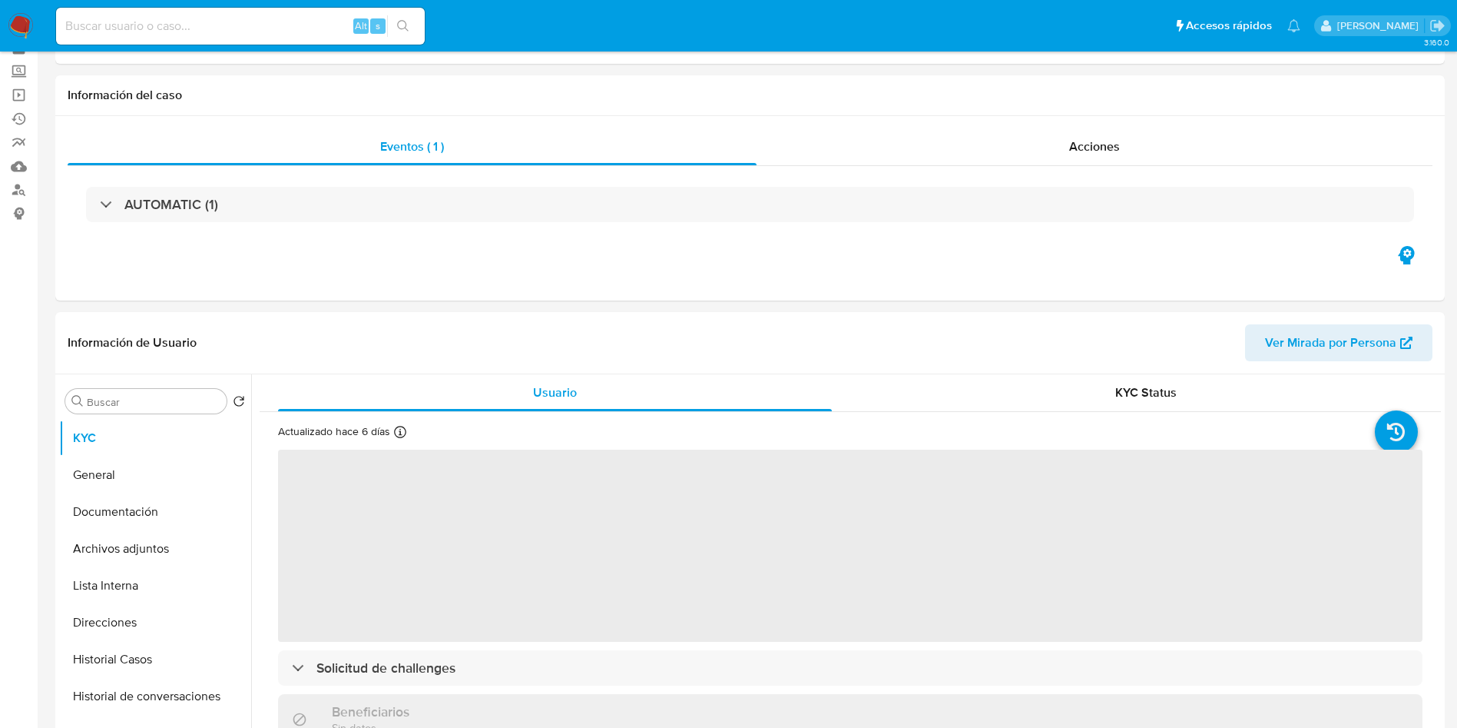
select select "10"
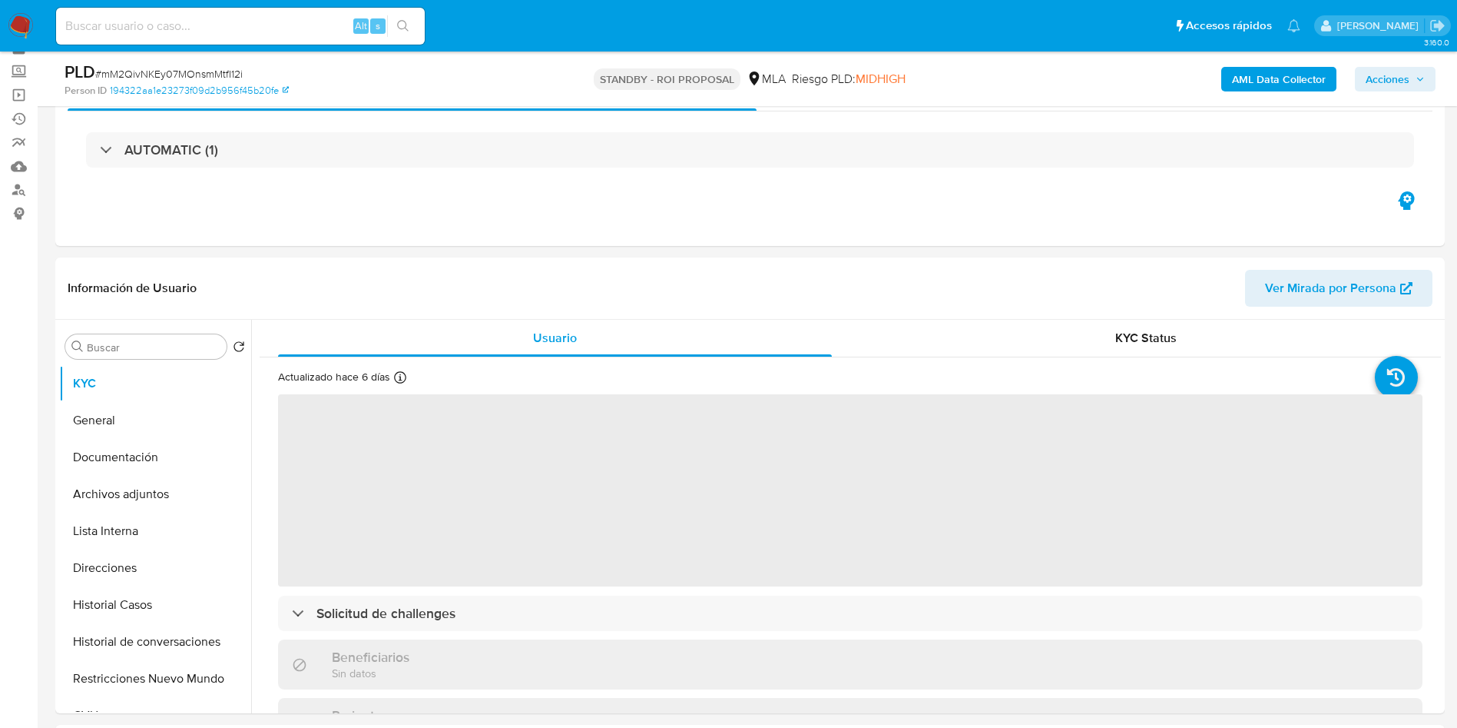
scroll to position [115, 0]
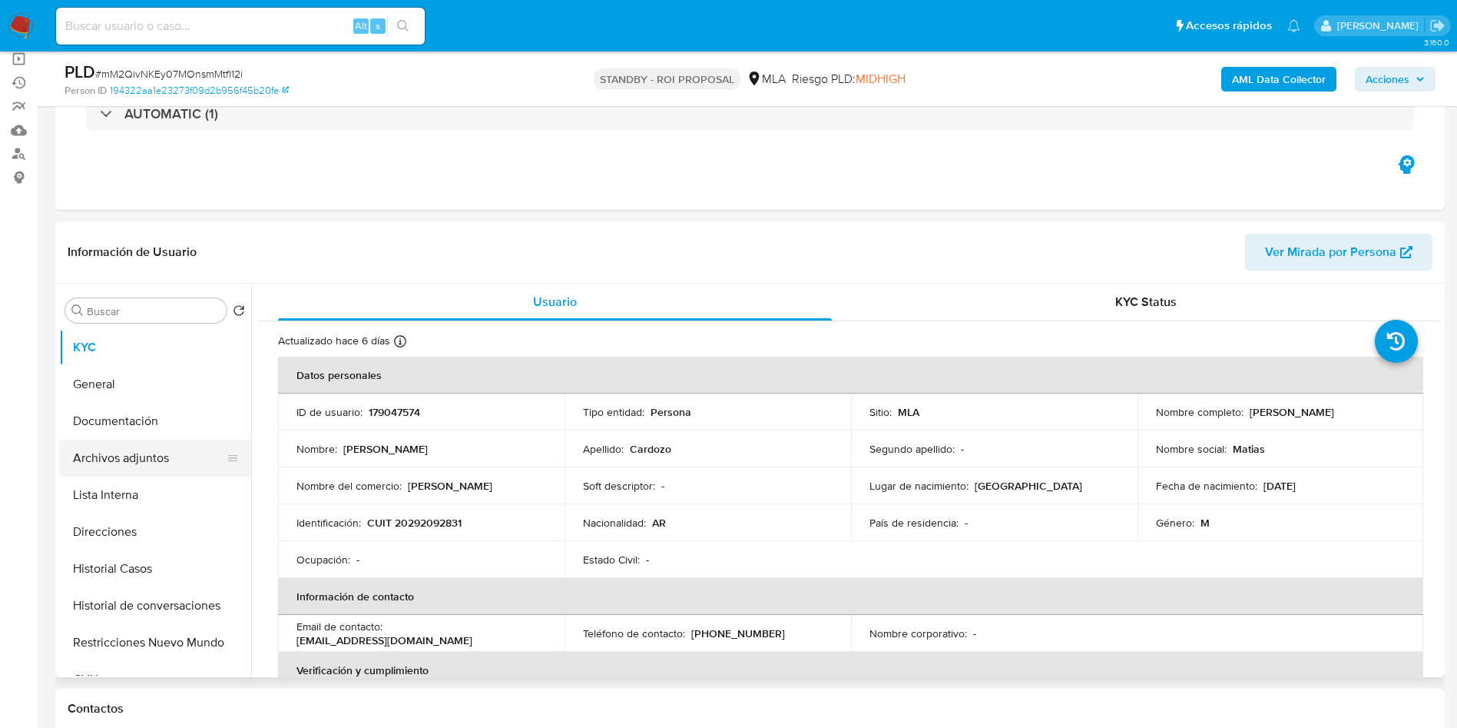
click at [162, 453] on button "Archivos adjuntos" at bounding box center [149, 457] width 180 height 37
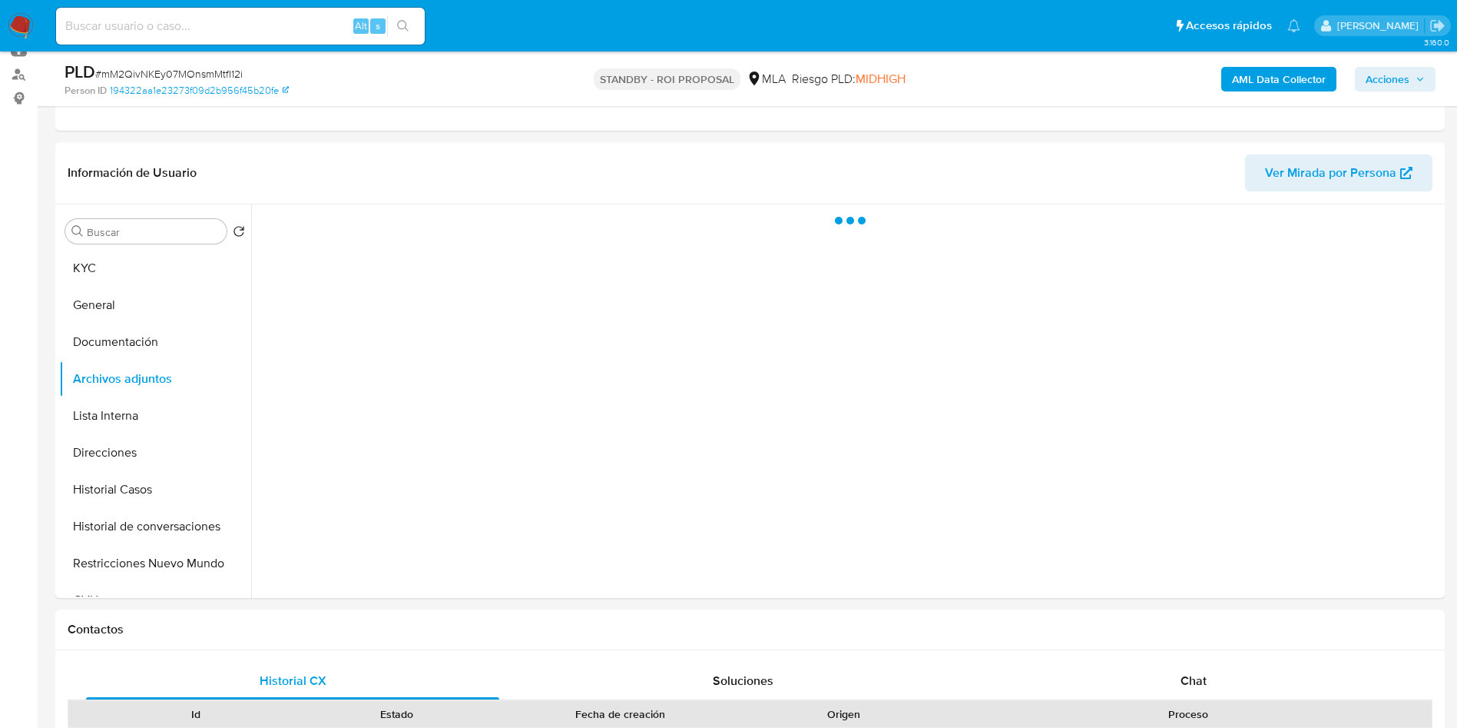
scroll to position [230, 0]
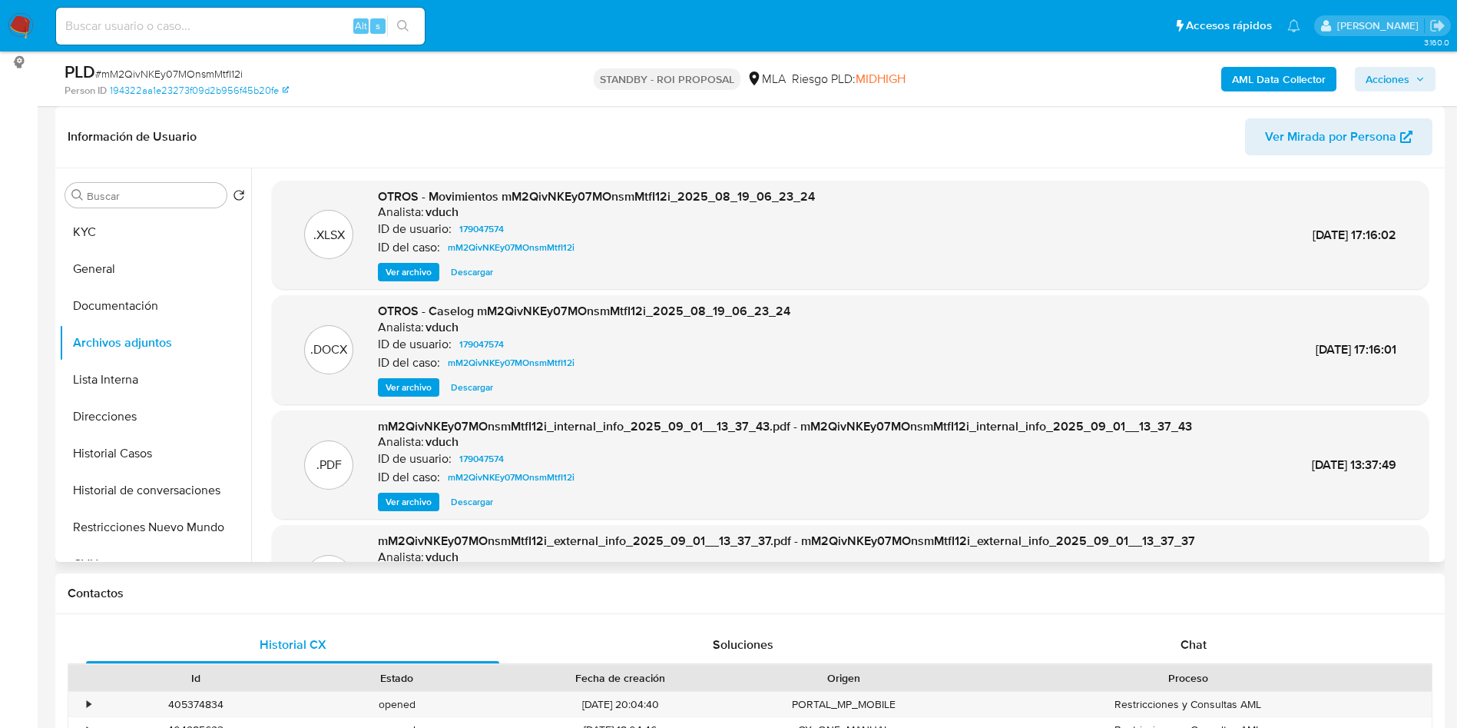
click at [416, 380] on span "Ver archivo" at bounding box center [409, 387] width 46 height 15
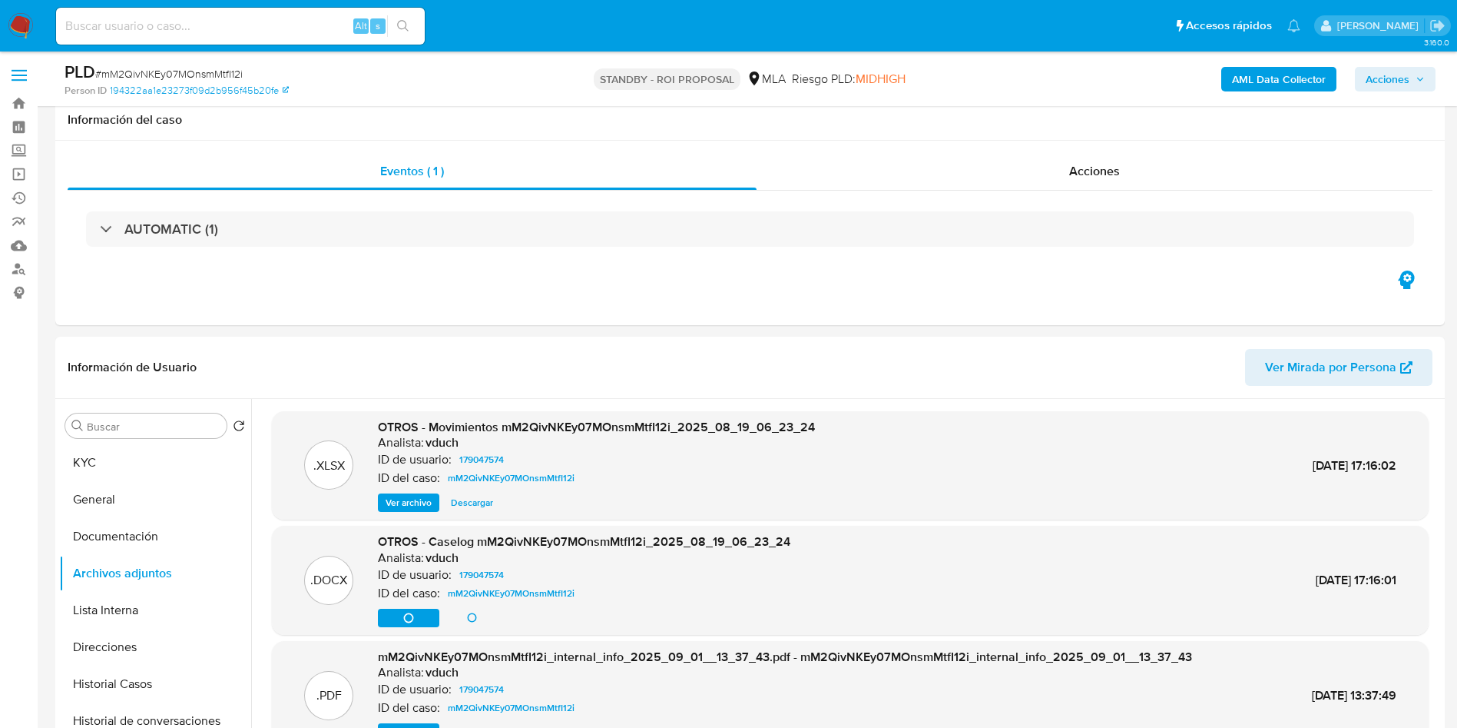
select select "10"
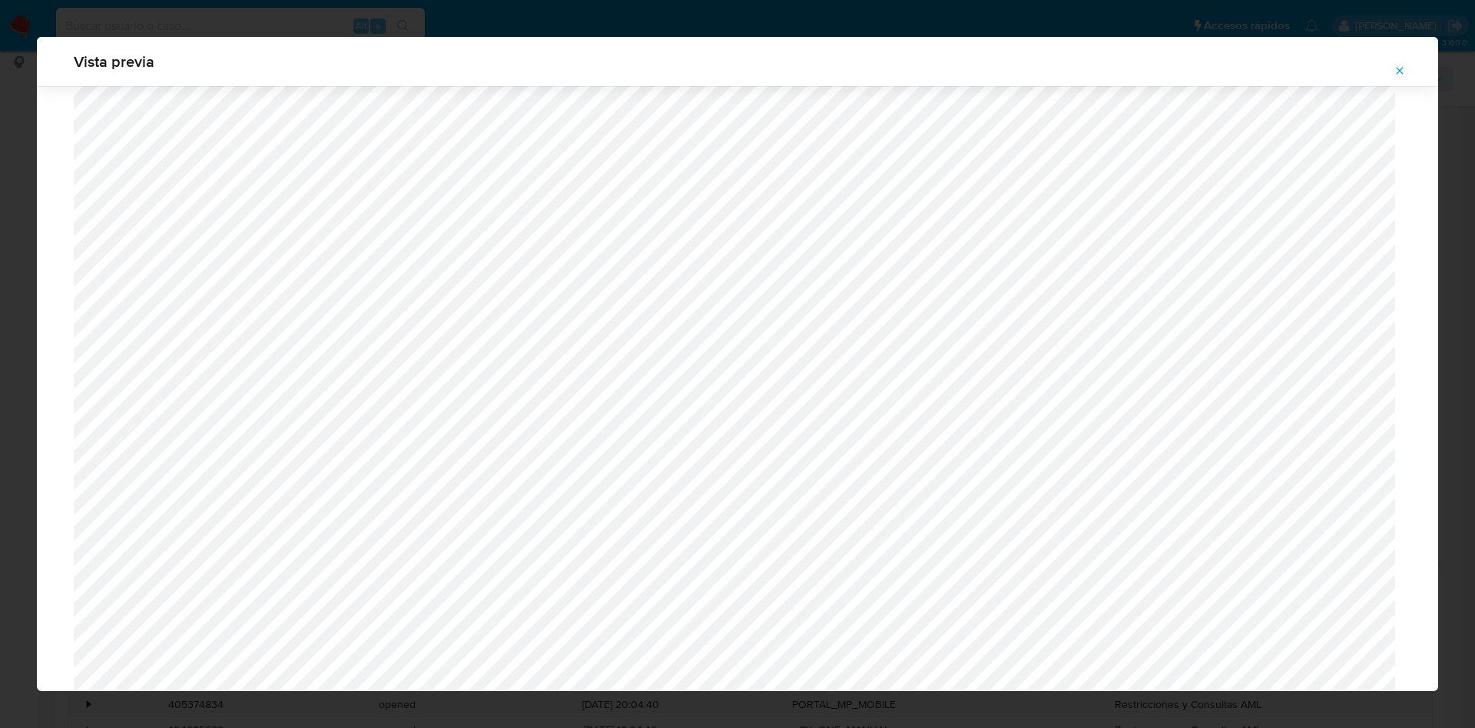
scroll to position [661, 0]
click at [1400, 67] on icon "Attachment preview" at bounding box center [1400, 71] width 12 height 12
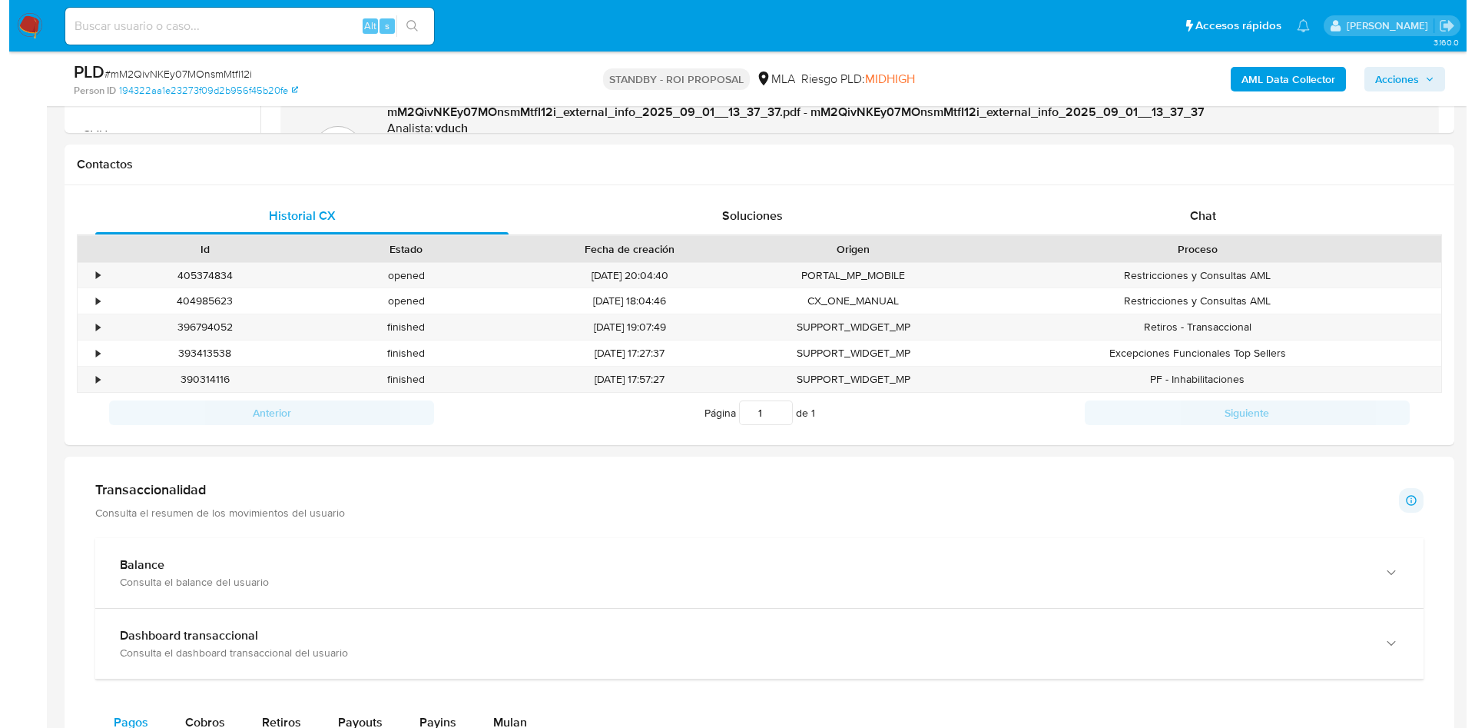
scroll to position [691, 0]
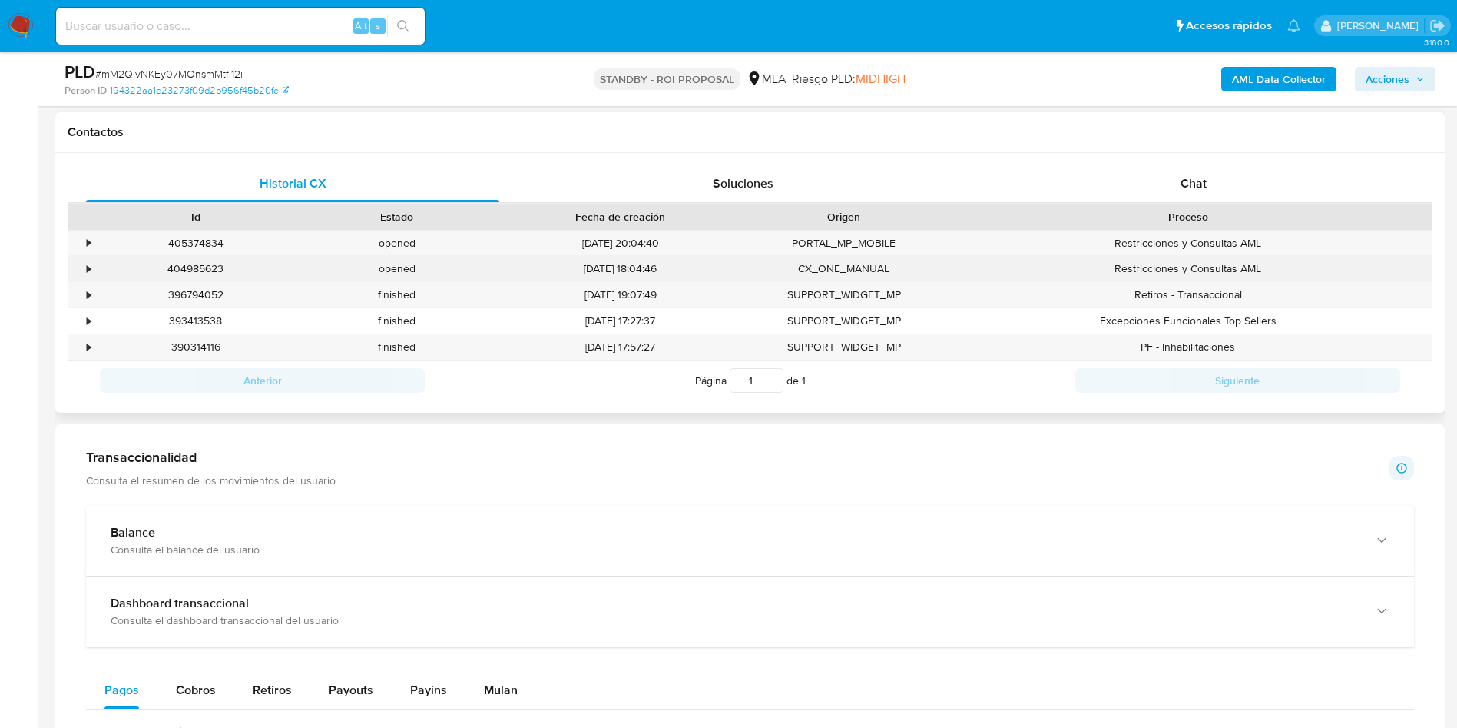
click at [85, 265] on div "•" at bounding box center [81, 268] width 27 height 25
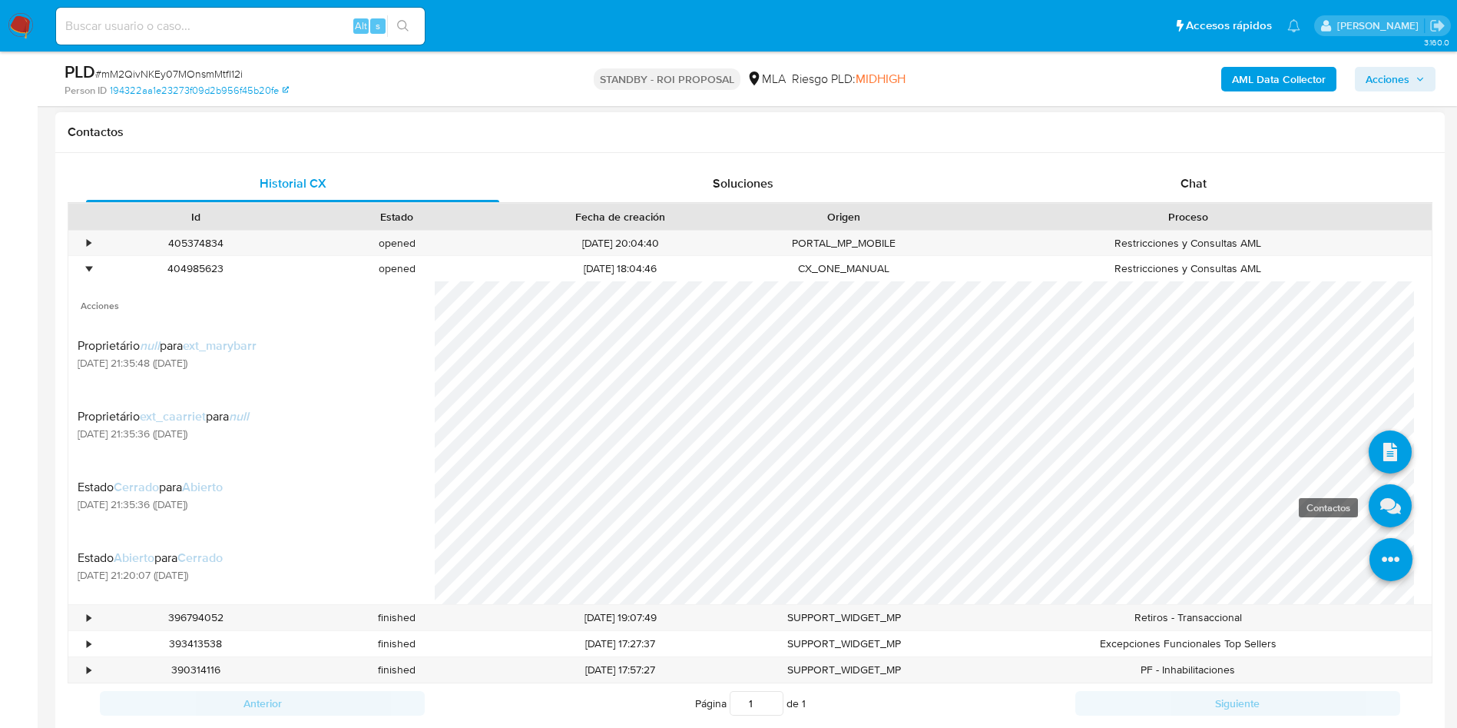
click at [1387, 517] on icon at bounding box center [1390, 505] width 43 height 43
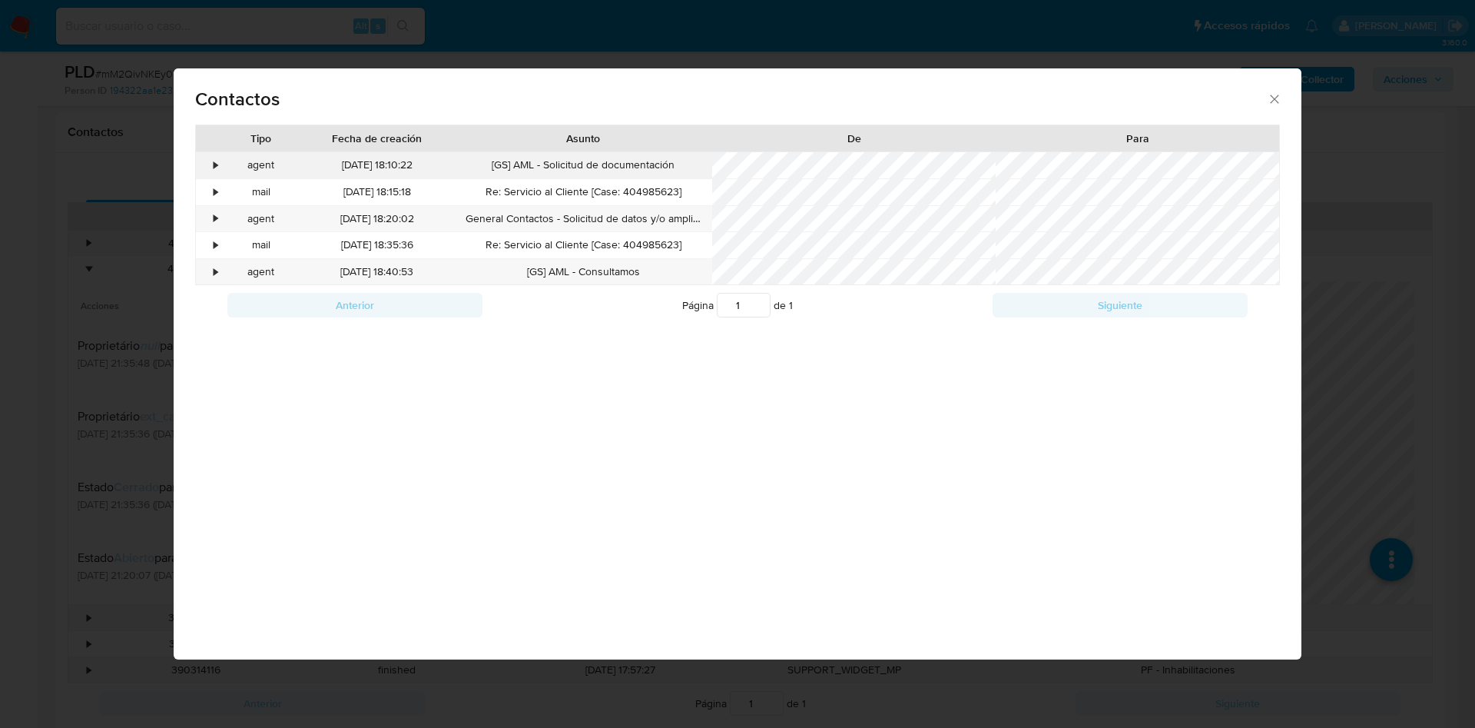
click at [210, 163] on div "•" at bounding box center [209, 165] width 27 height 26
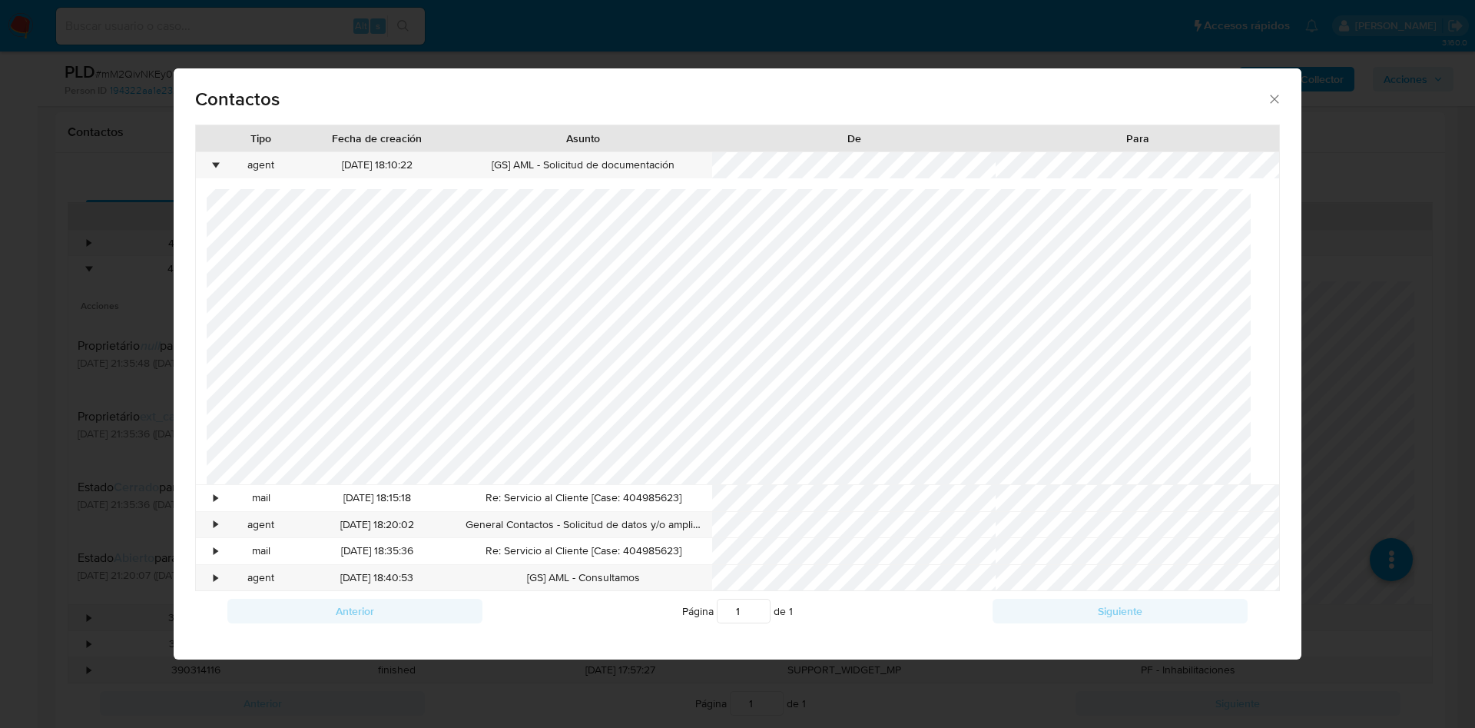
scroll to position [96, 0]
click at [211, 490] on div "•" at bounding box center [209, 498] width 27 height 26
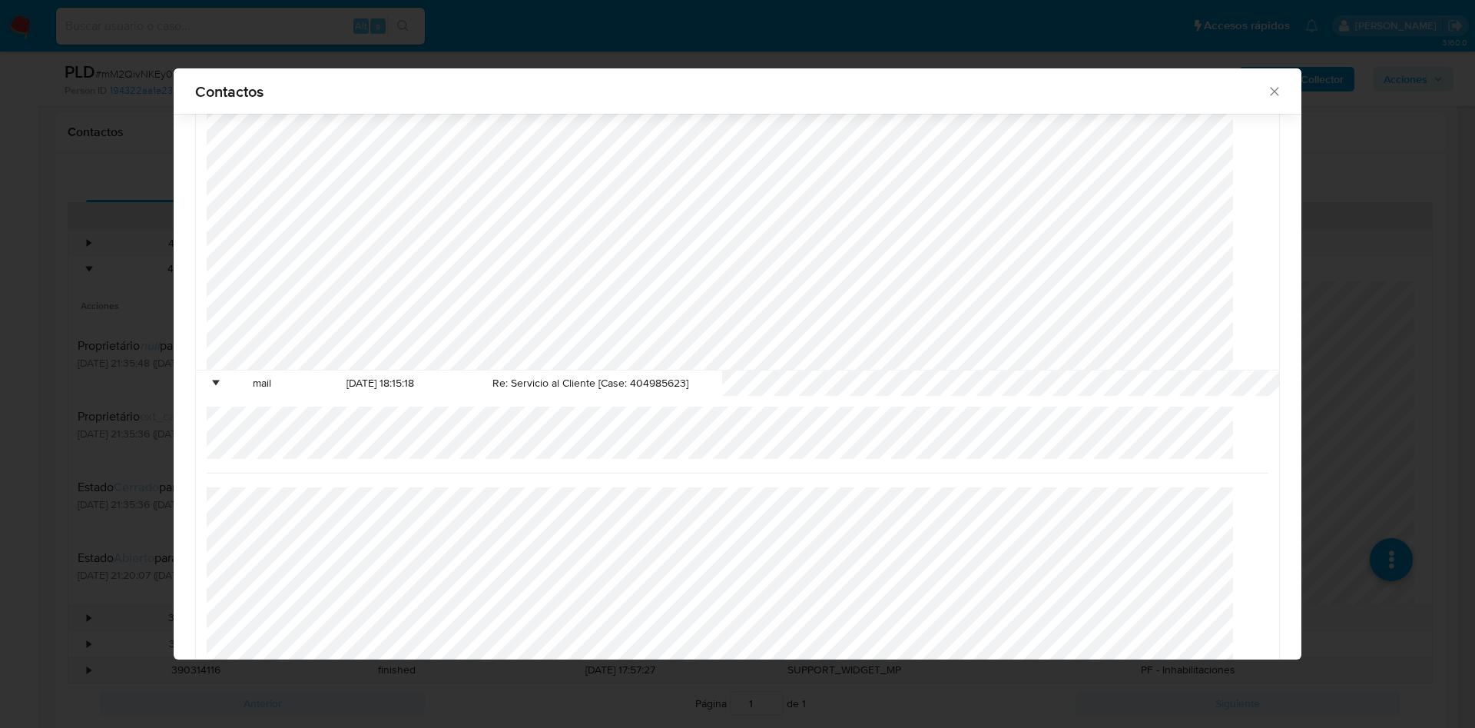
scroll to position [288, 0]
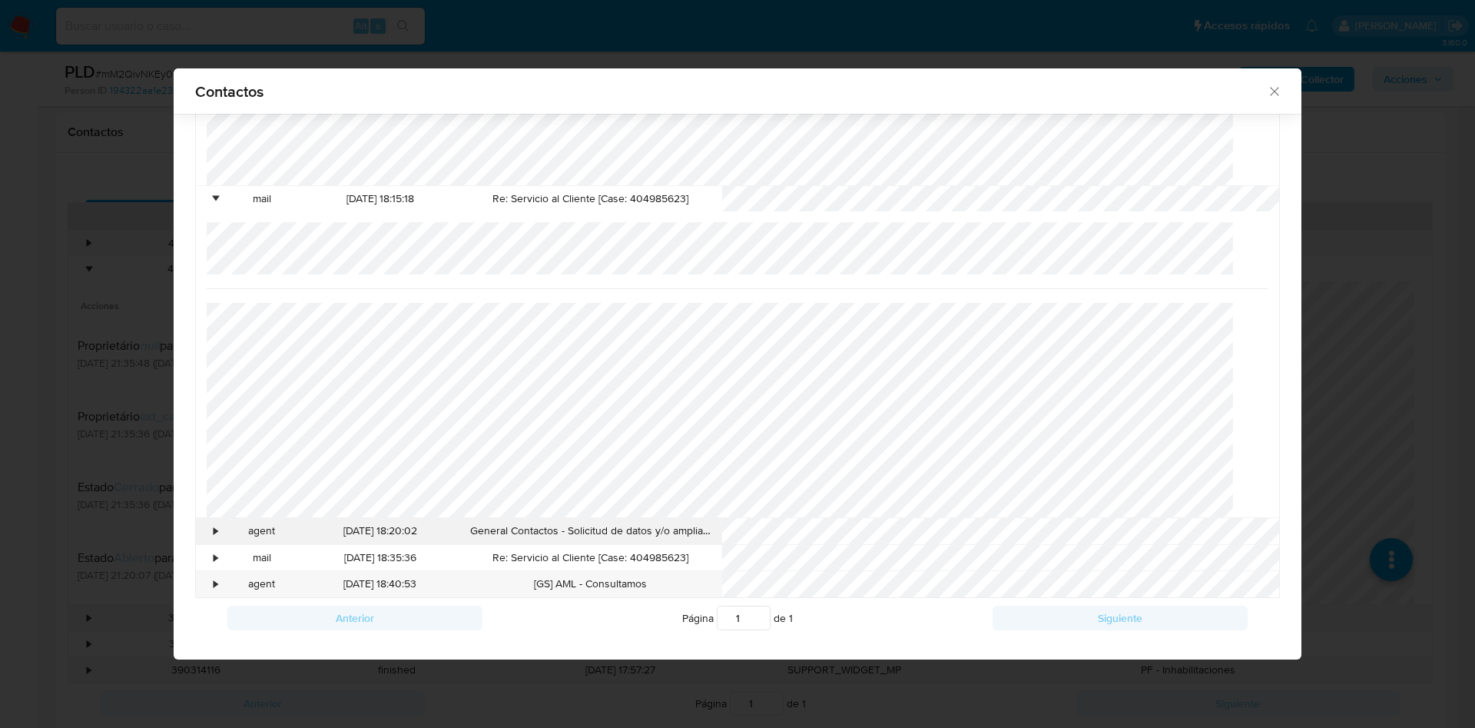
click at [317, 541] on div "[DATE] 18:20:02" at bounding box center [379, 531] width 157 height 26
drag, startPoint x: 236, startPoint y: 533, endPoint x: 227, endPoint y: 533, distance: 8.5
click at [236, 532] on div "agent" at bounding box center [262, 531] width 79 height 26
click at [221, 532] on div "•" at bounding box center [209, 531] width 27 height 26
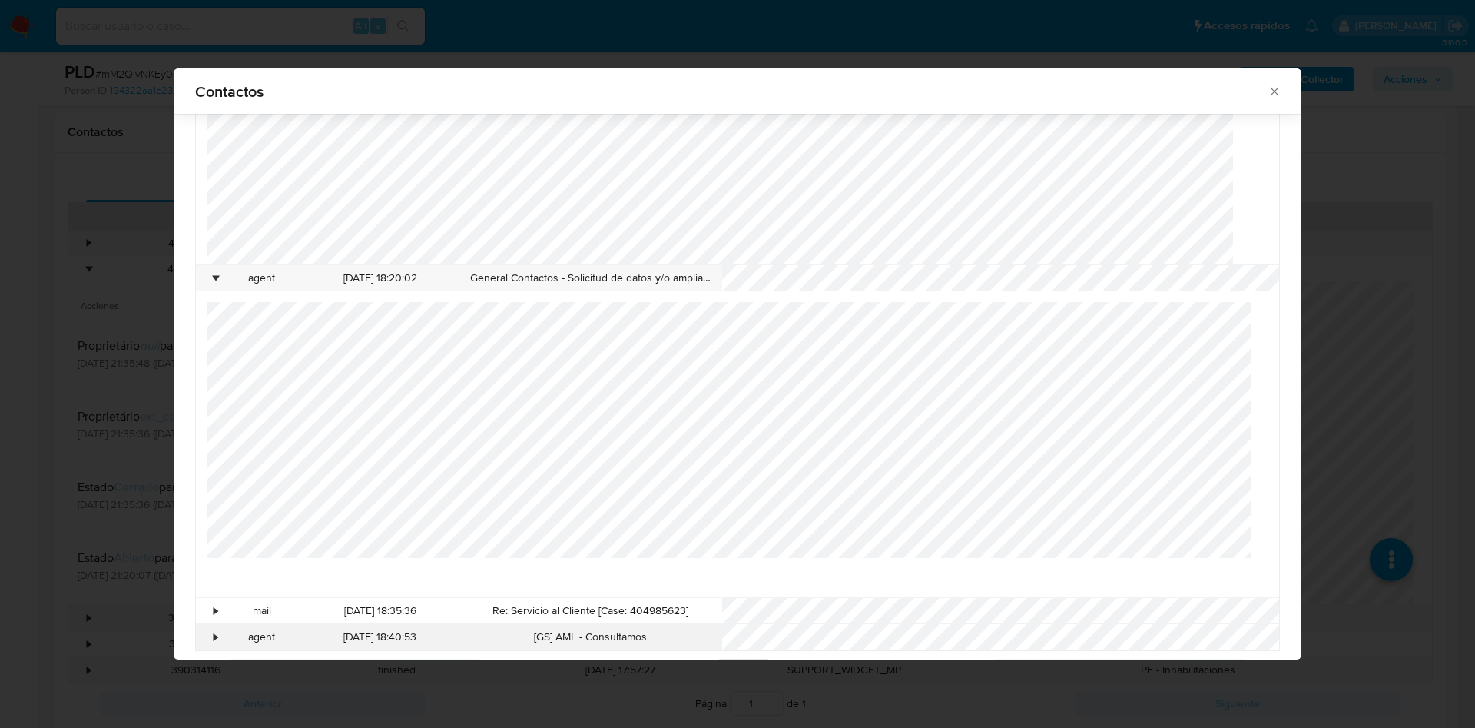
scroll to position [594, 0]
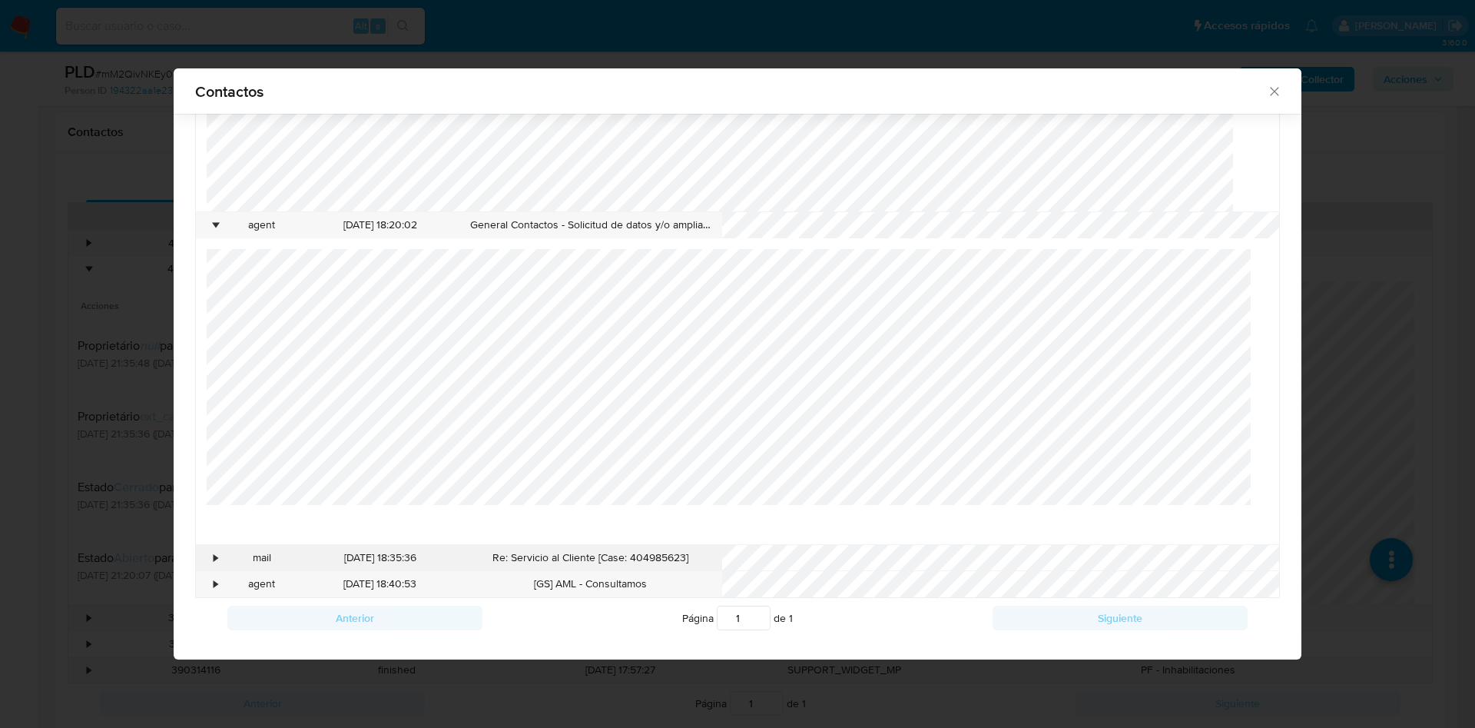
click at [210, 554] on div "•" at bounding box center [209, 558] width 27 height 26
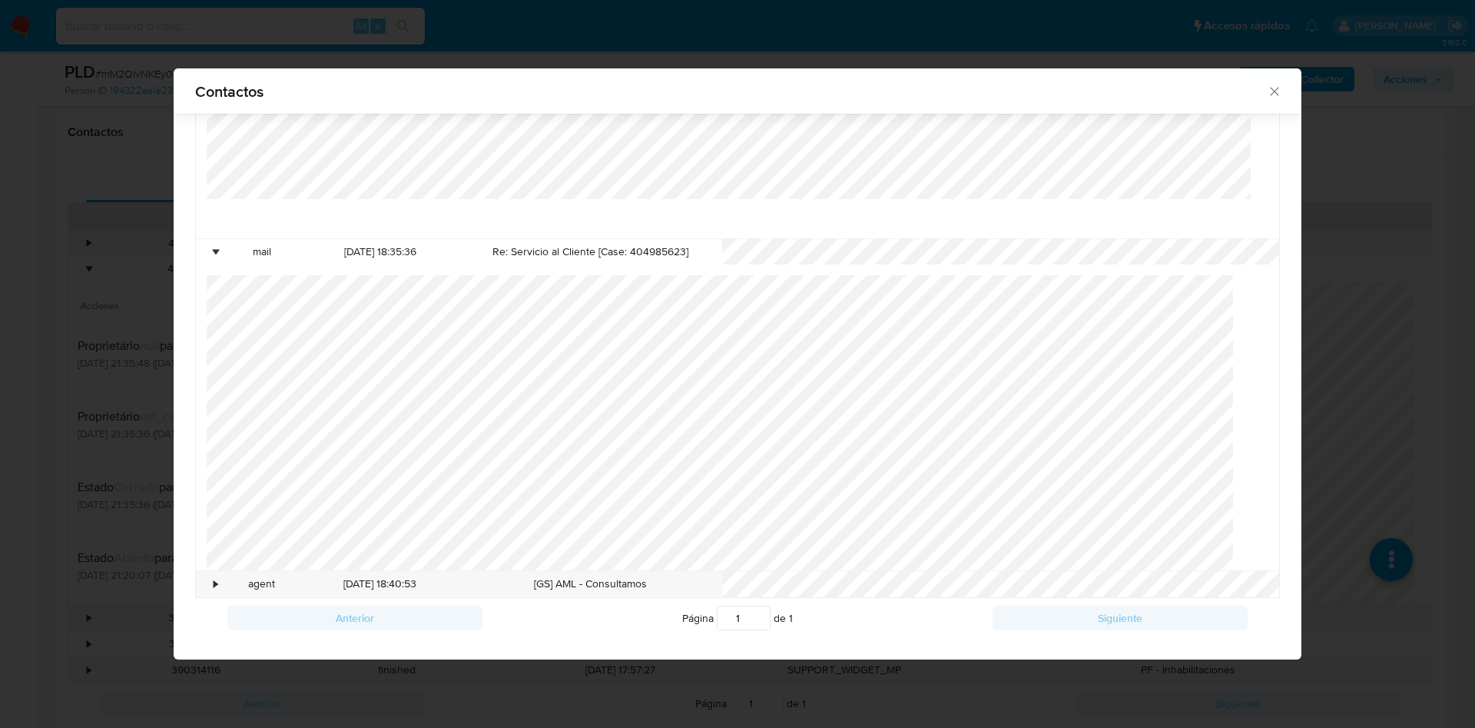
scroll to position [367, 0]
click at [215, 580] on div "•" at bounding box center [216, 583] width 4 height 15
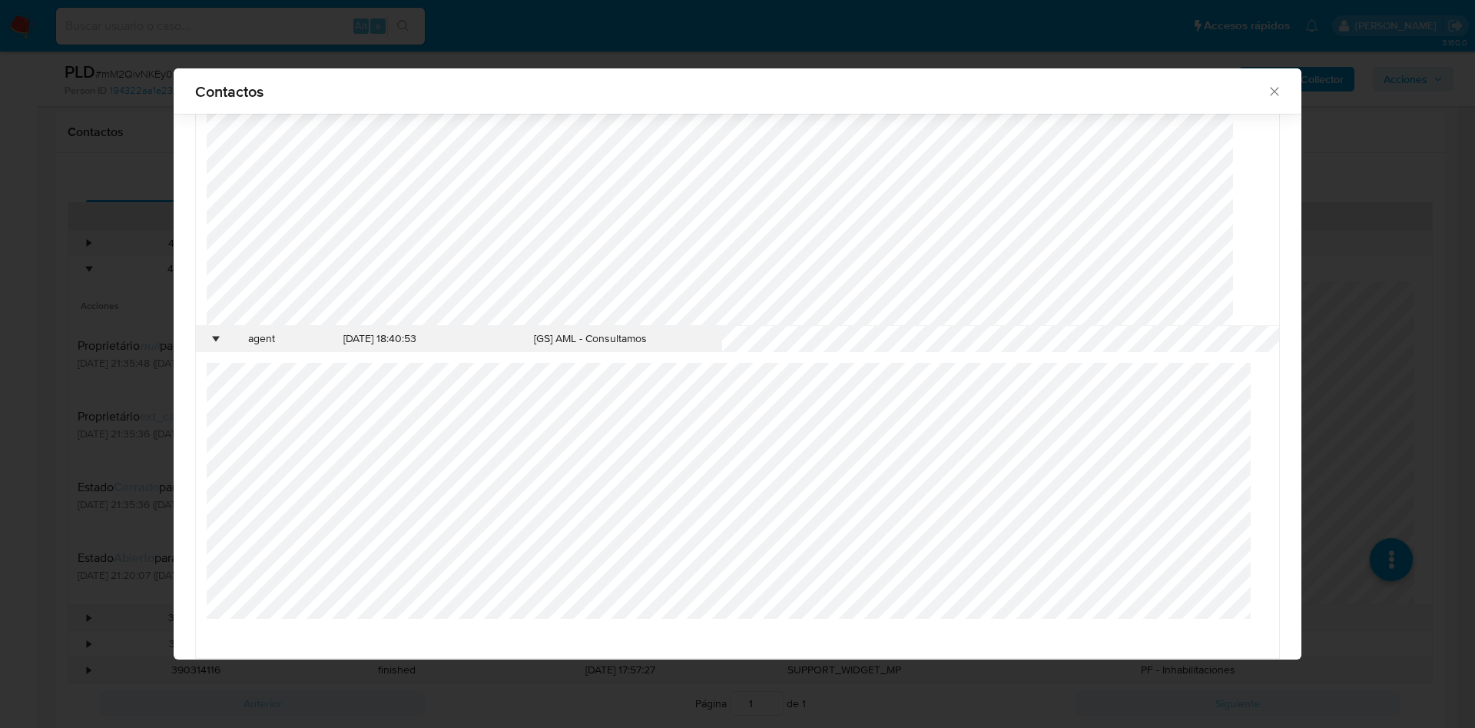
scroll to position [1205, 0]
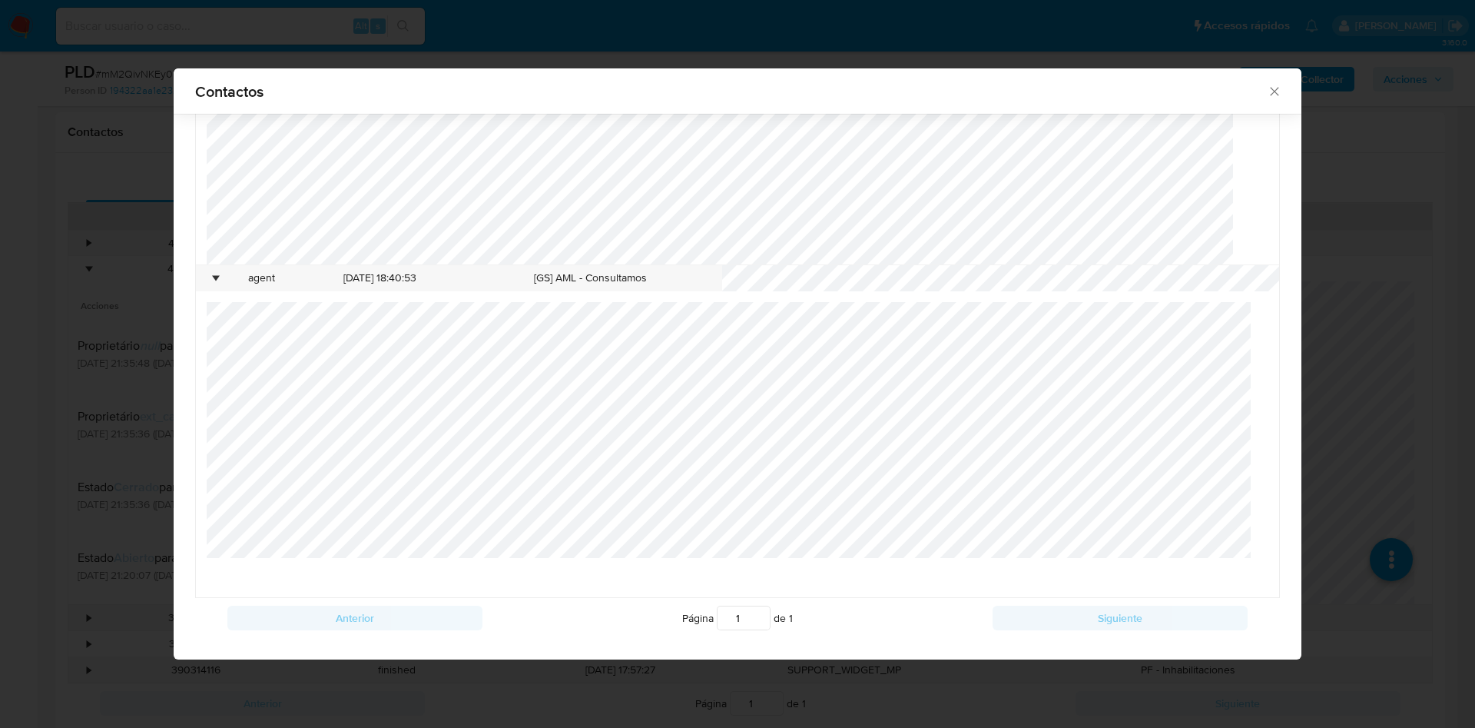
click at [1457, 309] on div "Contactos Tipo Fecha de creación Asunto De Para • agent [DATE] 18:10:22 [GS] AM…" at bounding box center [737, 364] width 1475 height 728
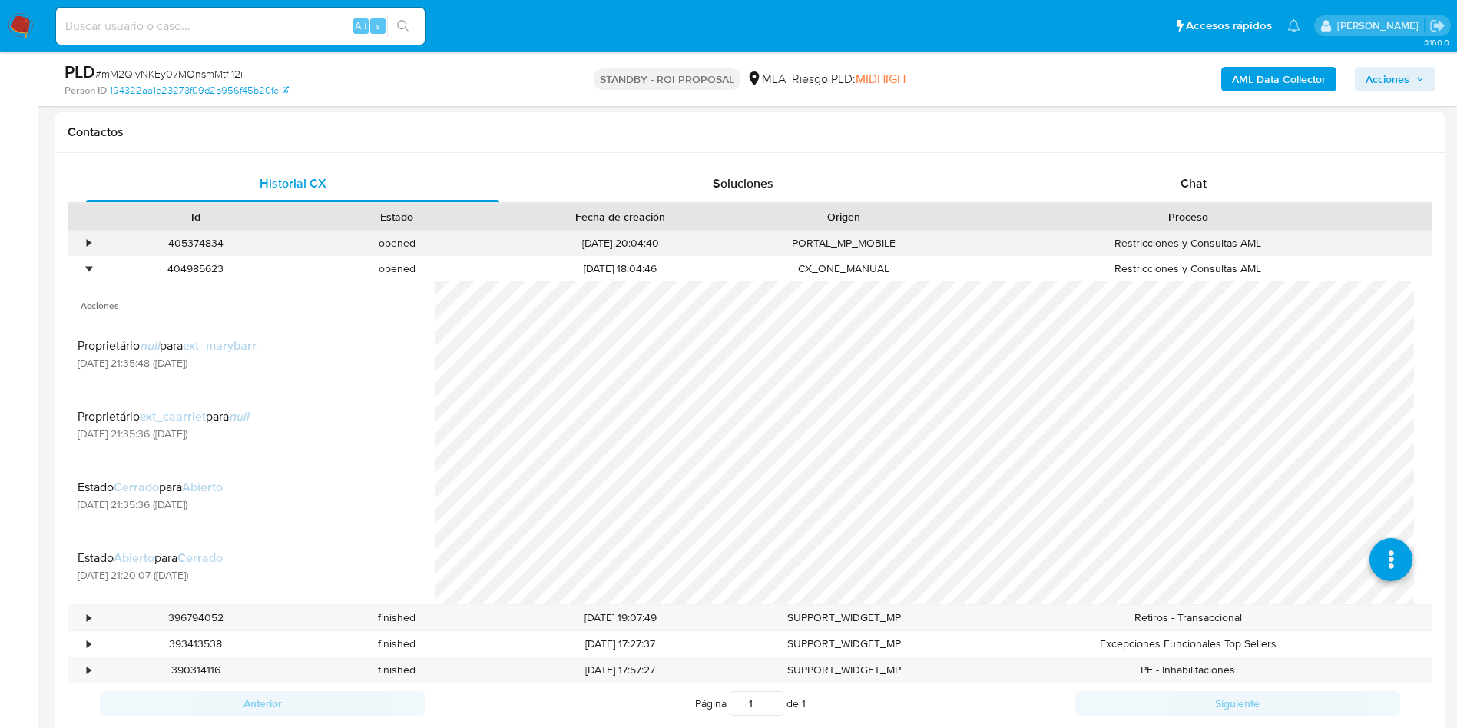
click at [89, 240] on div "•" at bounding box center [89, 243] width 4 height 15
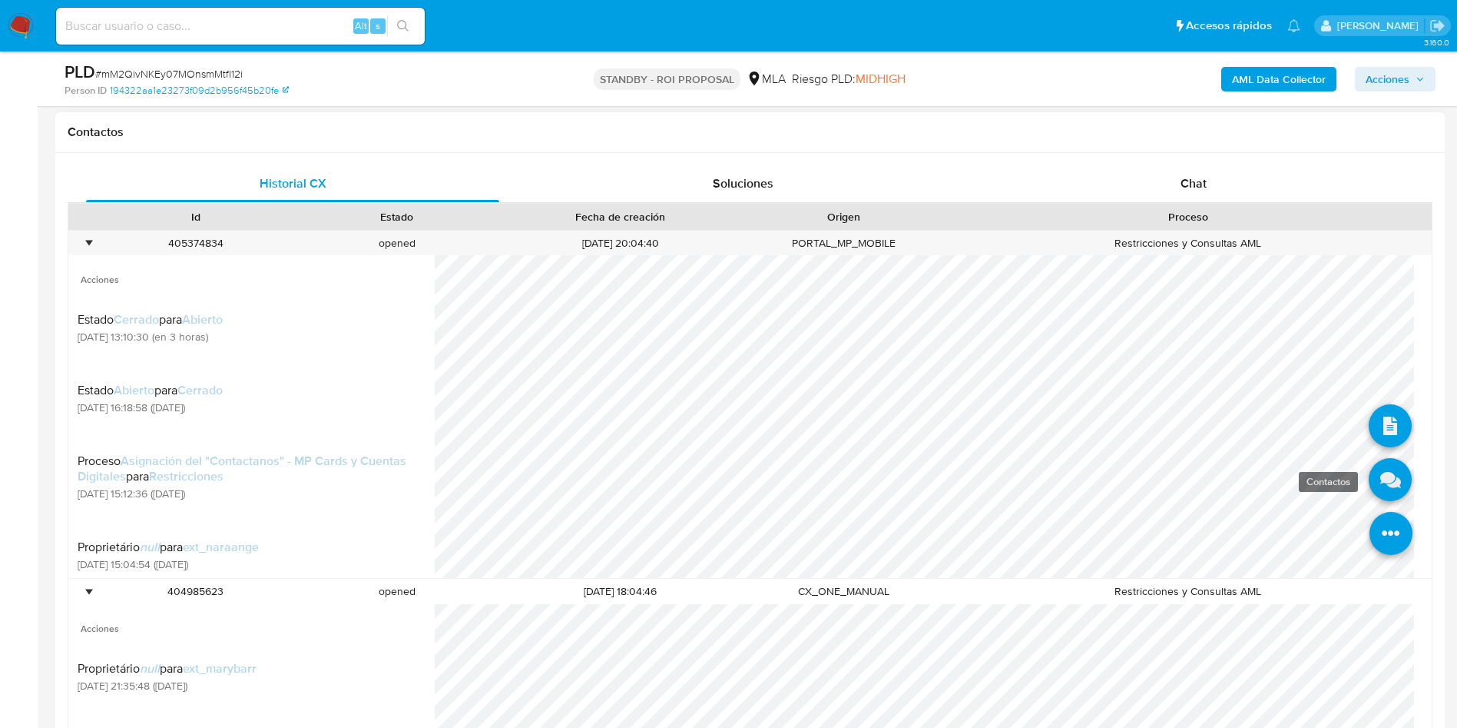
click at [1385, 462] on icon at bounding box center [1390, 480] width 43 height 43
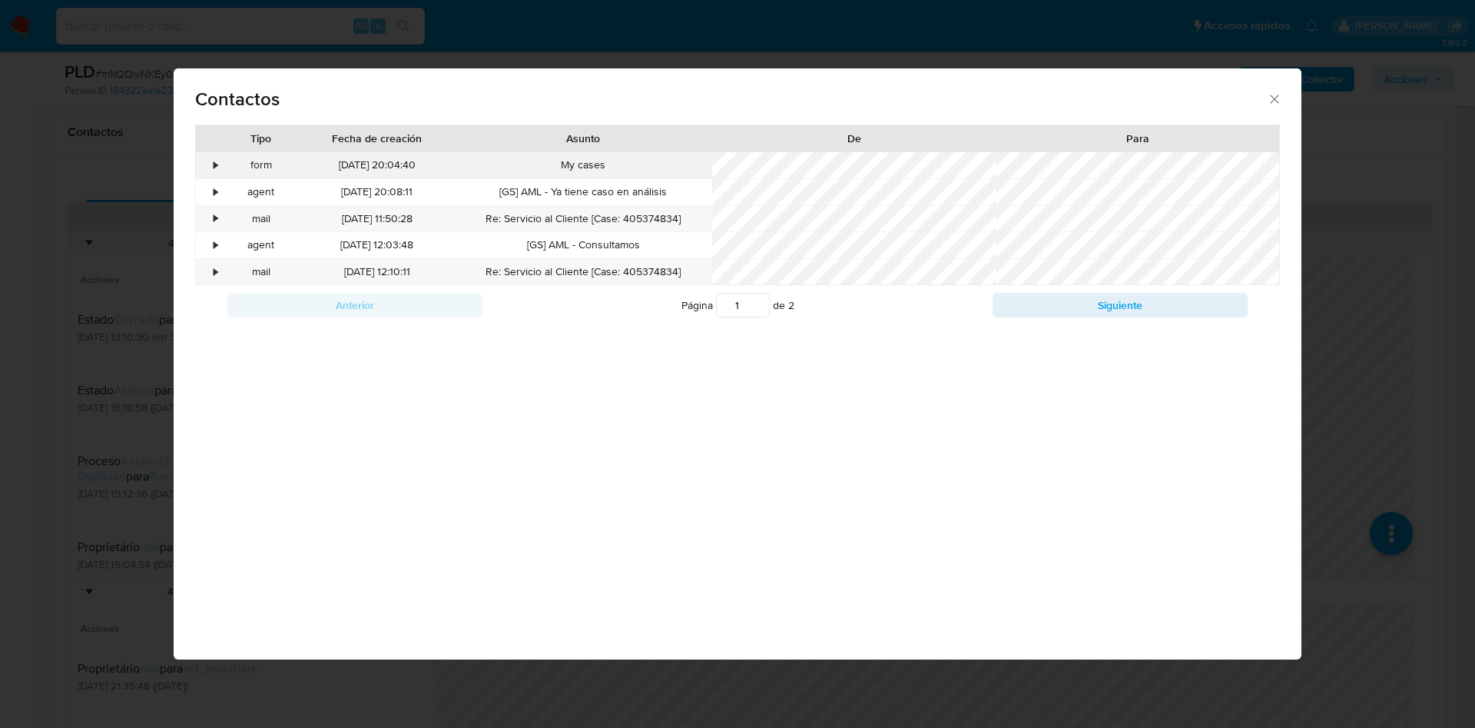
click at [219, 163] on div "•" at bounding box center [209, 165] width 27 height 26
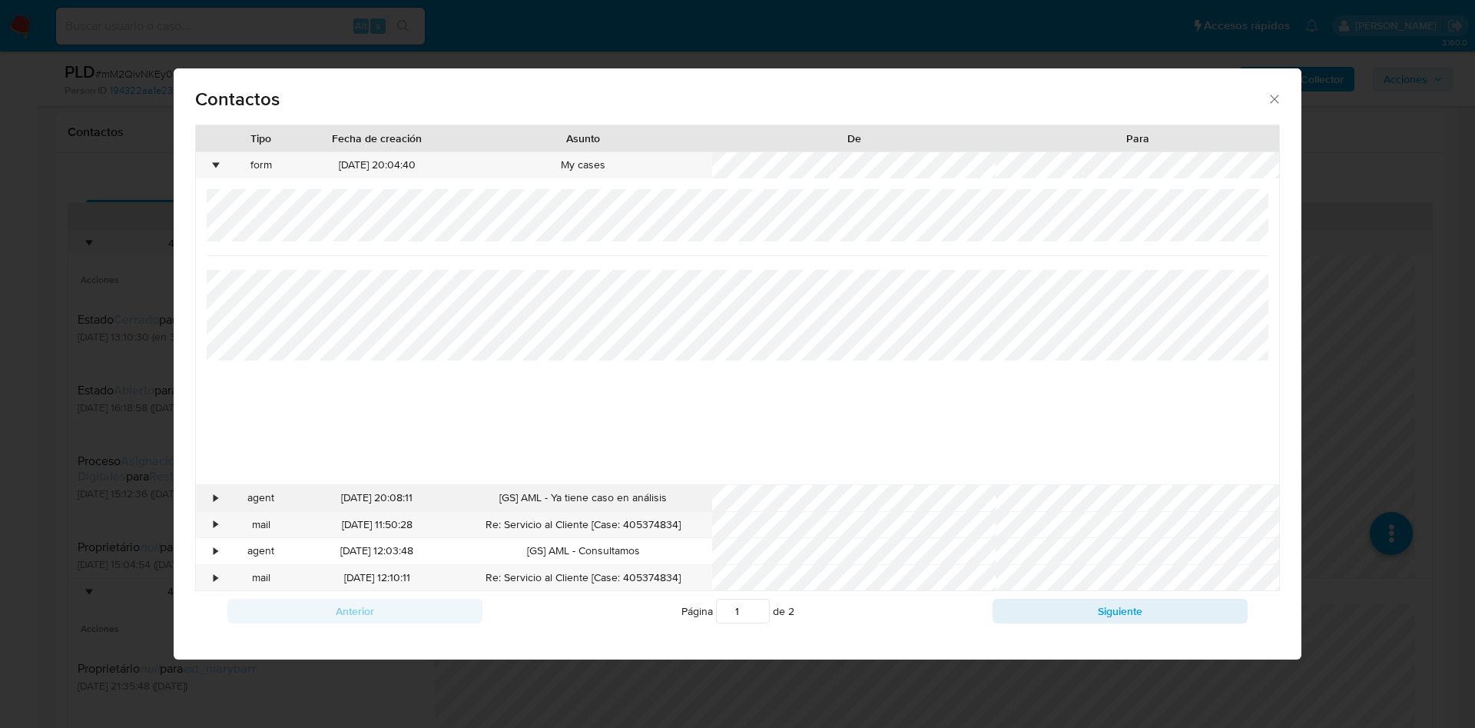
click at [209, 501] on div "•" at bounding box center [209, 498] width 27 height 26
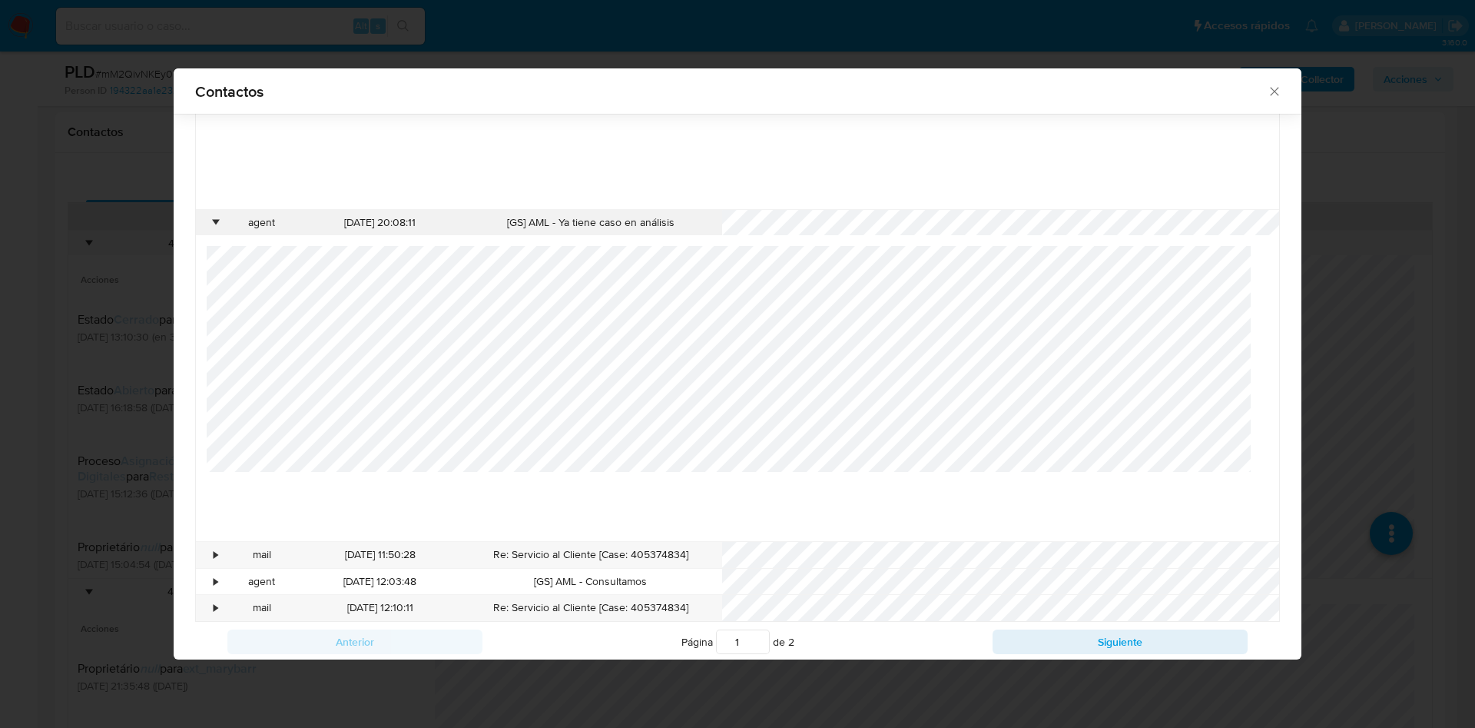
scroll to position [288, 0]
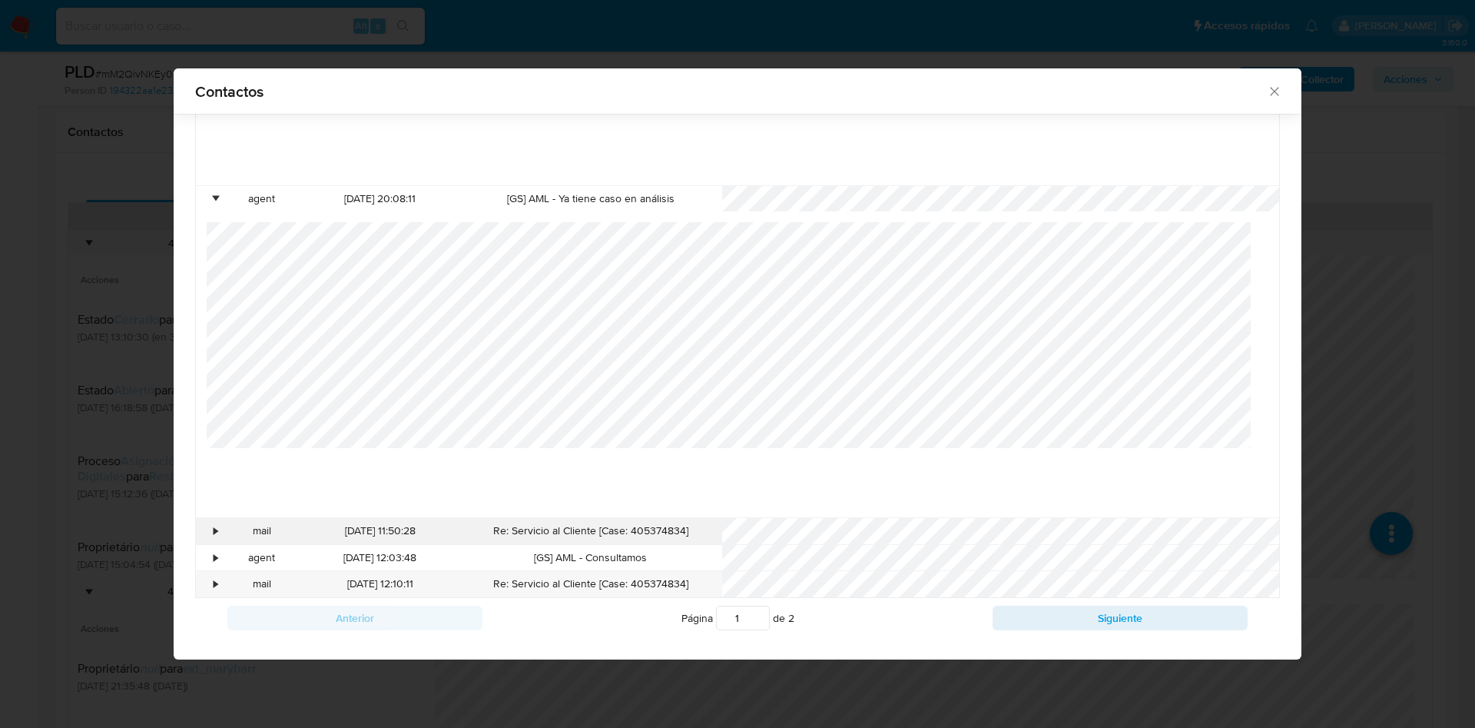
click at [214, 524] on div "•" at bounding box center [209, 531] width 27 height 26
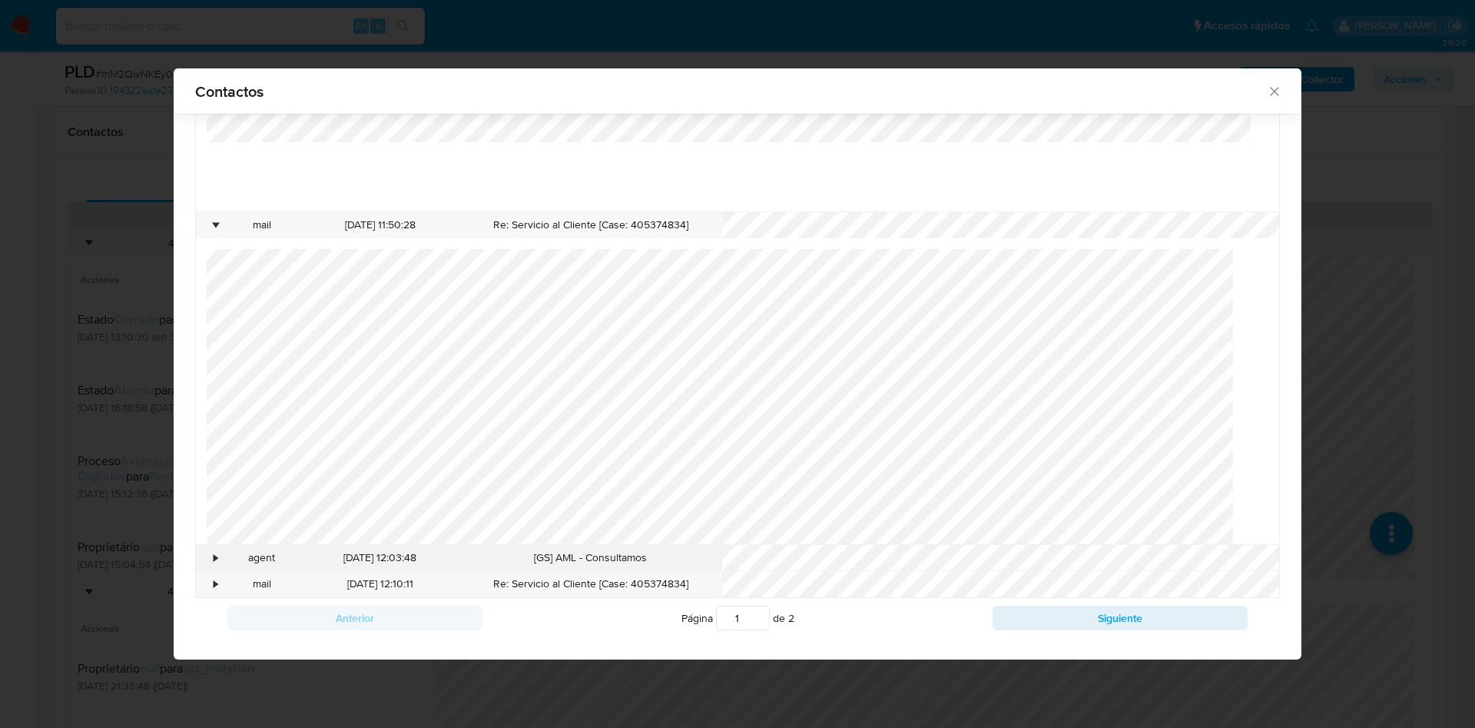
scroll to position [226, 0]
click at [210, 560] on div "•" at bounding box center [209, 558] width 27 height 26
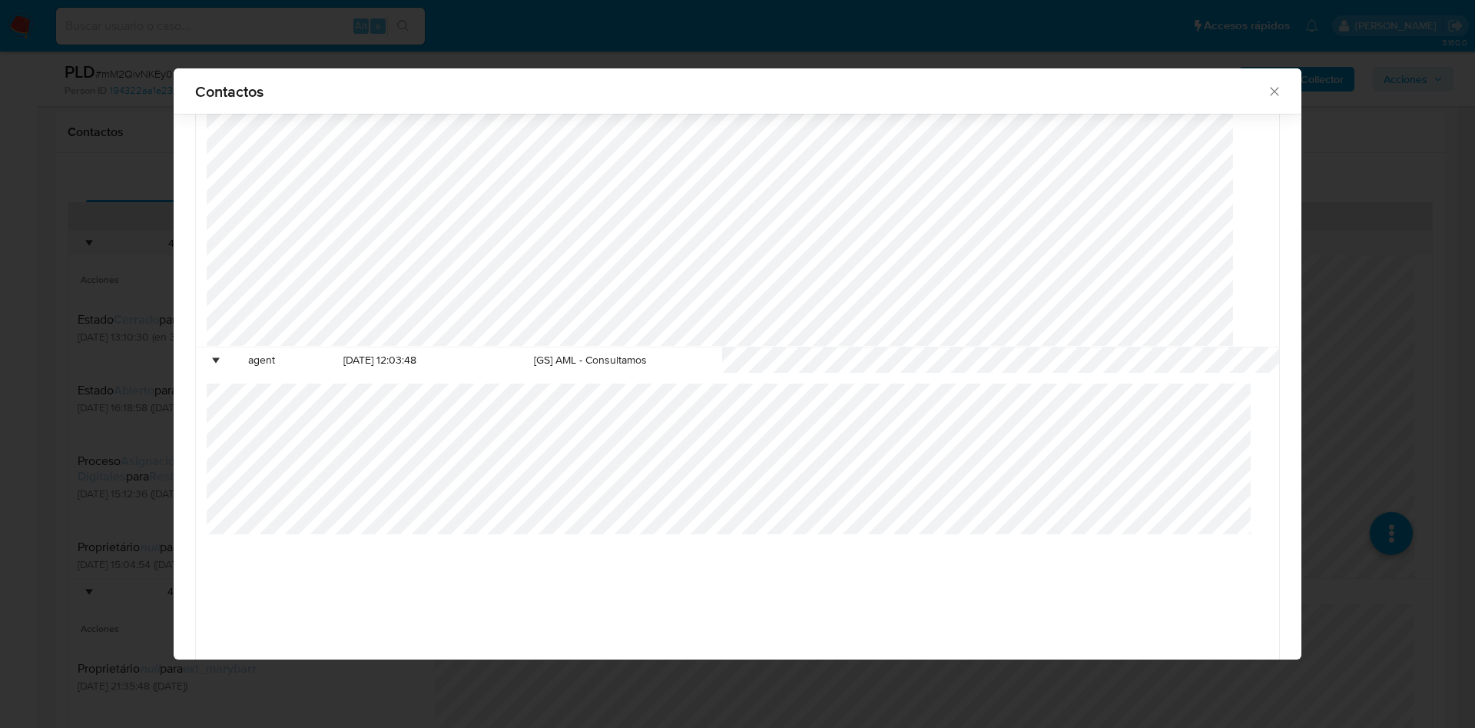
scroll to position [900, 0]
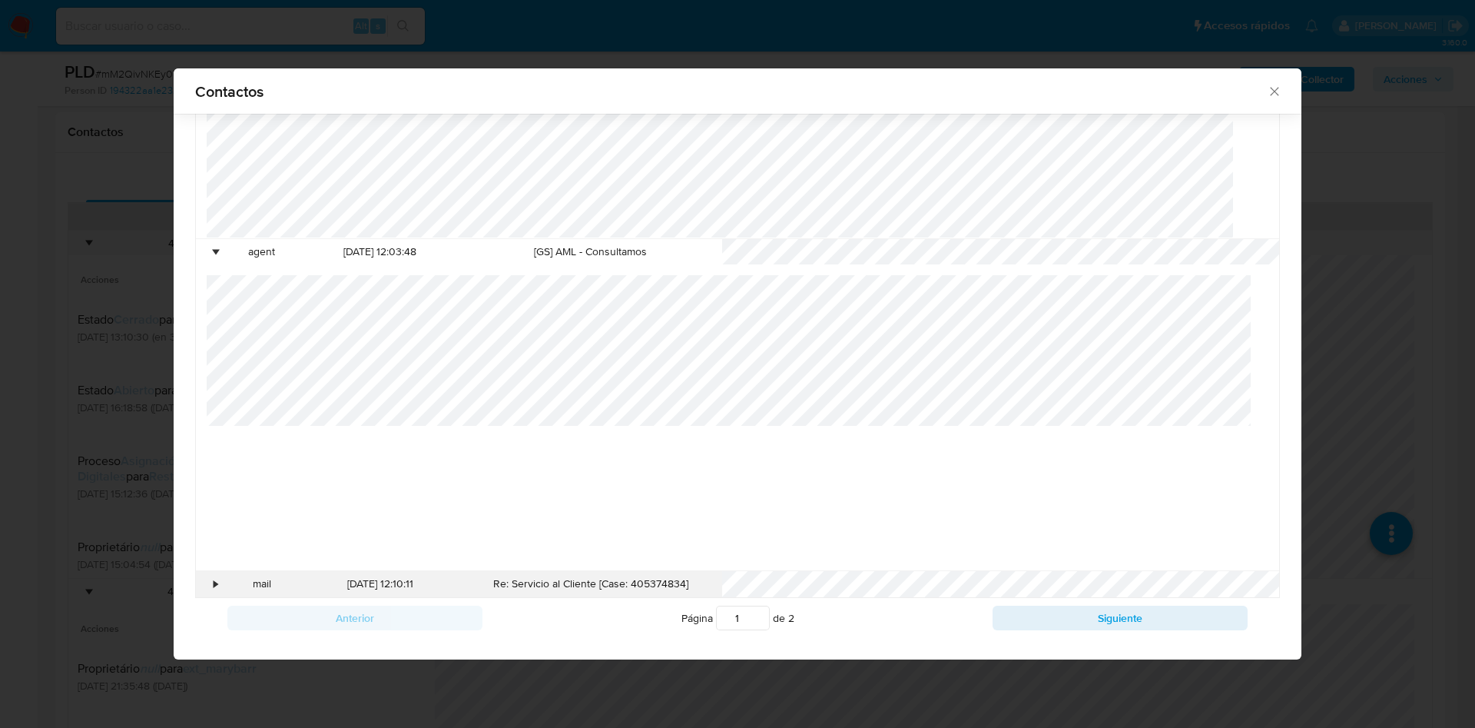
click at [226, 586] on div "mail" at bounding box center [262, 584] width 79 height 26
click at [221, 584] on div "•" at bounding box center [209, 584] width 27 height 26
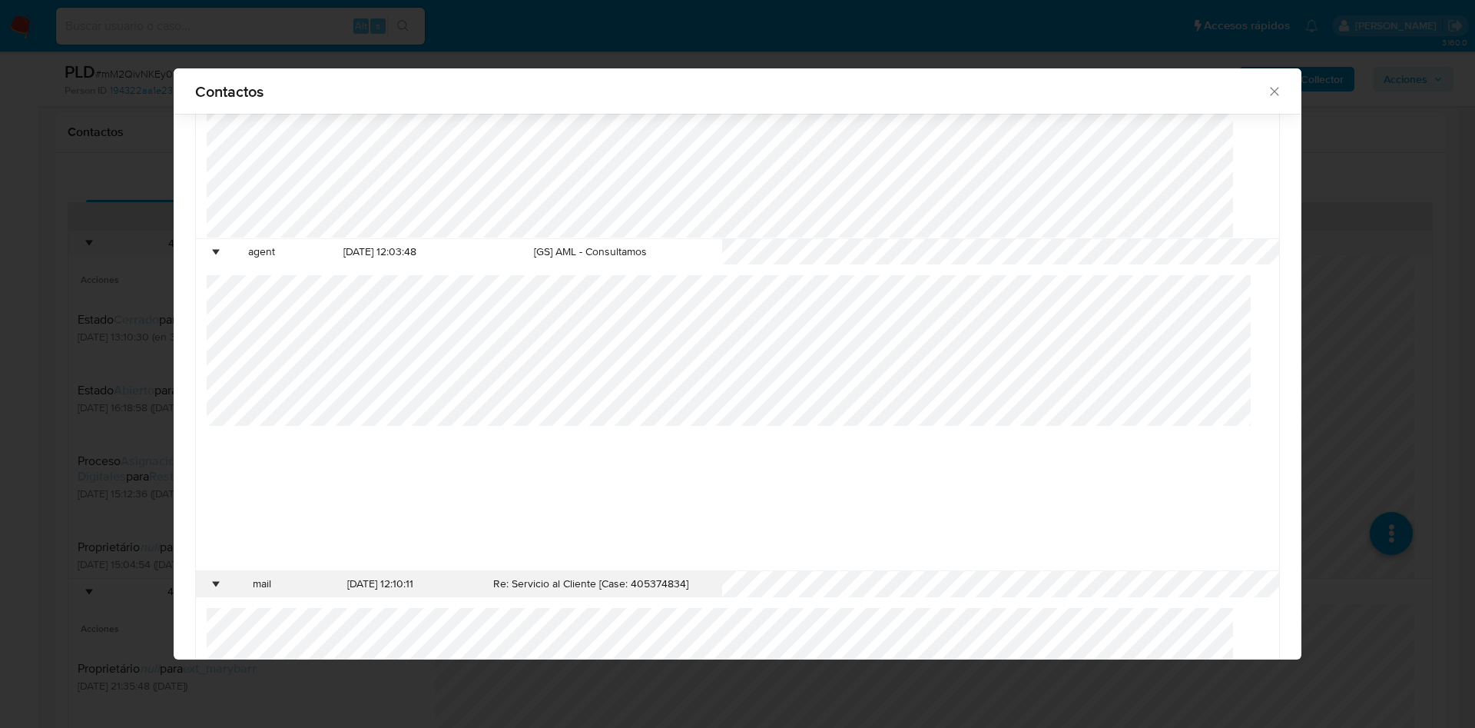
click at [212, 579] on div "•" at bounding box center [209, 584] width 27 height 26
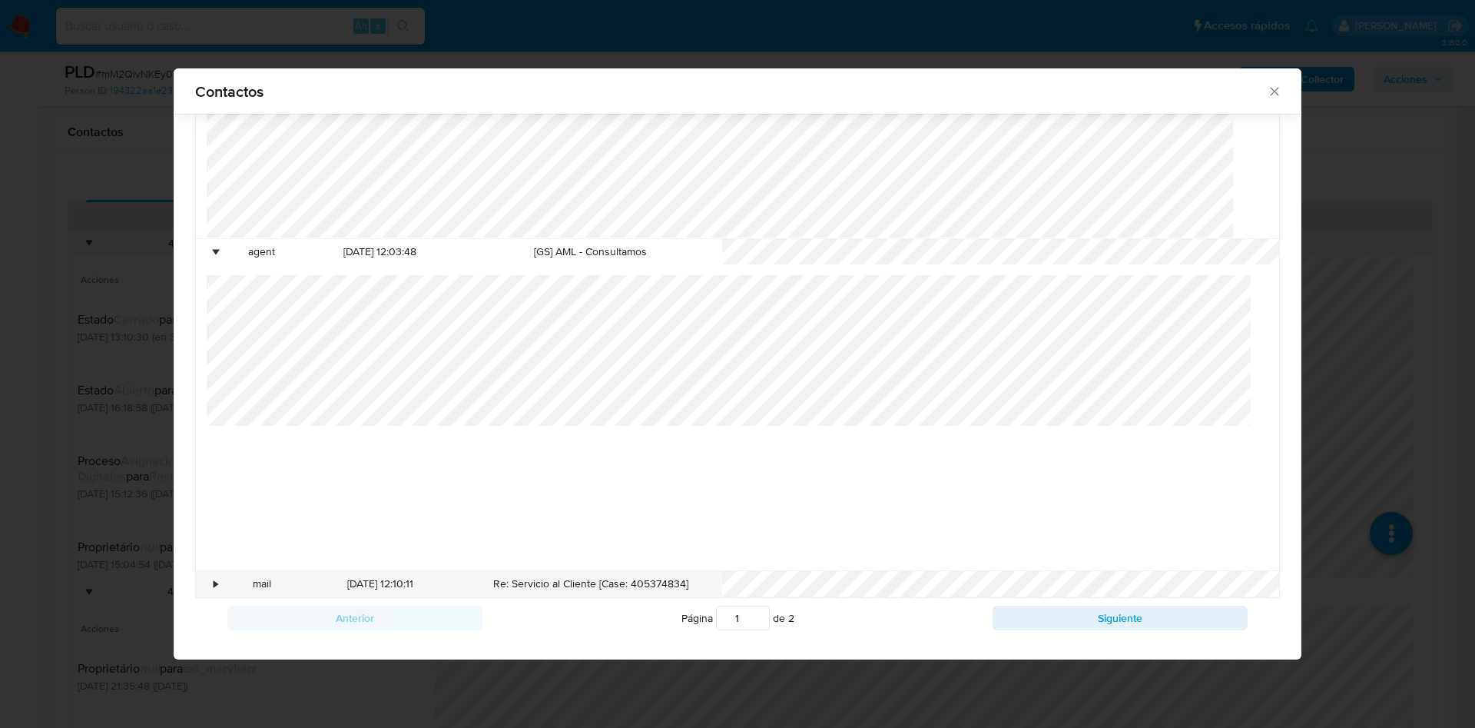
drag, startPoint x: 220, startPoint y: 578, endPoint x: 343, endPoint y: 536, distance: 130.7
click at [218, 578] on div "•" at bounding box center [209, 584] width 27 height 26
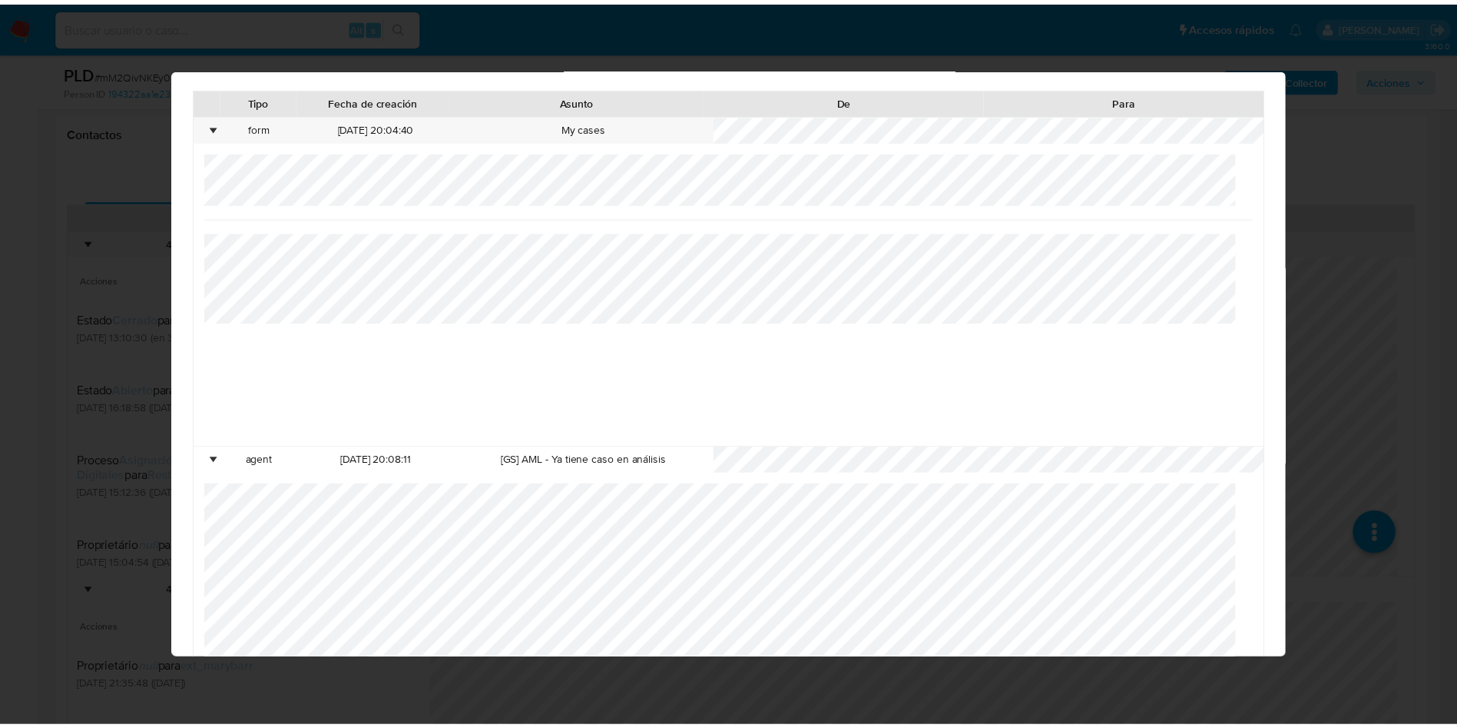
scroll to position [0, 0]
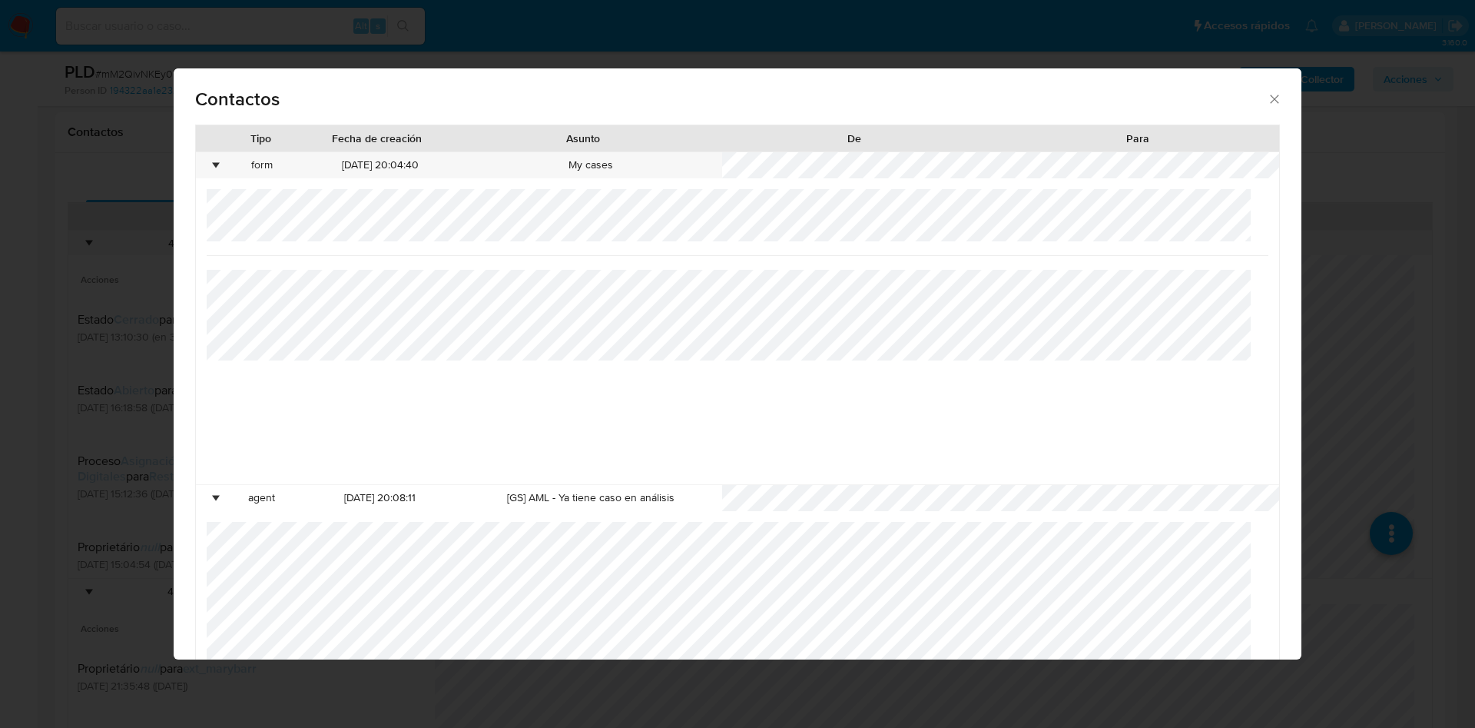
click at [1267, 106] on icon "close" at bounding box center [1274, 98] width 15 height 15
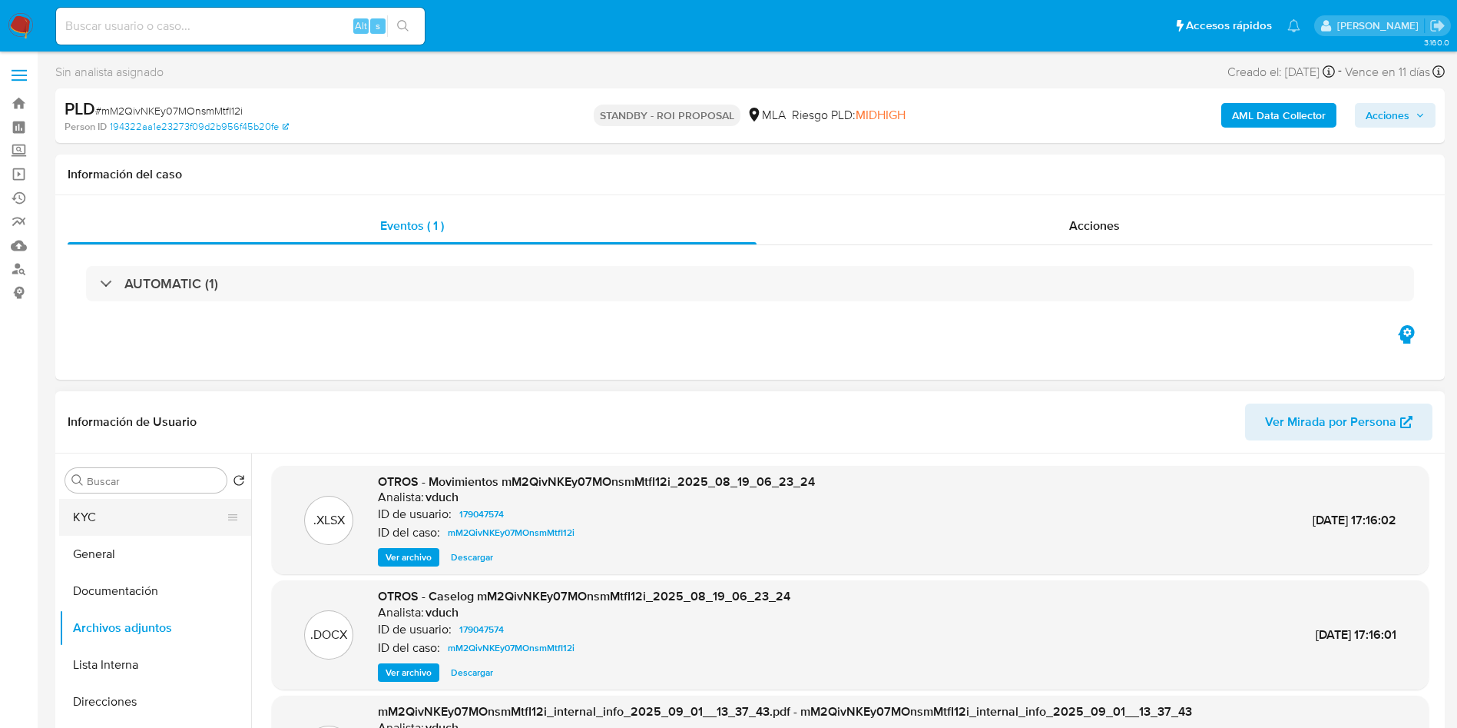
click at [129, 509] on button "KYC" at bounding box center [149, 517] width 180 height 37
